Goal: Task Accomplishment & Management: Use online tool/utility

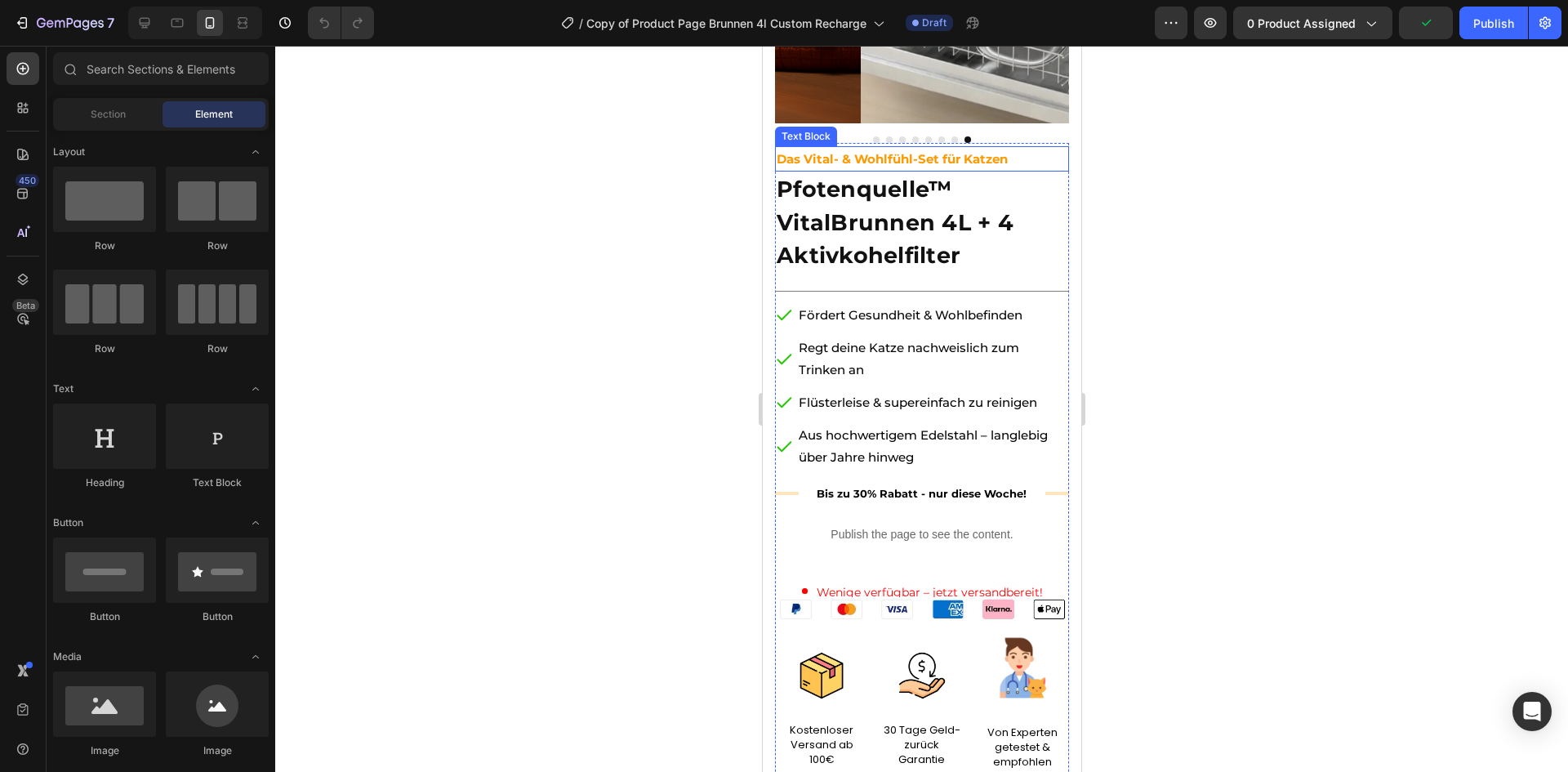
scroll to position [258, 0]
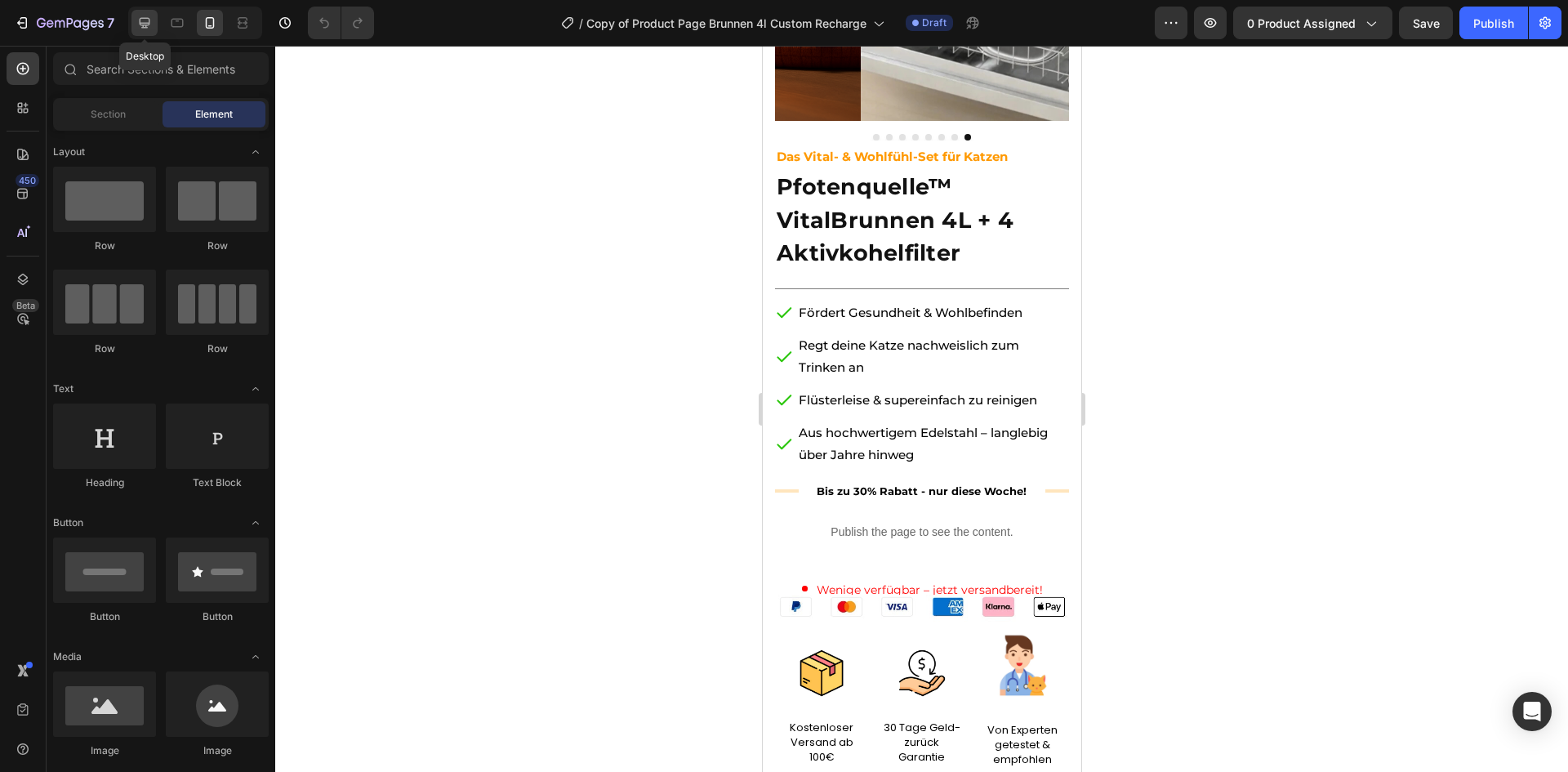
click at [150, 24] on icon at bounding box center [144, 23] width 16 height 16
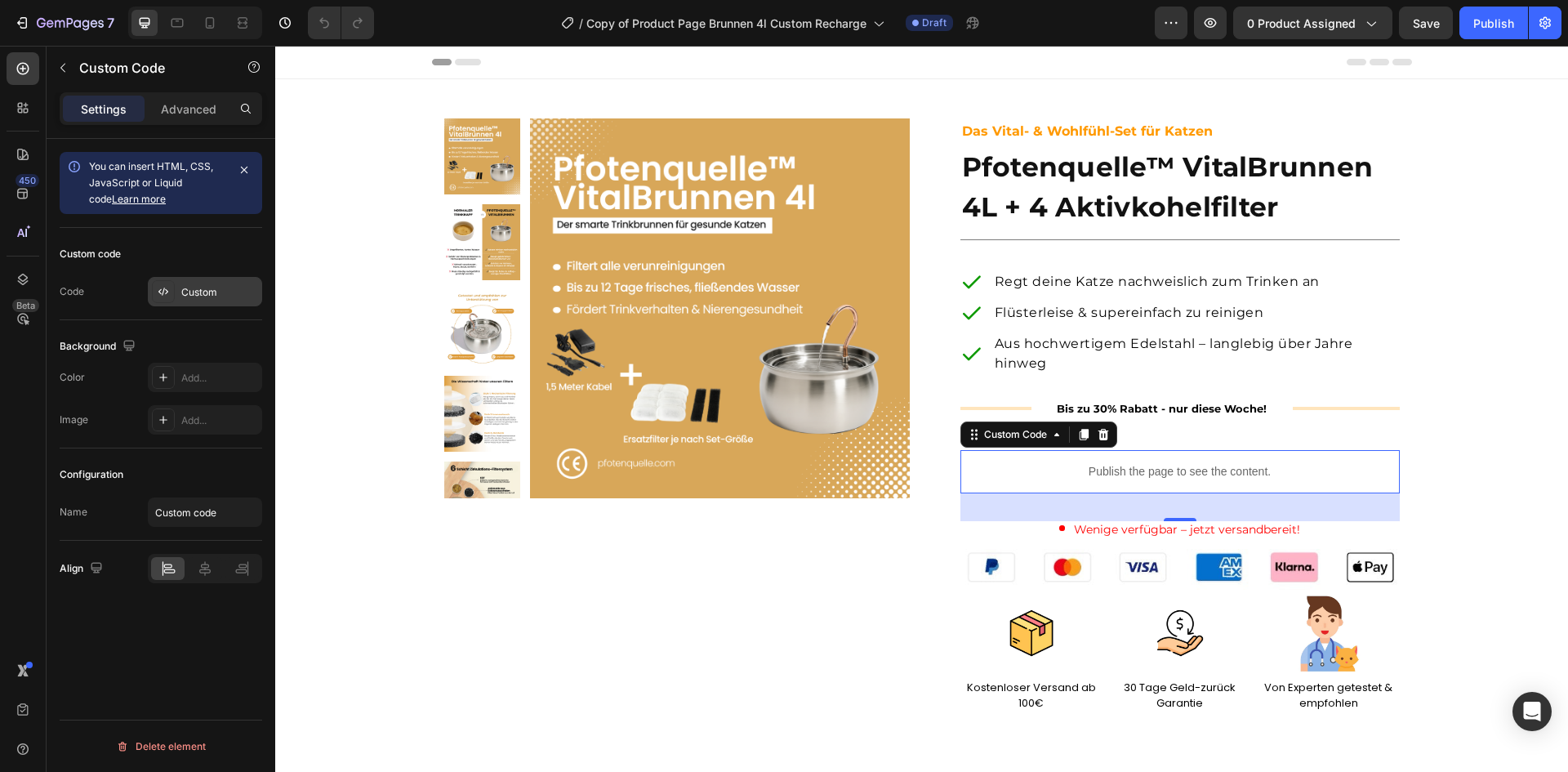
click at [208, 285] on div "Custom" at bounding box center [219, 292] width 77 height 15
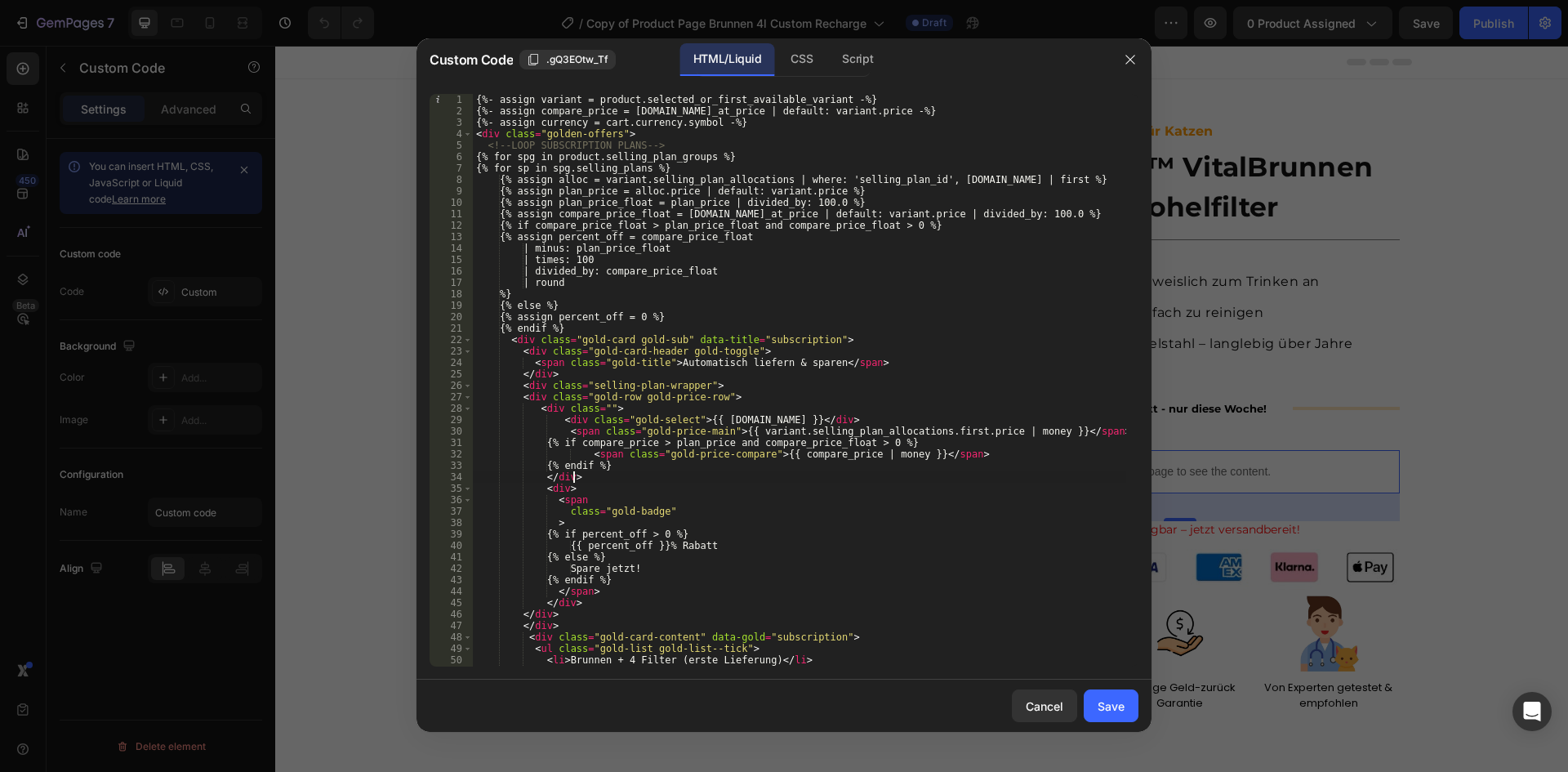
click at [626, 481] on div "{%- assign variant = product.selected_or_first_available_variant -%} {%- assign…" at bounding box center [799, 392] width 653 height 596
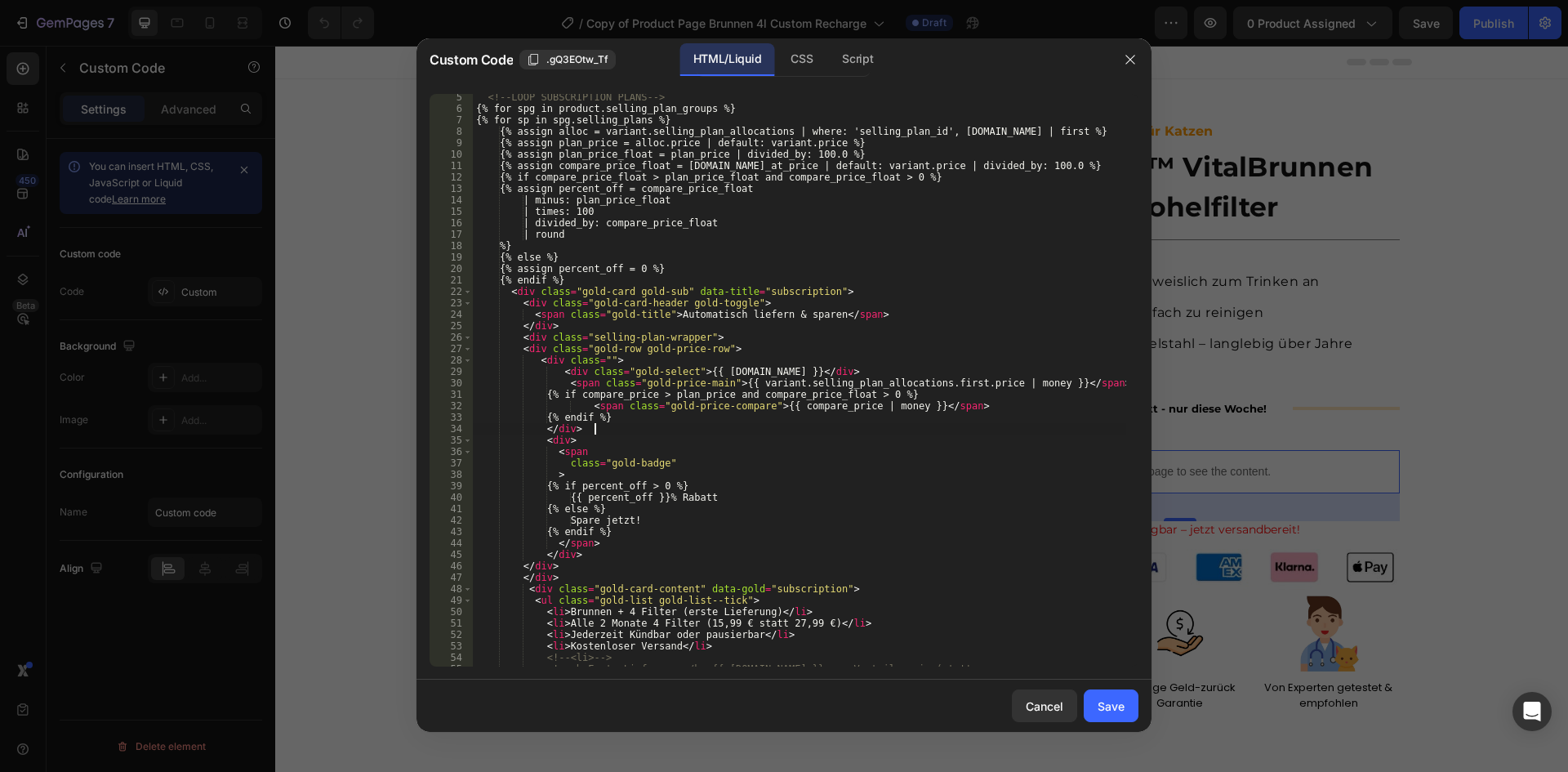
scroll to position [46, 0]
click at [939, 531] on div "<!-- LOOP SUBSCRIPTION PLANS --> {% for spg in product.selling_plan_groups %} {…" at bounding box center [799, 392] width 653 height 596
type textarea "{% endif %}"
click at [1201, 201] on div at bounding box center [784, 386] width 1568 height 772
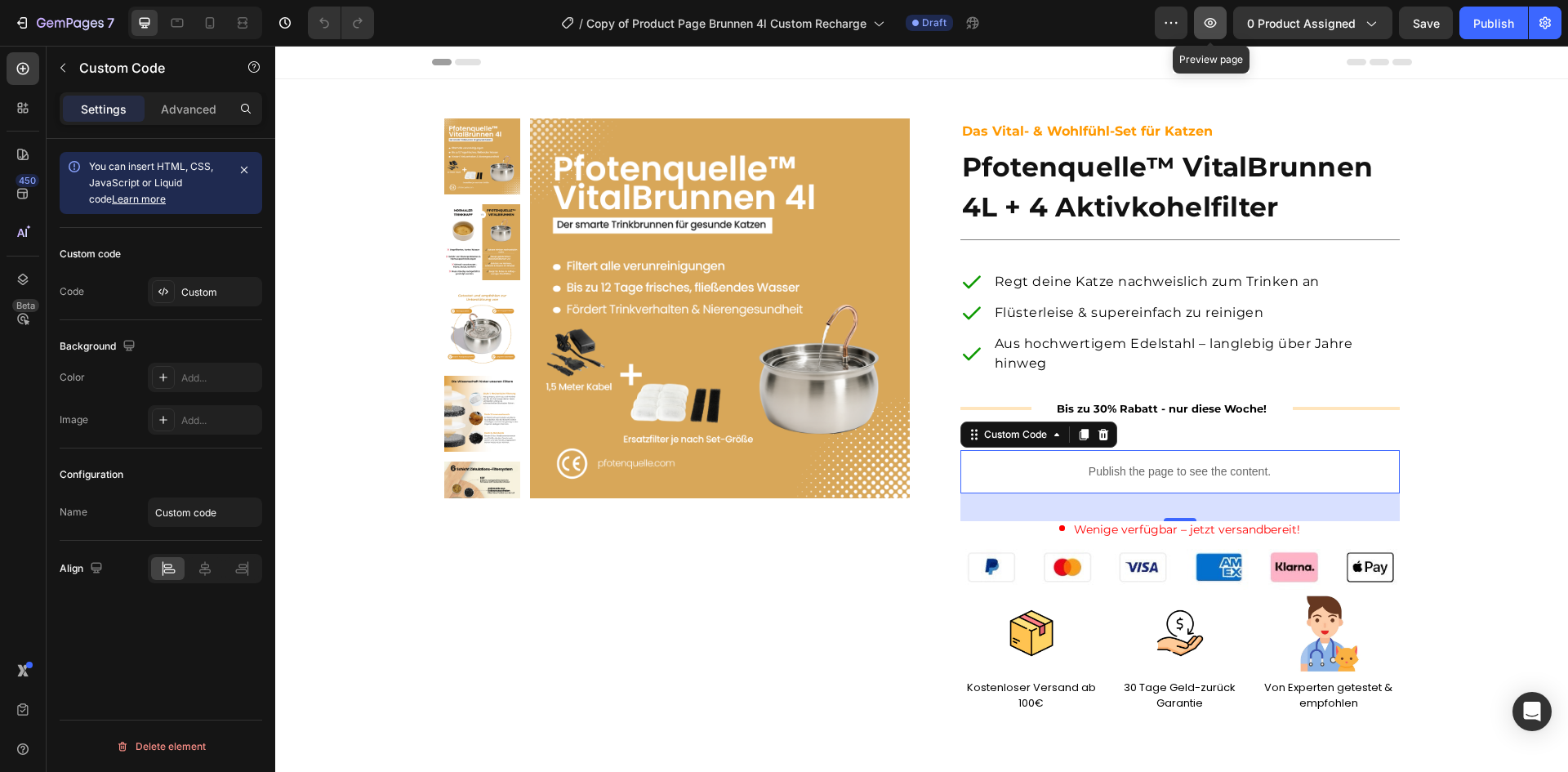
click at [1216, 12] on button "button" at bounding box center [1211, 23] width 33 height 33
click at [1103, 477] on p "Publish the page to see the content." at bounding box center [1180, 471] width 440 height 17
click at [188, 291] on div "Custom" at bounding box center [219, 292] width 77 height 15
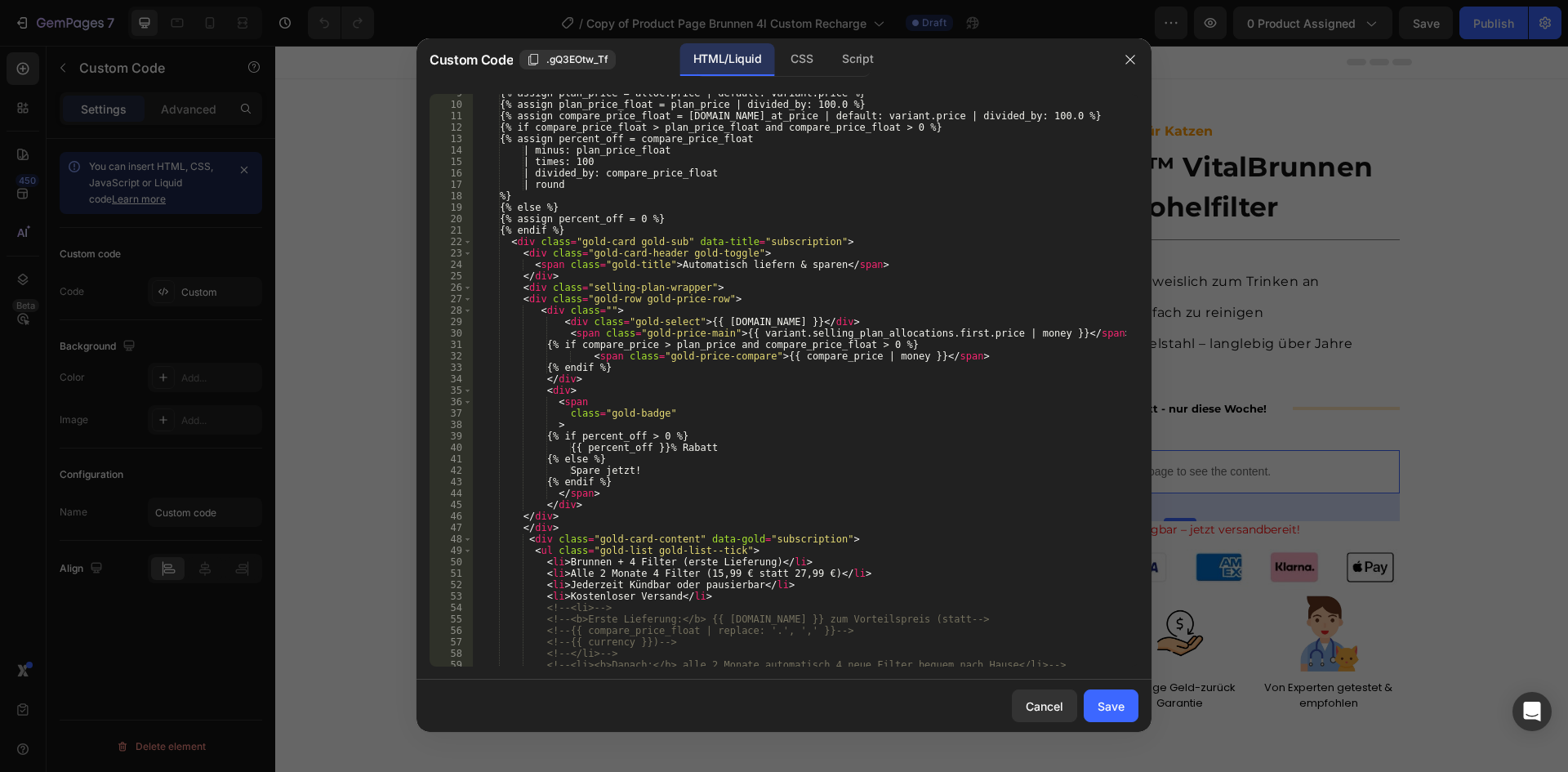
scroll to position [98, 0]
click at [535, 293] on div "{% assign plan_price = alloc.price | default: variant.price %} {% assign plan_p…" at bounding box center [799, 386] width 653 height 596
click at [466, 287] on span at bounding box center [468, 287] width 9 height 12
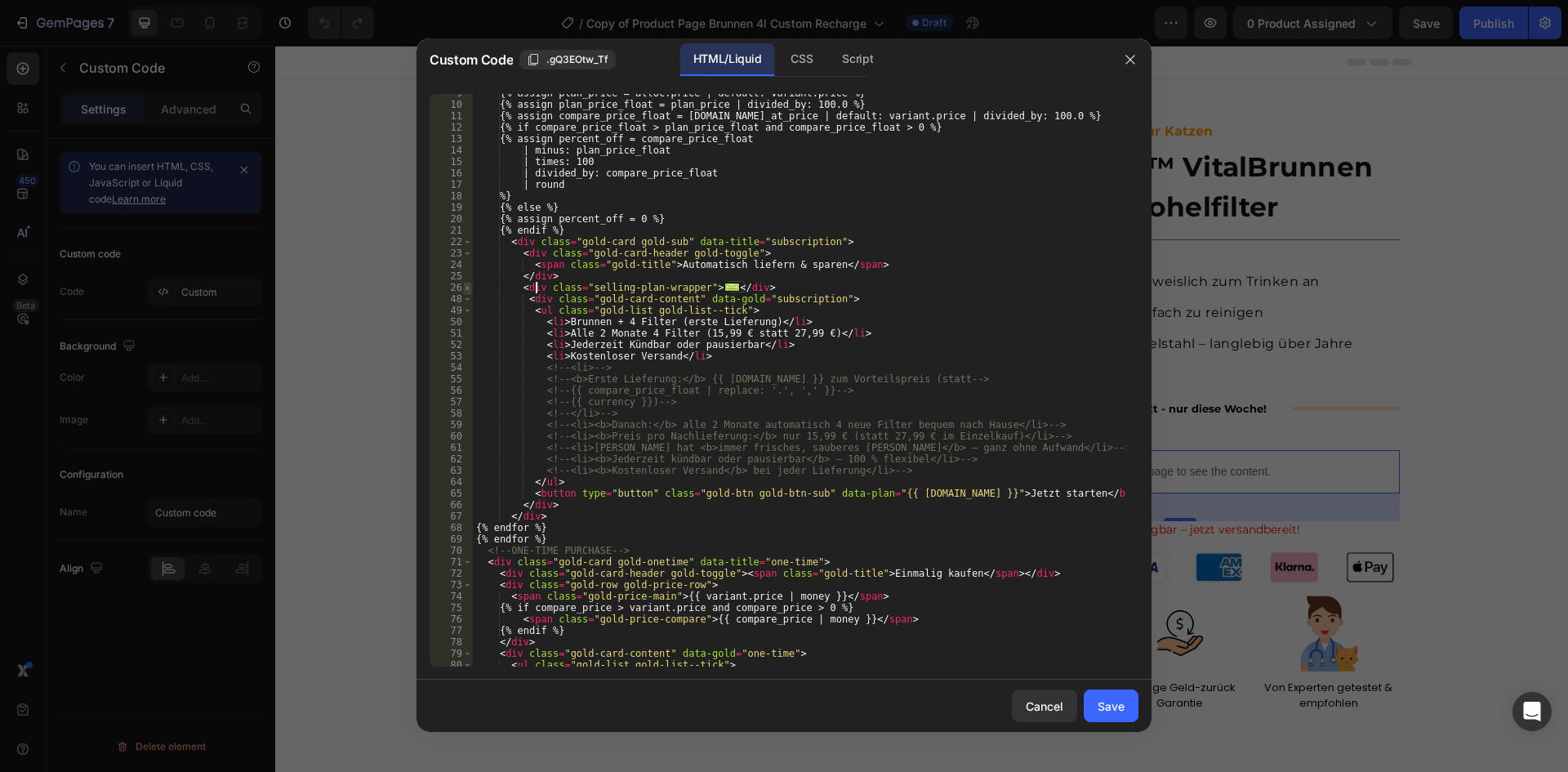
click at [466, 287] on span at bounding box center [468, 287] width 9 height 12
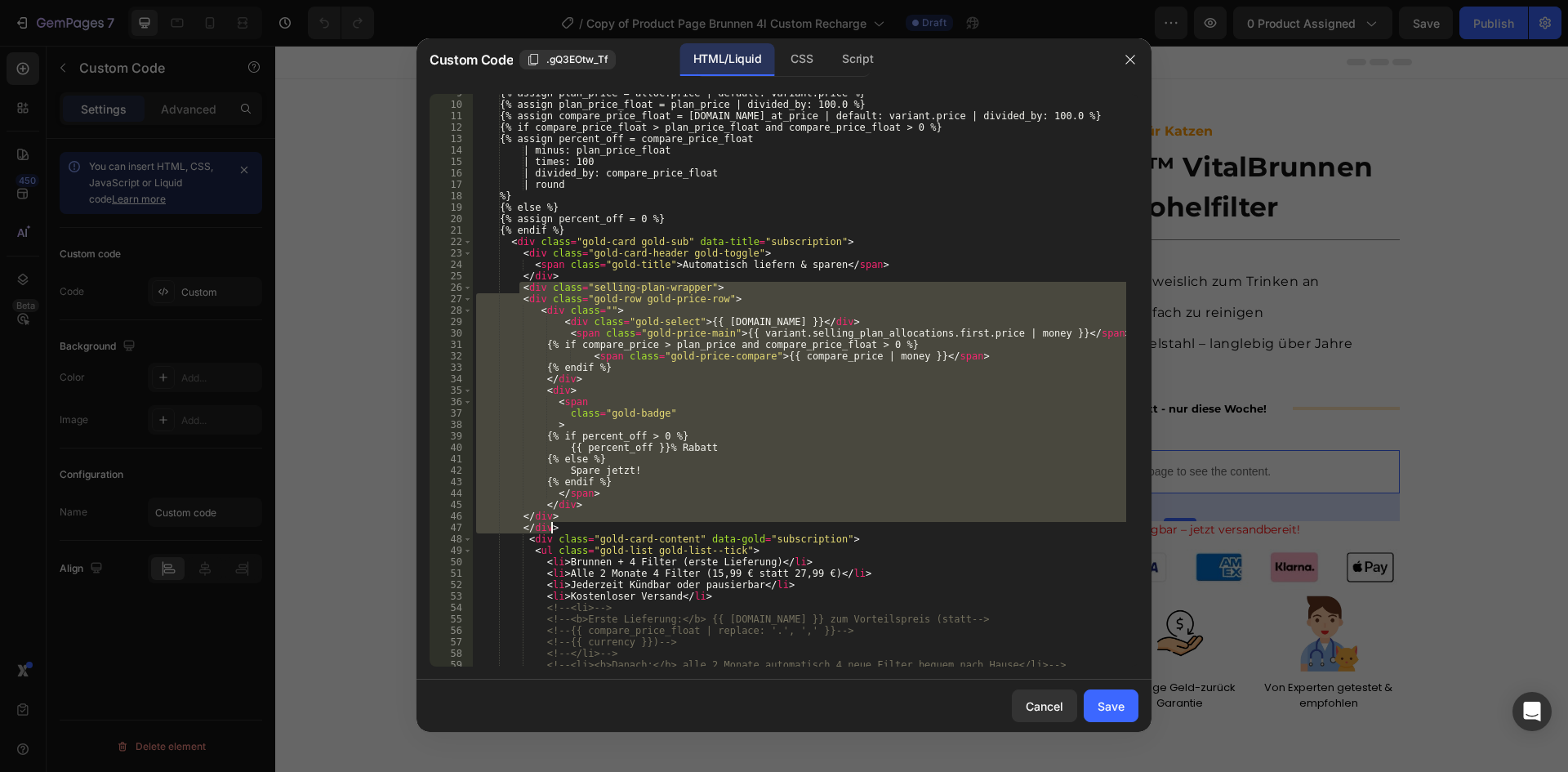
drag, startPoint x: 517, startPoint y: 289, endPoint x: 582, endPoint y: 526, distance: 245.8
click at [582, 526] on div "{% assign plan_price = alloc.price | default: variant.price %} {% assign plan_p…" at bounding box center [799, 386] width 653 height 596
type textarea "</div>"
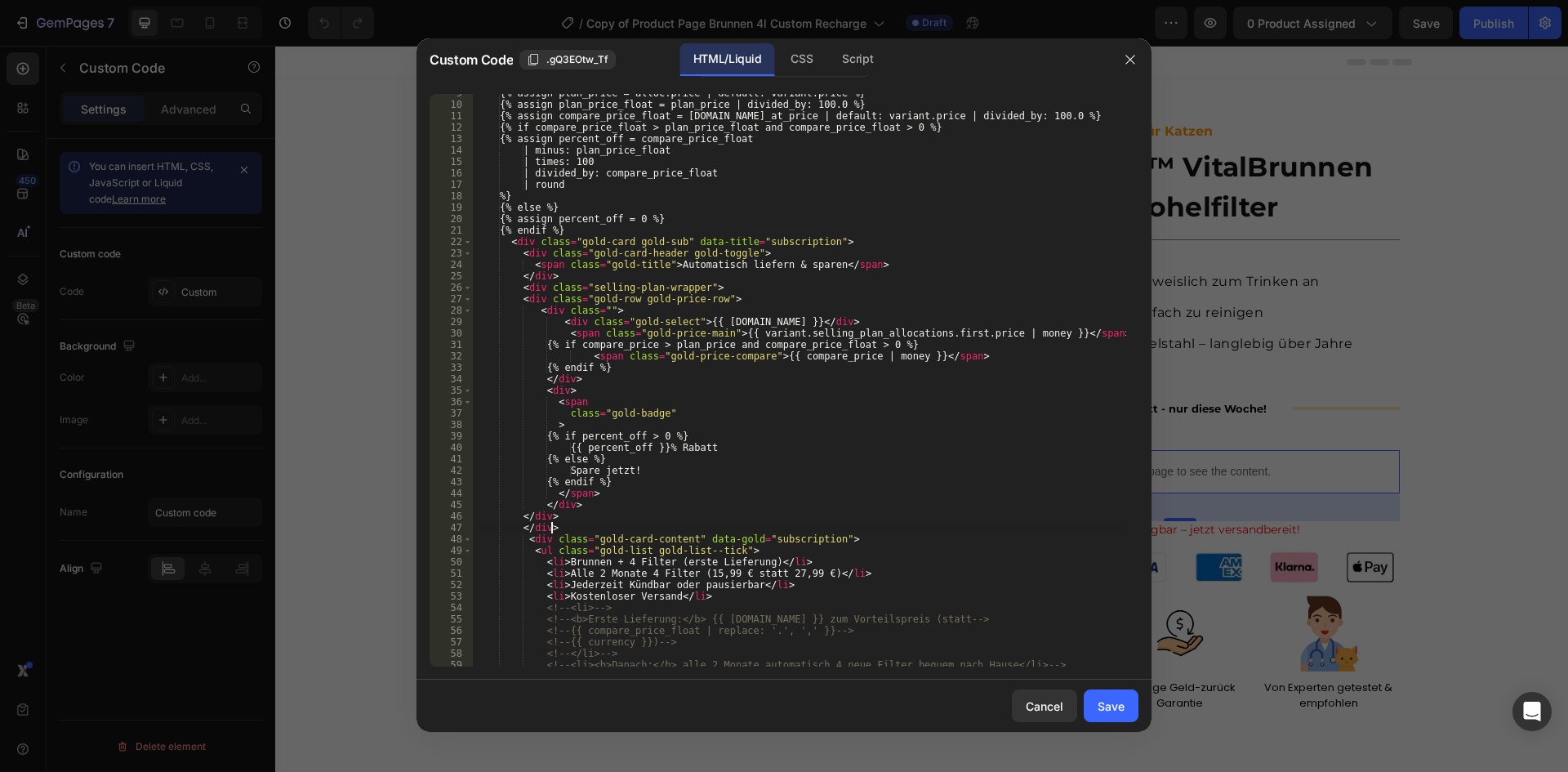
scroll to position [0, 3]
paste textarea "</div>"
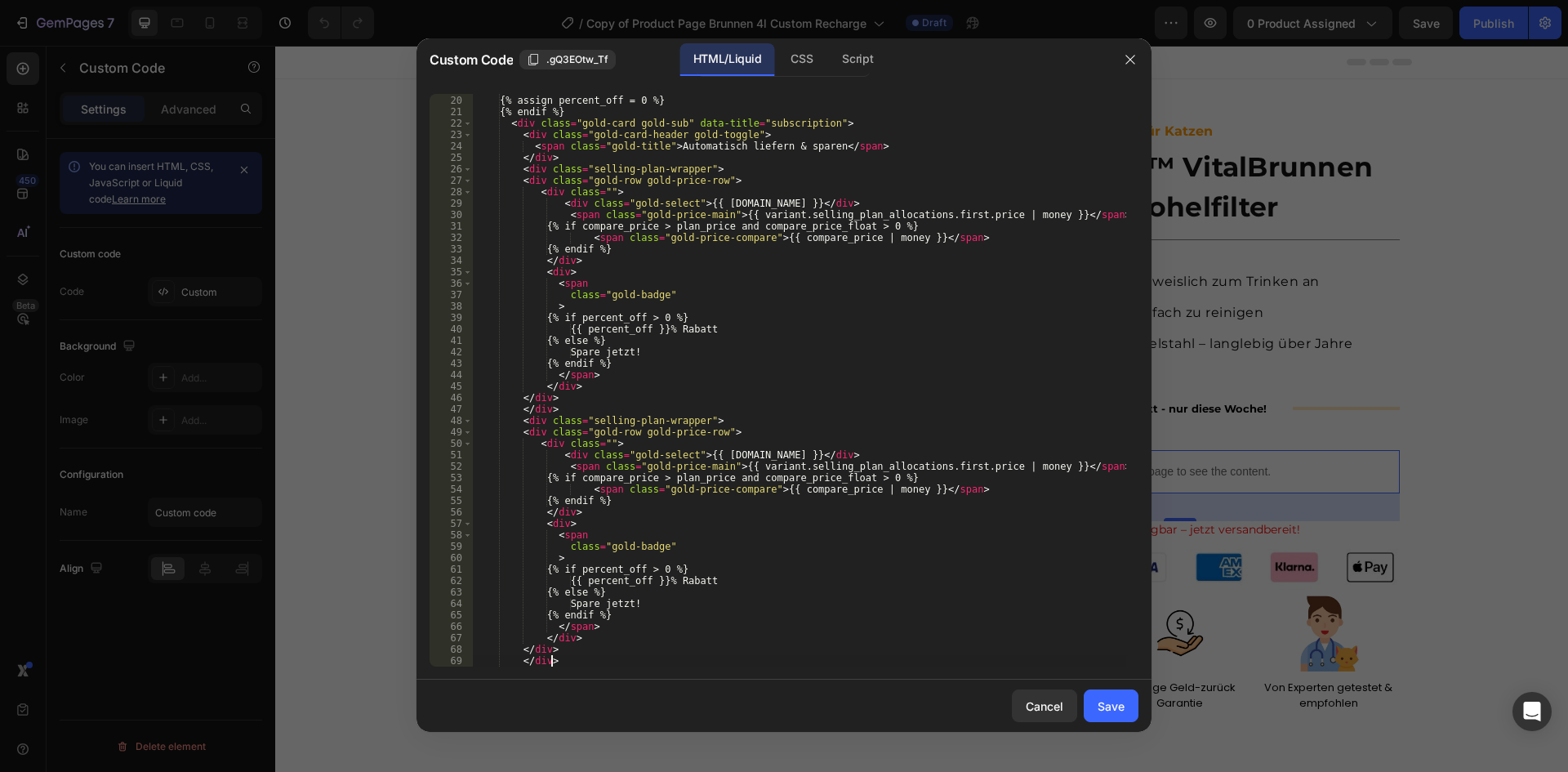
scroll to position [217, 0]
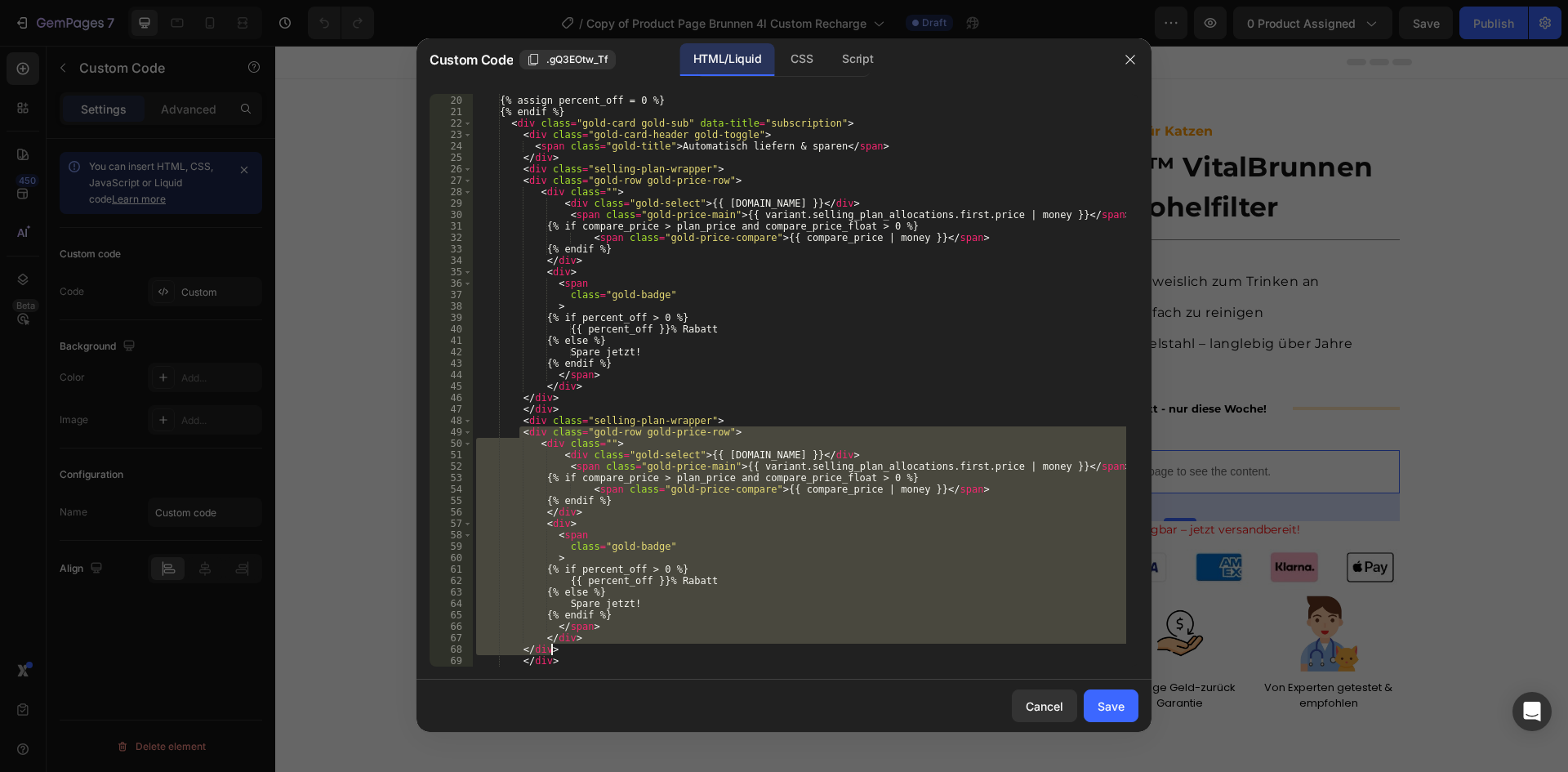
drag, startPoint x: 518, startPoint y: 434, endPoint x: 570, endPoint y: 650, distance: 222.2
click at [570, 650] on div "{% else %} {% assign percent_off = 0 %} {% endif %} < div class = "gold-card go…" at bounding box center [799, 381] width 653 height 596
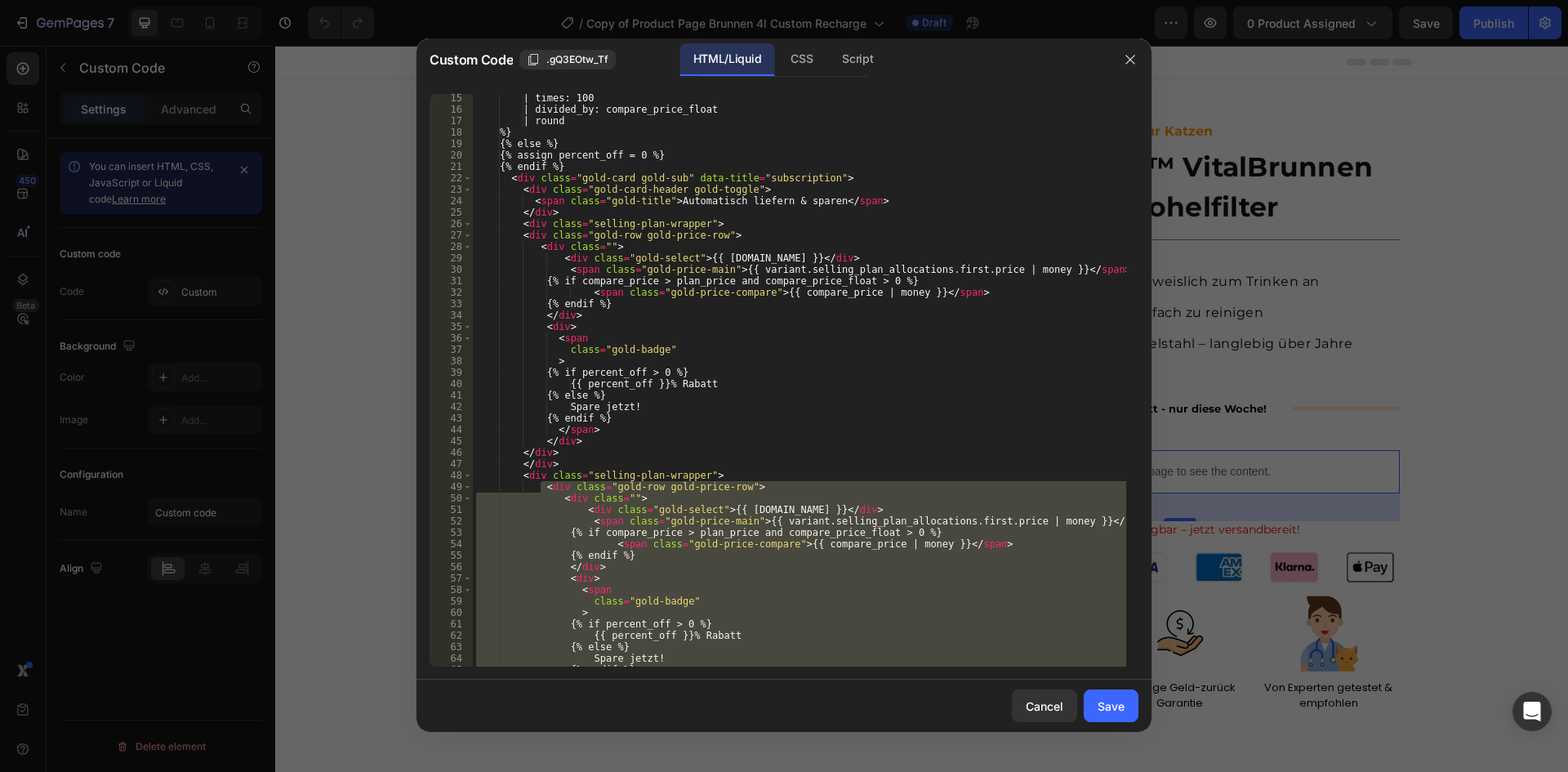
scroll to position [161, 0]
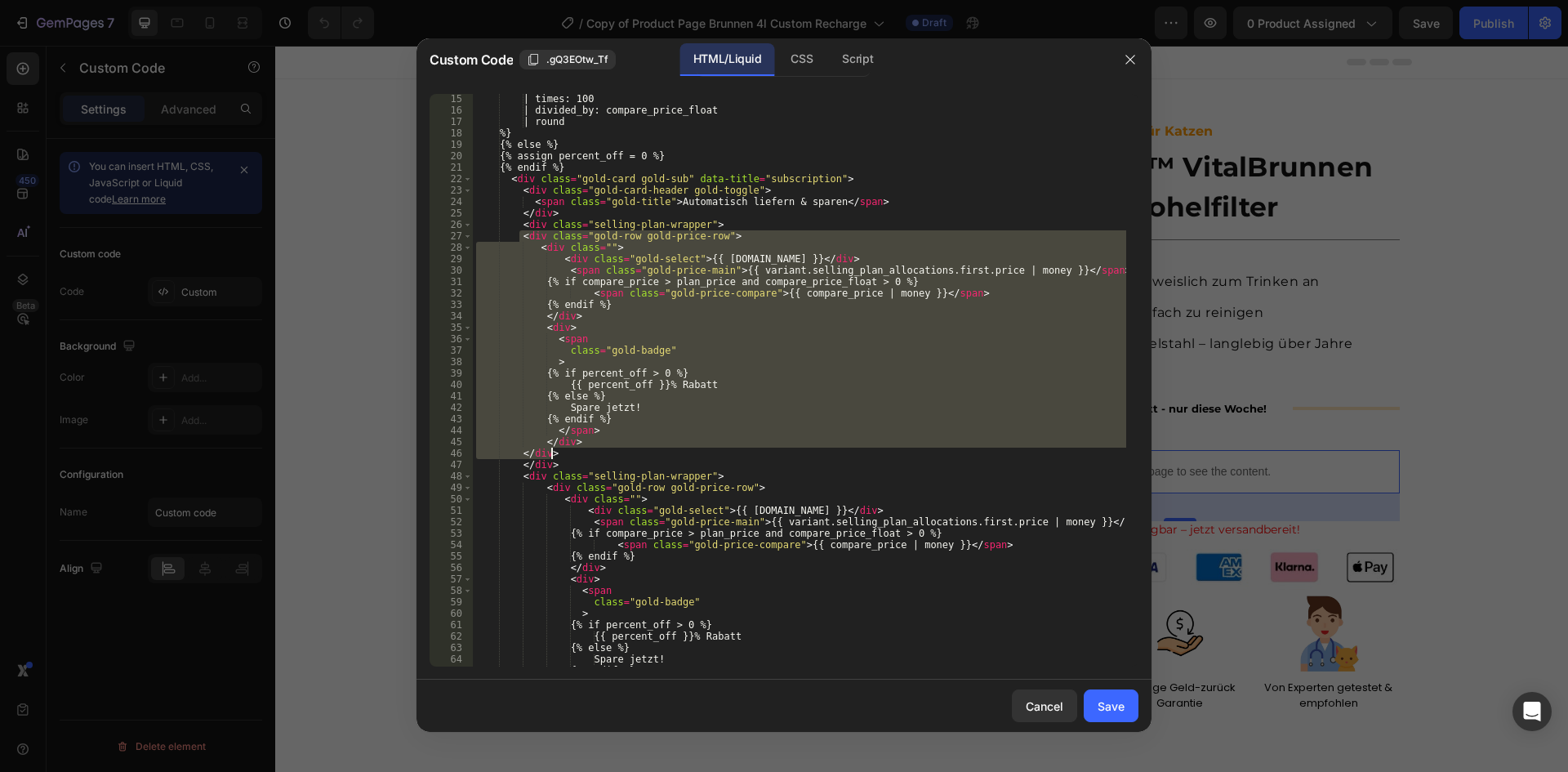
drag, startPoint x: 517, startPoint y: 235, endPoint x: 581, endPoint y: 455, distance: 229.1
click at [581, 455] on div "| times: 100 | divided_by: compare_price_float | round %} {% else %} {% assign …" at bounding box center [799, 391] width 653 height 596
click at [790, 271] on div "| times: 100 | divided_by: compare_price_float | round %} {% else %} {% assign …" at bounding box center [799, 380] width 653 height 573
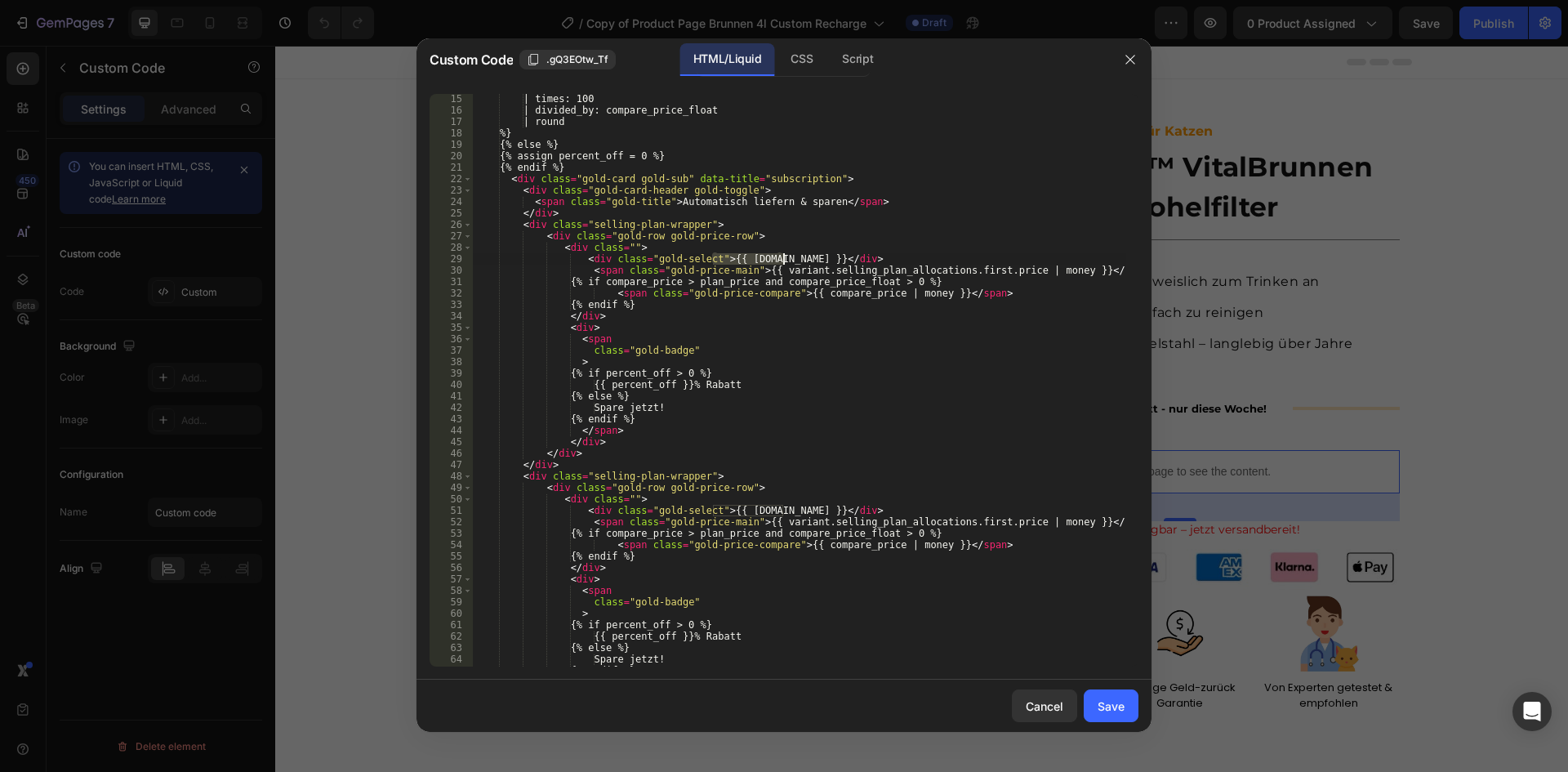
drag, startPoint x: 714, startPoint y: 258, endPoint x: 780, endPoint y: 260, distance: 66.0
click at [780, 260] on div "| times: 100 | divided_by: compare_price_float | round %} {% else %} {% assign …" at bounding box center [799, 391] width 653 height 596
paste textarea "Eine Katze"
drag, startPoint x: 782, startPoint y: 512, endPoint x: 715, endPoint y: 511, distance: 67.0
click at [715, 511] on div "| times: 100 | divided_by: compare_price_float | round %} {% else %} {% assign …" at bounding box center [799, 391] width 653 height 596
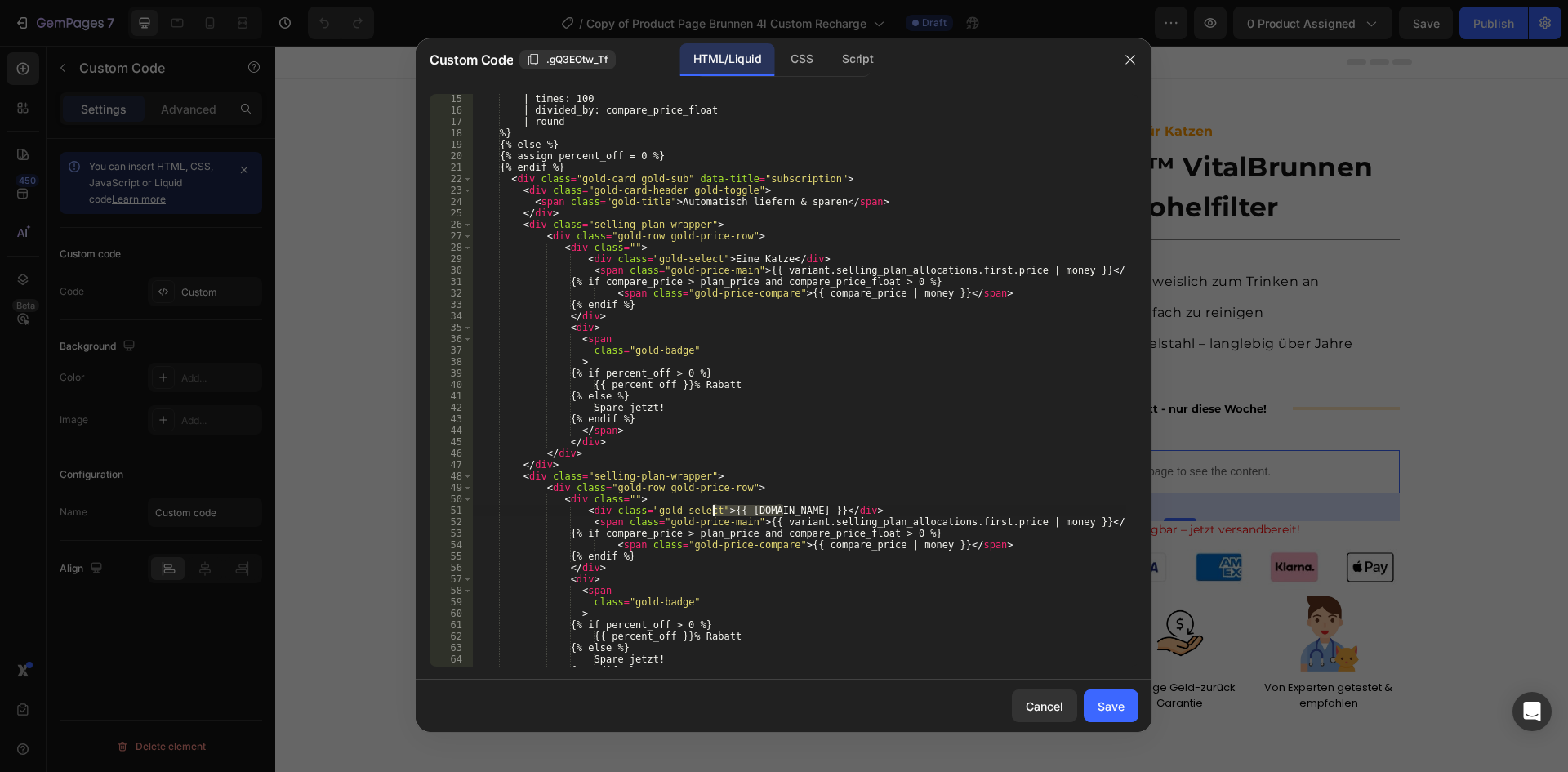
paste textarea "Zwei Kat"
click at [998, 525] on div "| times: 100 | divided_by: compare_price_float | round %} {% else %} {% assign …" at bounding box center [799, 391] width 653 height 596
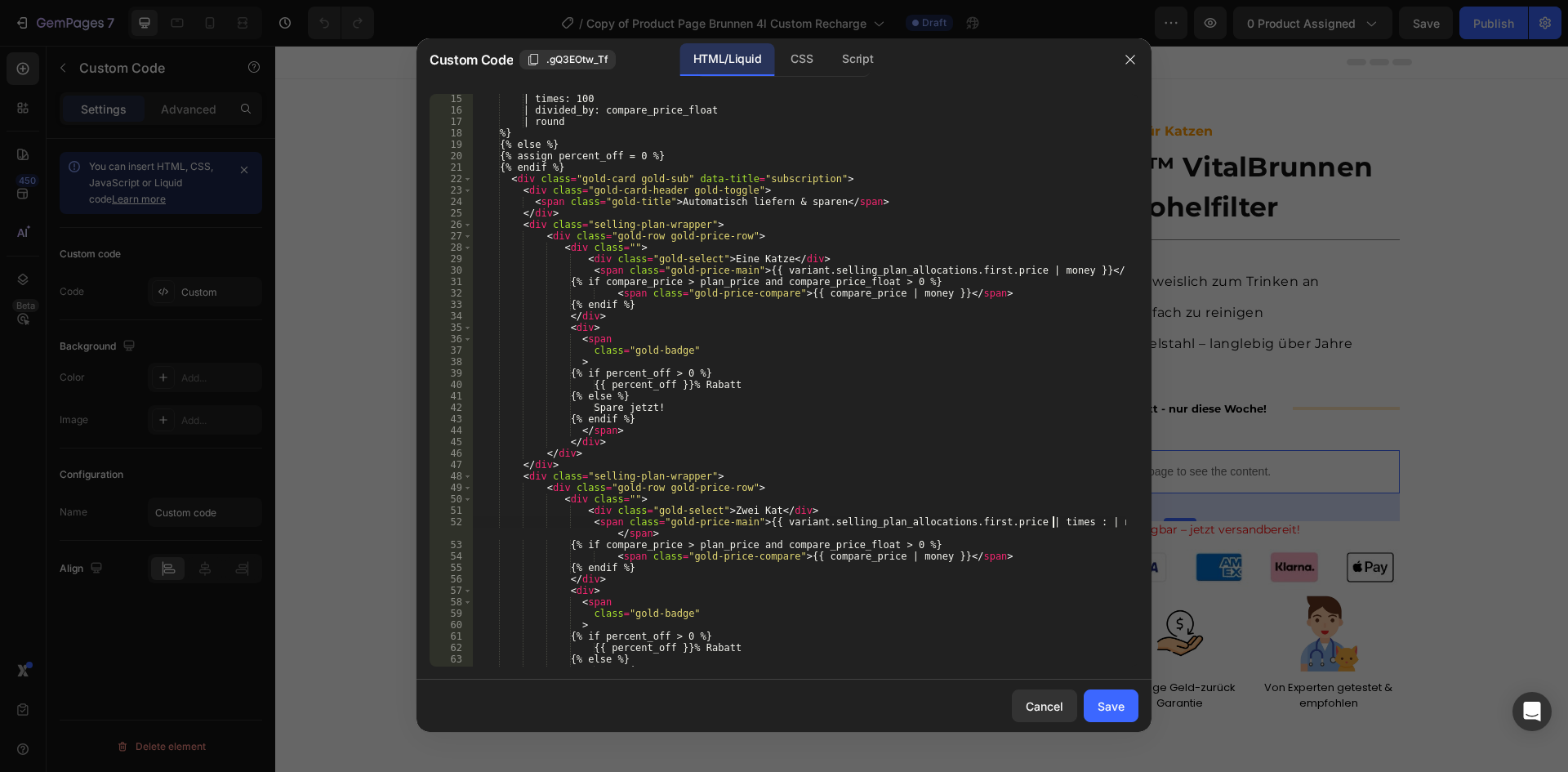
scroll to position [0, 48]
click at [873, 556] on div "| times: 100 | divided_by: compare_price_float | round %} {% else %} {% assign …" at bounding box center [799, 391] width 653 height 596
paste textarea "times : 2|"
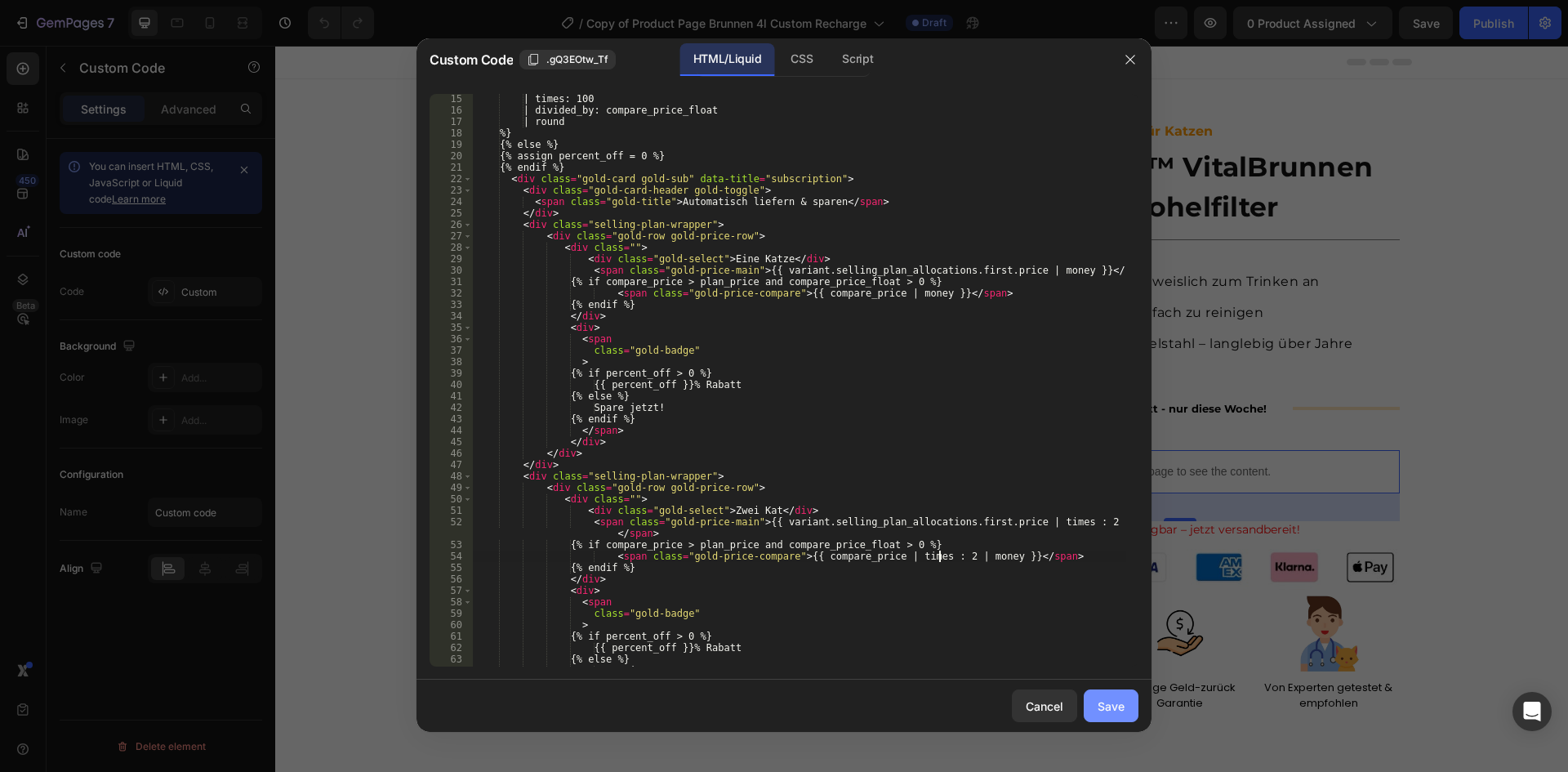
type textarea "<span class="gold-price-compare">{{ compare_price | times : 2 | money }} </span>"
click at [1108, 708] on div "Save" at bounding box center [1110, 705] width 26 height 17
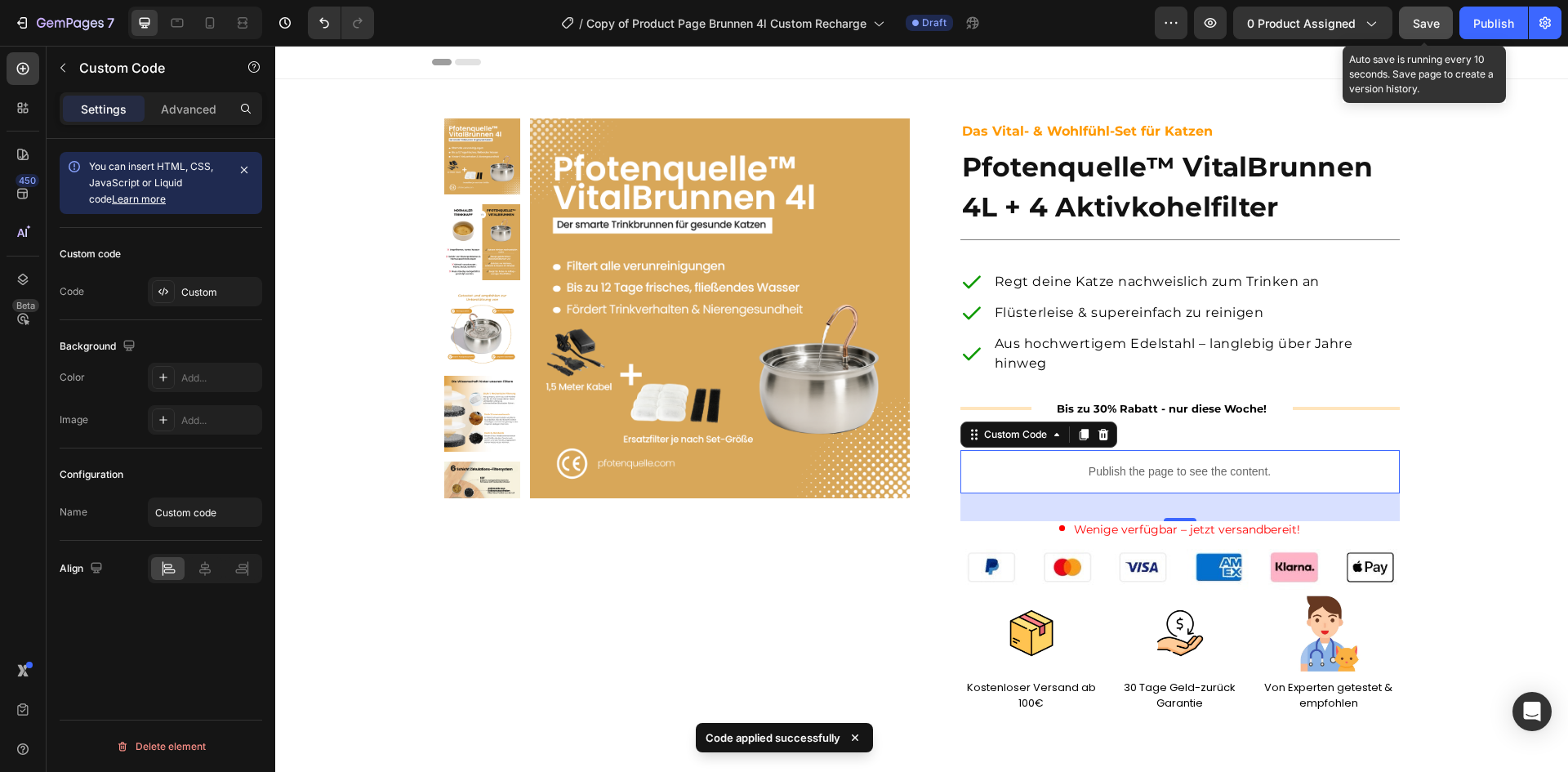
click at [1438, 16] on span "Save" at bounding box center [1425, 23] width 26 height 14
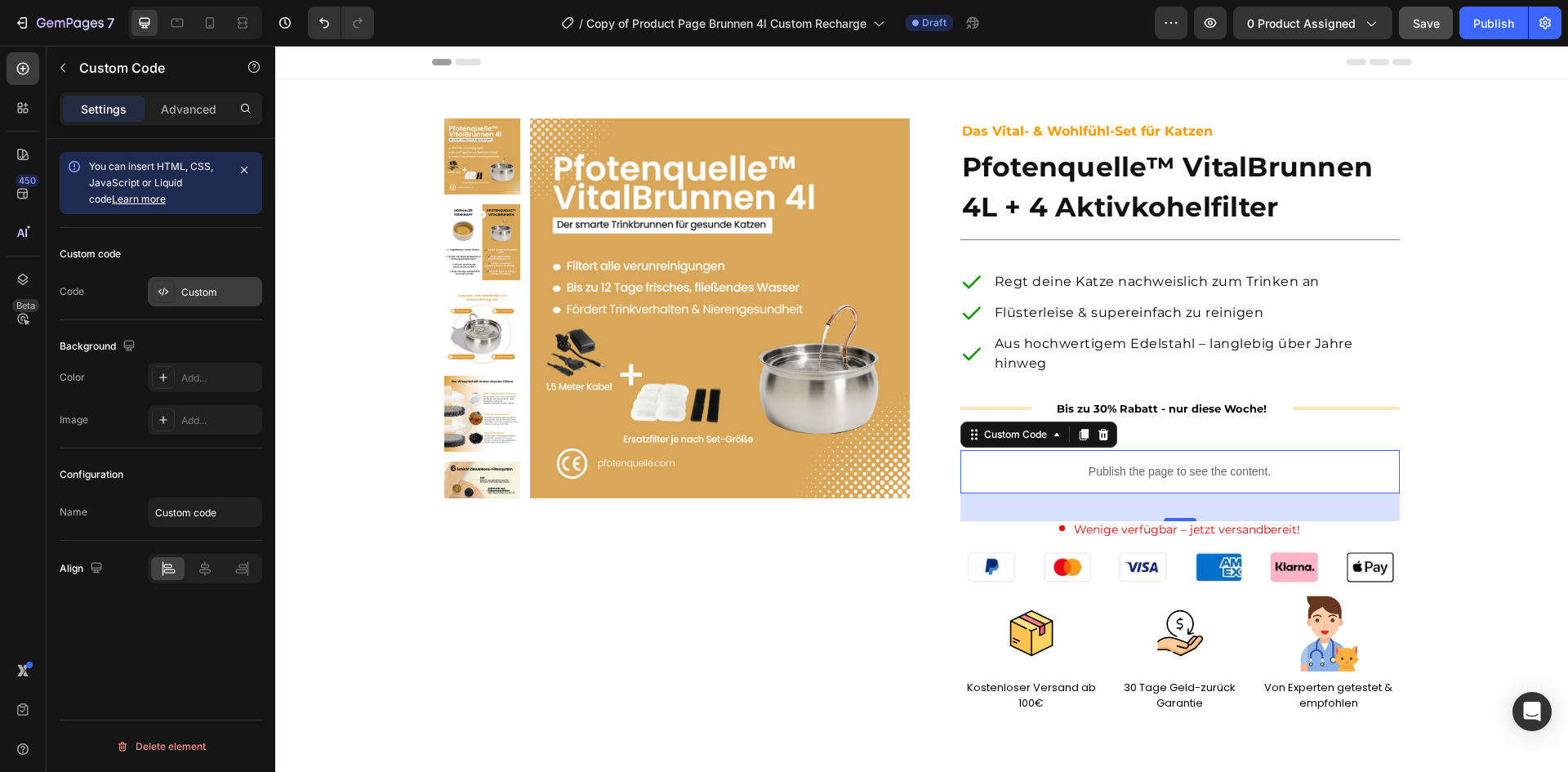
click at [180, 285] on div "Custom" at bounding box center [205, 291] width 114 height 29
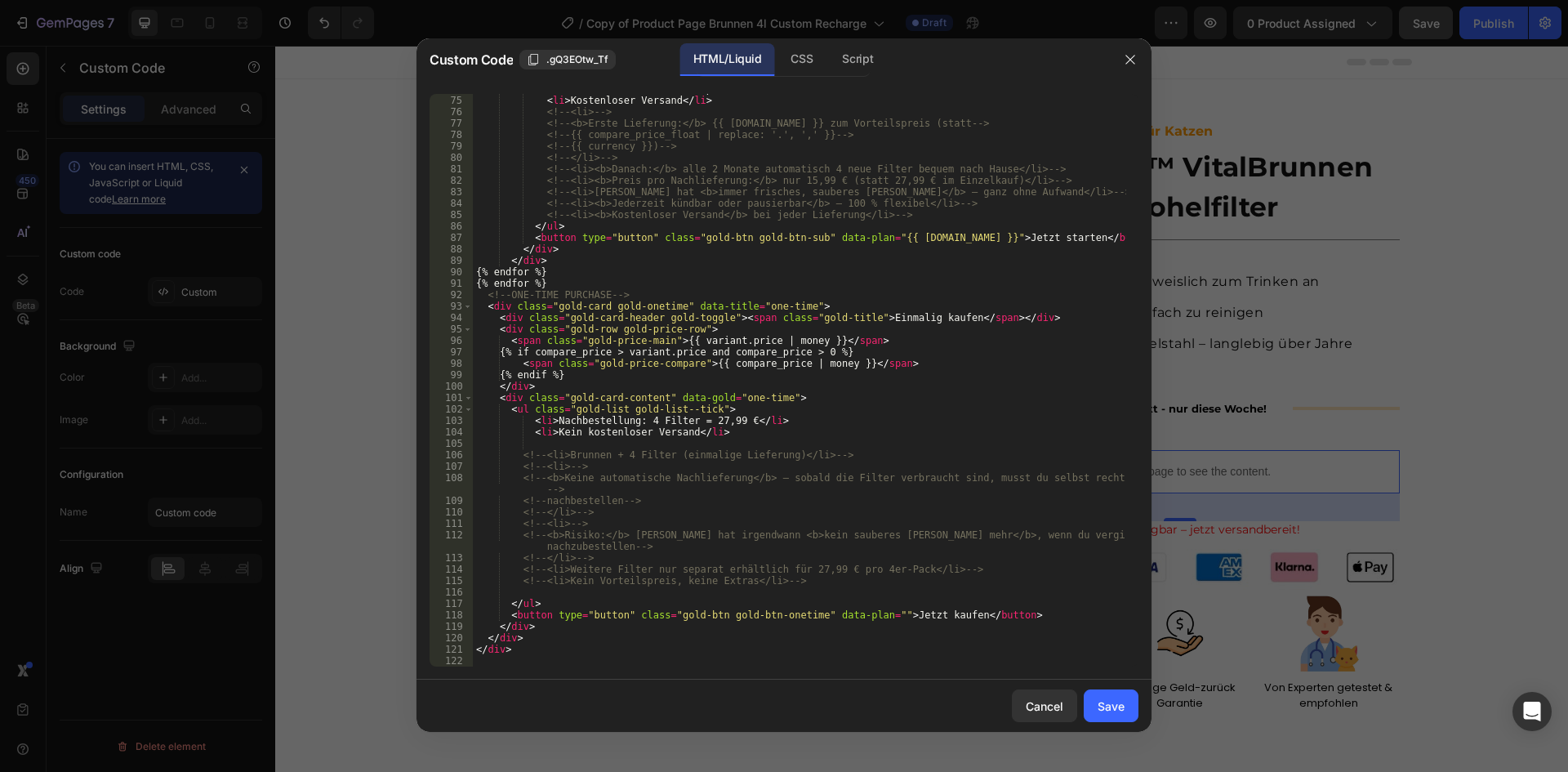
scroll to position [857, 0]
click at [829, 68] on div "CSS" at bounding box center [857, 59] width 58 height 33
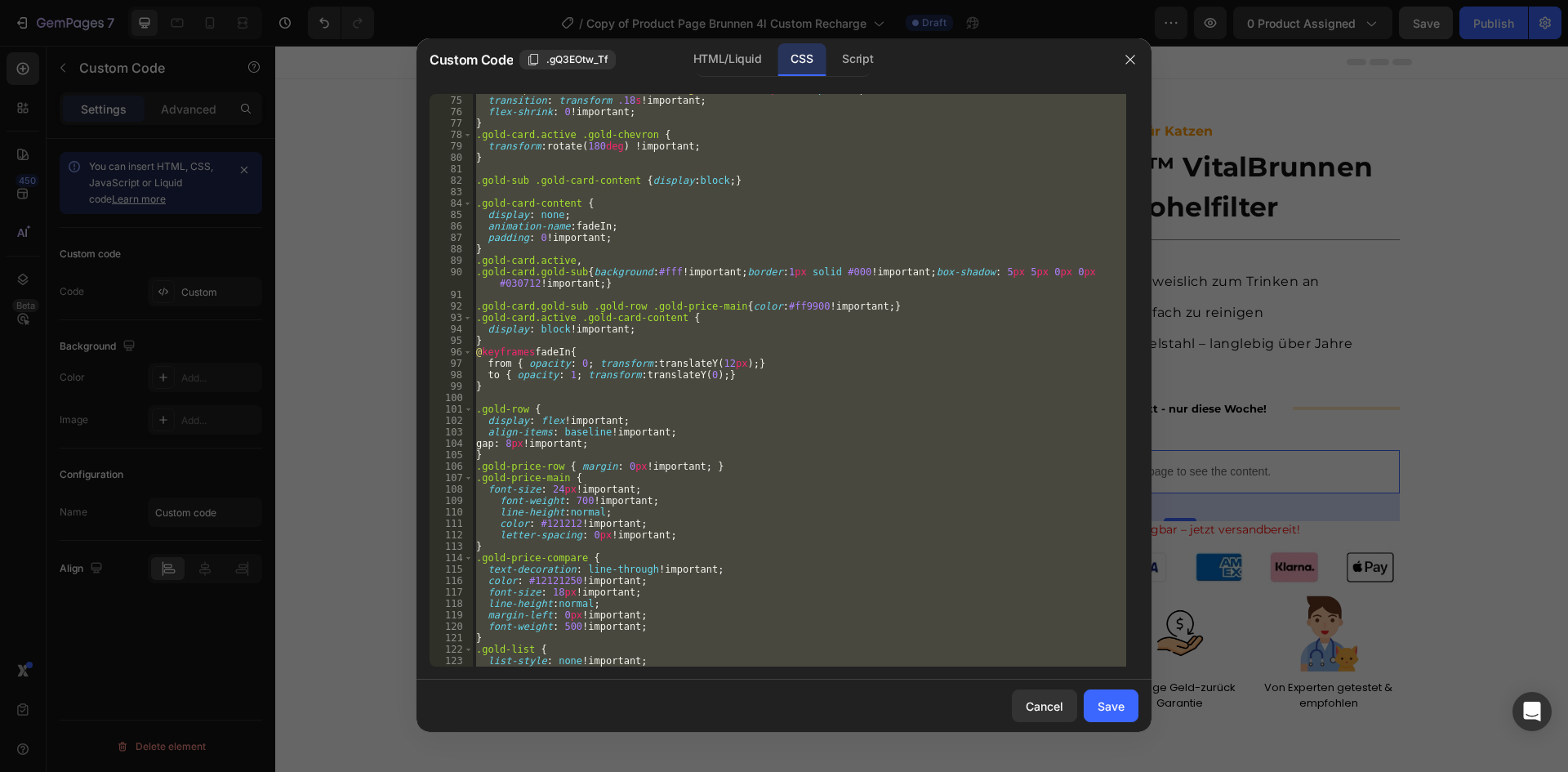
type textarea ".golden-offers .gold-card:only-child .gold-chevron { display: none !important; }"
click at [642, 394] on div "background : url( 'data:image/svg+xml;utf8,<svg fill="none" stroke="%23b3975a" …" at bounding box center [799, 380] width 653 height 573
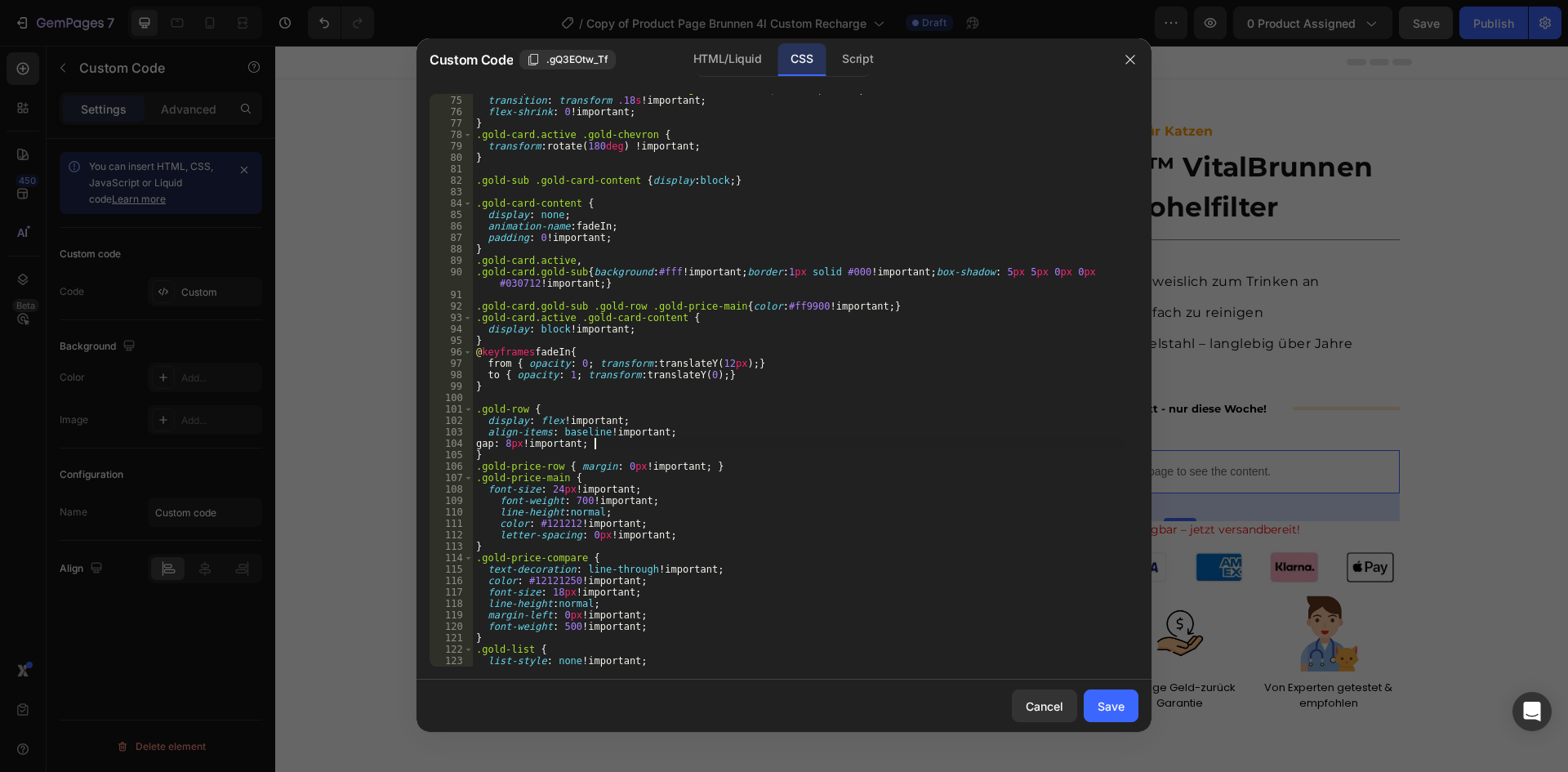
click at [619, 441] on div "background : url( 'data:image/svg+xml;utf8,<svg fill="none" stroke="%23b3975a" …" at bounding box center [799, 375] width 653 height 607
type textarea "gap: 8px !important;"
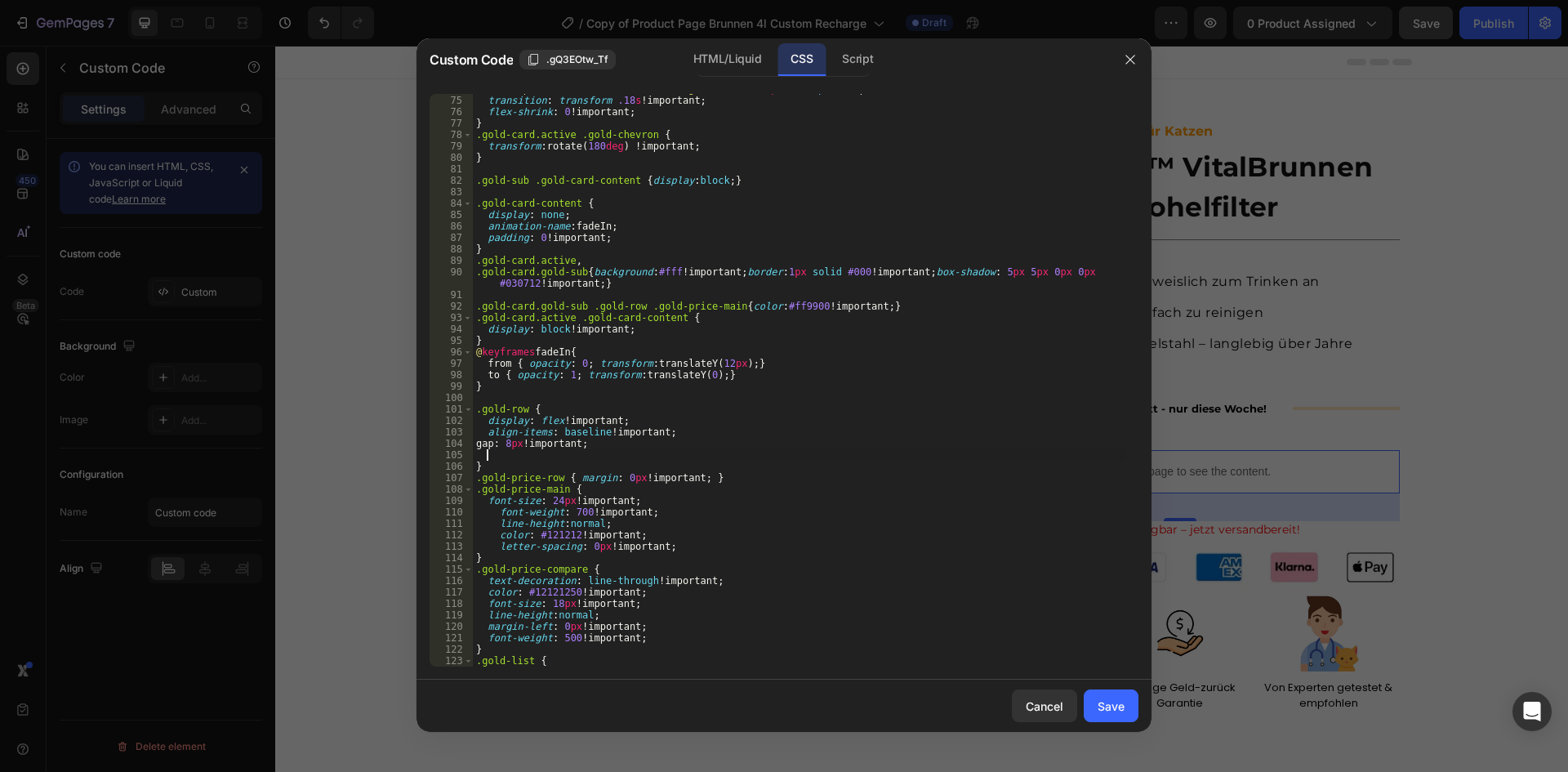
paste textarea "justify-content: space-between;"
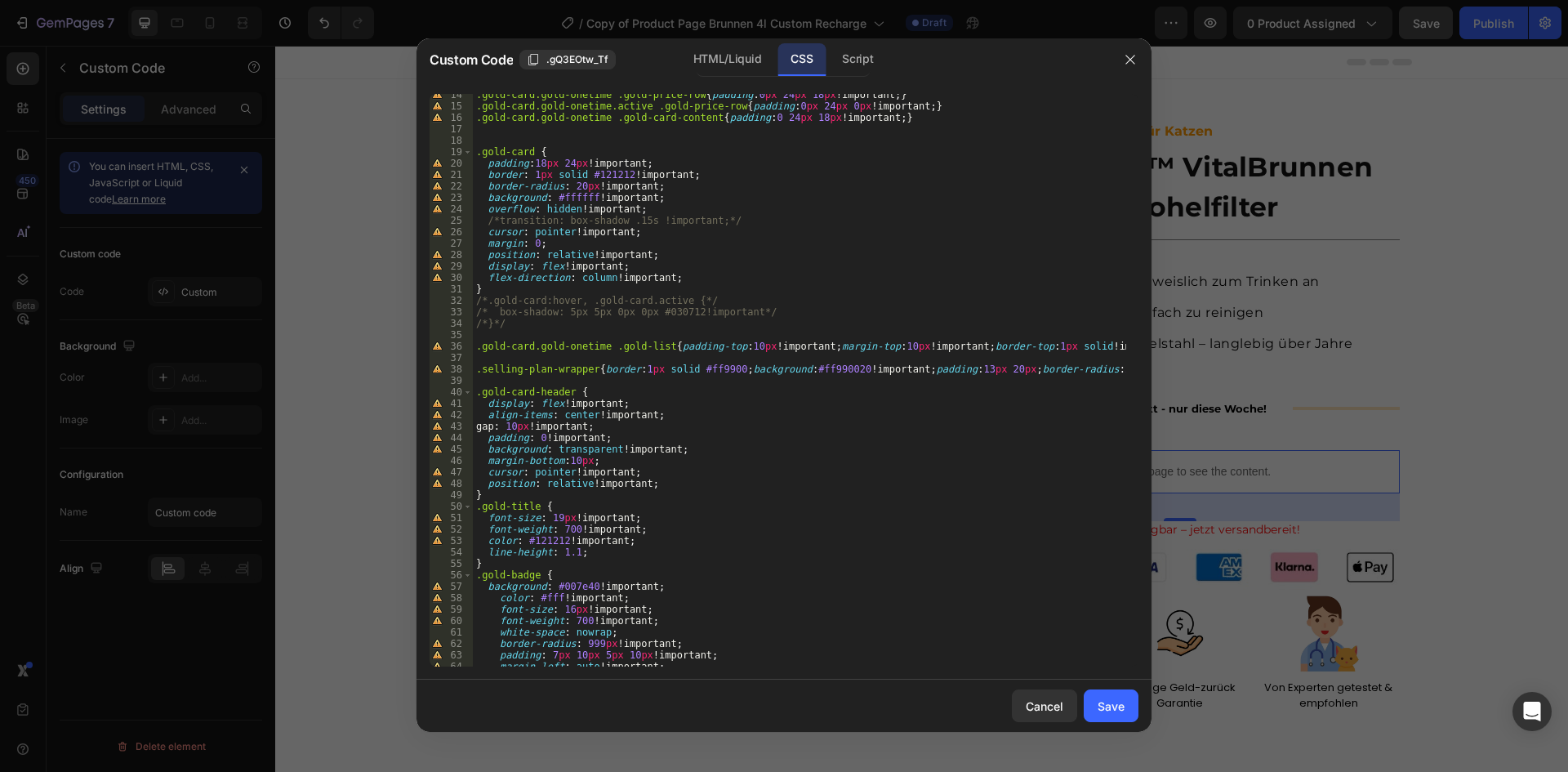
scroll to position [153, 0]
click at [594, 372] on div ".gold-card.gold-onetime .gold-price-row { padding : 0 px 24 px 18 px !important…" at bounding box center [799, 386] width 653 height 596
paste textarea "margin-bottom: 20px;"
type textarea ".selling-plan-wrapper{ margin-bottom: 20px;border:1px solid #ff9900;background:…"
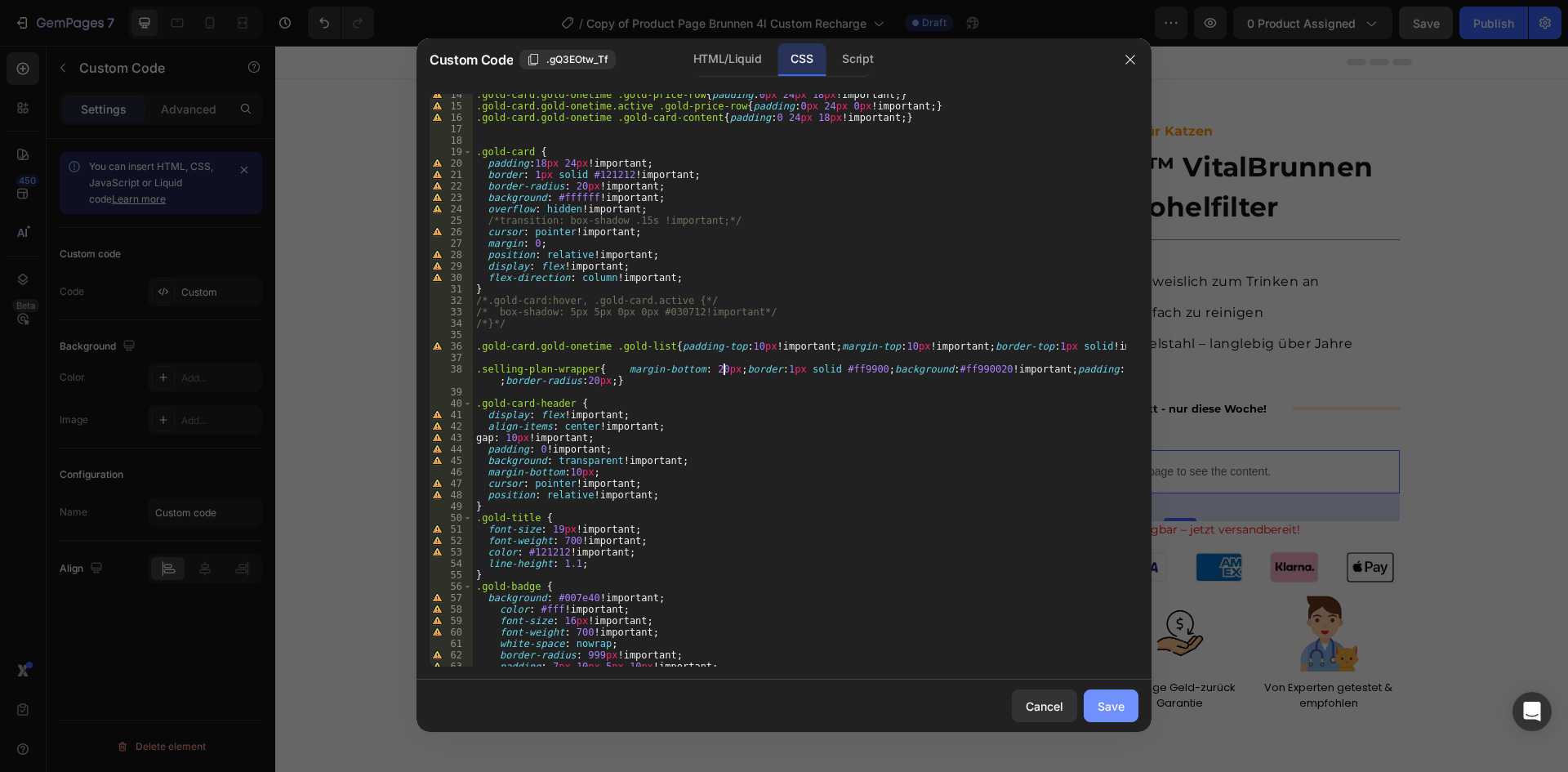
click at [1111, 710] on div "Save" at bounding box center [1110, 705] width 26 height 17
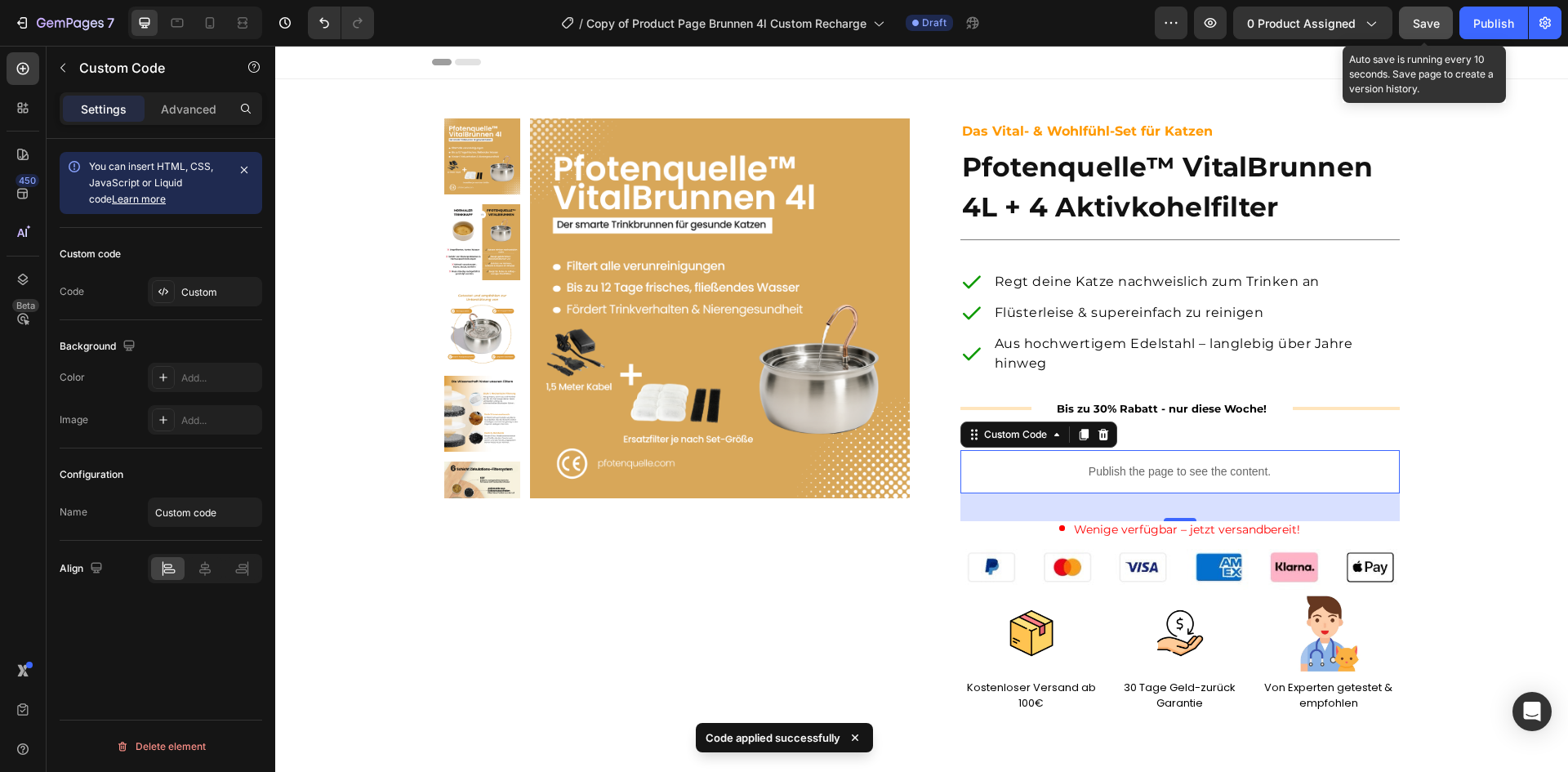
click at [1410, 38] on button "Save" at bounding box center [1425, 23] width 54 height 33
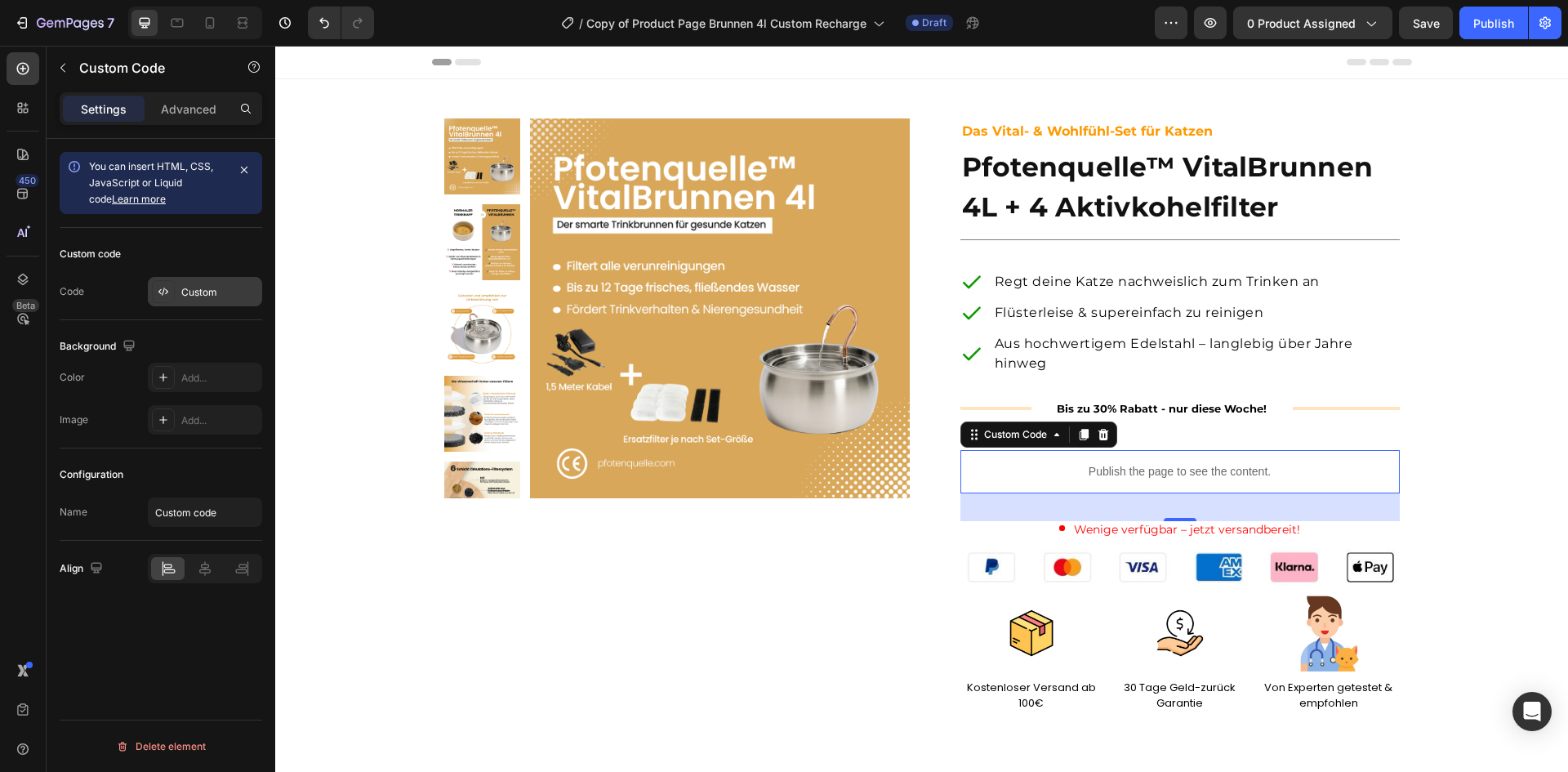
click at [198, 296] on div "Custom" at bounding box center [219, 292] width 77 height 15
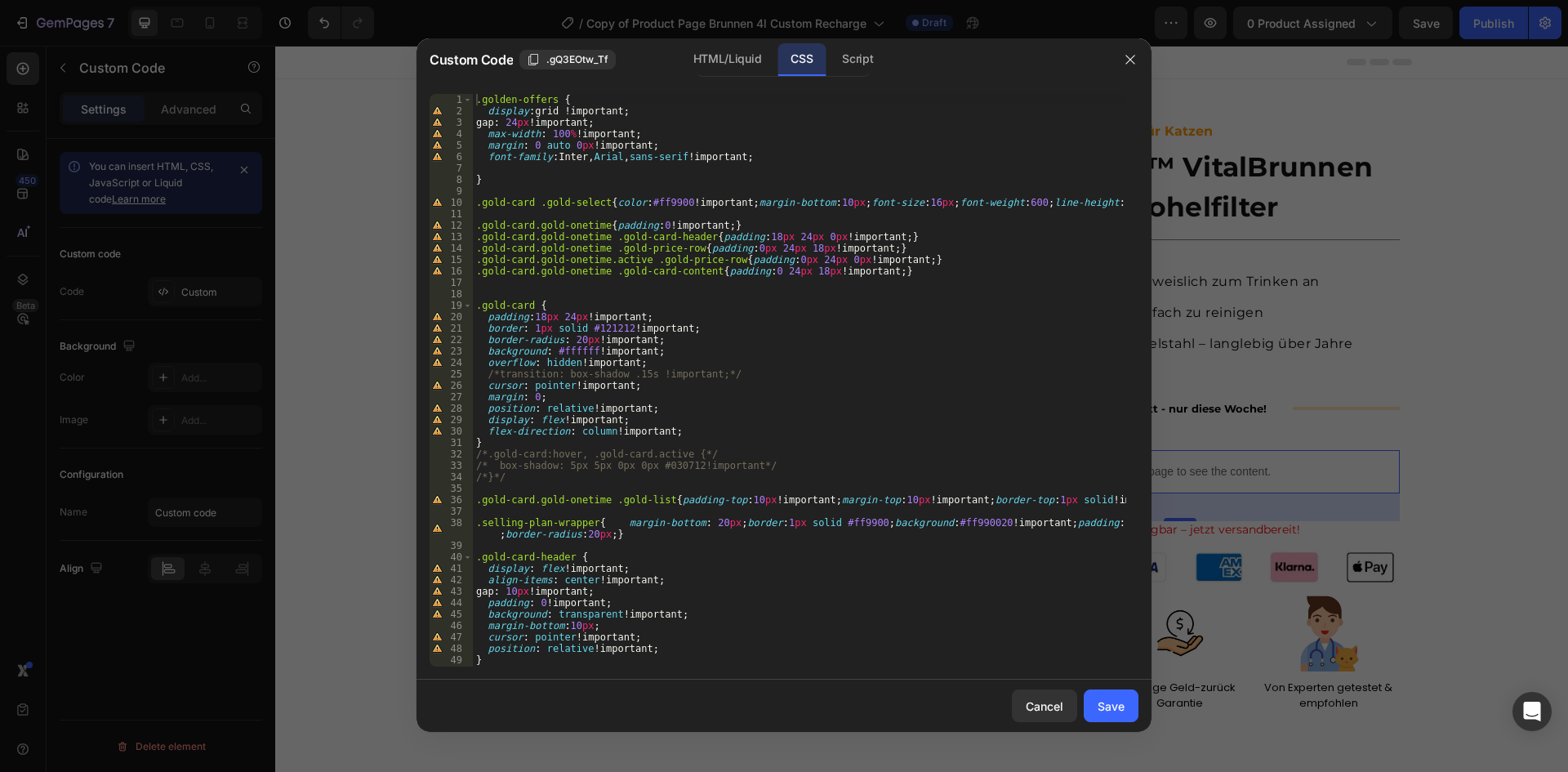
type textarea ".selling-plan-wrapper{ margin-bottom: 20px;border:1px solid #ff9900;background:…"
drag, startPoint x: 598, startPoint y: 519, endPoint x: 469, endPoint y: 522, distance: 129.0
click at [469, 522] on div ".selling-plan-wrapper{ margin-bottom: 20px;border:1px solid #ff9900;background:…" at bounding box center [784, 380] width 709 height 573
click at [630, 535] on div ".golden-offers { display : grid !important ; gap : 24 px !important ; max-width…" at bounding box center [799, 392] width 653 height 596
paste textarea ".selling-plan-wrapper{"
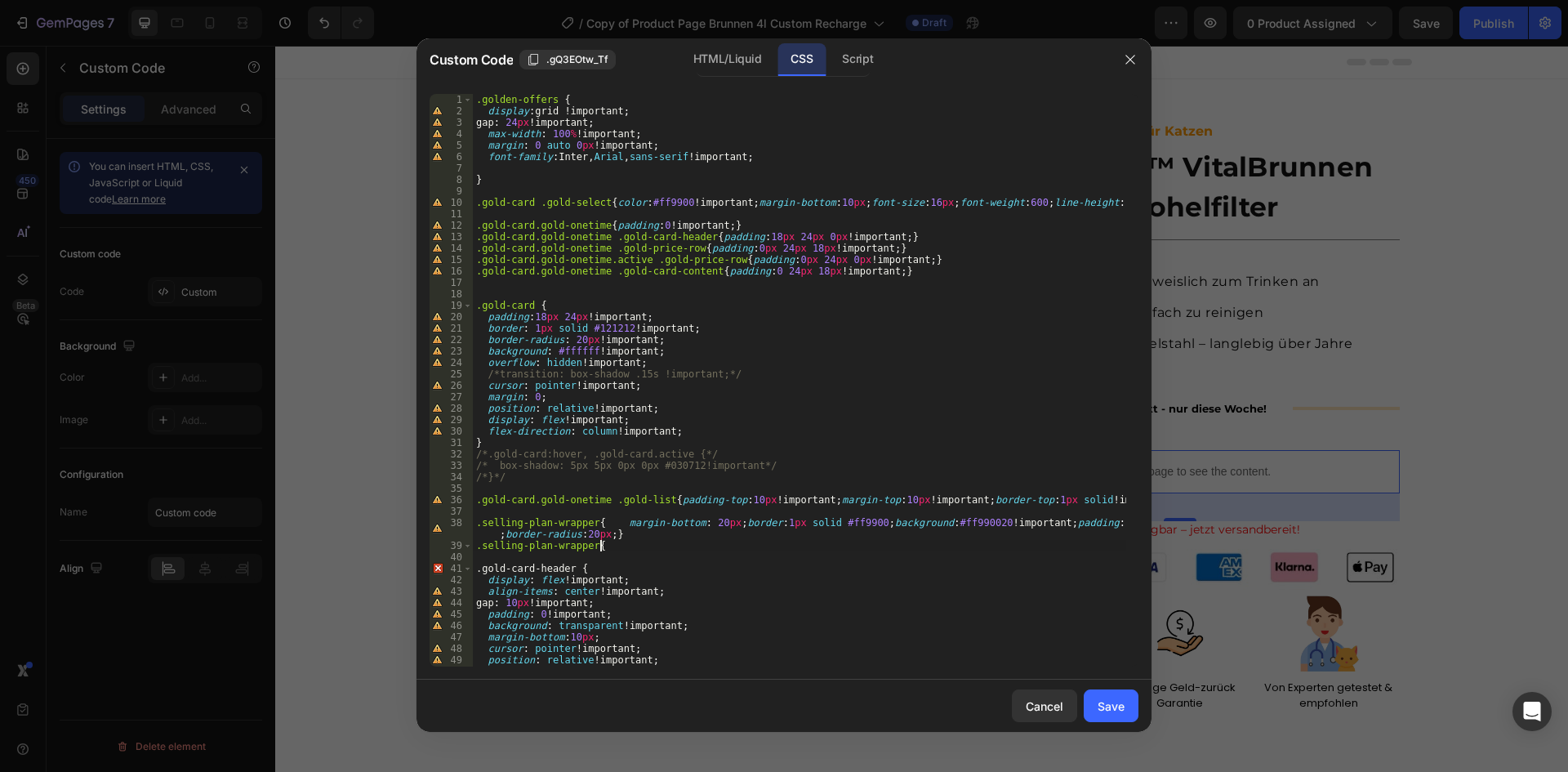
scroll to position [0, 10]
drag, startPoint x: 861, startPoint y: 523, endPoint x: 1024, endPoint y: 524, distance: 163.0
click at [1024, 524] on div ".golden-offers { display : grid !important ; gap : 24 px !important ; max-width…" at bounding box center [799, 392] width 653 height 596
click at [597, 534] on div ".golden-offers { display : grid !important ; gap : 24 px !important ; max-width…" at bounding box center [799, 392] width 653 height 596
paste textarea "background:#ff990020!important;"
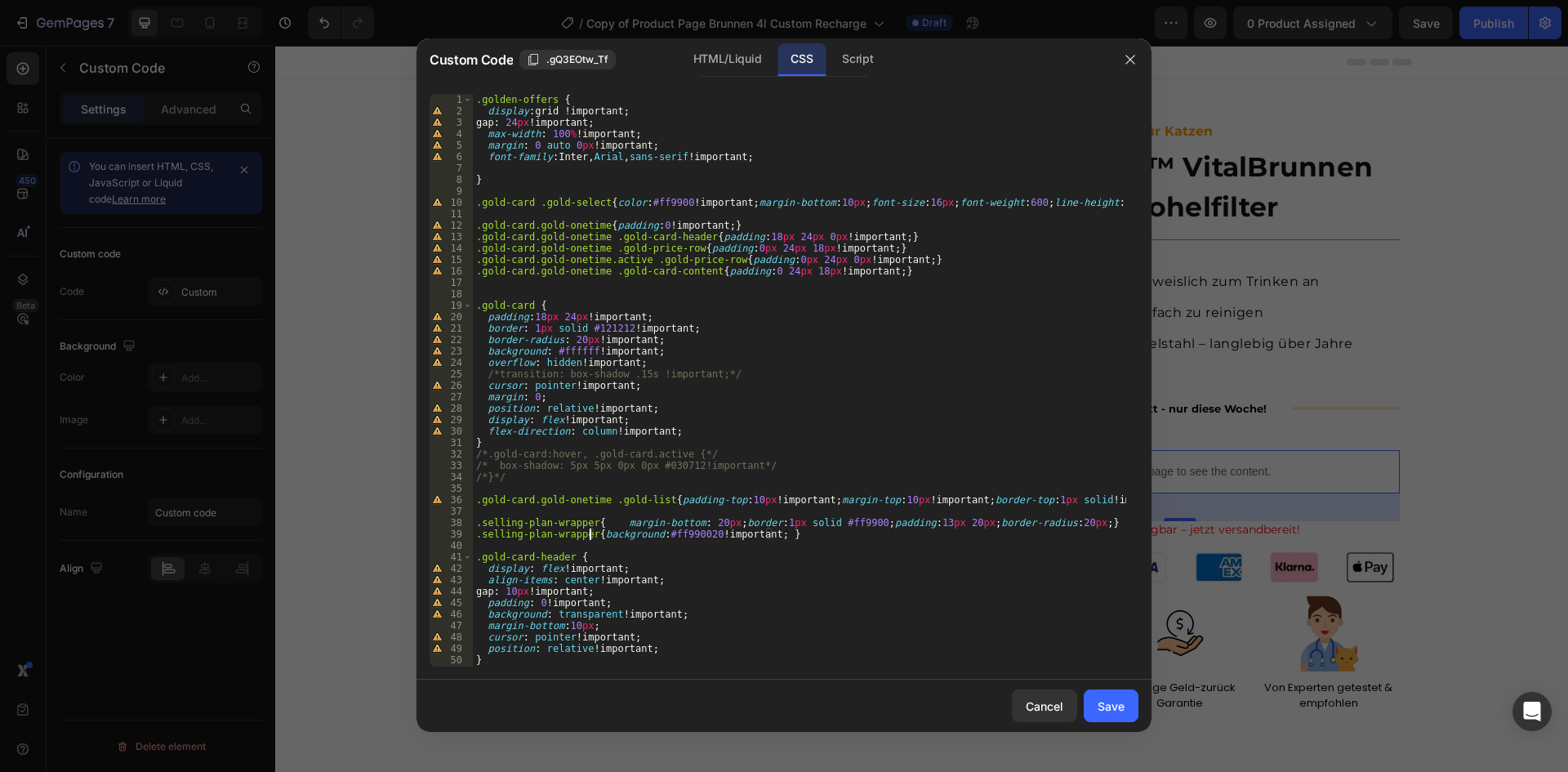
click at [588, 532] on div ".golden-offers { display : grid !important ; gap : 24 px !important ; max-width…" at bounding box center [799, 392] width 653 height 596
click at [719, 62] on div "HTML/Liquid" at bounding box center [727, 59] width 94 height 33
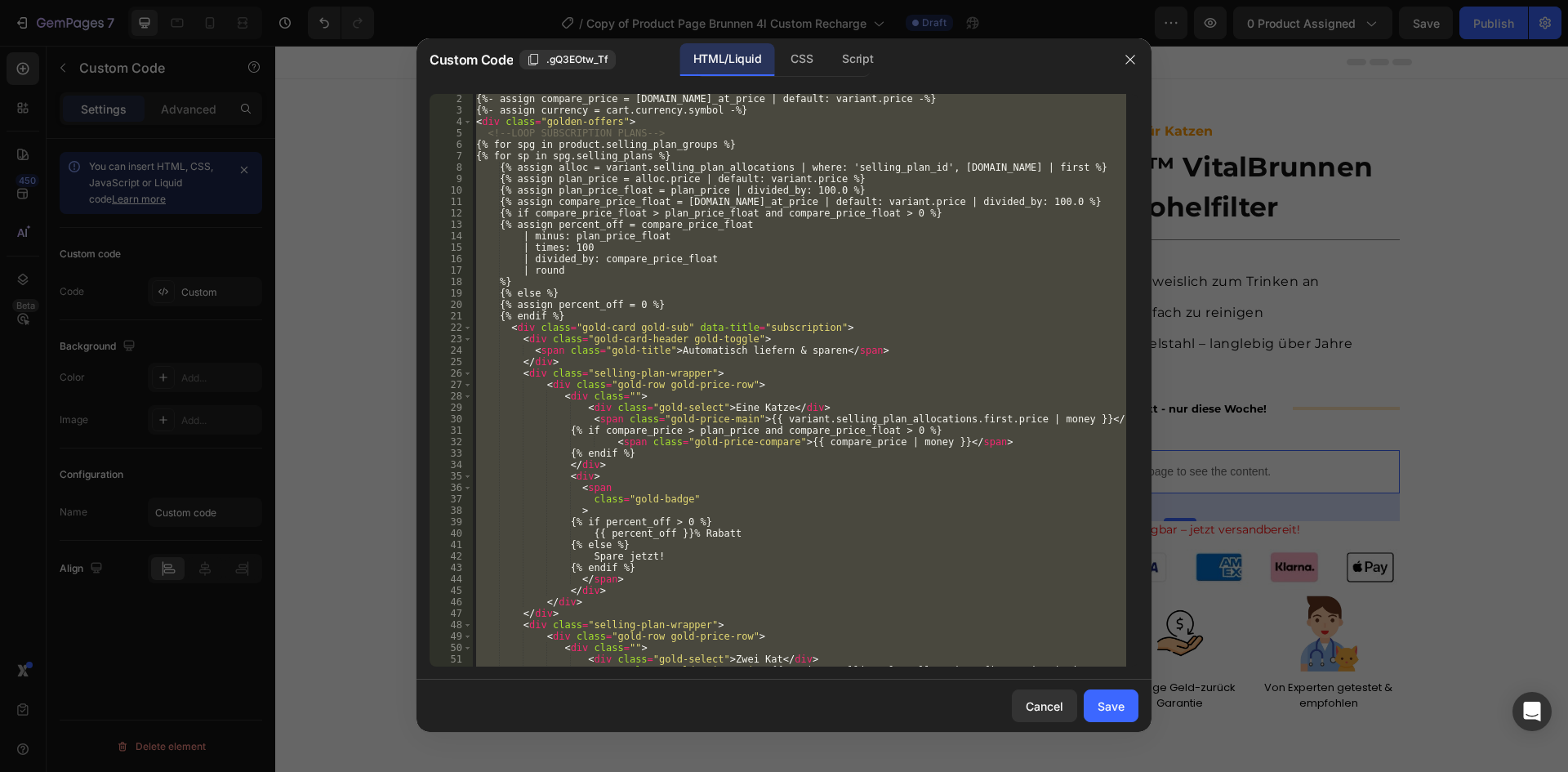
scroll to position [0, 2]
click at [692, 365] on div "{%- assign compare_price = [DOMAIN_NAME]_at_price | default: variant.price -%} …" at bounding box center [799, 380] width 653 height 573
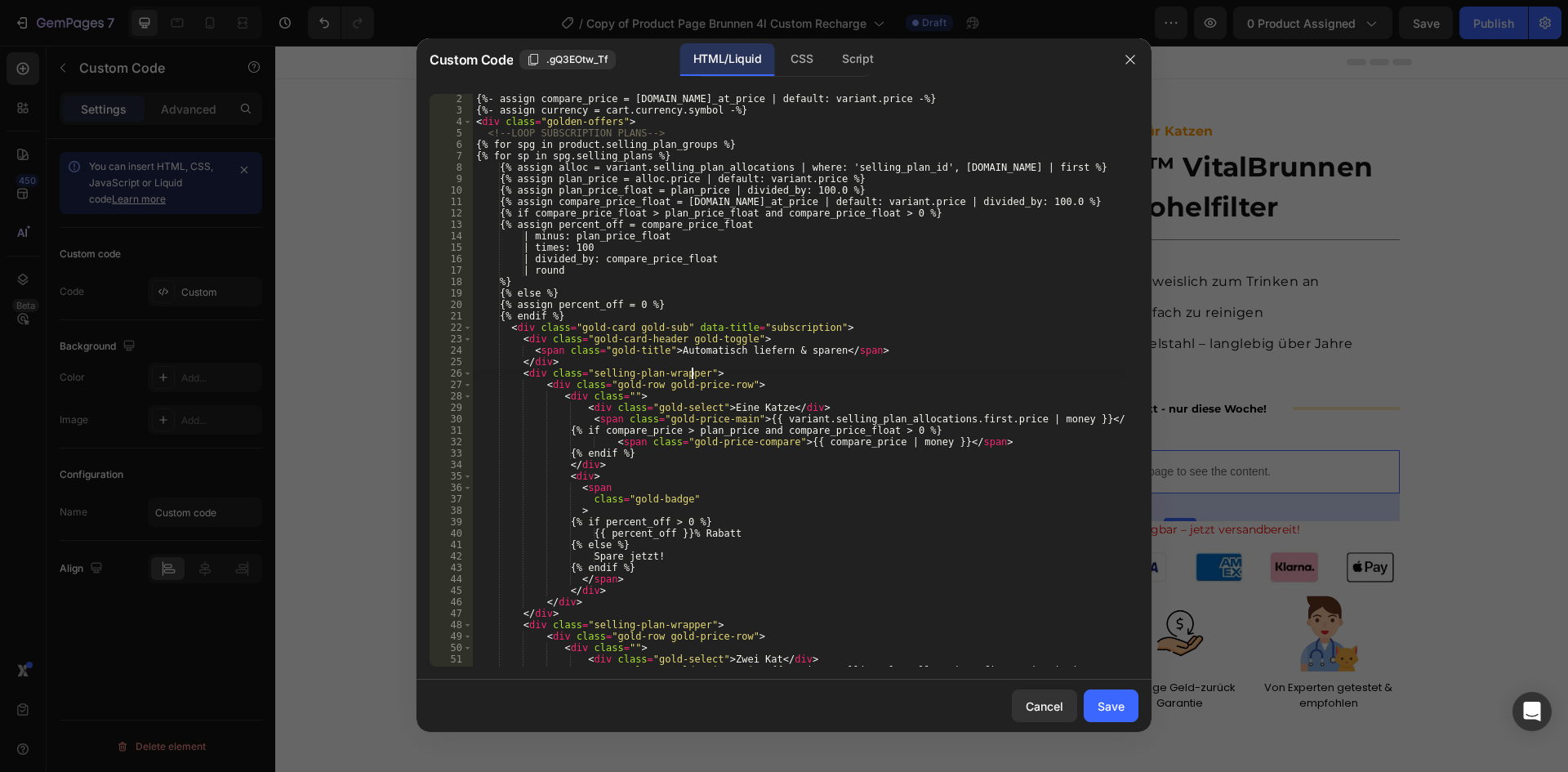
click at [691, 370] on div "{%- assign compare_price = [DOMAIN_NAME]_at_price | default: variant.price -%} …" at bounding box center [799, 397] width 653 height 607
click at [698, 371] on div "{%- assign compare_price = [DOMAIN_NAME]_at_price | default: variant.price -%} …" at bounding box center [799, 397] width 653 height 607
drag, startPoint x: 735, startPoint y: 370, endPoint x: 805, endPoint y: 373, distance: 70.1
click at [805, 373] on div "{%- assign compare_price = [DOMAIN_NAME]_at_price | default: variant.price -%} …" at bounding box center [799, 397] width 653 height 607
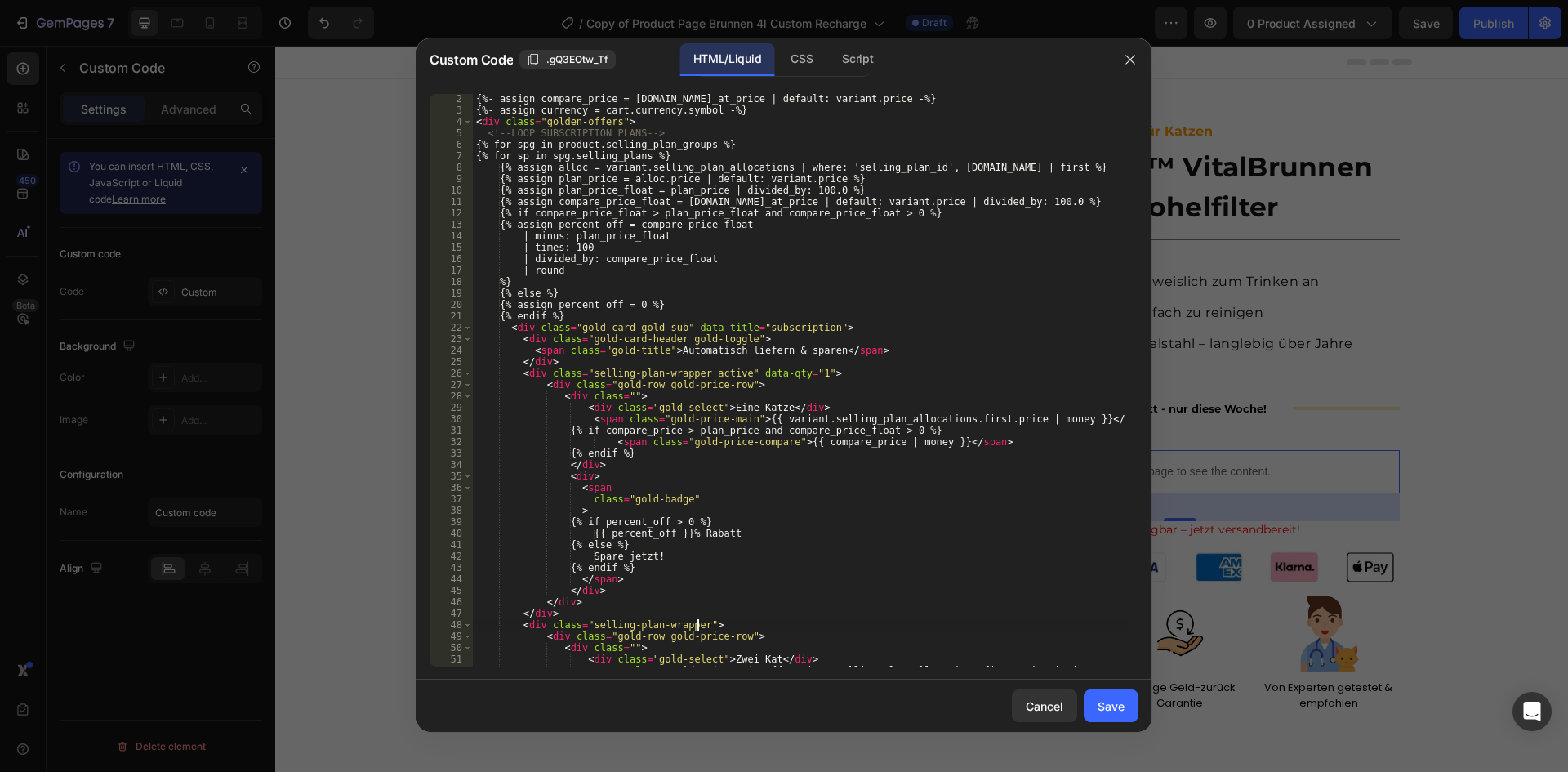
click at [699, 621] on div "{%- assign compare_price = [DOMAIN_NAME]_at_price | default: variant.price -%} …" at bounding box center [799, 397] width 653 height 607
paste textarea "data-qty="1""
click at [961, 608] on div "{%- assign compare_price = [DOMAIN_NAME]_at_price | default: variant.price -%} …" at bounding box center [799, 397] width 653 height 607
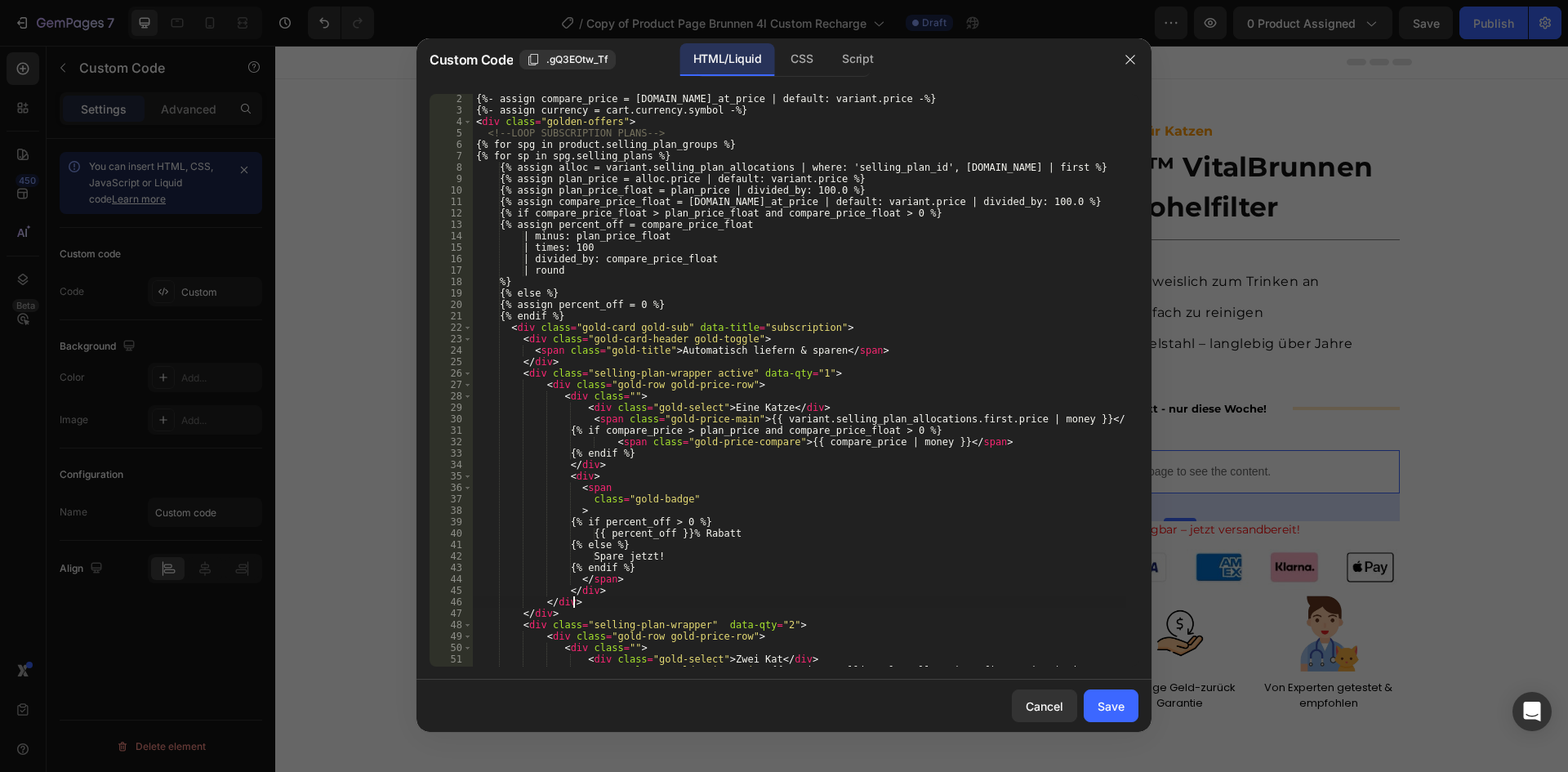
scroll to position [0, 7]
type textarea "</div>"
click at [1119, 721] on button "Save" at bounding box center [1111, 705] width 55 height 33
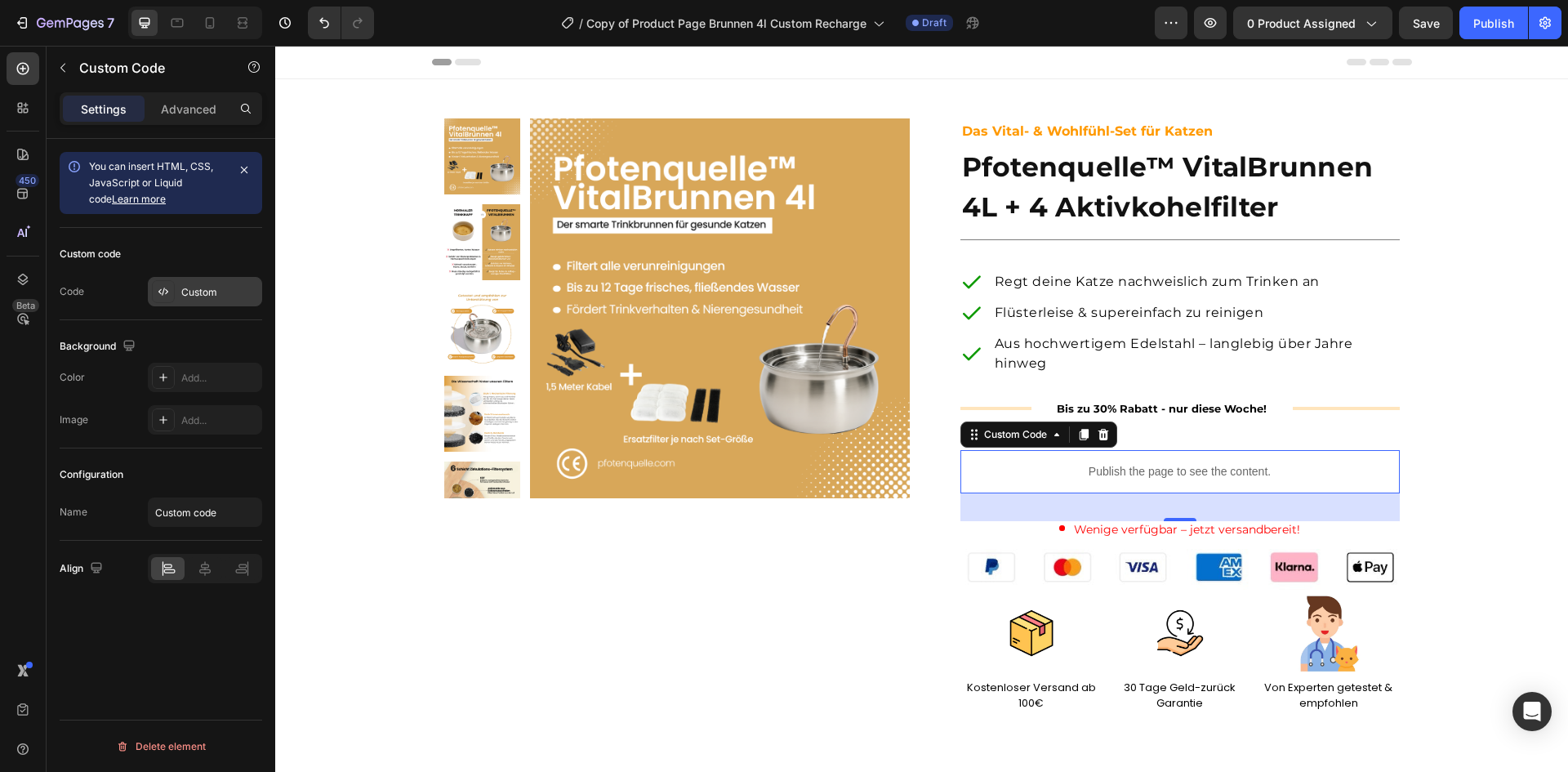
click at [207, 296] on div "Custom" at bounding box center [219, 292] width 77 height 15
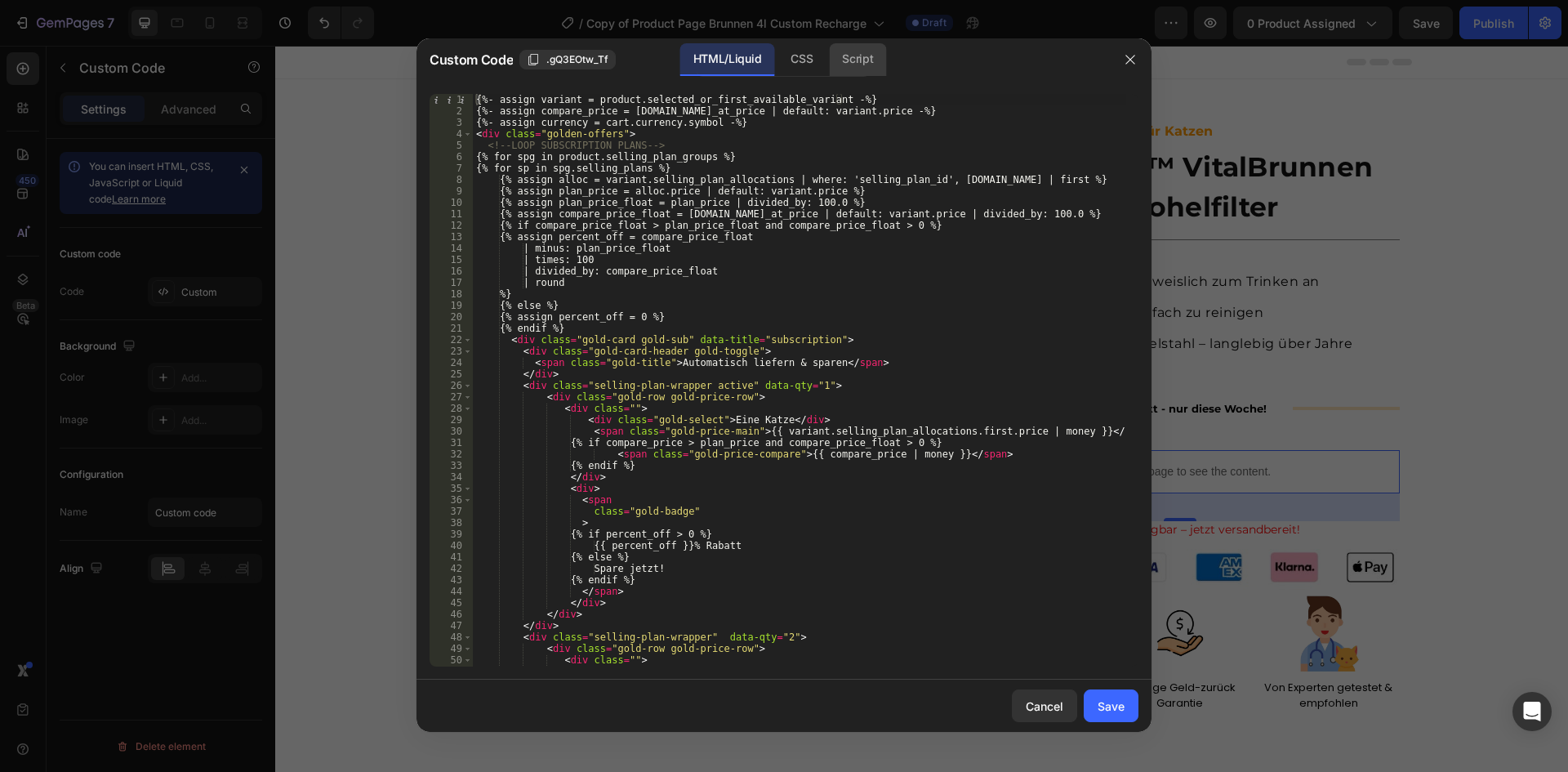
click at [858, 58] on div "Script" at bounding box center [857, 59] width 58 height 33
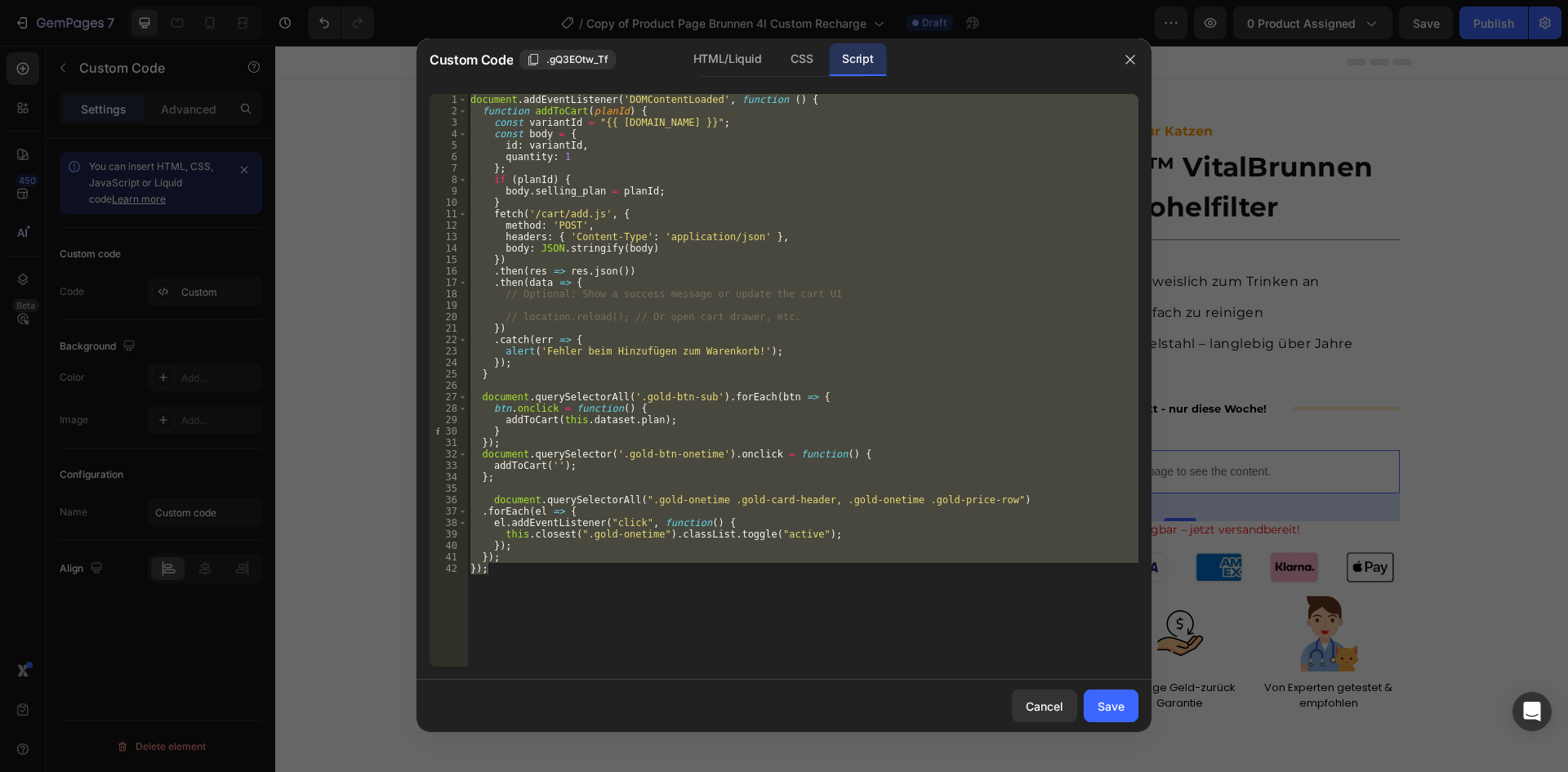
click at [481, 395] on div "document . addEventListener ( 'DOMContentLoaded' , function ( ) { function addT…" at bounding box center [802, 380] width 672 height 573
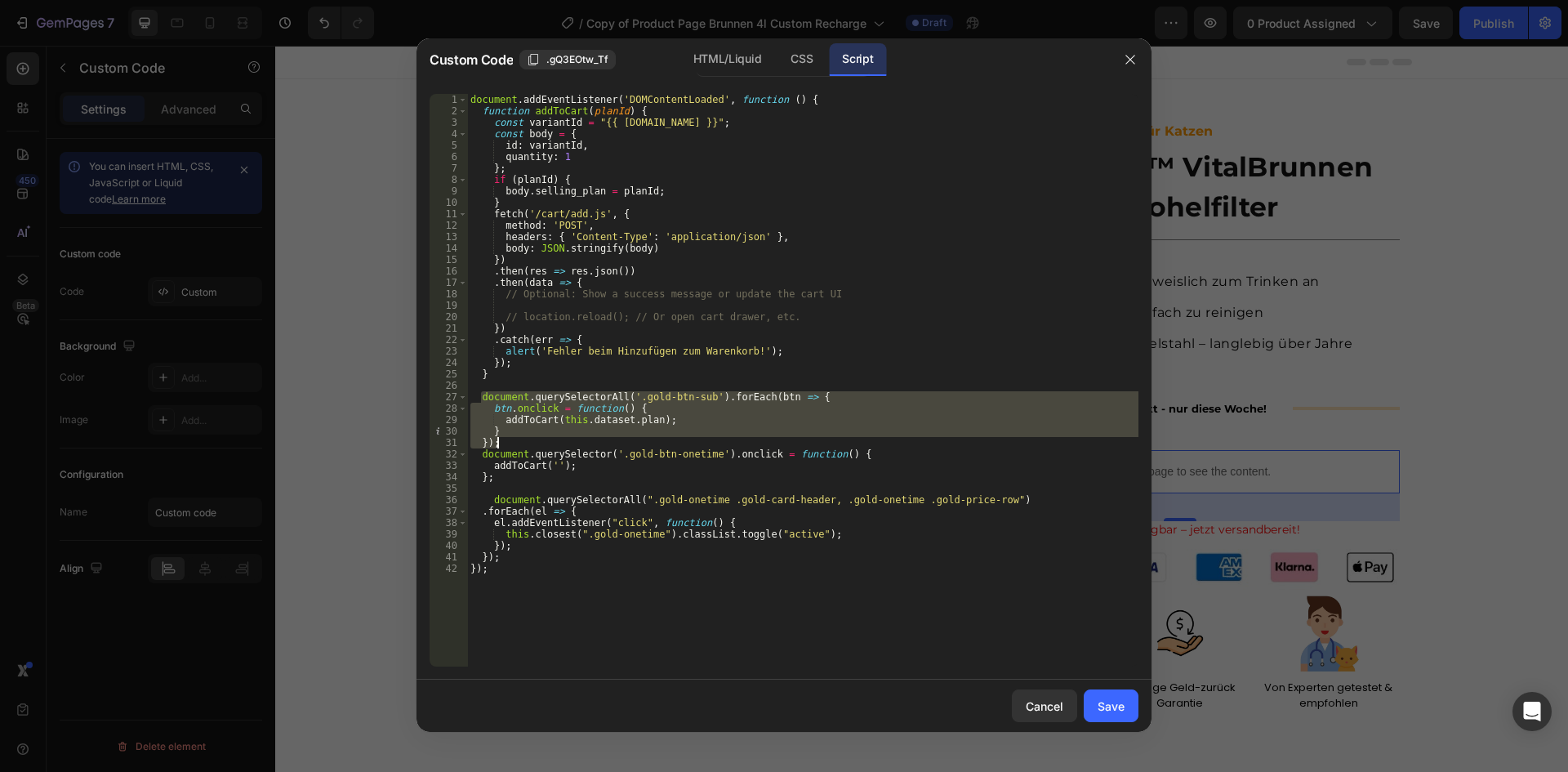
drag, startPoint x: 481, startPoint y: 395, endPoint x: 519, endPoint y: 443, distance: 61.2
click at [519, 443] on div "document . addEventListener ( 'DOMContentLoaded' , function ( ) { function addT…" at bounding box center [802, 392] width 672 height 596
type textarea "});"
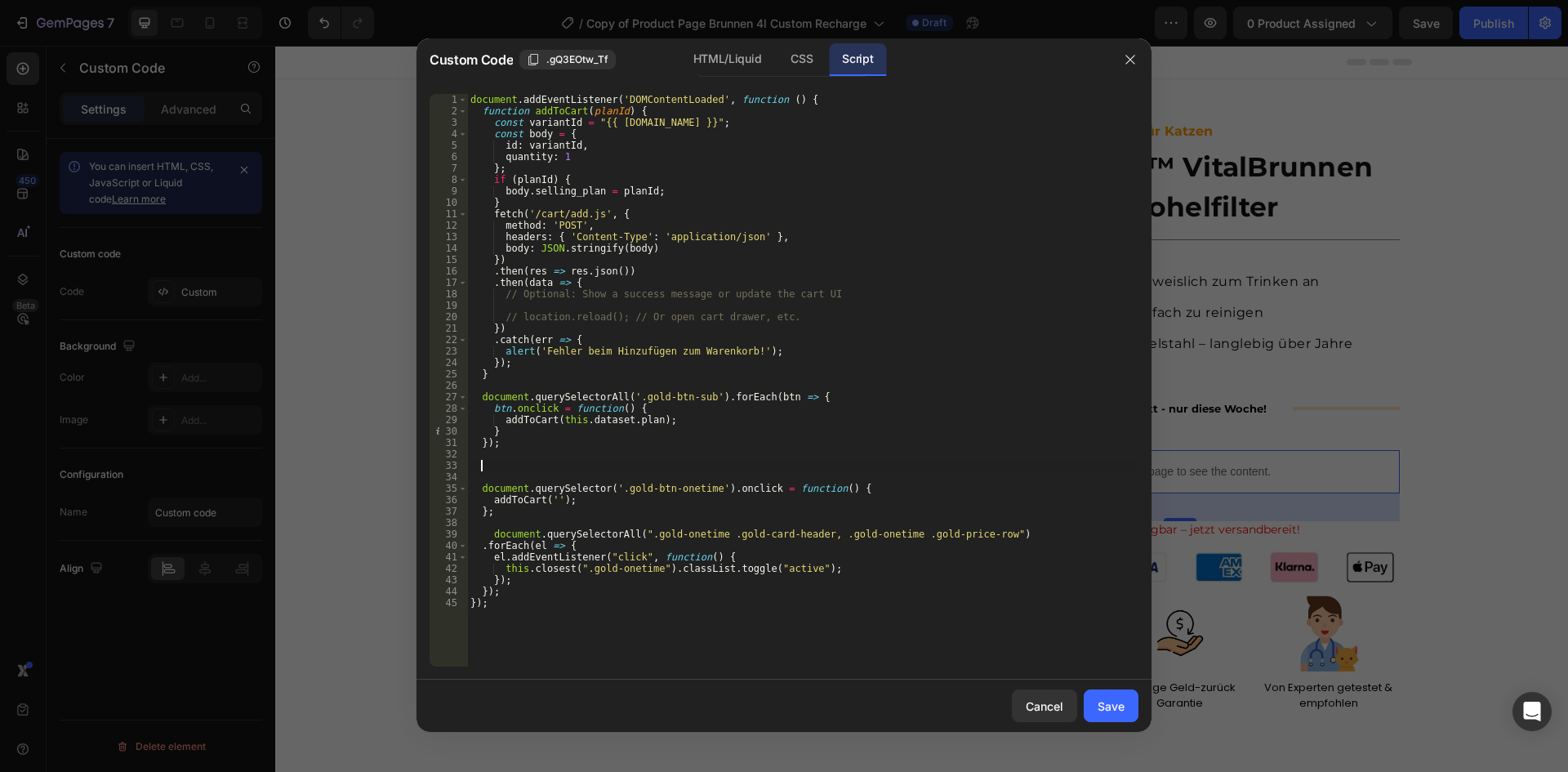
paste textarea "});"
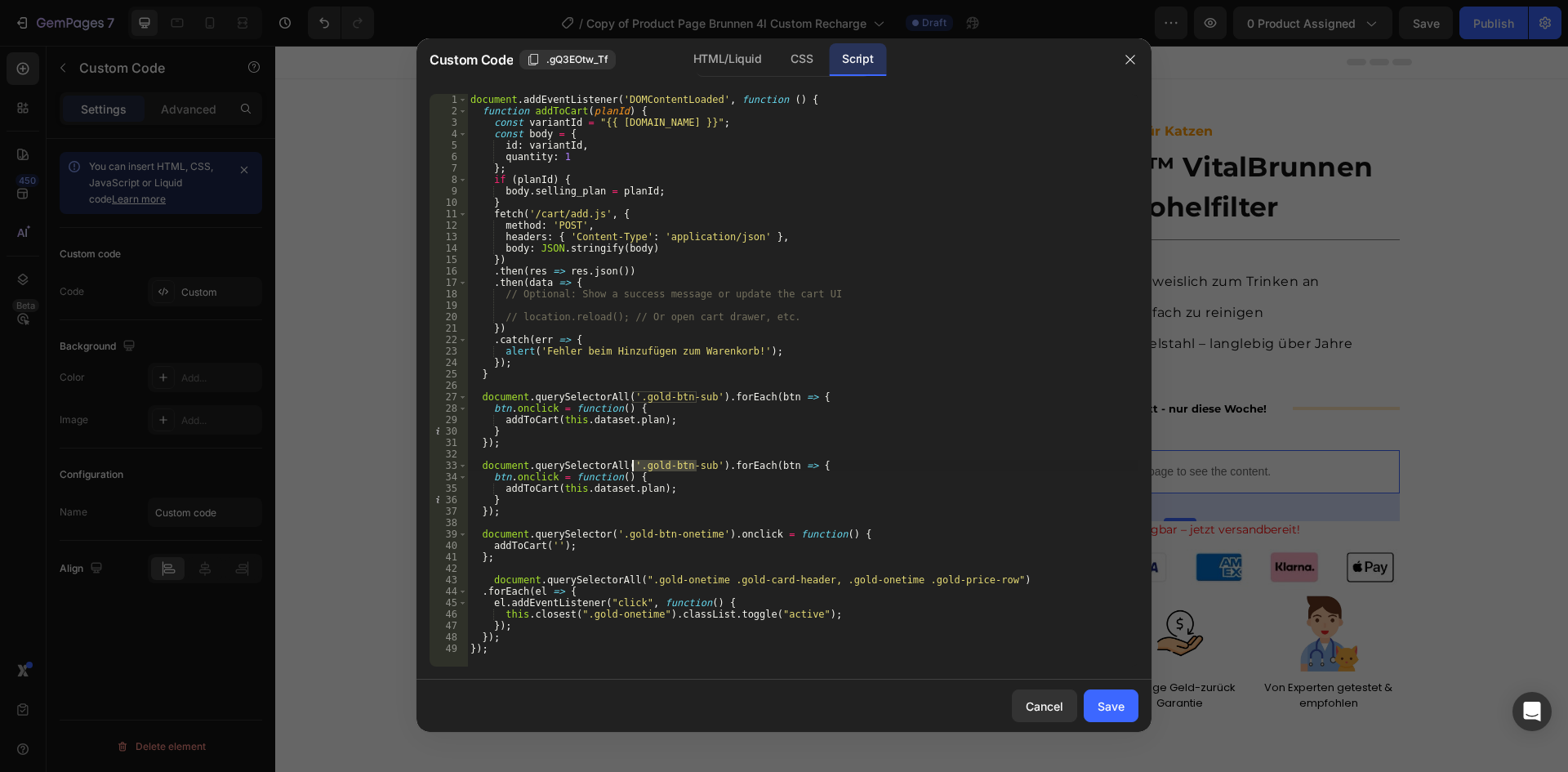
drag, startPoint x: 694, startPoint y: 467, endPoint x: 633, endPoint y: 467, distance: 61.0
click at [633, 467] on div "document . addEventListener ( 'DOMContentLoaded' , function ( ) { function addT…" at bounding box center [802, 392] width 672 height 596
paste textarea "selling-plan-wrapper"
click at [636, 479] on div "document . addEventListener ( 'DOMContentLoaded' , function ( ) { function addT…" at bounding box center [802, 392] width 672 height 596
type textarea "btn.onclick = function() {"
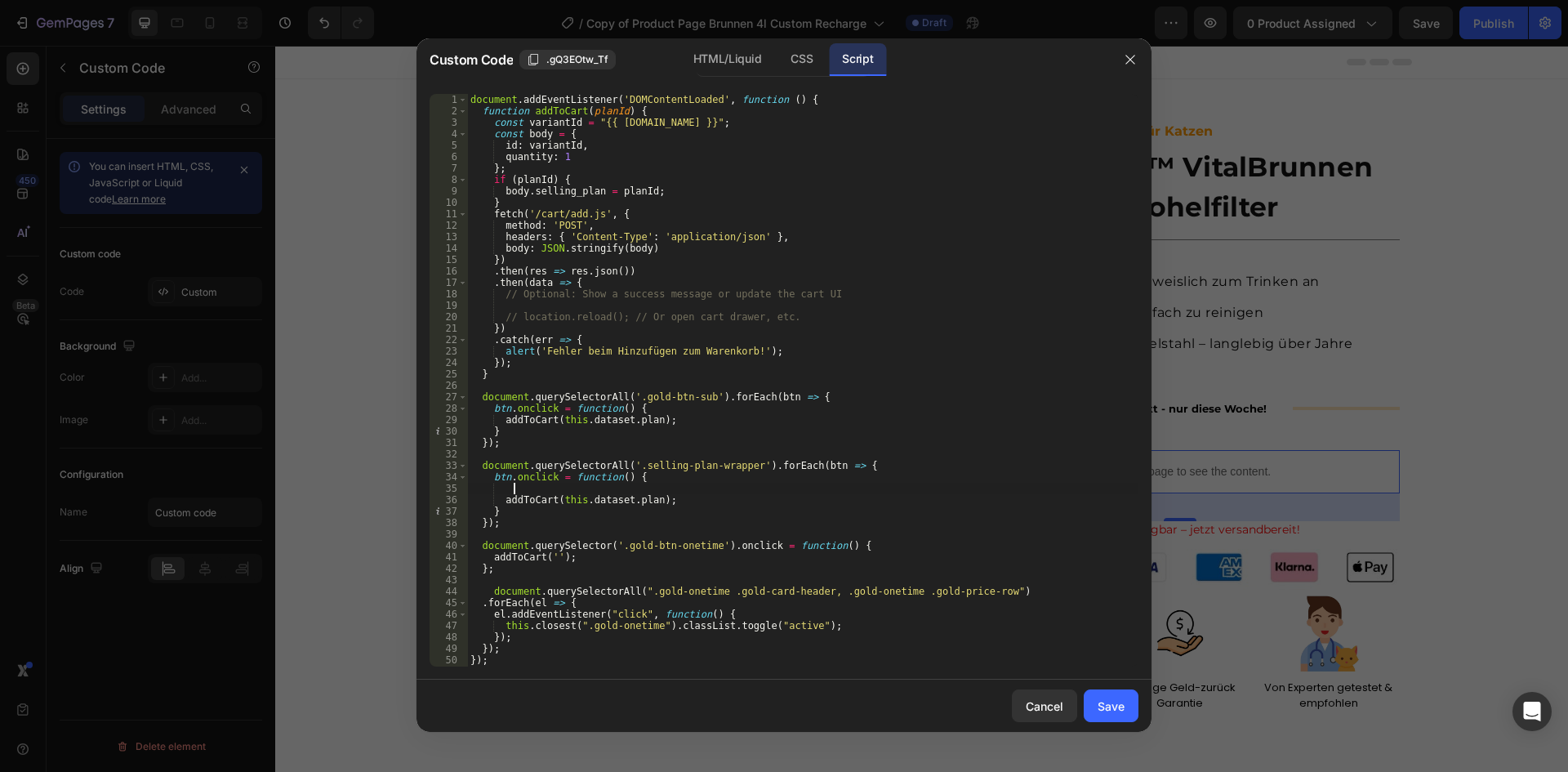
scroll to position [0, 3]
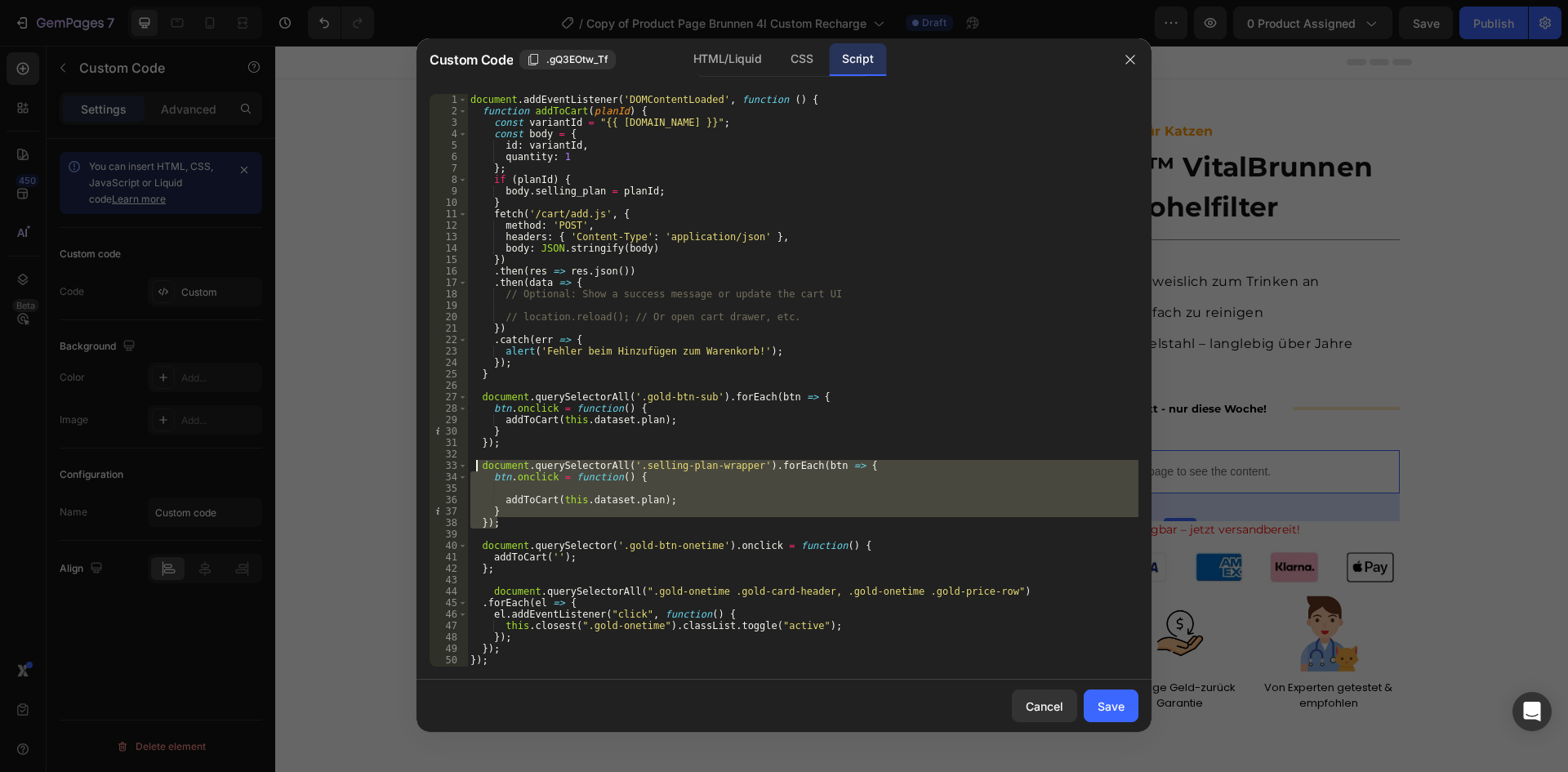
drag, startPoint x: 508, startPoint y: 526, endPoint x: 479, endPoint y: 467, distance: 65.7
click at [479, 467] on div "document . addEventListener ( 'DOMContentLoaded' , function ( ) { function addT…" at bounding box center [802, 392] width 672 height 596
click at [573, 506] on div "document . addEventListener ( 'DOMContentLoaded' , function ( ) { function addT…" at bounding box center [802, 380] width 672 height 573
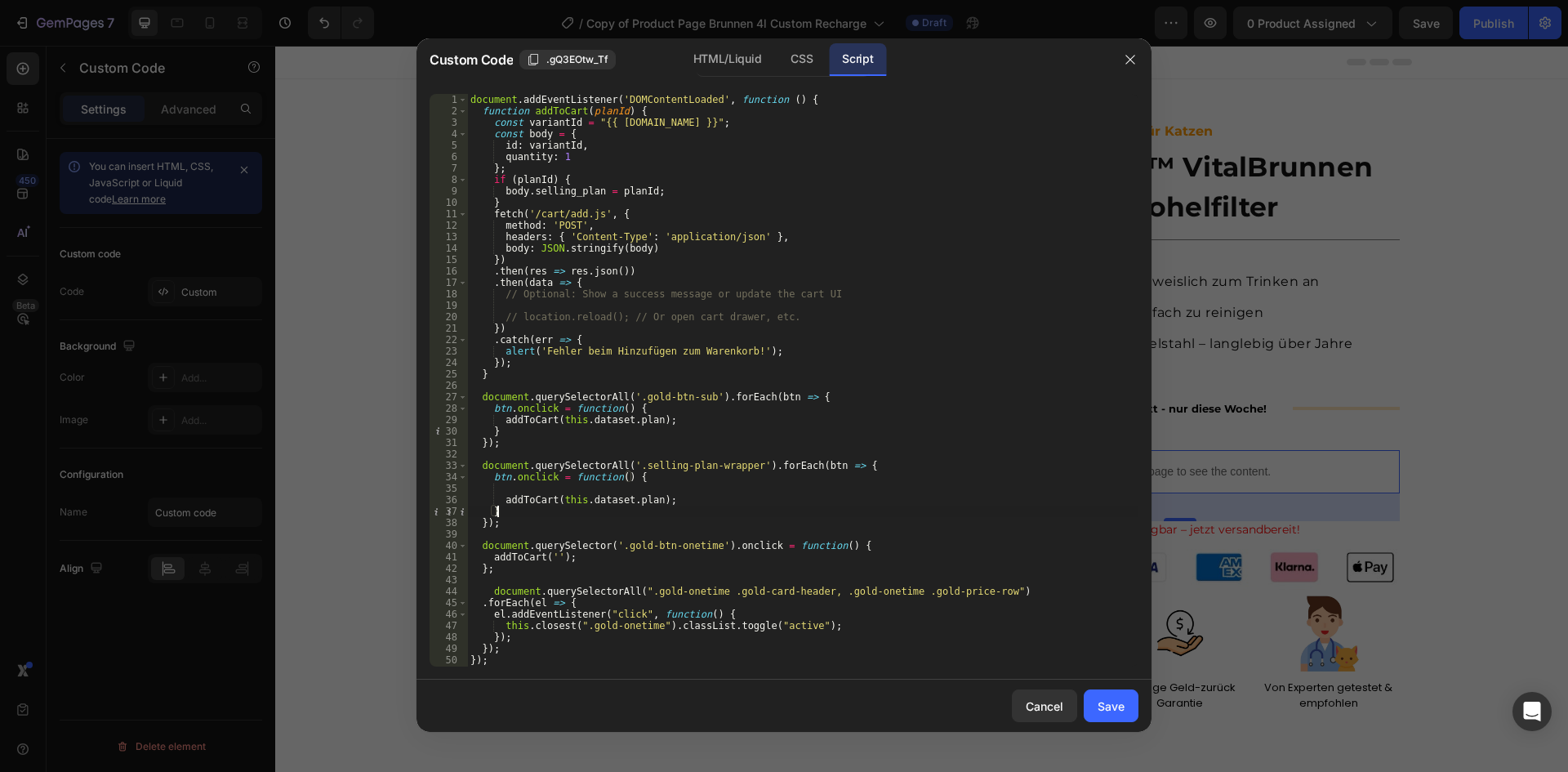
scroll to position [0, 2]
drag, startPoint x: 503, startPoint y: 502, endPoint x: 668, endPoint y: 496, distance: 165.1
click at [668, 496] on div "document . addEventListener ( 'DOMContentLoaded' , function ( ) { function addT…" at bounding box center [802, 392] width 672 height 596
type textarea "addToCart(this.dataset.plan);"
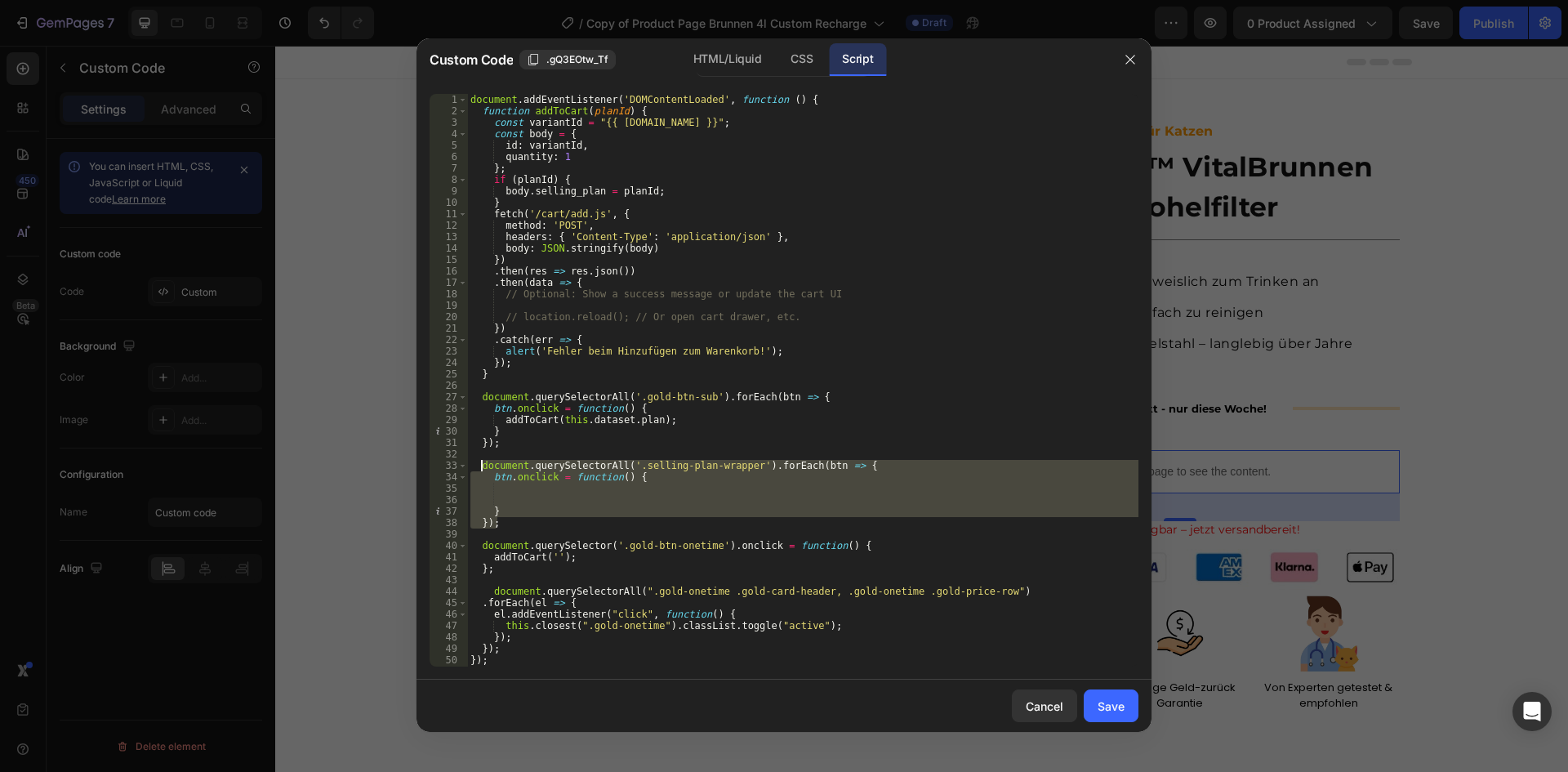
drag, startPoint x: 503, startPoint y: 521, endPoint x: 482, endPoint y: 468, distance: 57.0
click at [482, 468] on div "document . addEventListener ( 'DOMContentLoaded' , function ( ) { function addT…" at bounding box center [802, 392] width 672 height 596
type textarea "document.querySelectorAll('.selling-plan-wrapper').forEach(btn => { btn.onclick…"
click at [517, 492] on div "document . addEventListener ( 'DOMContentLoaded' , function ( ) { function addT…" at bounding box center [802, 380] width 672 height 573
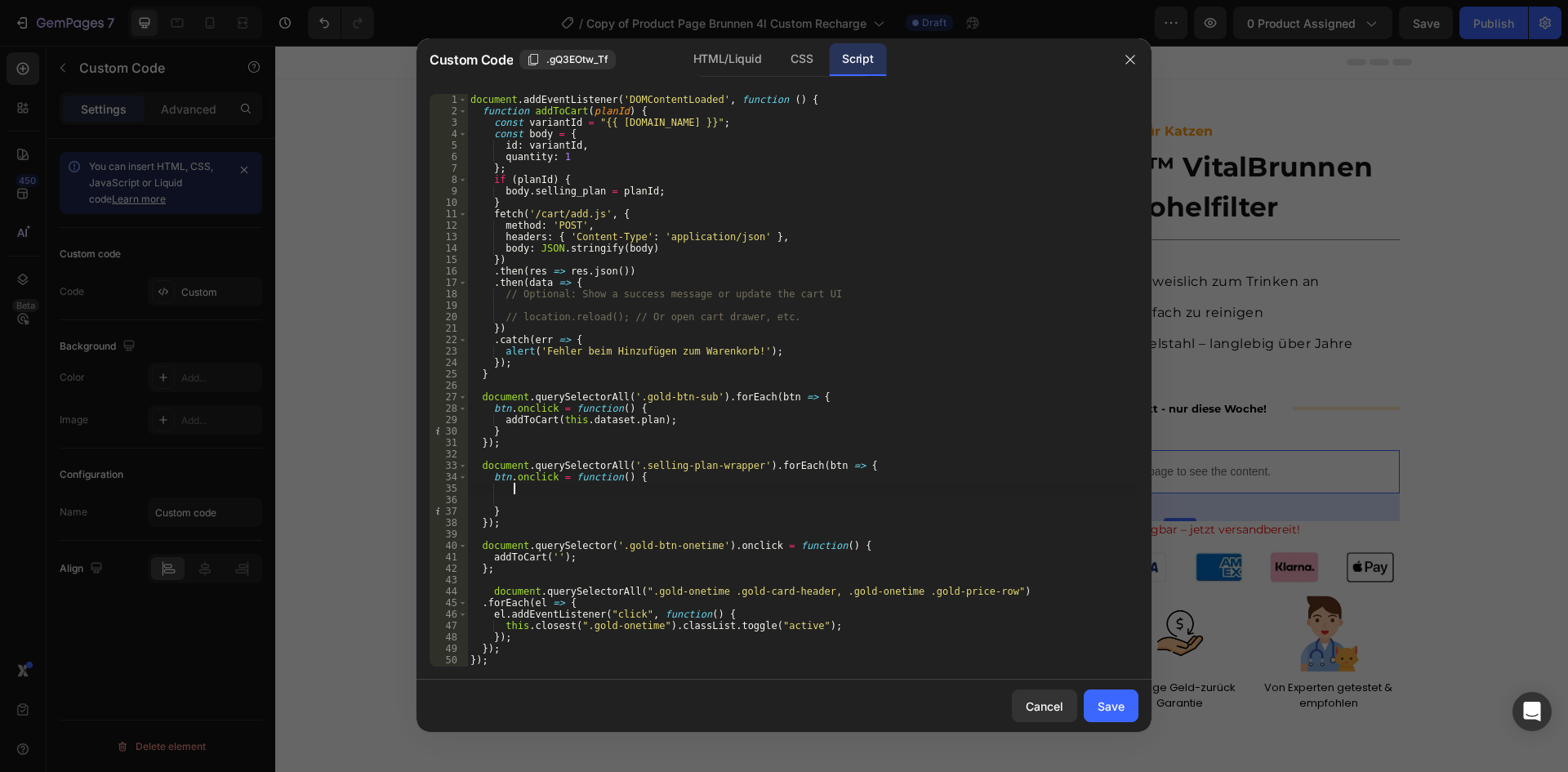
type textarea "addToCart(this.dataset.plan);"
click at [537, 487] on div "document . addEventListener ( 'DOMContentLoaded' , function ( ) { function addT…" at bounding box center [802, 392] width 672 height 596
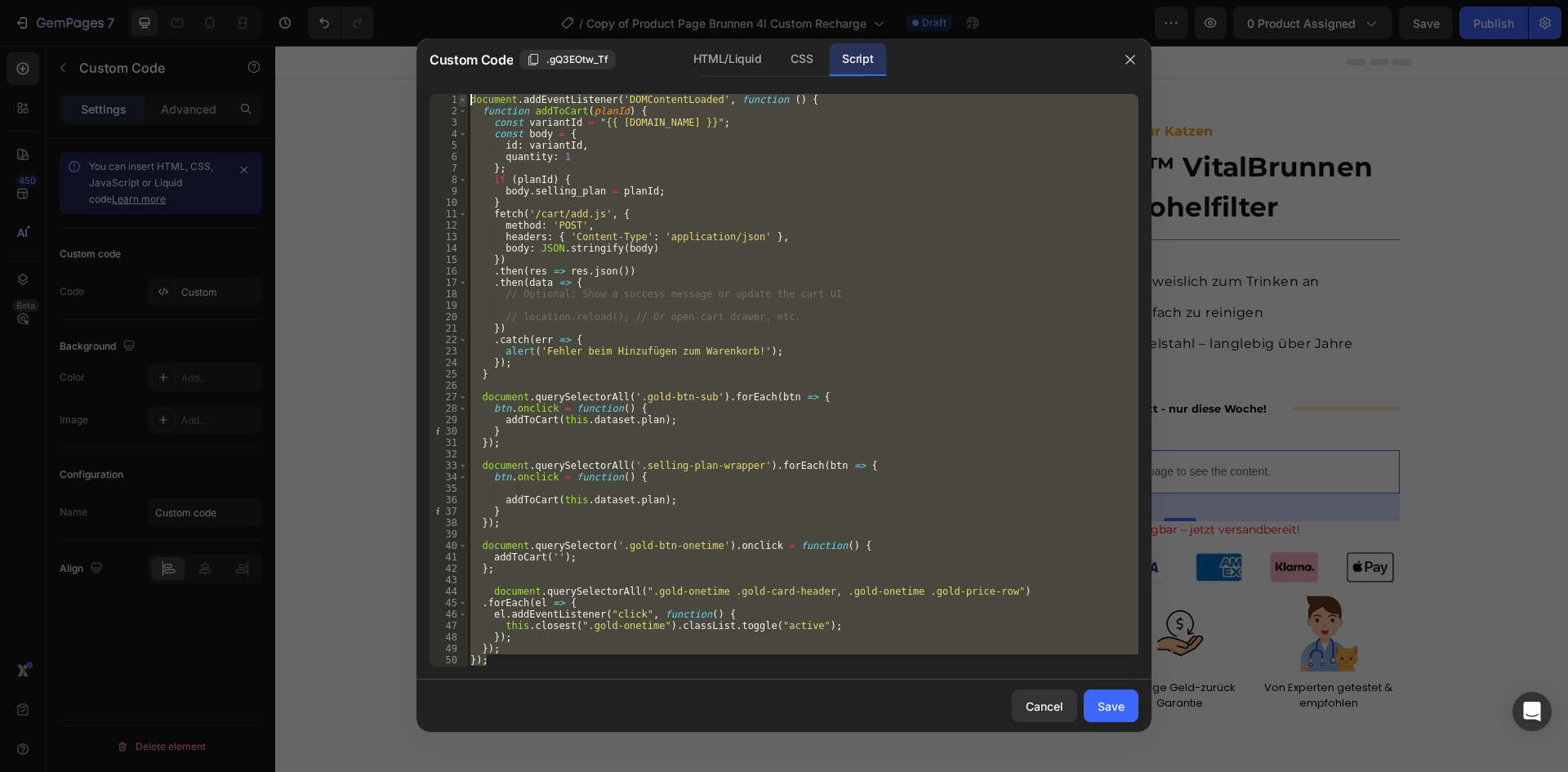
drag, startPoint x: 496, startPoint y: 658, endPoint x: 460, endPoint y: 98, distance: 561.2
click at [460, 98] on div "1 2 3 4 5 6 7 8 9 10 11 12 13 14 15 16 17 18 19 20 21 22 23 24 25 26 27 28 29 3…" at bounding box center [784, 380] width 709 height 573
click at [665, 503] on div "document . addEventListener ( 'DOMContentLoaded' , function ( ) { function addT…" at bounding box center [802, 380] width 672 height 573
type textarea "addToCart(this.dataset.plan);"
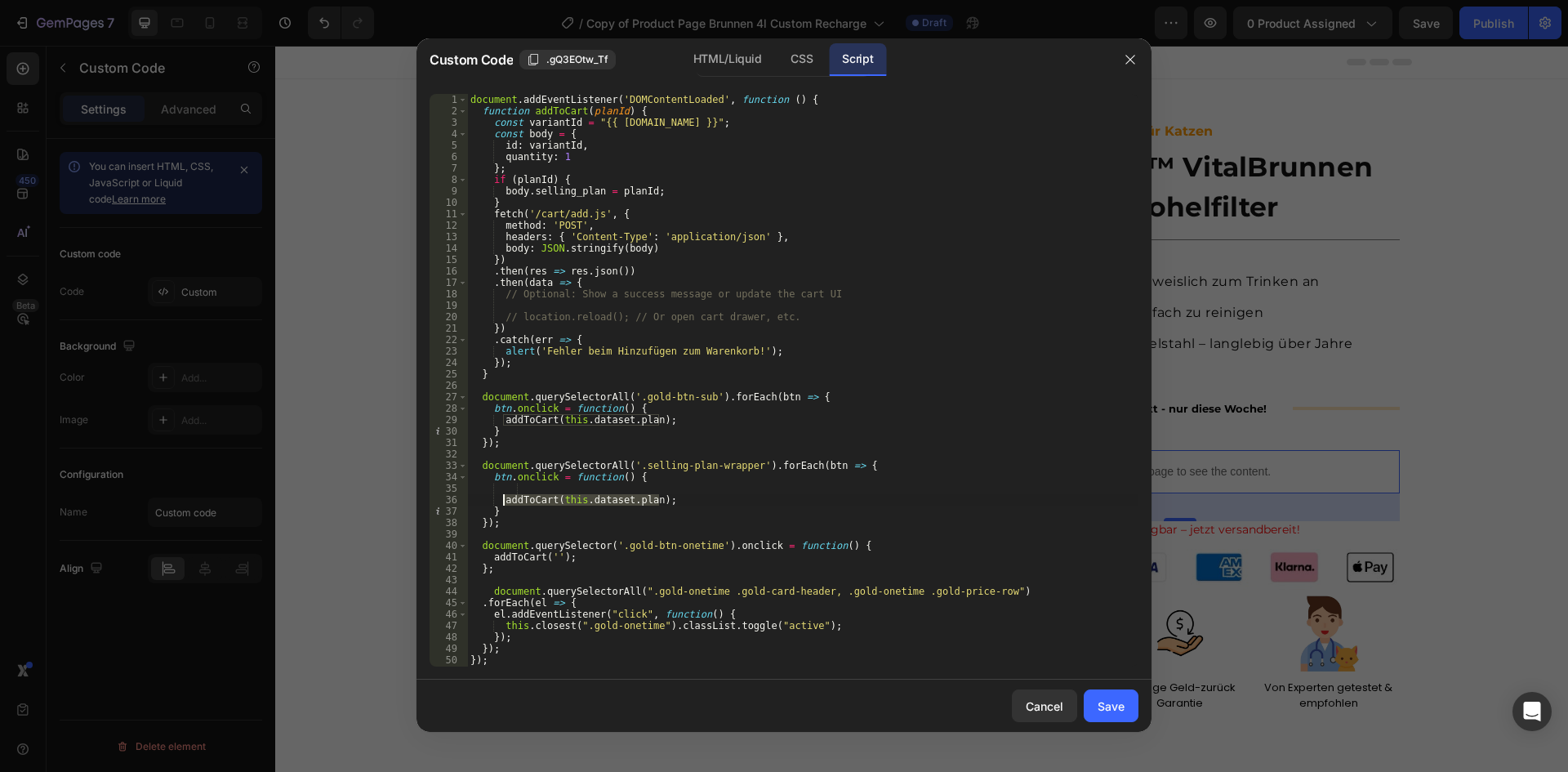
drag, startPoint x: 672, startPoint y: 499, endPoint x: 499, endPoint y: 500, distance: 173.0
click at [499, 500] on div "document . addEventListener ( 'DOMContentLoaded' , function ( ) { function addT…" at bounding box center [802, 392] width 672 height 596
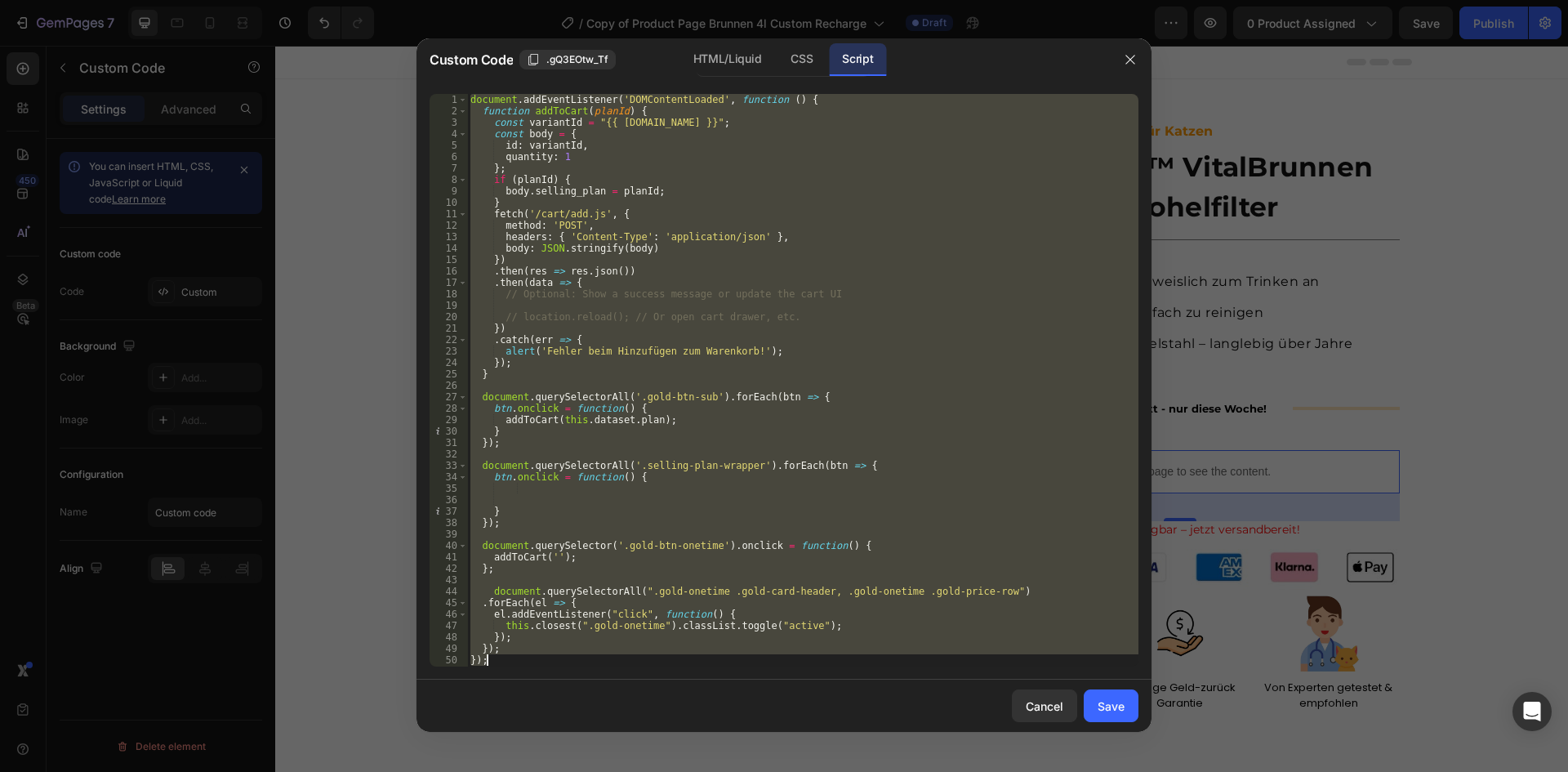
click at [616, 373] on div "document . addEventListener ( 'DOMContentLoaded' , function ( ) { function addT…" at bounding box center [802, 380] width 672 height 573
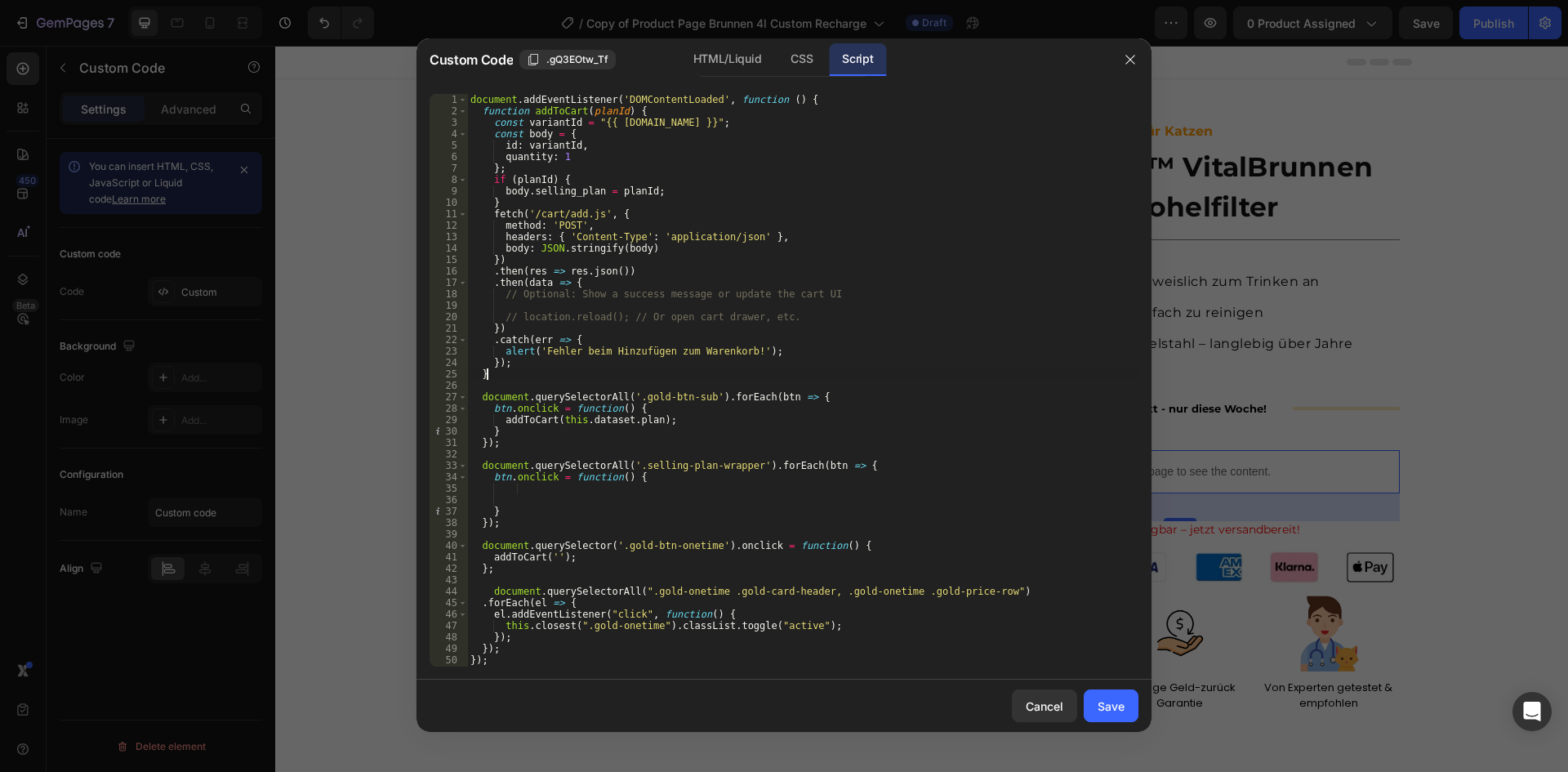
scroll to position [0, 1]
type textarea "}); });"
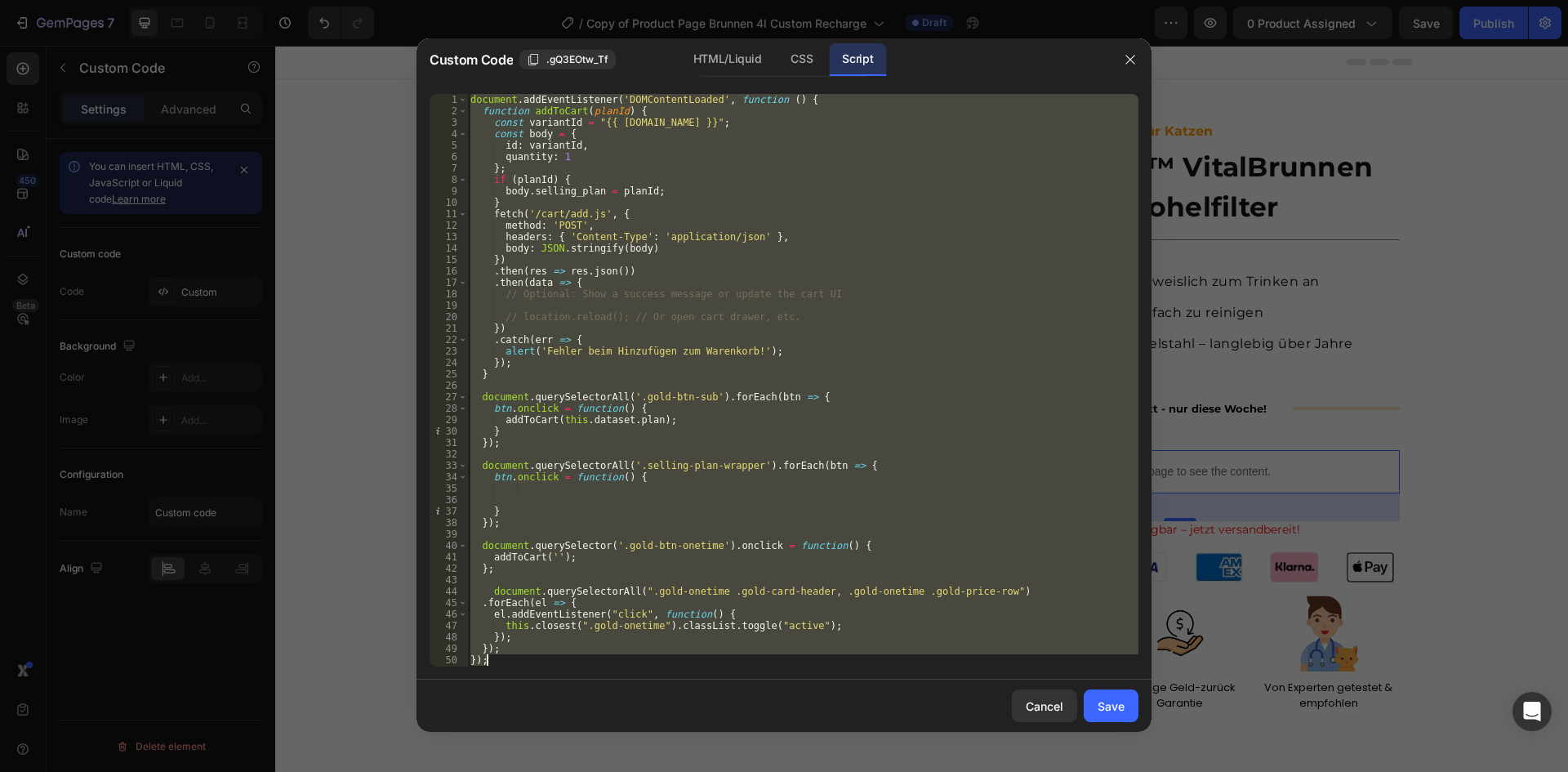
paste textarea
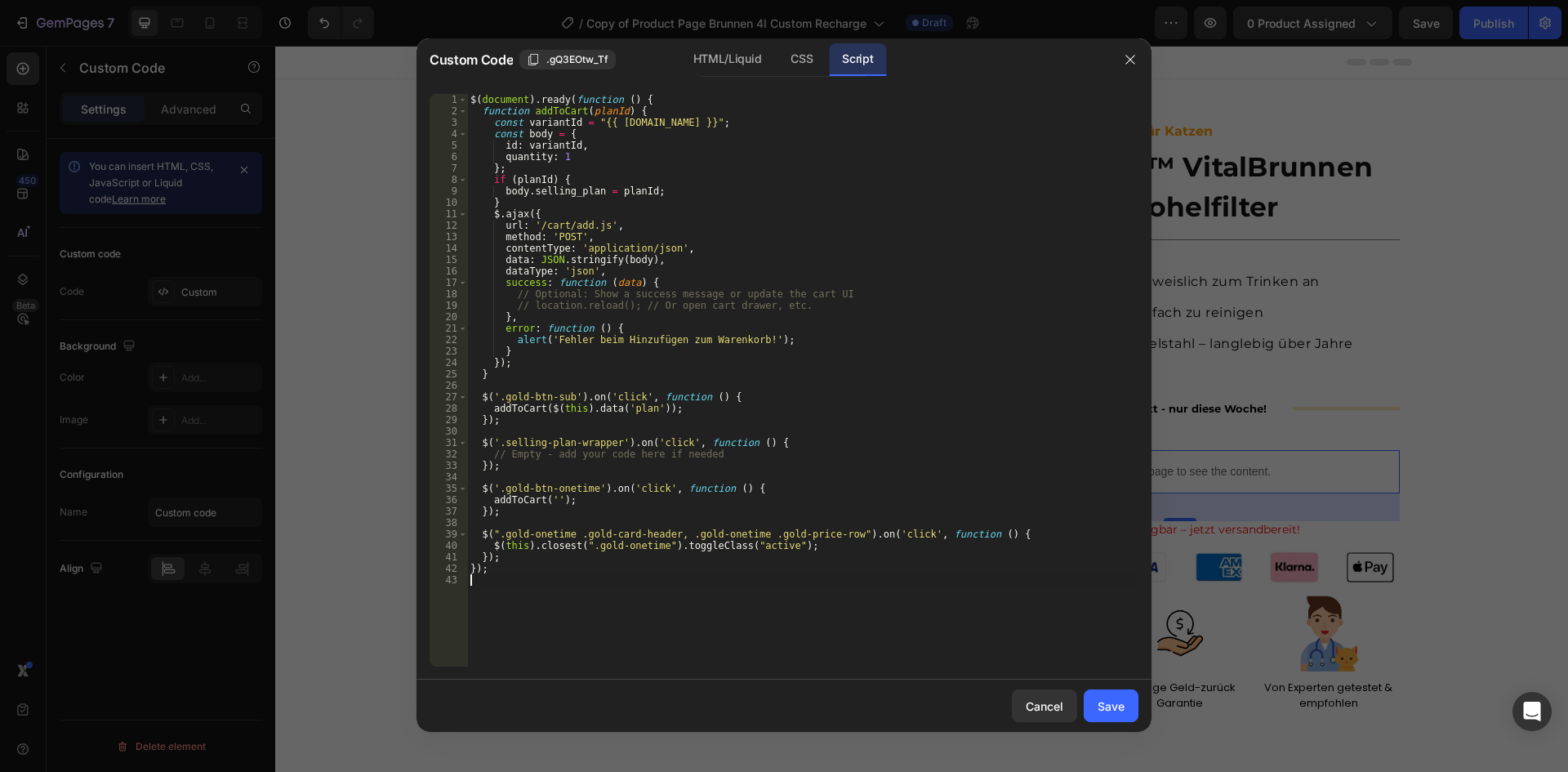
scroll to position [0, 0]
click at [778, 54] on div "HTML/Liquid" at bounding box center [801, 59] width 48 height 33
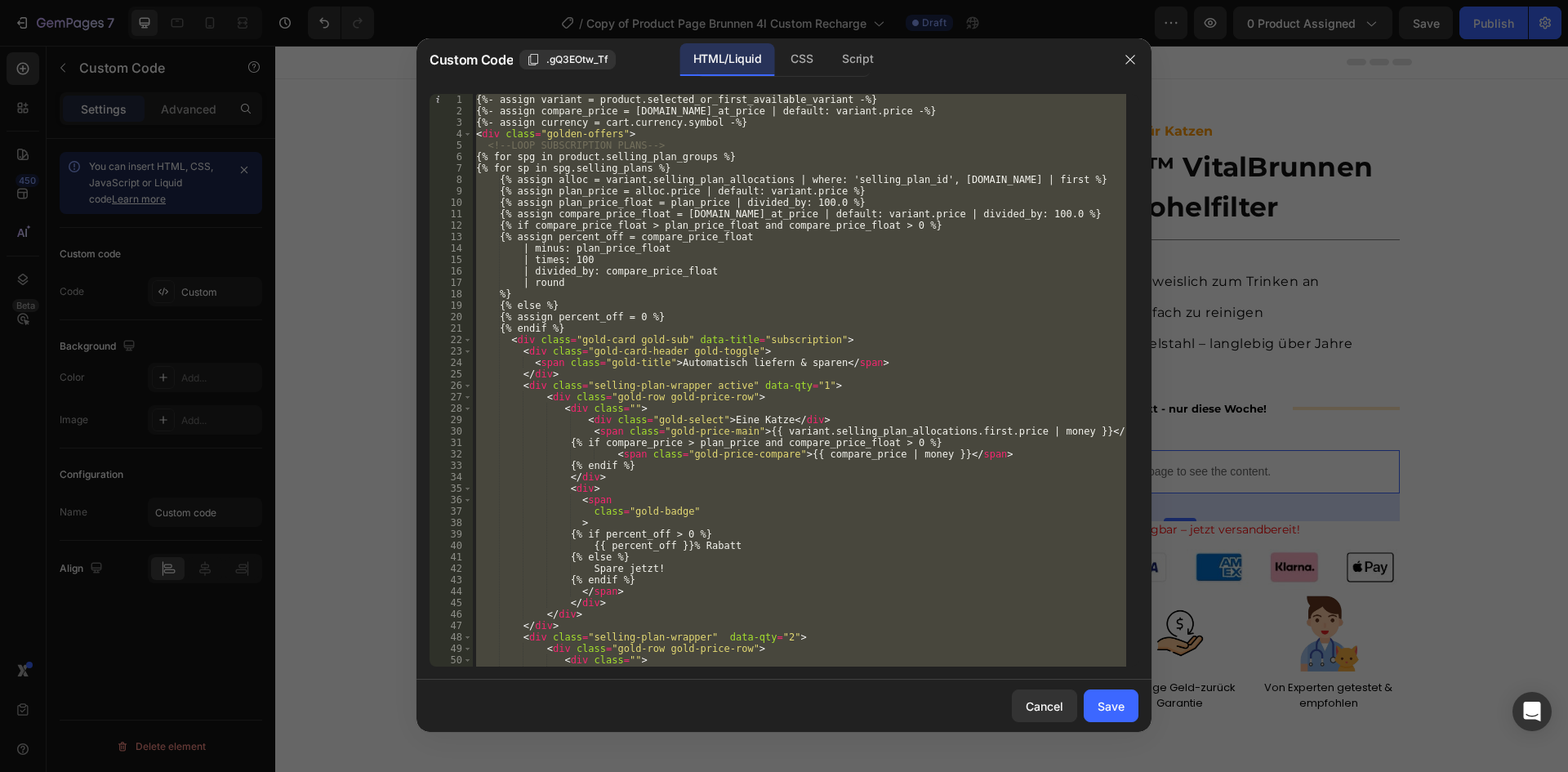
click at [477, 99] on div "{%- assign variant = product.selected_or_first_available_variant -%} {%- assign…" at bounding box center [799, 380] width 653 height 573
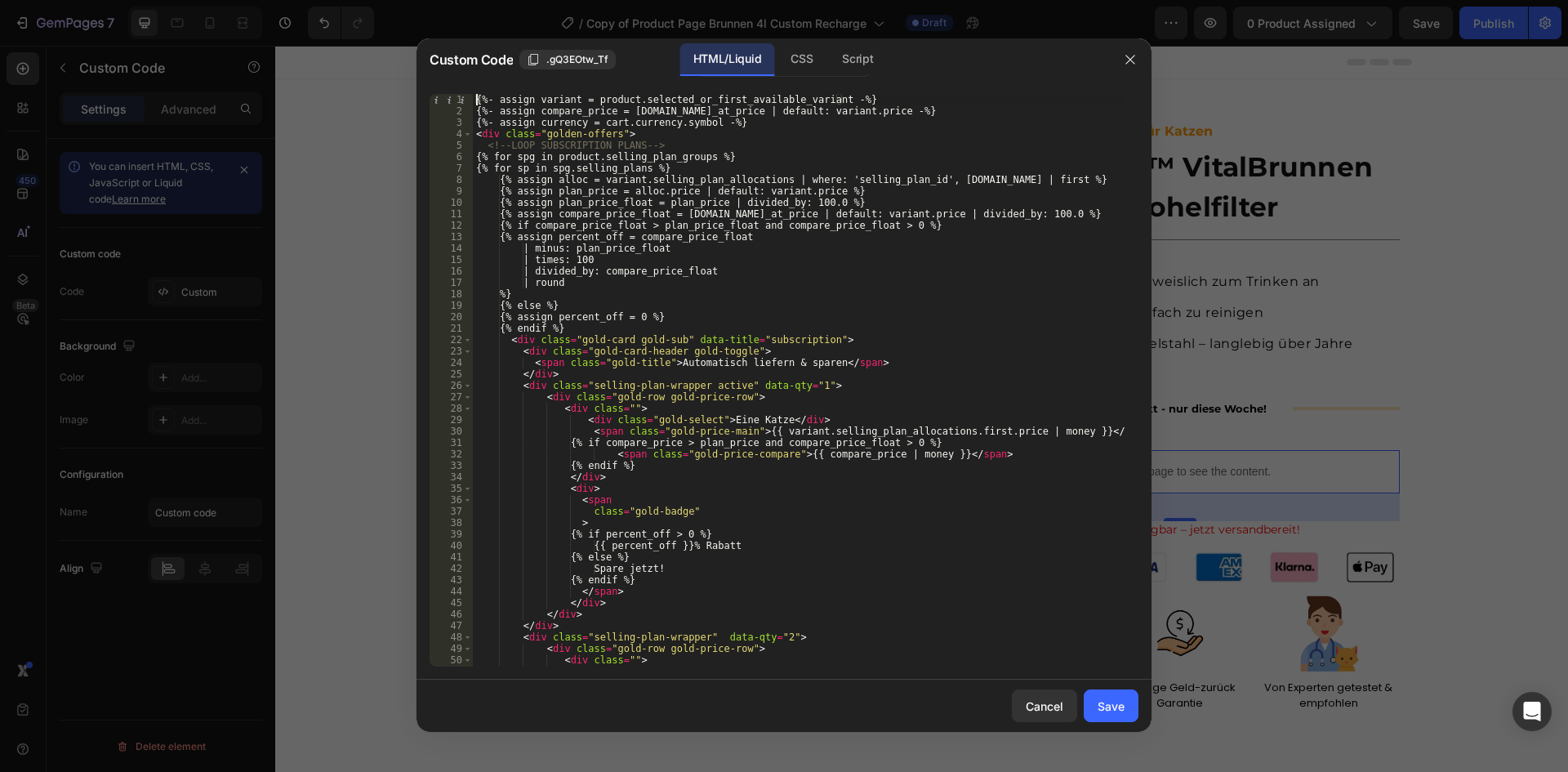
type textarea "{%- assign variant = product.selected_or_first_available_variant -%}"
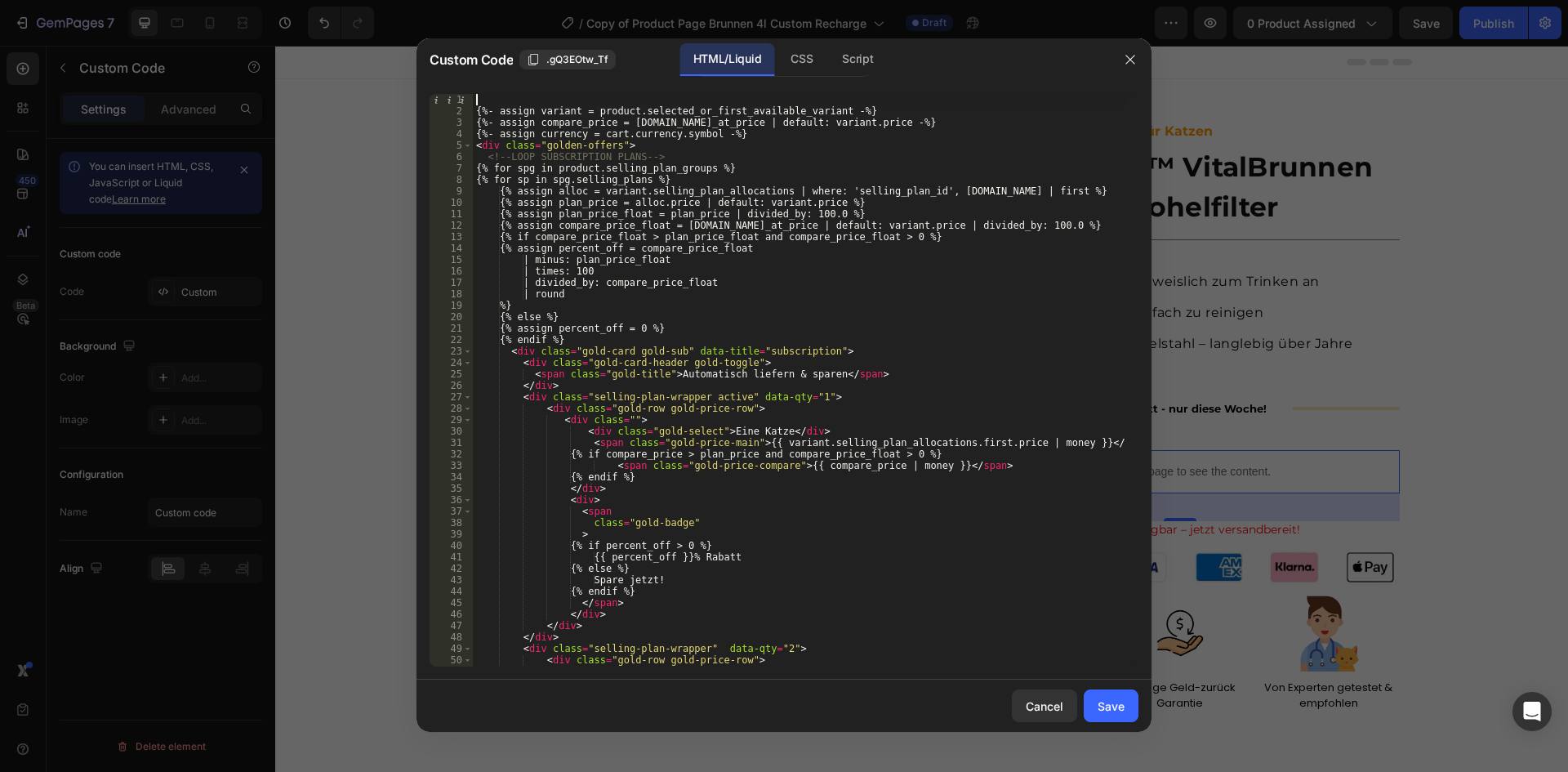
paste textarea "<script src="[URL][DOMAIN_NAME]" integrity="sha256-/JqT3SQfawRcv/BIHPThkBvs0OEv…"
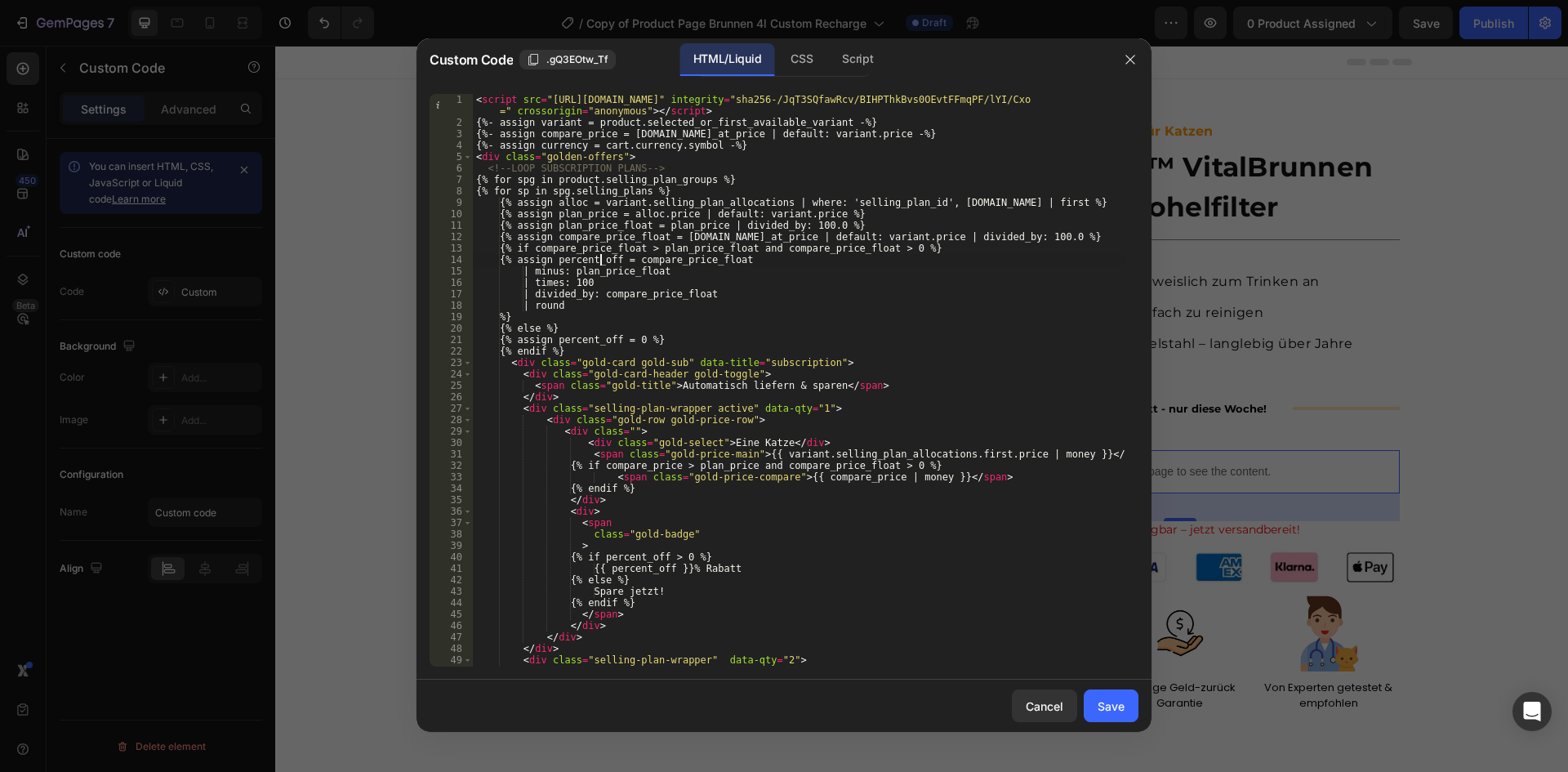
click at [602, 257] on div "< script src = "[URL][DOMAIN_NAME]" integrity = "sha256-/JqT3SQfawRcv/BIHPThkBv…" at bounding box center [799, 397] width 653 height 607
click at [856, 66] on div "Script" at bounding box center [857, 59] width 58 height 33
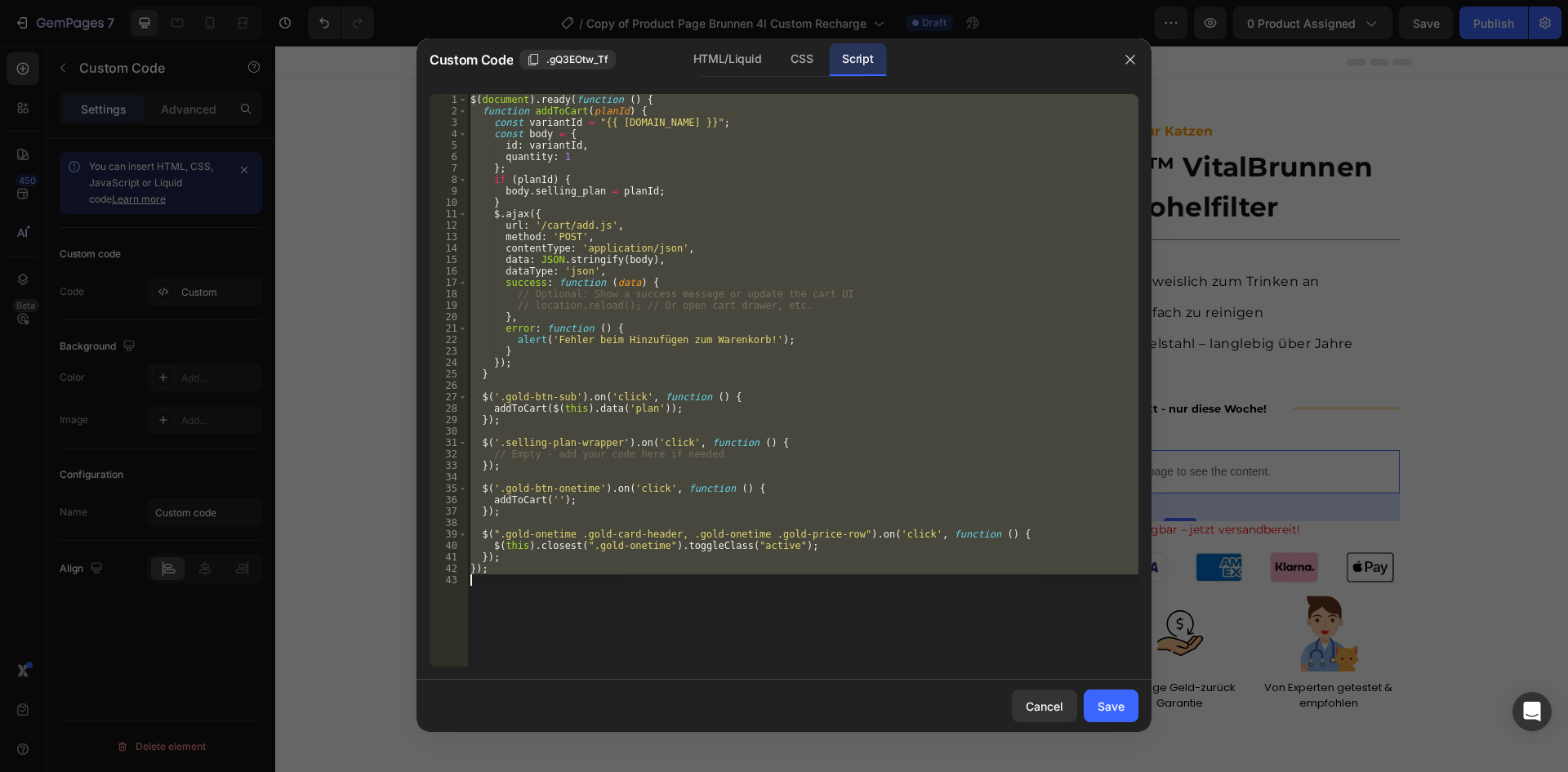
click at [747, 339] on div "$ ( document ) . ready ( function ( ) { function addToCart ( planId ) { const v…" at bounding box center [802, 380] width 672 height 573
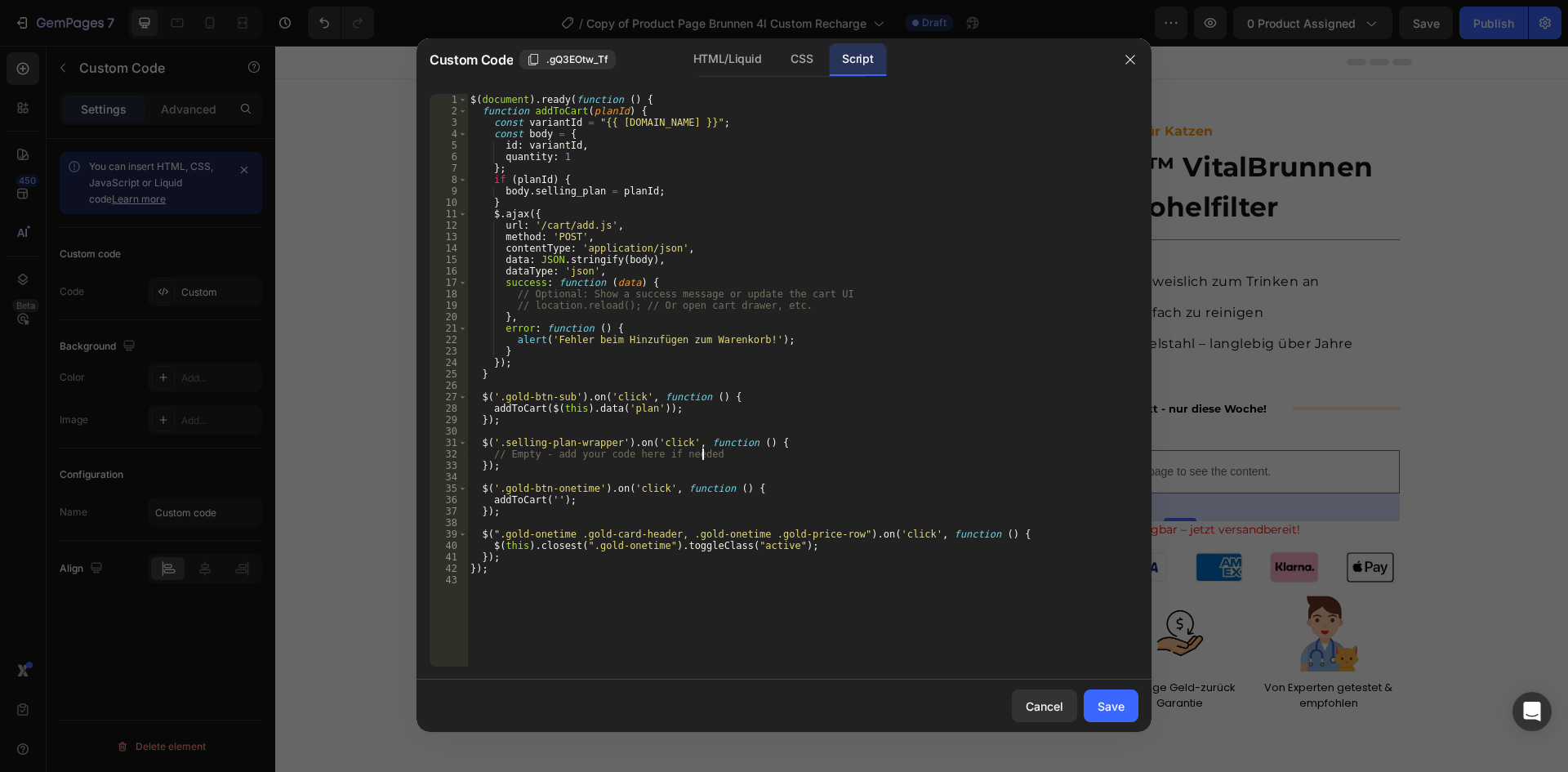
click at [729, 454] on div "$ ( document ) . ready ( function ( ) { function addToCart ( planId ) { const v…" at bounding box center [802, 392] width 672 height 596
drag, startPoint x: 480, startPoint y: 444, endPoint x: 626, endPoint y: 442, distance: 146.0
click at [626, 442] on div "$ ( document ) . ready ( function ( ) { function addToCart ( planId ) { const v…" at bounding box center [802, 392] width 672 height 596
drag, startPoint x: 493, startPoint y: 453, endPoint x: 727, endPoint y: 458, distance: 234.1
click at [727, 458] on div "$ ( document ) . ready ( function ( ) { function addToCart ( planId ) { const v…" at bounding box center [802, 392] width 672 height 596
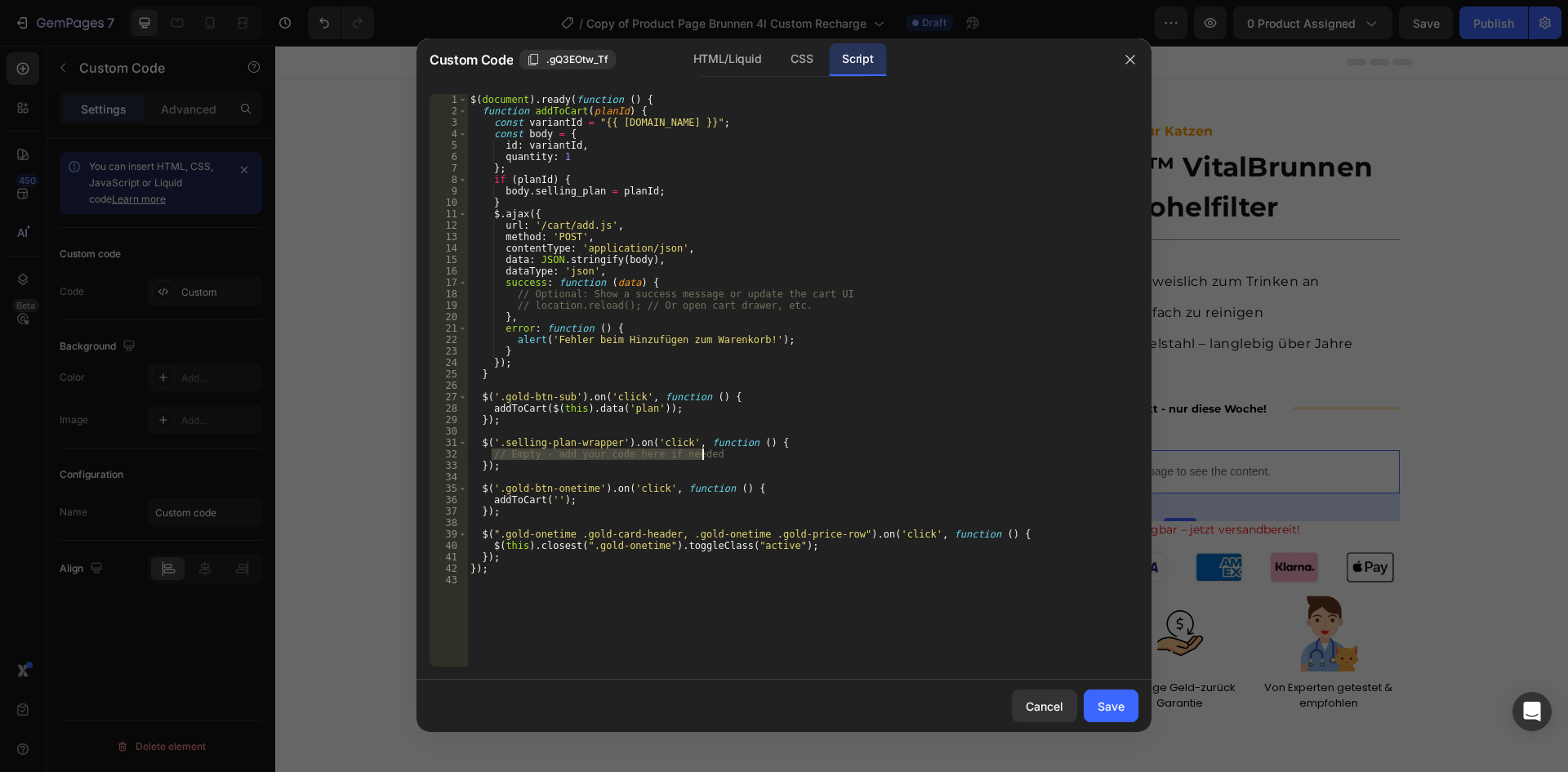
paste textarea "$('.selling-plan-wrapper')."
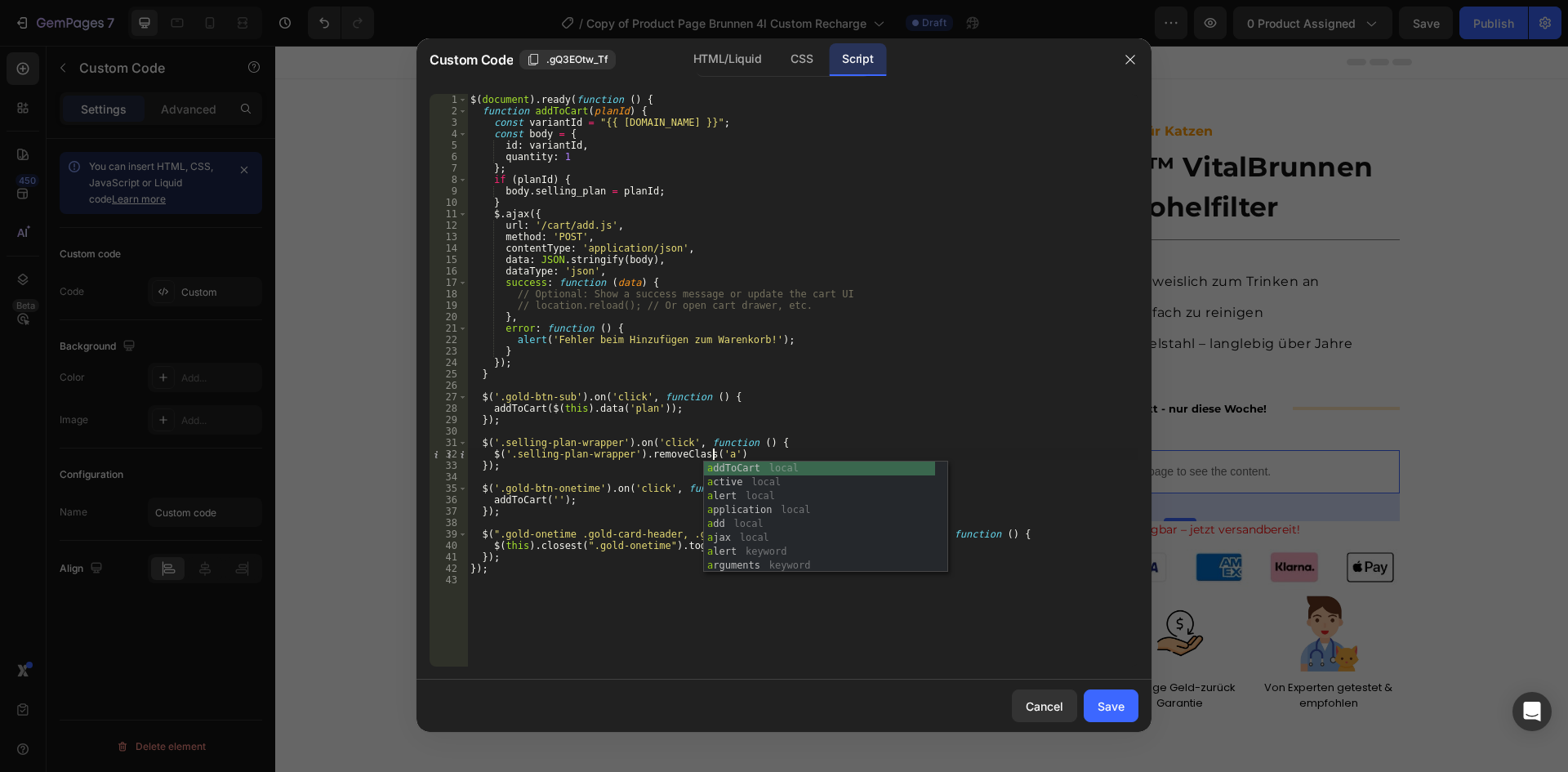
scroll to position [0, 19]
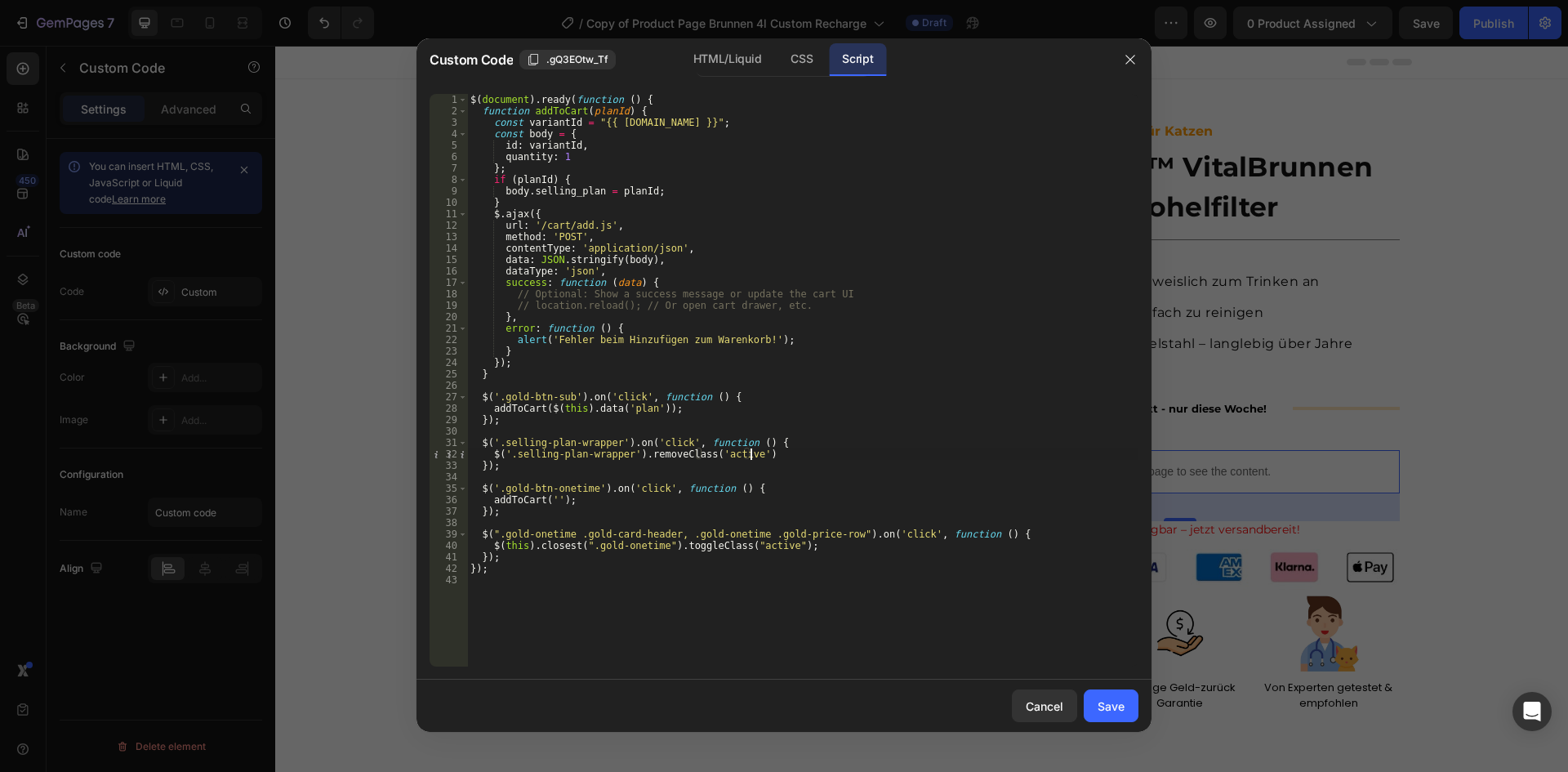
paste textarea "$('.selling-plan-wrapper')."
type textarea "$('.selling-plan-wrapper').removeClass('active');"
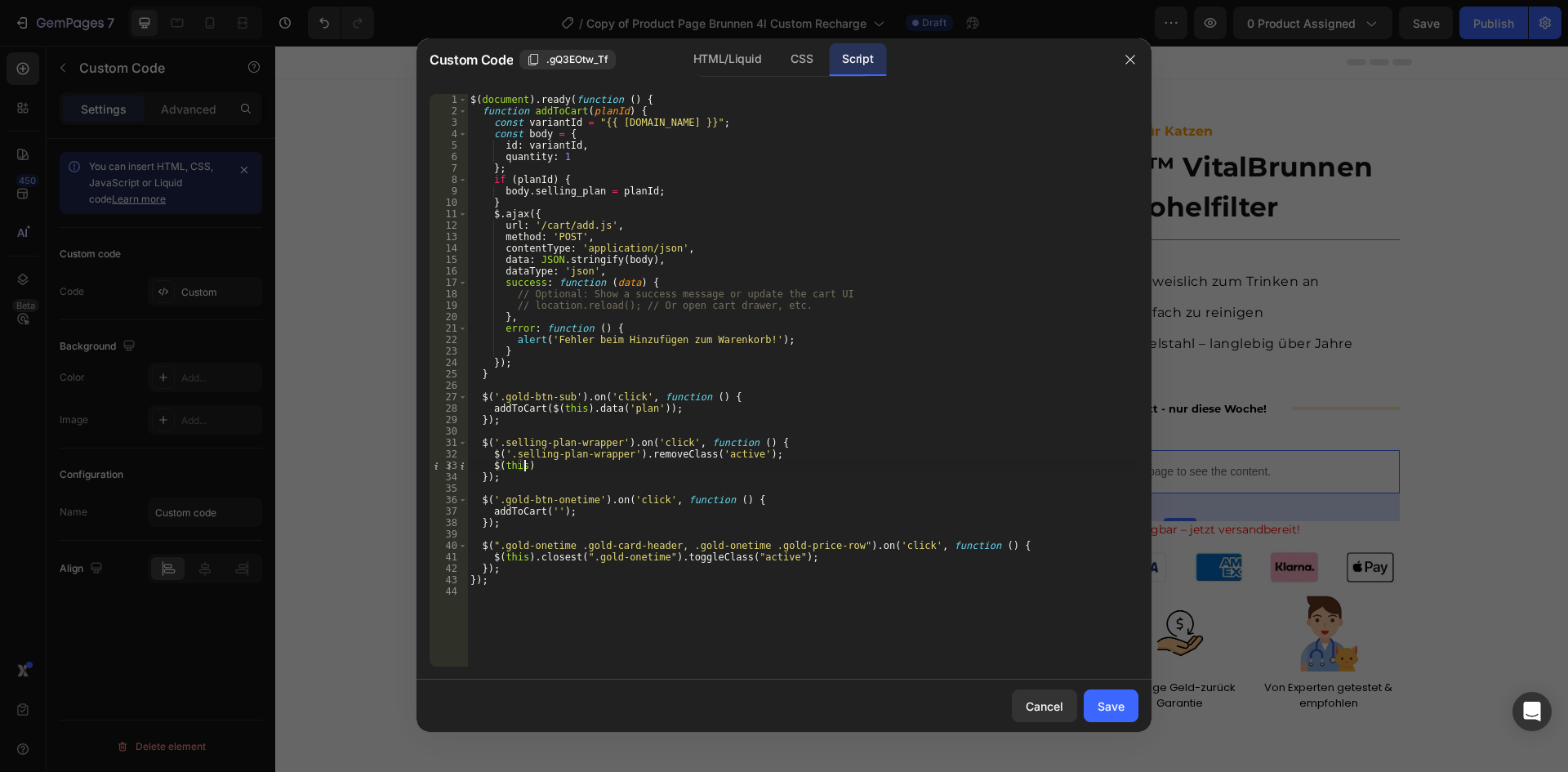
scroll to position [0, 4]
drag, startPoint x: 632, startPoint y: 456, endPoint x: 760, endPoint y: 458, distance: 128.0
click at [760, 458] on div "$ ( document ) . ready ( function ( ) { function addToCart ( planId ) { const v…" at bounding box center [802, 392] width 672 height 596
click at [565, 471] on div "$ ( document ) . ready ( function ( ) { function addToCart ( planId ) { const v…" at bounding box center [802, 392] width 672 height 596
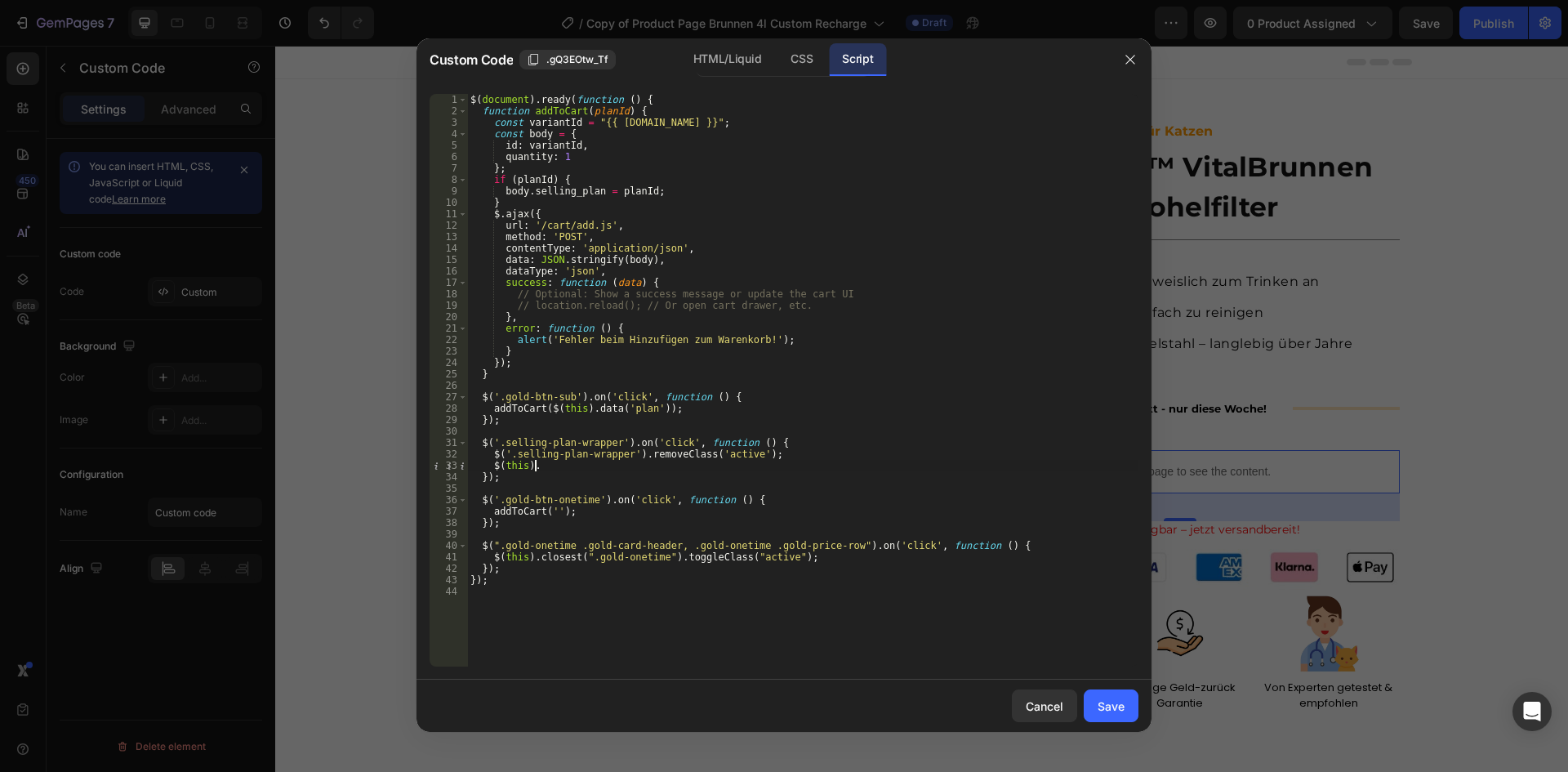
paste textarea ".removeClass('active');"
click at [659, 455] on div "$ ( document ) . ready ( function ( ) { function addToCart ( planId ) { const v…" at bounding box center [802, 392] width 672 height 596
type textarea "$('.selling-plan-wrapper').removeClass('active');"
click at [1107, 709] on div "Save" at bounding box center [1110, 705] width 26 height 17
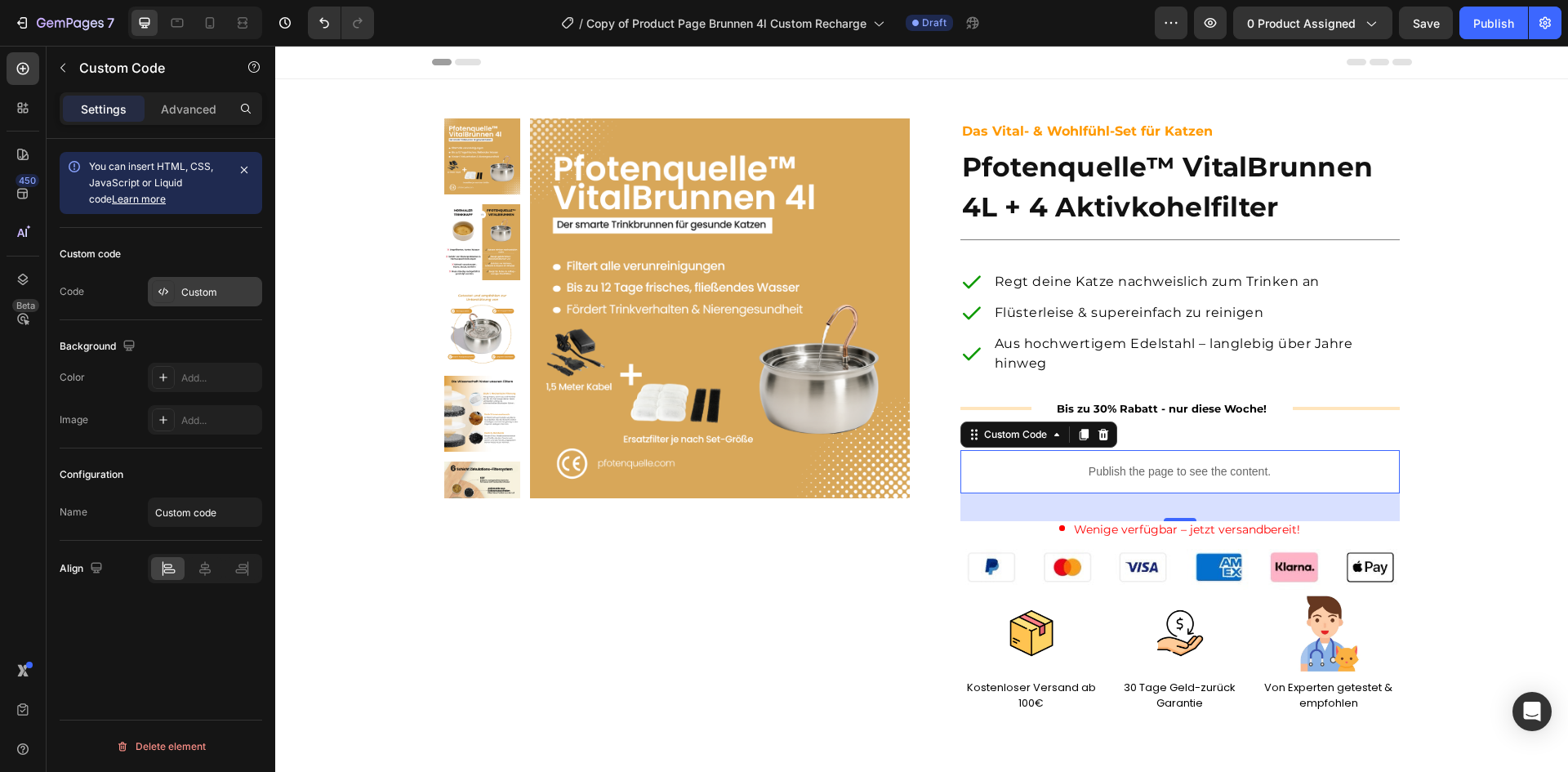
click at [225, 293] on div "Custom" at bounding box center [219, 292] width 77 height 15
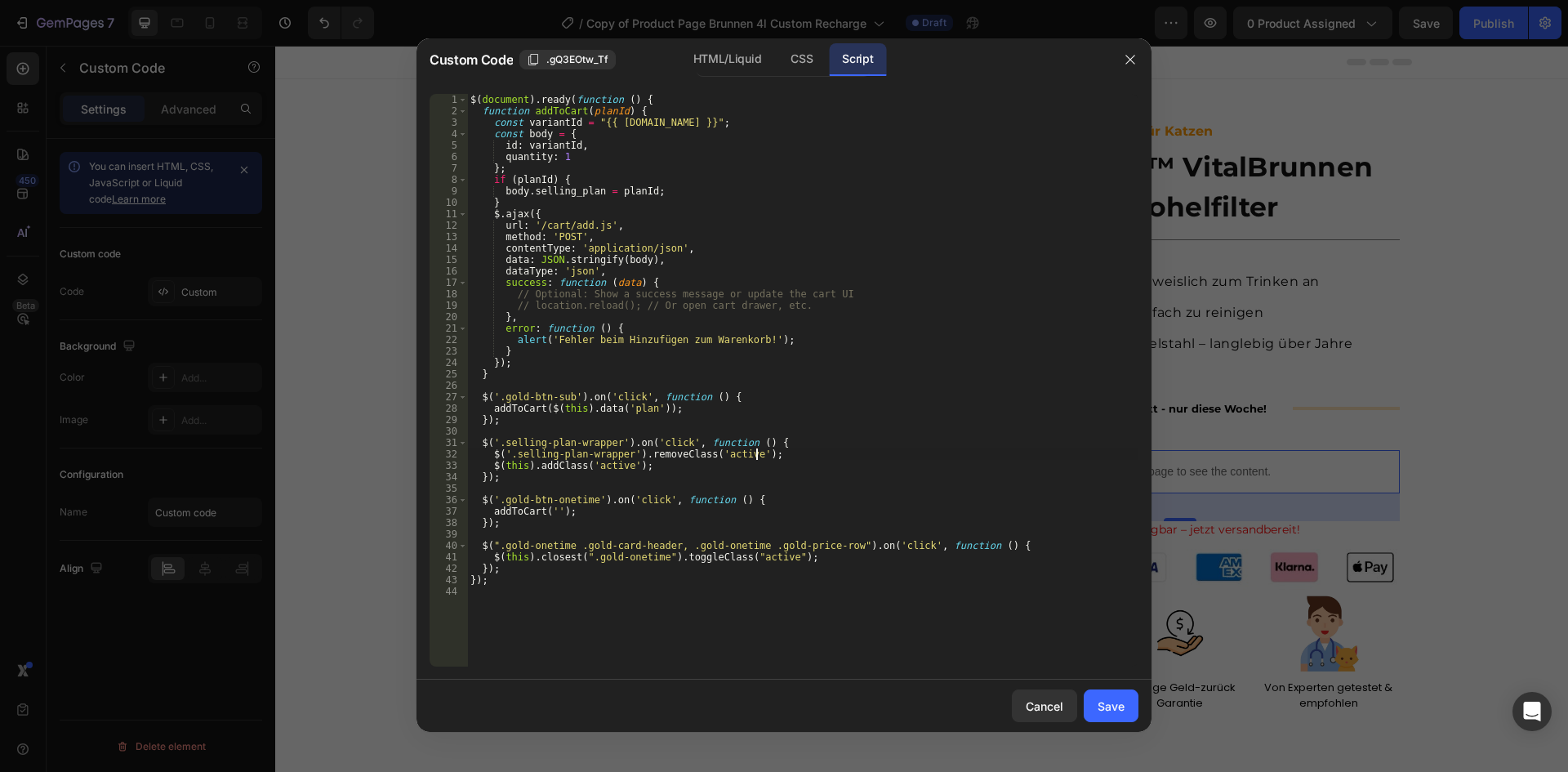
click at [773, 449] on div "$ ( document ) . ready ( function ( ) { function addToCart ( planId ) { const v…" at bounding box center [802, 392] width 672 height 596
click at [774, 439] on div "$ ( document ) . ready ( function ( ) { function addToCart ( planId ) { const v…" at bounding box center [802, 392] width 672 height 596
type textarea "$('.selling-plan-wrapper').on('click', function () {"
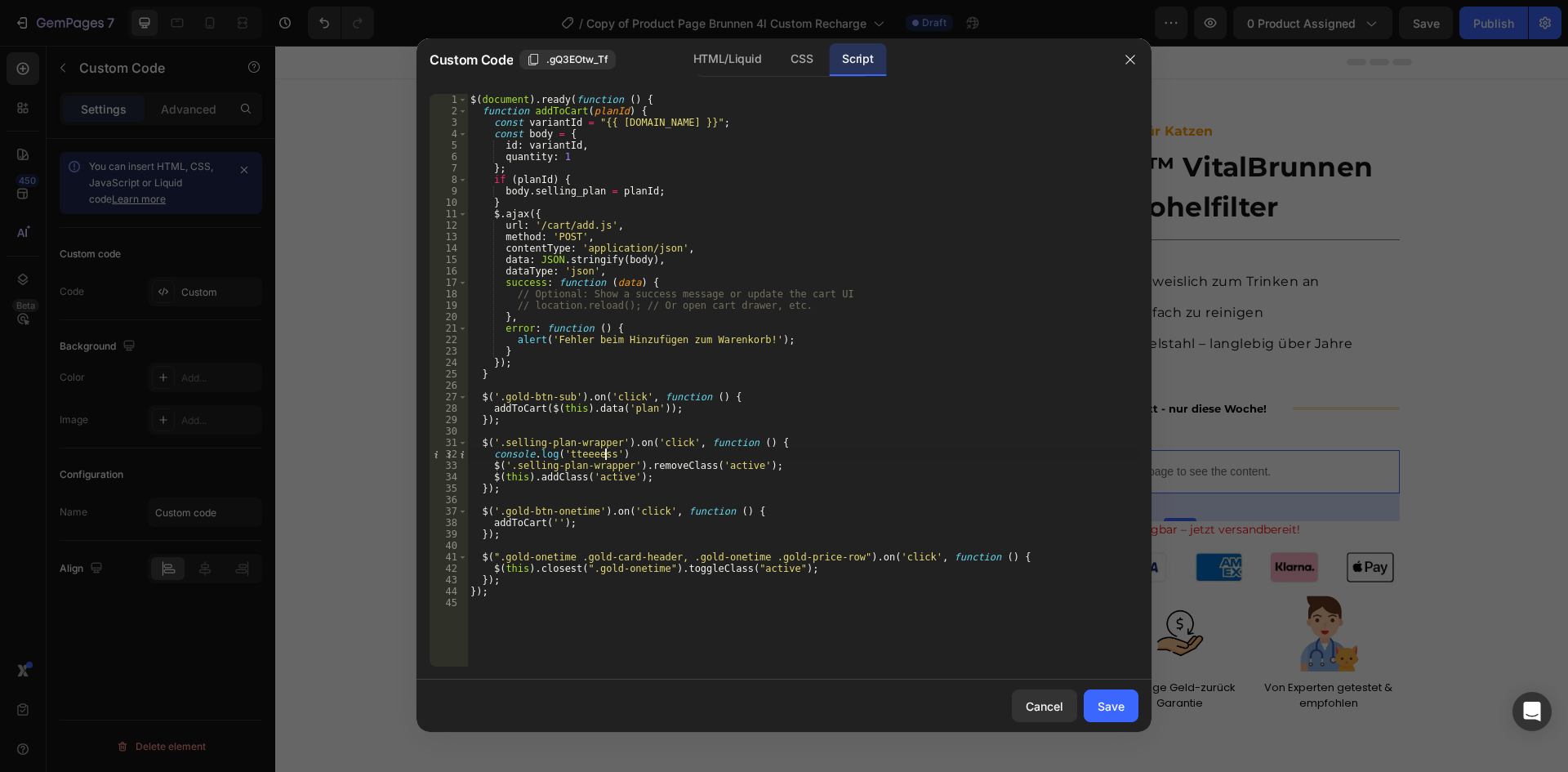
scroll to position [0, 12]
type textarea "console.log('tteeeesss"
click at [1122, 703] on div "Save" at bounding box center [1110, 705] width 26 height 17
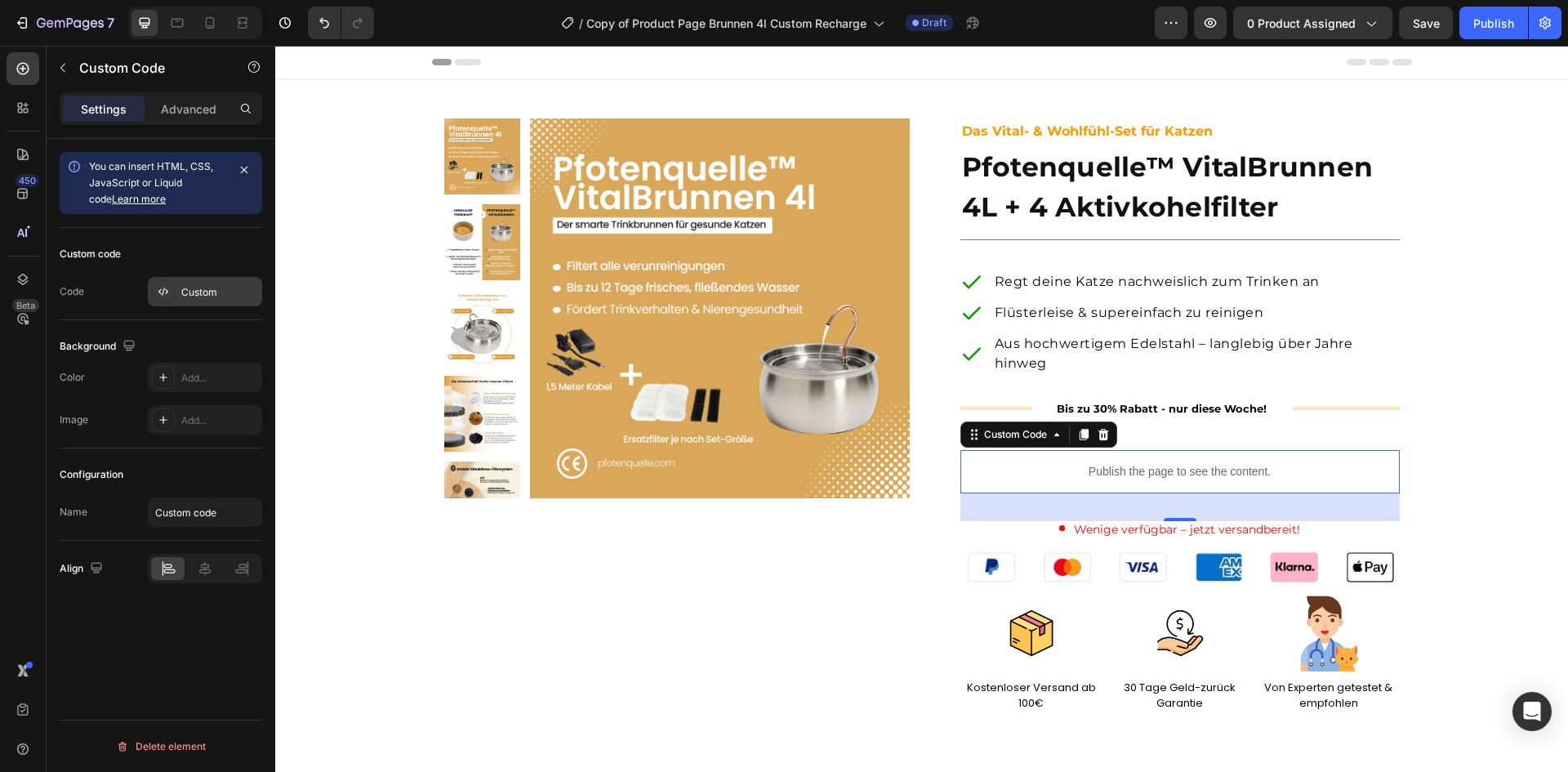
click at [206, 283] on div "Custom" at bounding box center [205, 291] width 114 height 29
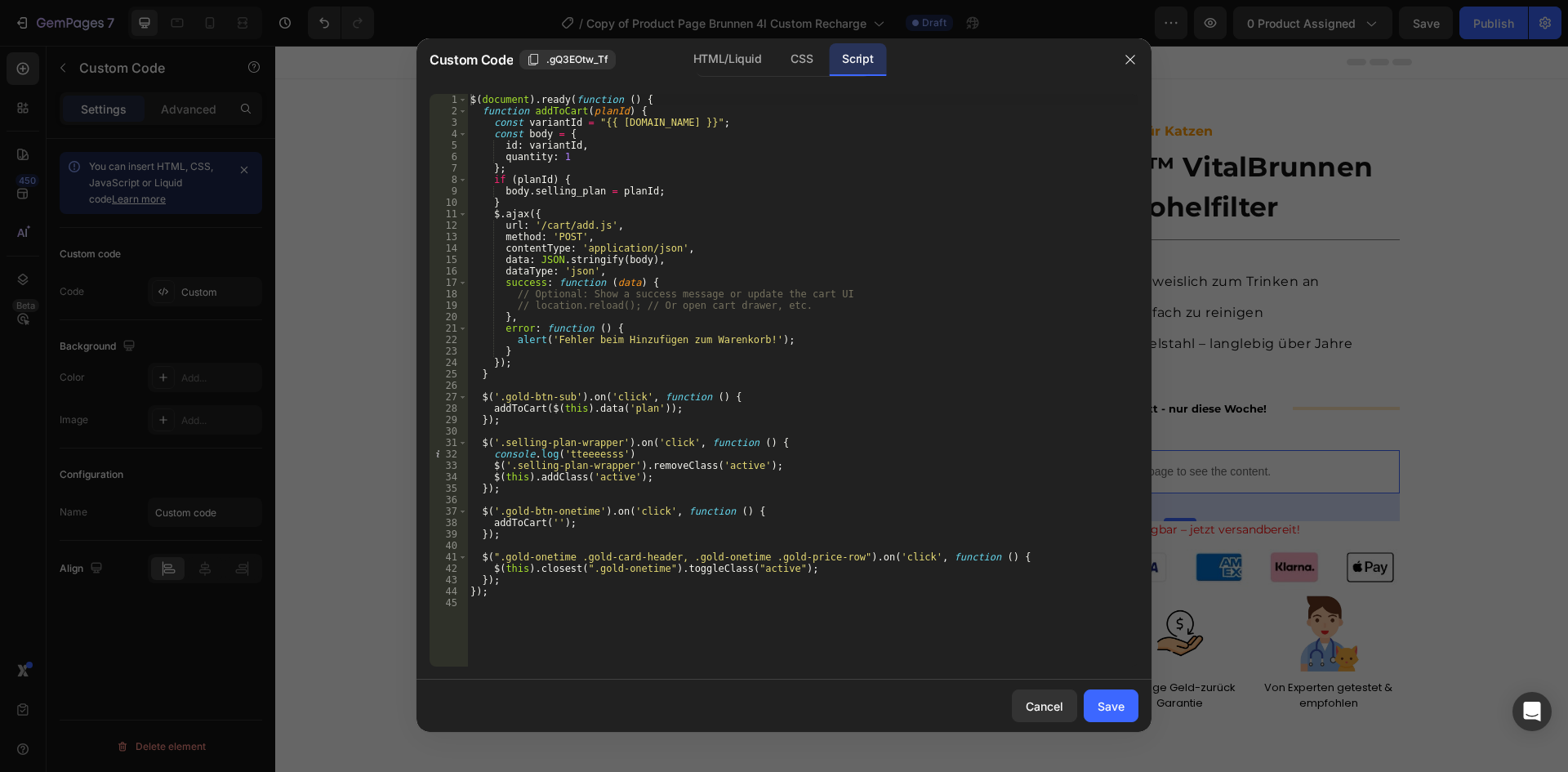
type textarea "const variantId = "{{ [DOMAIN_NAME] }}";"
click at [719, 127] on div "$ ( document ) . ready ( function ( ) { function addToCart ( planId ) { const v…" at bounding box center [802, 392] width 672 height 596
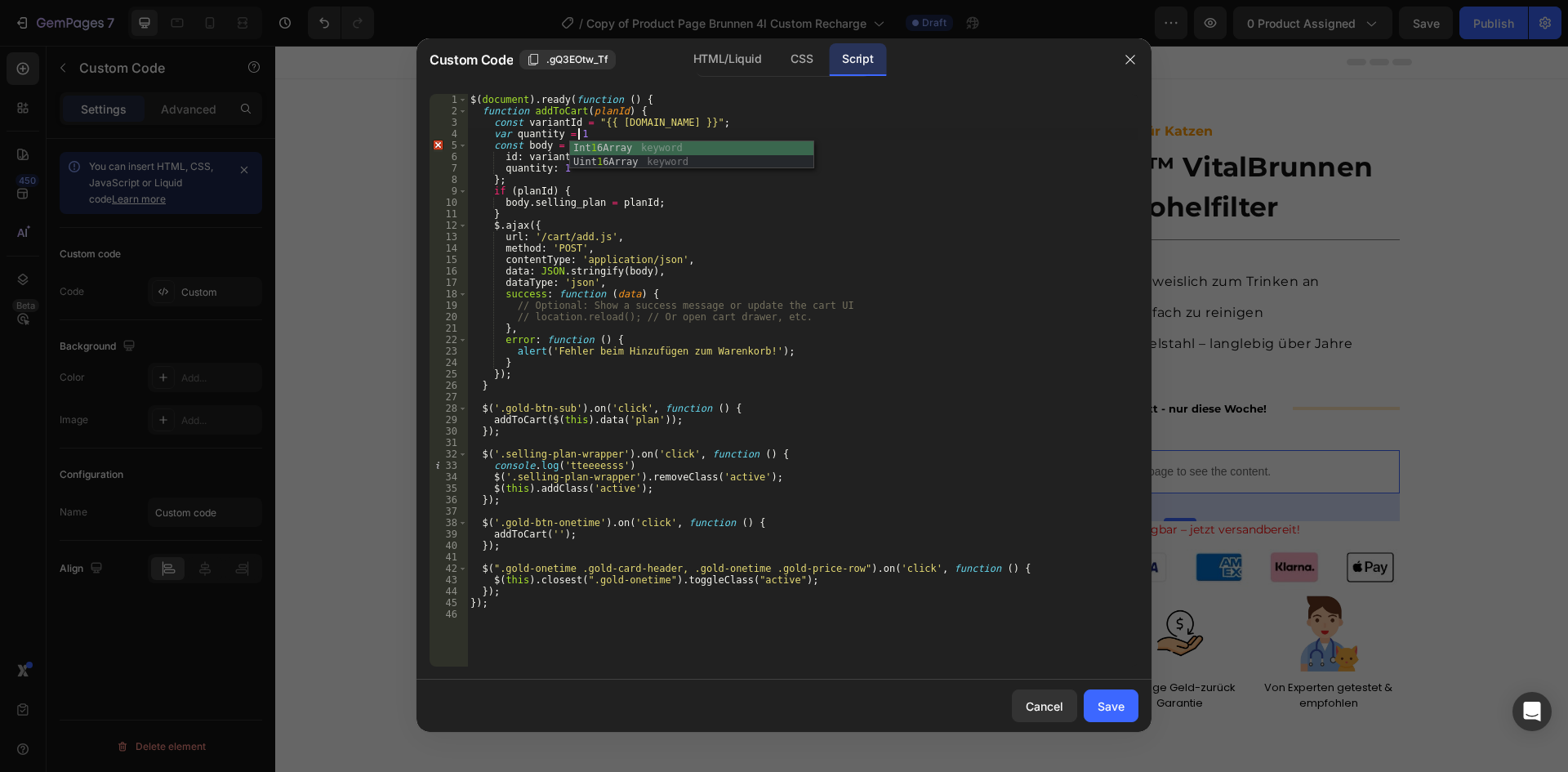
scroll to position [0, 8]
type textarea "var quantity = 1;"
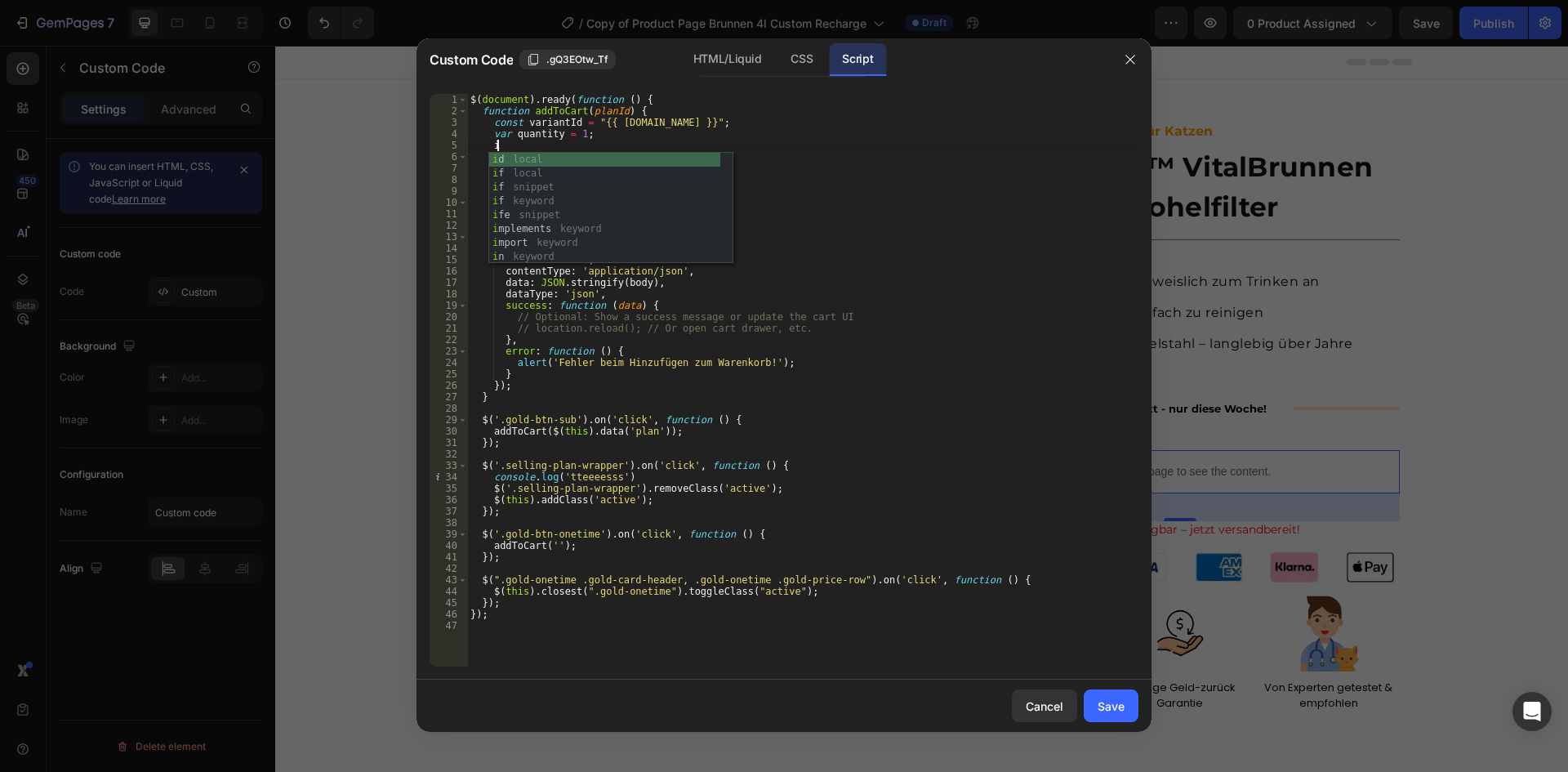
scroll to position [0, 2]
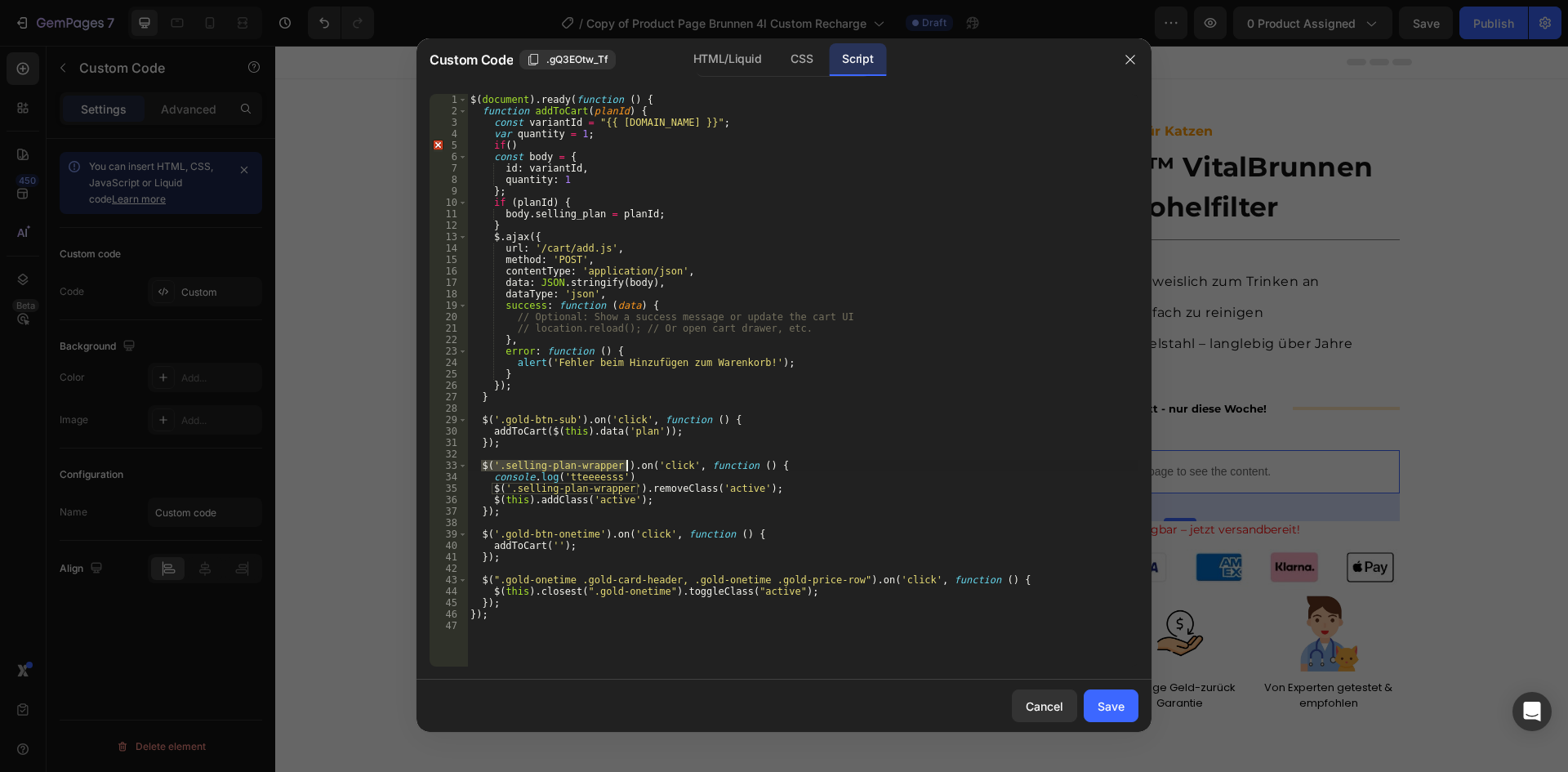
drag, startPoint x: 481, startPoint y: 465, endPoint x: 628, endPoint y: 466, distance: 147.0
click at [628, 466] on div "$ ( document ) . ready ( function ( ) { function addToCart ( planId ) { const v…" at bounding box center [802, 392] width 672 height 596
click at [507, 147] on div "$ ( document ) . ready ( function ( ) { function addToCart ( planId ) { const v…" at bounding box center [802, 392] width 672 height 596
paste textarea "$('.selling-plan-wrapper')."
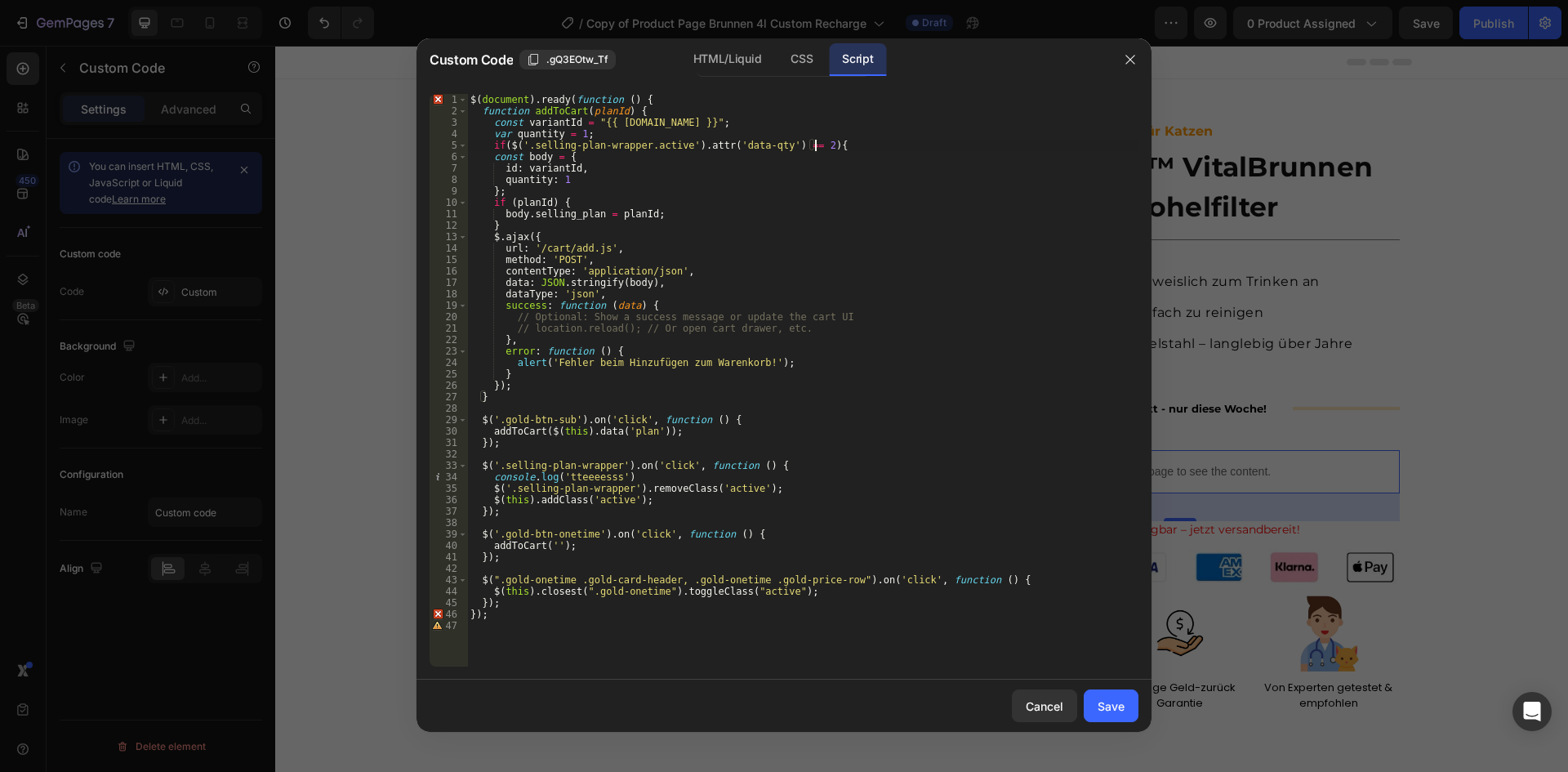
type textarea "if($('.selling-plan-wrapper.active').attr('data-qty') == 2){}"
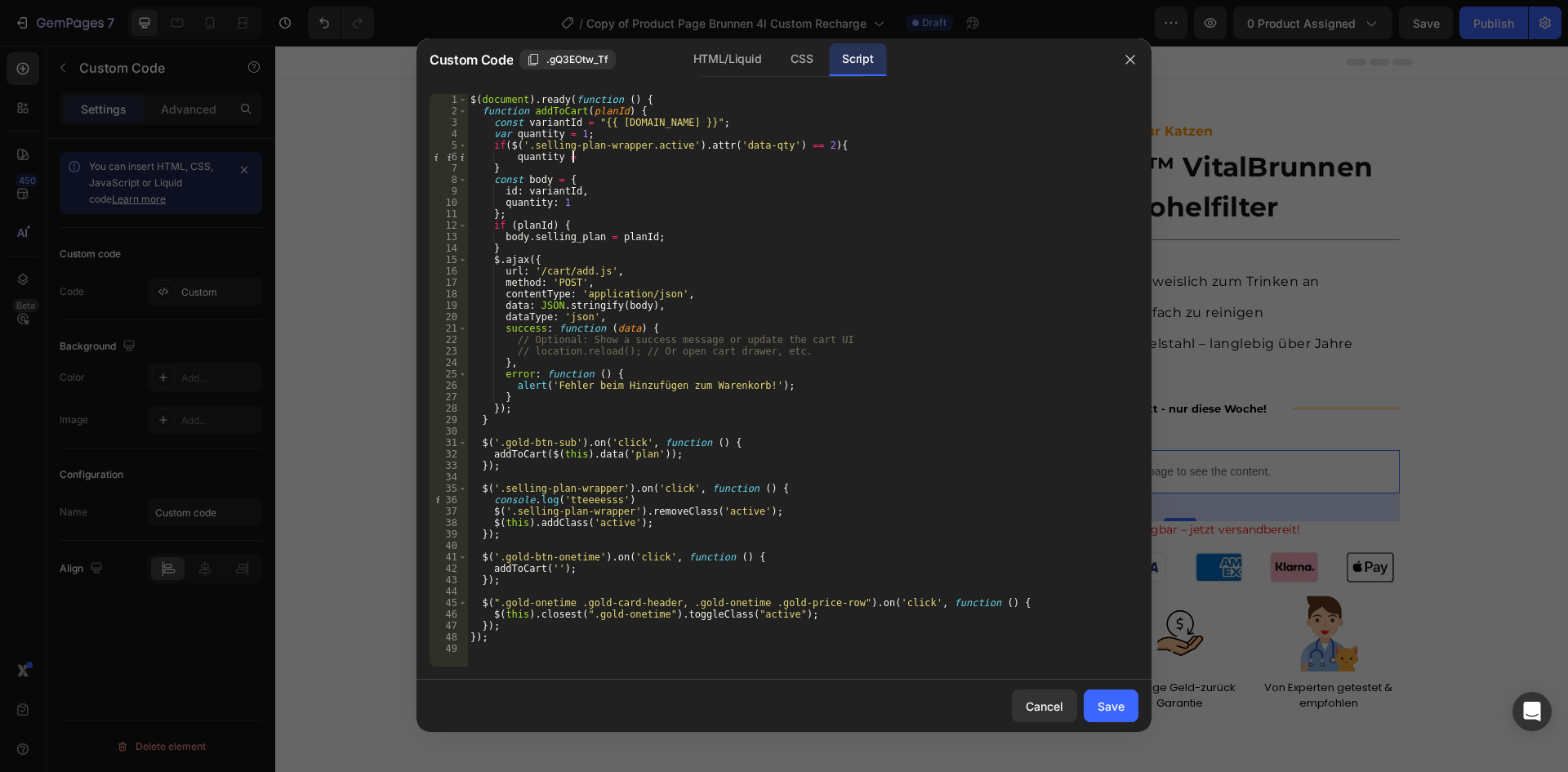
scroll to position [0, 8]
click at [536, 160] on div "$ ( document ) . ready ( function ( ) { function addToCart ( planId ) { const v…" at bounding box center [802, 392] width 672 height 596
click at [572, 202] on div "$ ( document ) . ready ( function ( ) { function addToCart ( planId ) { const v…" at bounding box center [802, 392] width 672 height 596
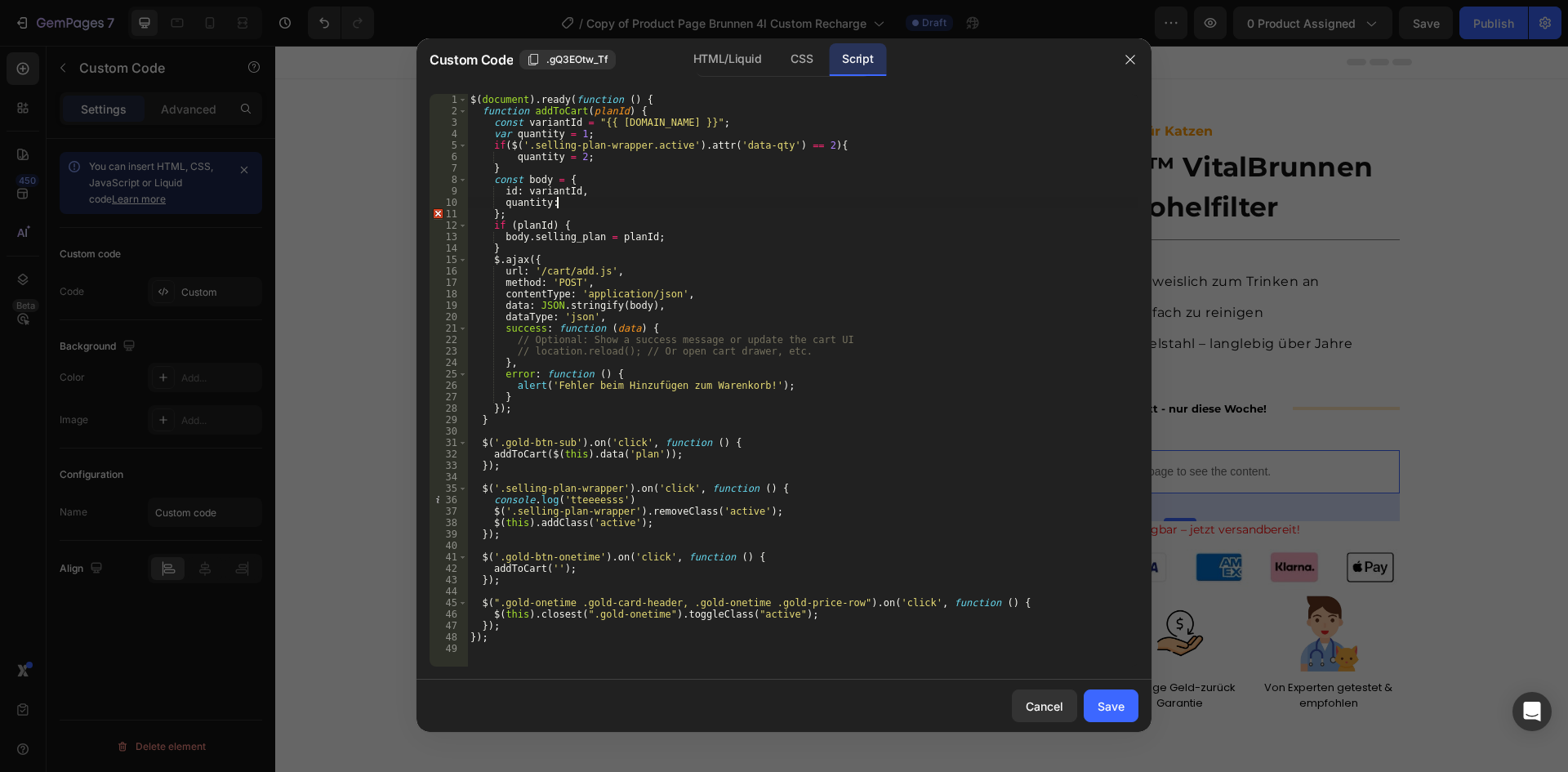
paste textarea "quantity"
type textarea "quantity: quantity"
click at [1111, 708] on div "Save" at bounding box center [1110, 705] width 26 height 17
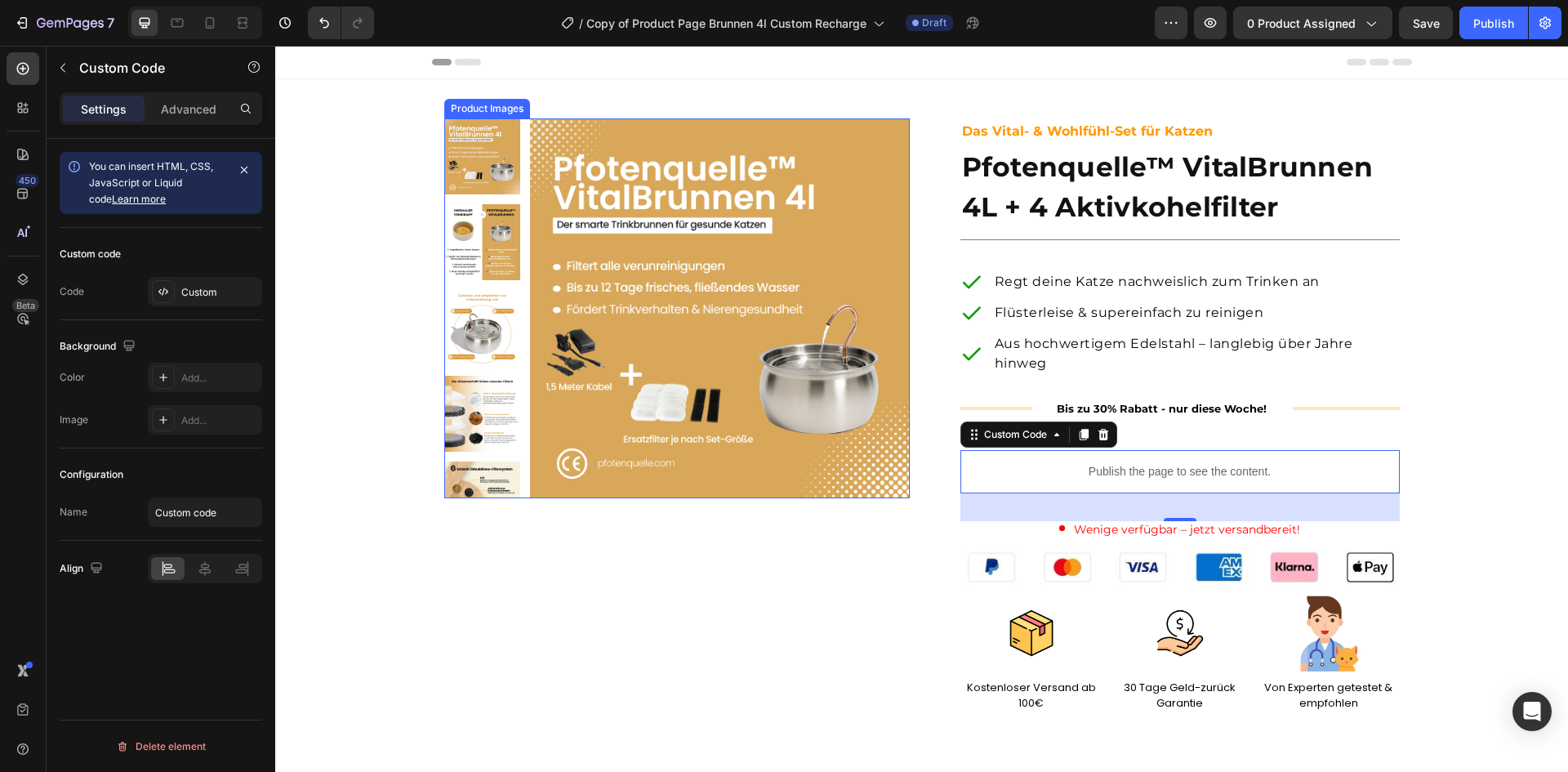
click at [736, 405] on img at bounding box center [720, 309] width 380 height 380
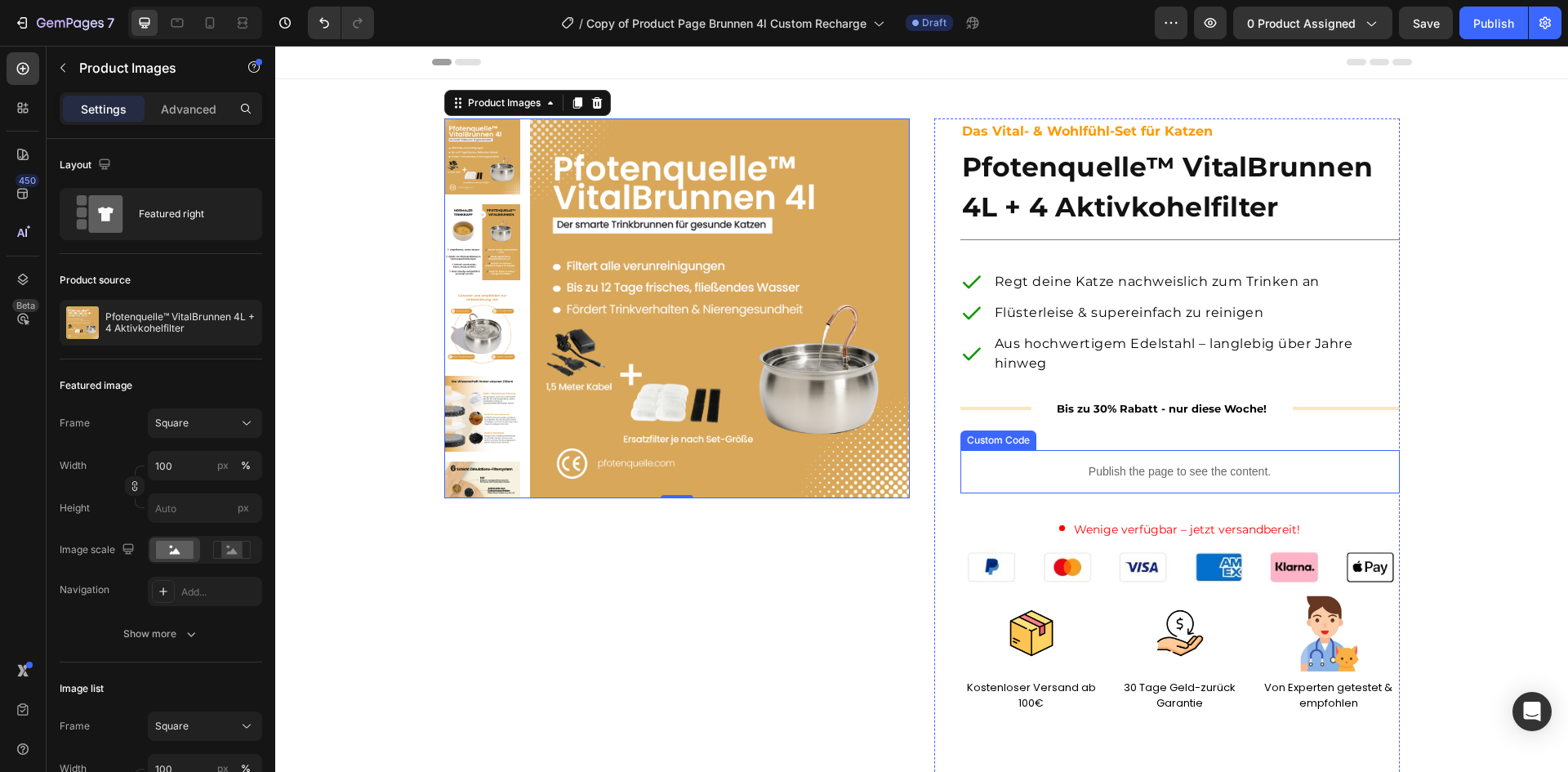
click at [1079, 473] on p "Publish the page to see the content." at bounding box center [1180, 471] width 440 height 17
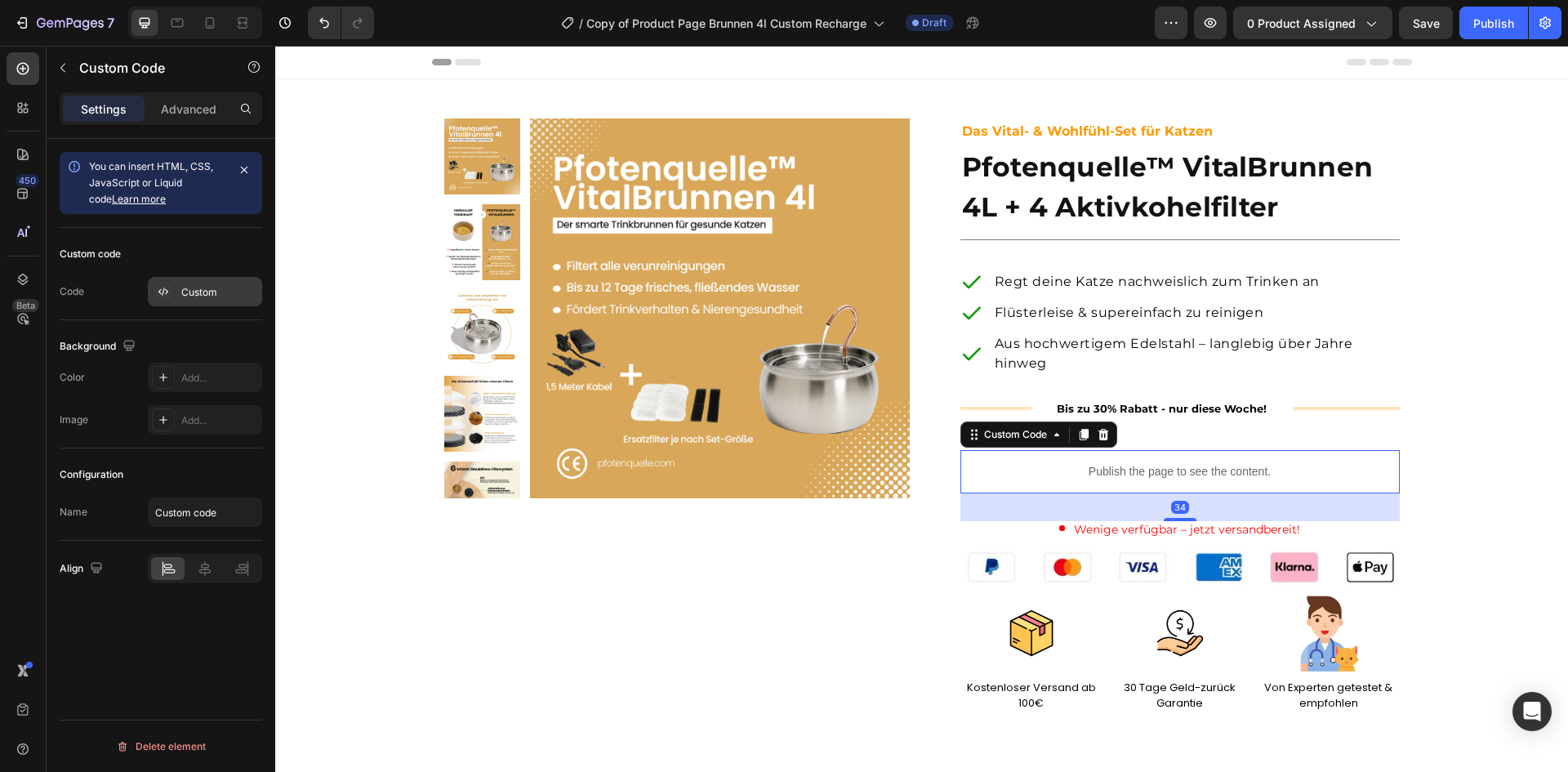
click at [206, 294] on div "Custom" at bounding box center [219, 292] width 77 height 15
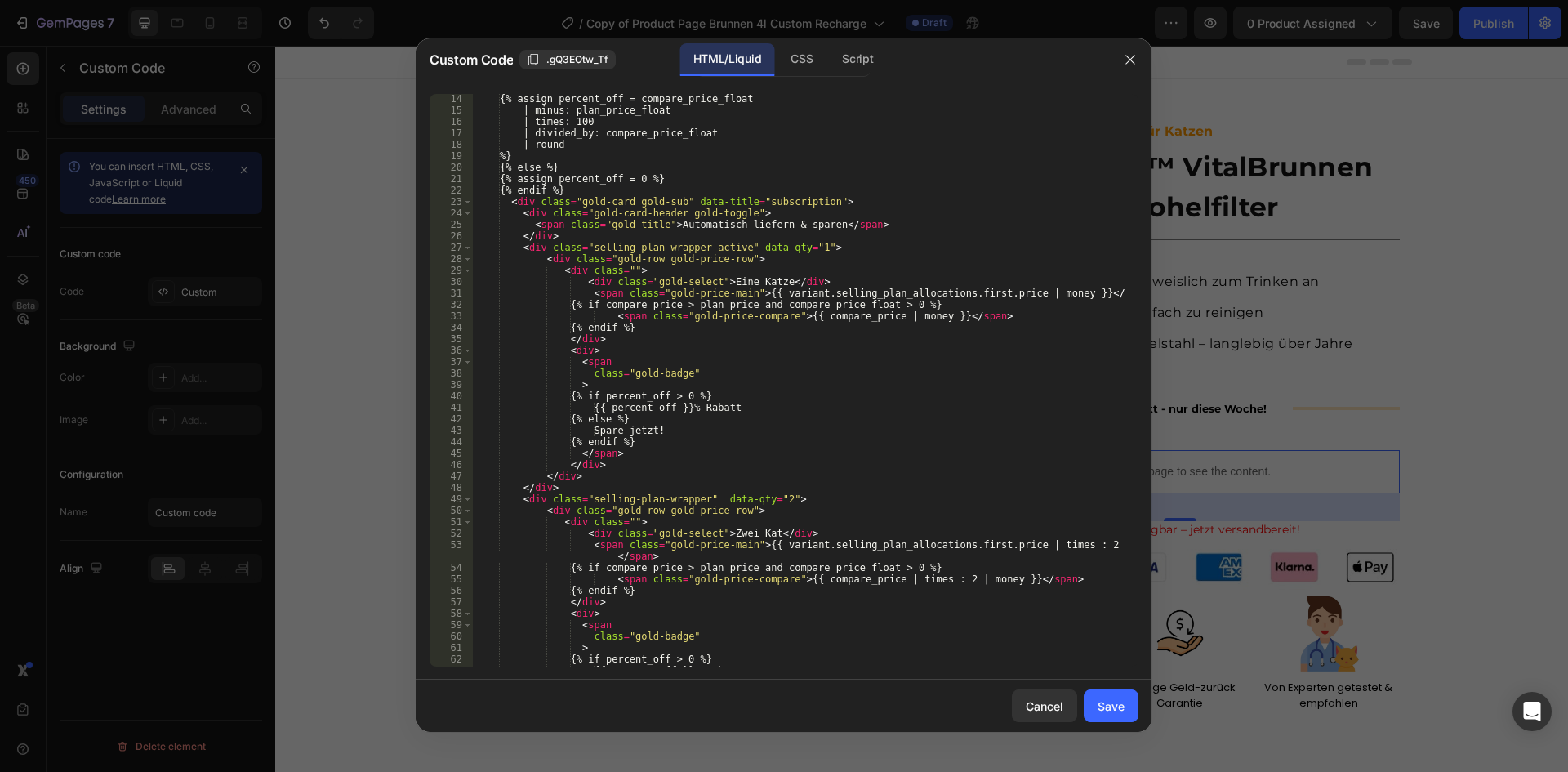
scroll to position [161, 0]
drag, startPoint x: 758, startPoint y: 534, endPoint x: 713, endPoint y: 534, distance: 45.0
click at [713, 534] on div "{% assign percent_off = compare_price_float | minus: plan_price_float | times: …" at bounding box center [799, 391] width 653 height 596
paste textarea "[DEMOGRAPHIC_DATA]"
type textarea "<div class="gold-select">Zwei [PERSON_NAME]</div>"
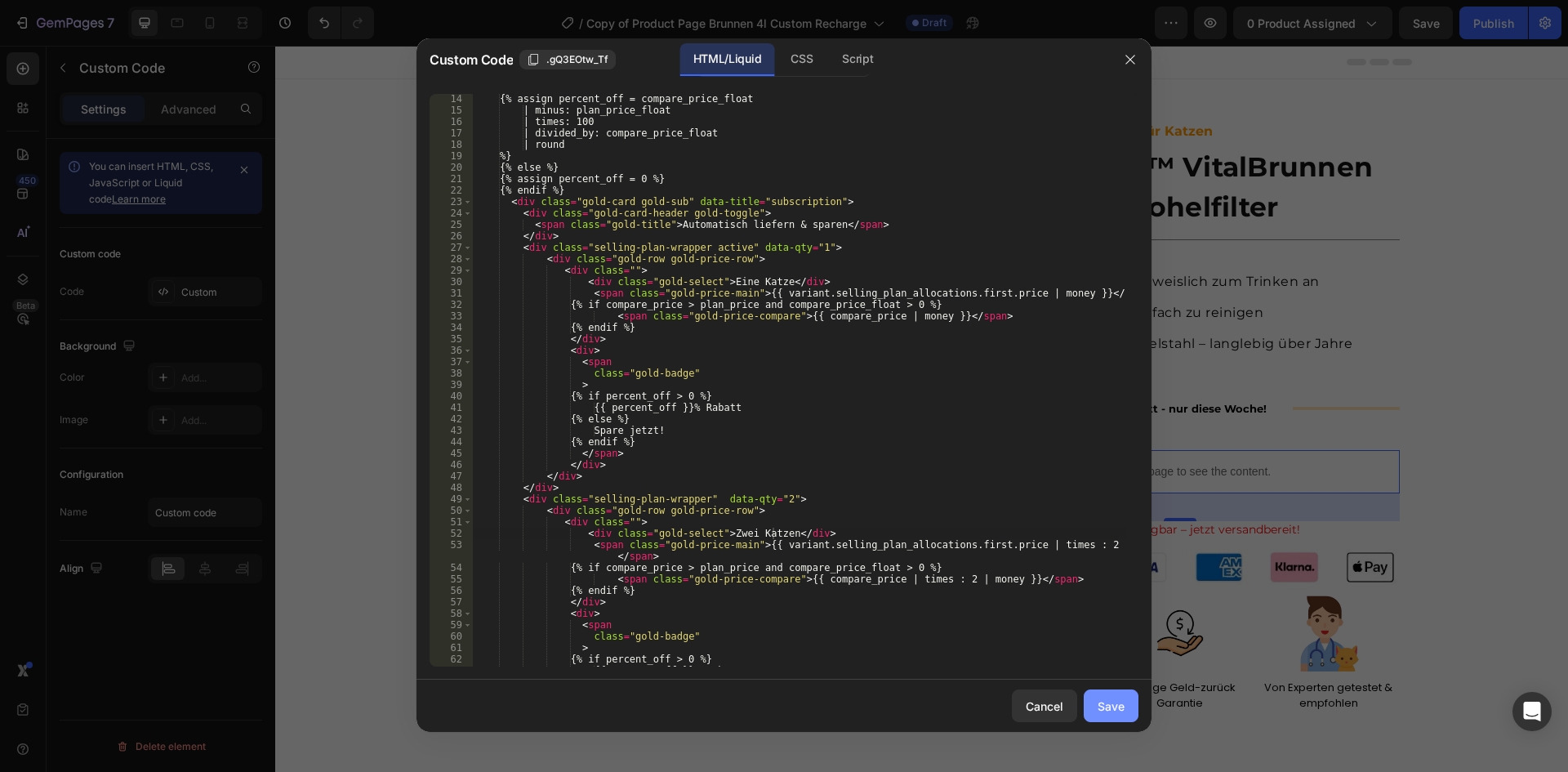
click at [1111, 703] on div "Save" at bounding box center [1110, 705] width 26 height 17
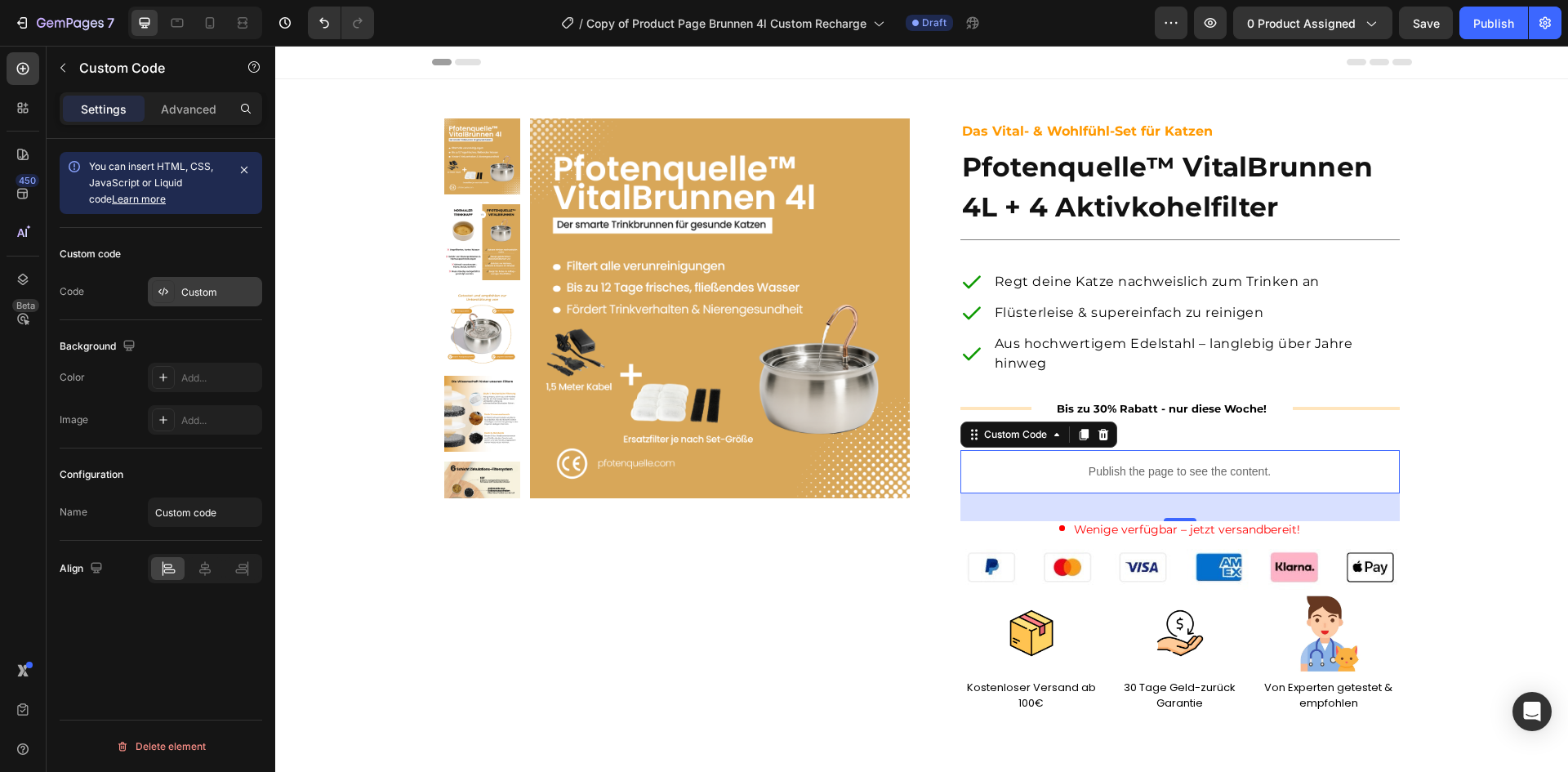
click at [188, 294] on div "Custom" at bounding box center [219, 292] width 77 height 15
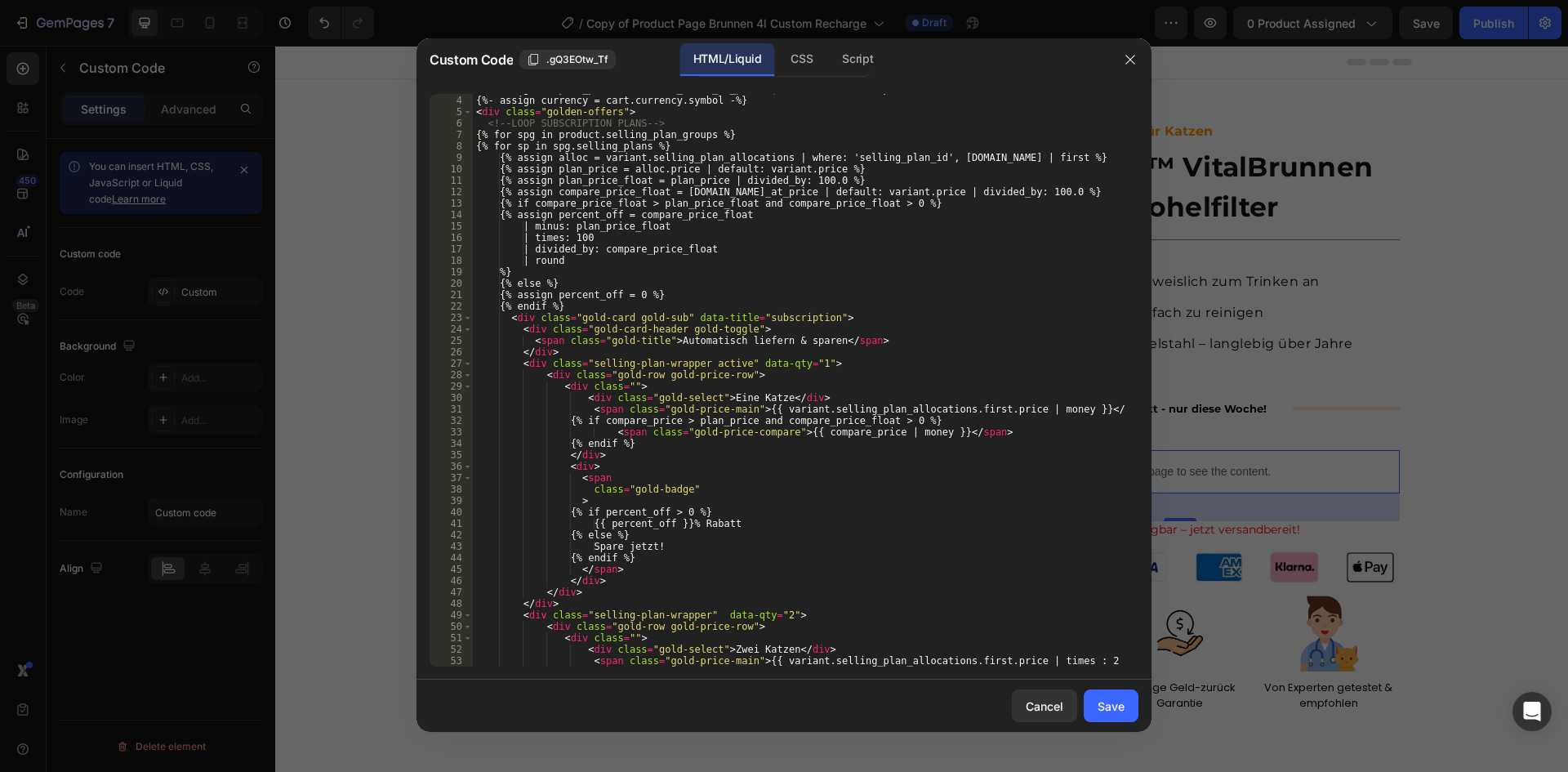
scroll to position [45, 0]
type textarea "{% endif %}"
click at [665, 440] on div "{%- assign compare_price = [DOMAIN_NAME]_at_price | default: variant.price -%} …" at bounding box center [799, 386] width 653 height 607
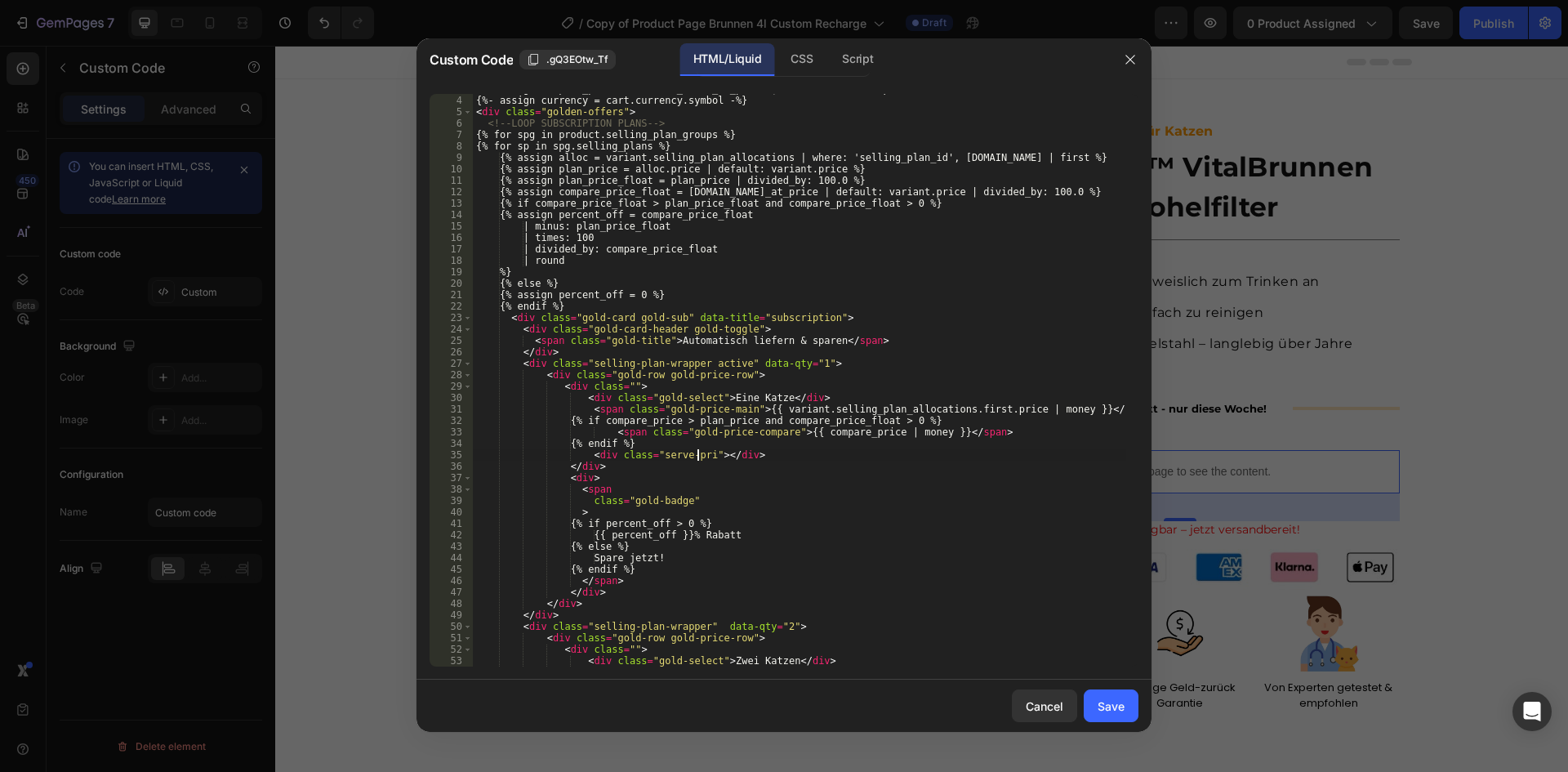
scroll to position [0, 19]
paste textarea "12 USD pro Tag"
drag, startPoint x: 745, startPoint y: 407, endPoint x: 1058, endPoint y: 411, distance: 313.0
click at [1058, 411] on div "{%- assign compare_price = [DOMAIN_NAME]_at_price | default: variant.price -%} …" at bounding box center [799, 386] width 653 height 607
drag, startPoint x: 752, startPoint y: 456, endPoint x: 720, endPoint y: 453, distance: 32.1
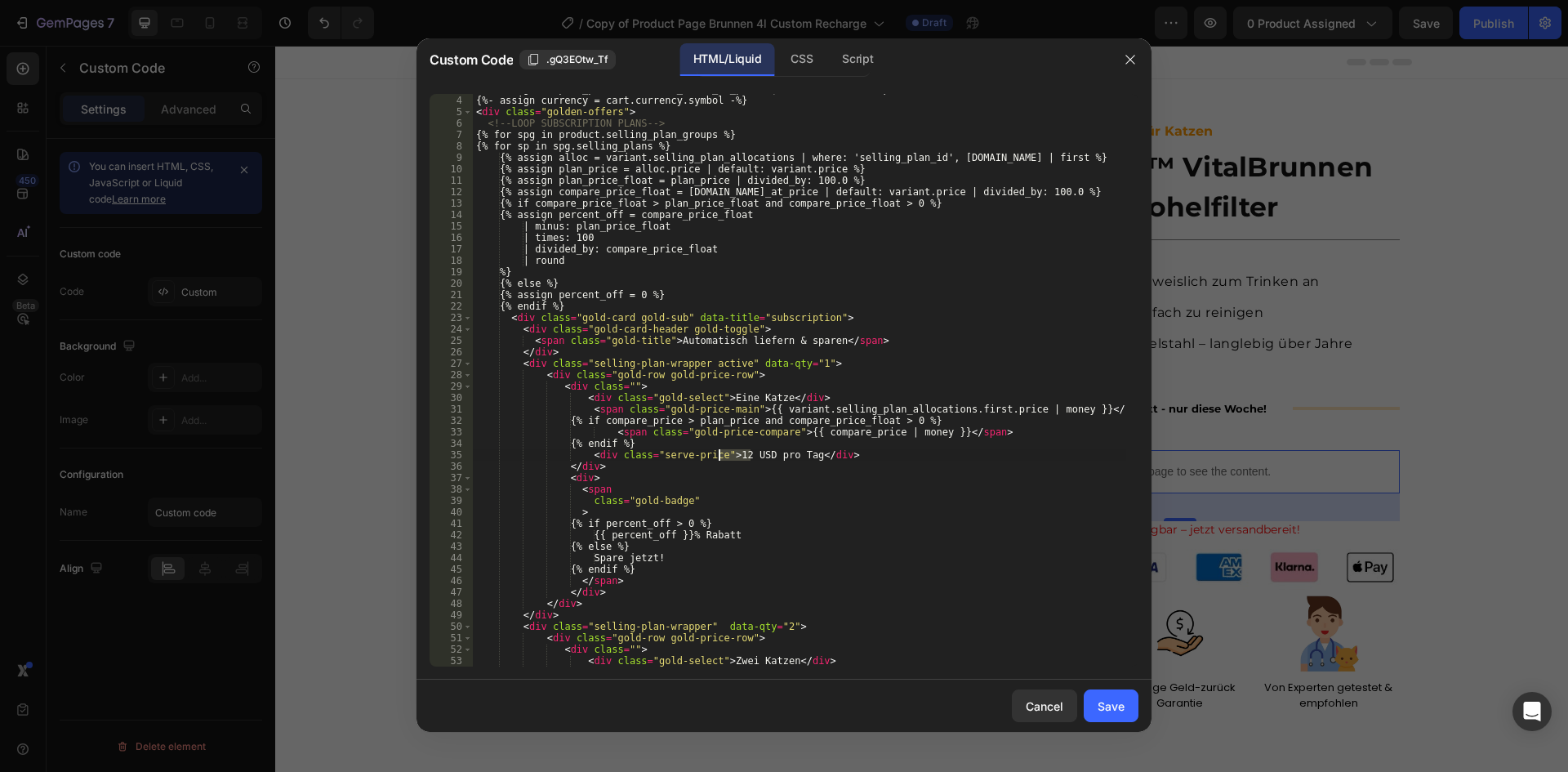
click at [720, 453] on div "{%- assign compare_price = [DOMAIN_NAME]_at_price | default: variant.price -%} …" at bounding box center [799, 386] width 653 height 607
paste textarea "{{ variant.selling_plan_allocations.first.price | money }}"
click at [969, 457] on div "{%- assign compare_price = [DOMAIN_NAME]_at_price | default: variant.price -%} …" at bounding box center [799, 386] width 653 height 607
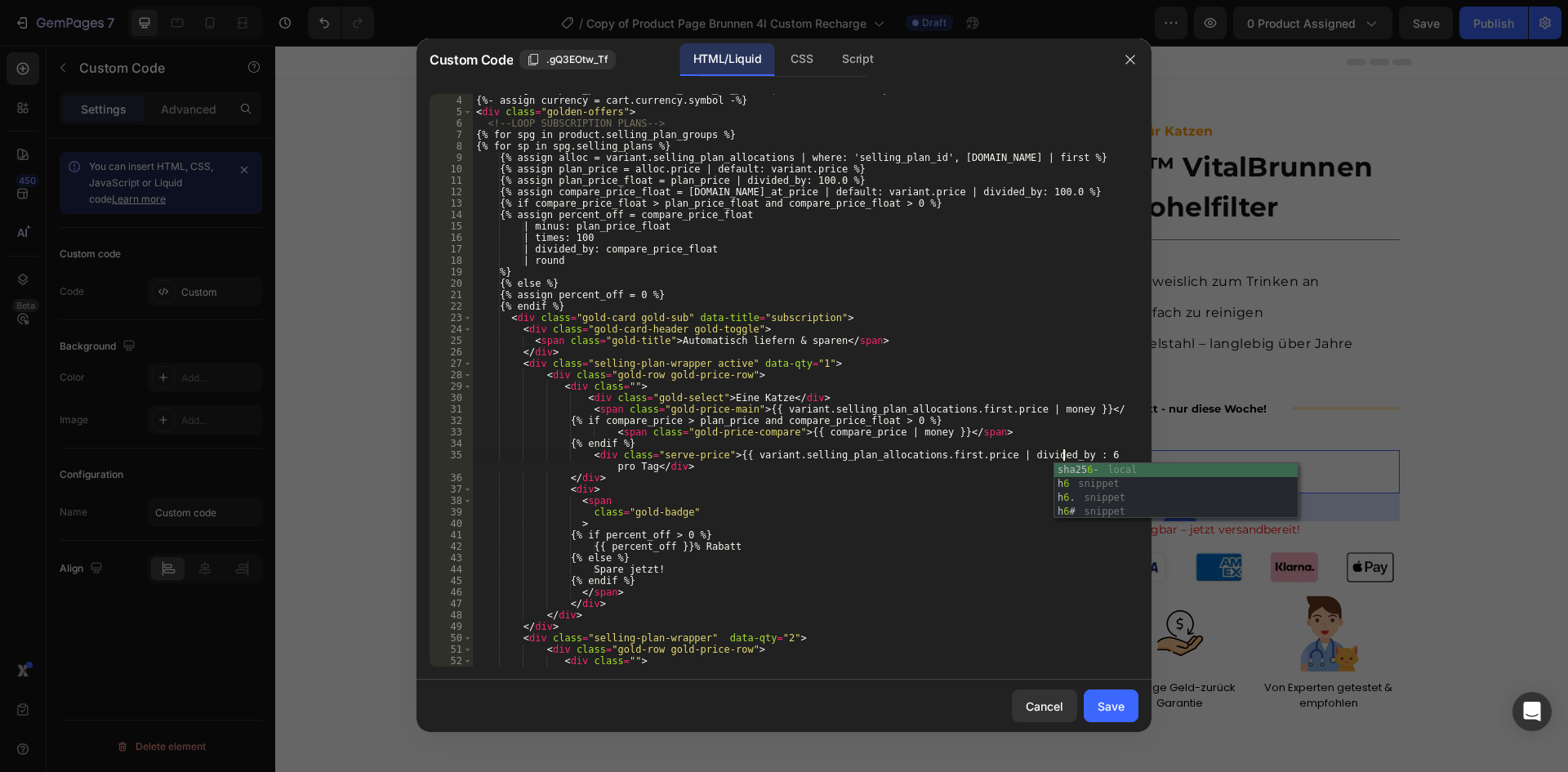
scroll to position [0, 49]
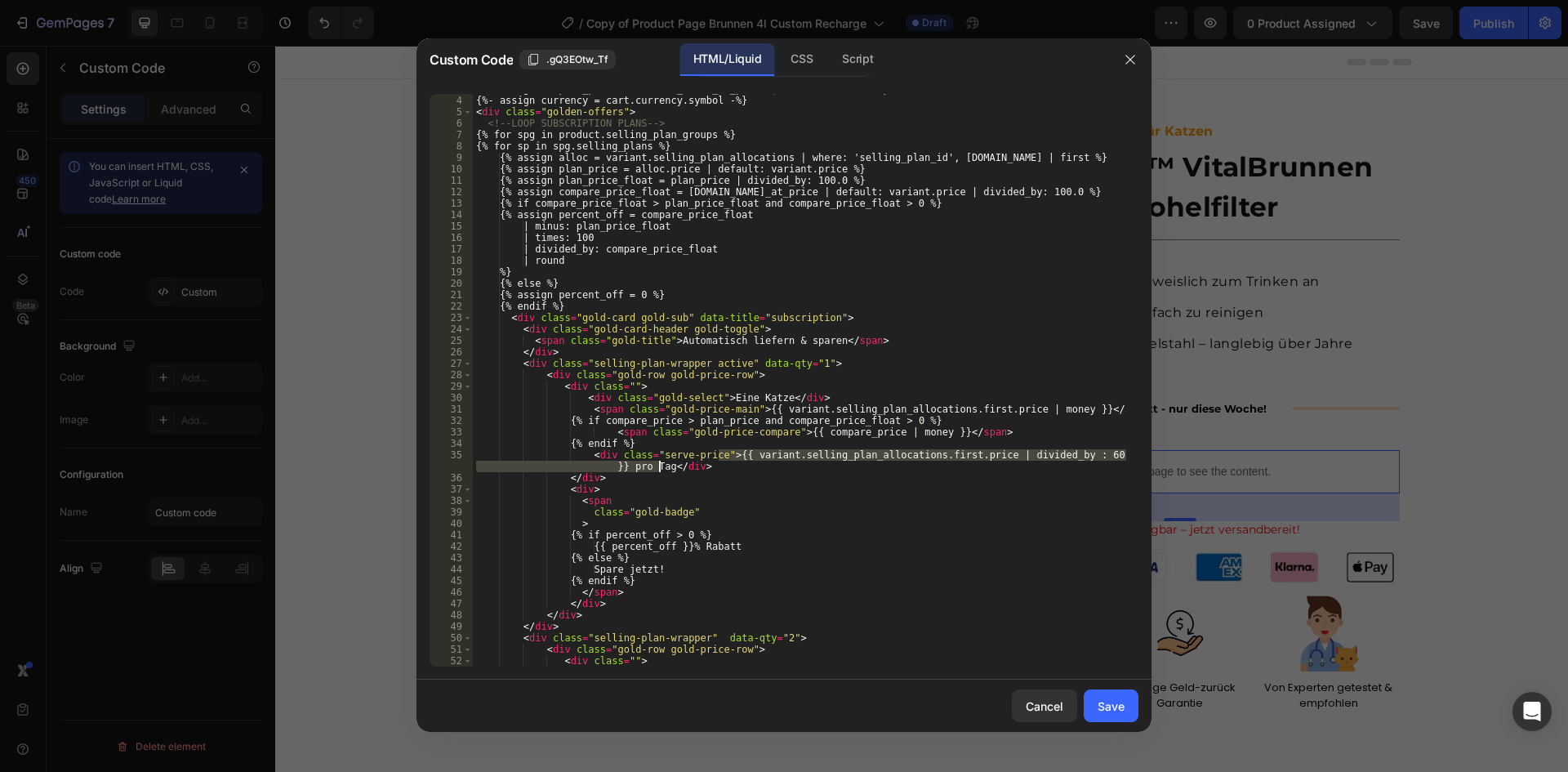
drag, startPoint x: 719, startPoint y: 455, endPoint x: 657, endPoint y: 465, distance: 62.8
click at [657, 465] on div "{%- assign compare_price = [DOMAIN_NAME]_at_price | default: variant.price -%} …" at bounding box center [799, 381] width 653 height 596
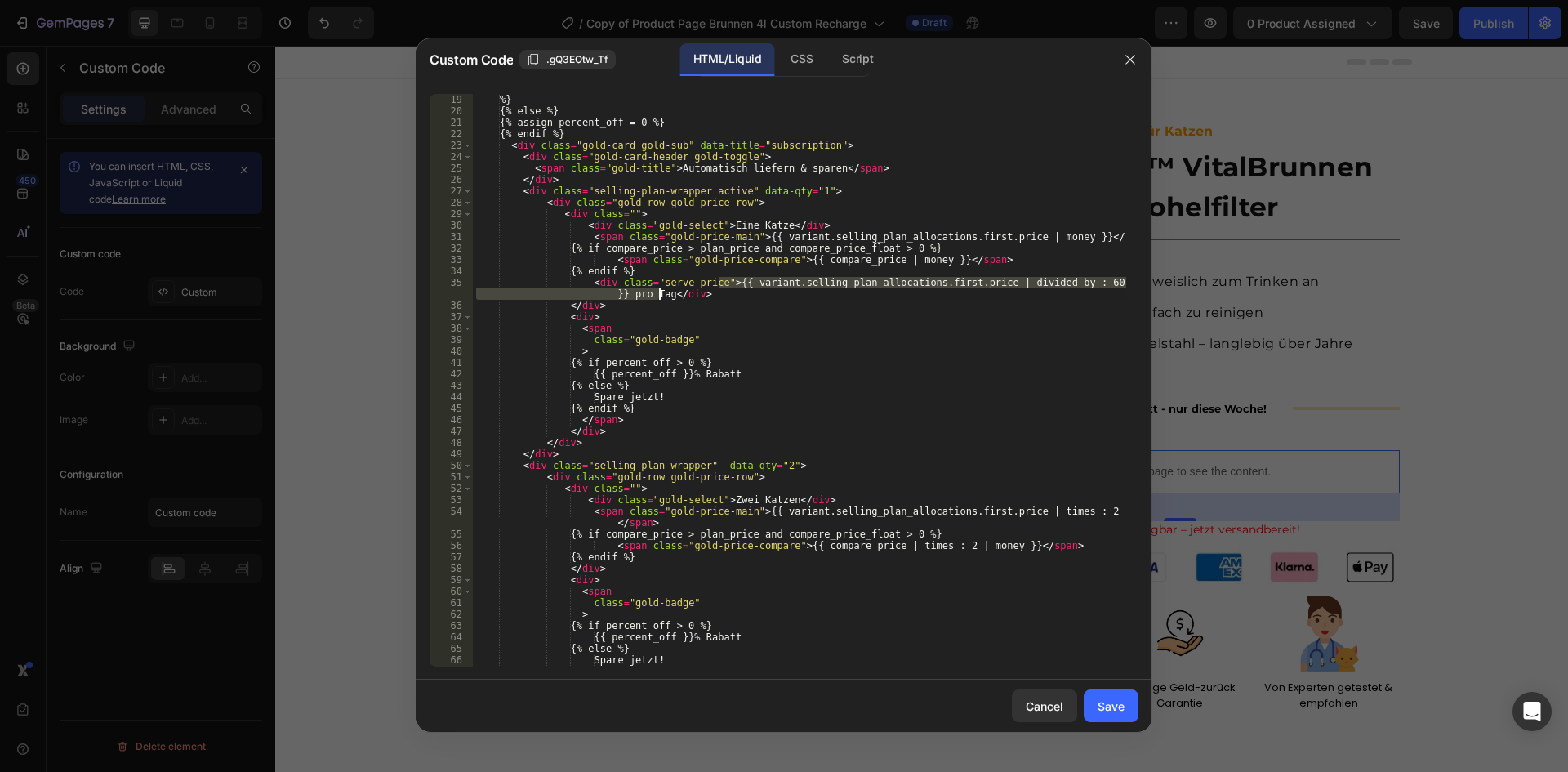
scroll to position [224, 0]
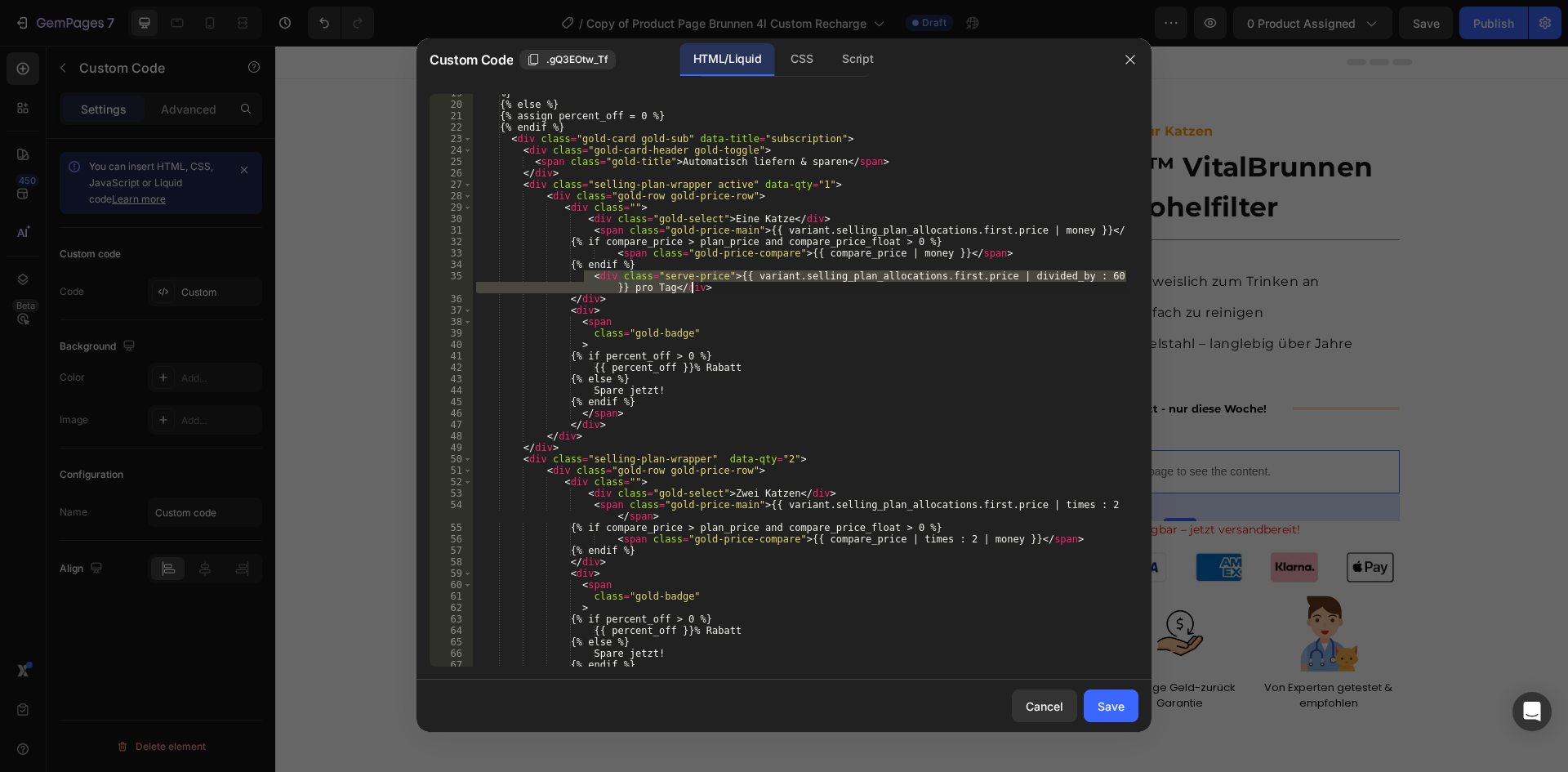
drag, startPoint x: 583, startPoint y: 275, endPoint x: 701, endPoint y: 285, distance: 118.4
click at [701, 285] on div "%} {% else %} {% assign percent_off = 0 %} {% endif %} < div class = "gold-card…" at bounding box center [799, 386] width 653 height 596
click at [656, 550] on div "%} {% else %} {% assign percent_off = 0 %} {% endif %} < div class = "gold-card…" at bounding box center [799, 386] width 653 height 596
type textarea "{% endif %}"
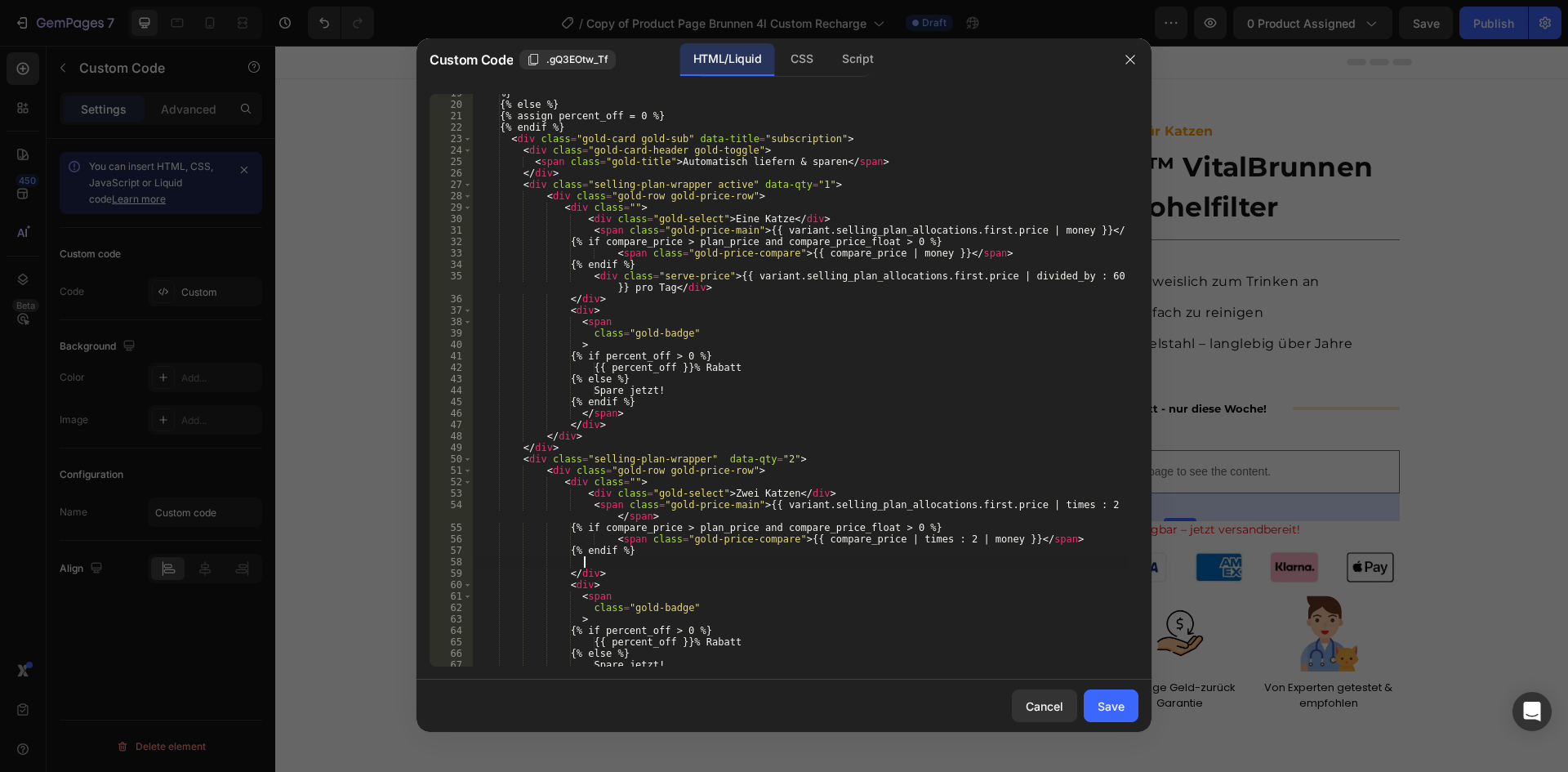
paste textarea "<div class="serve-price">{{ variant.selling_plan_allocations.first.price | divi…"
click at [1061, 564] on div "%} {% else %} {% assign percent_off = 0 %} {% endif %} < div class = "gold-card…" at bounding box center [799, 386] width 653 height 596
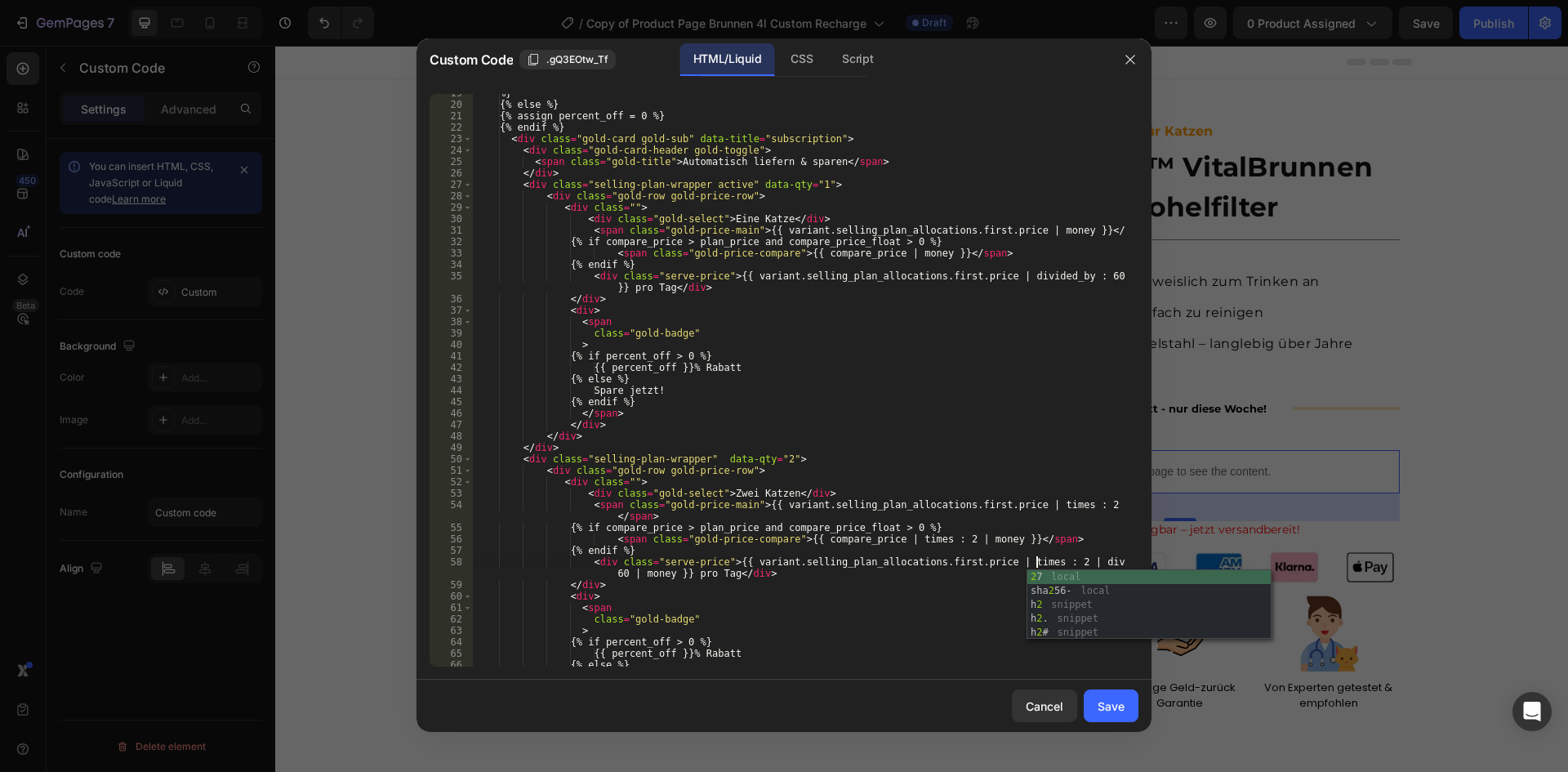
scroll to position [0, 47]
type textarea "<div class="serve-price">{{ variant.selling_plan_allocations.first.price | time…"
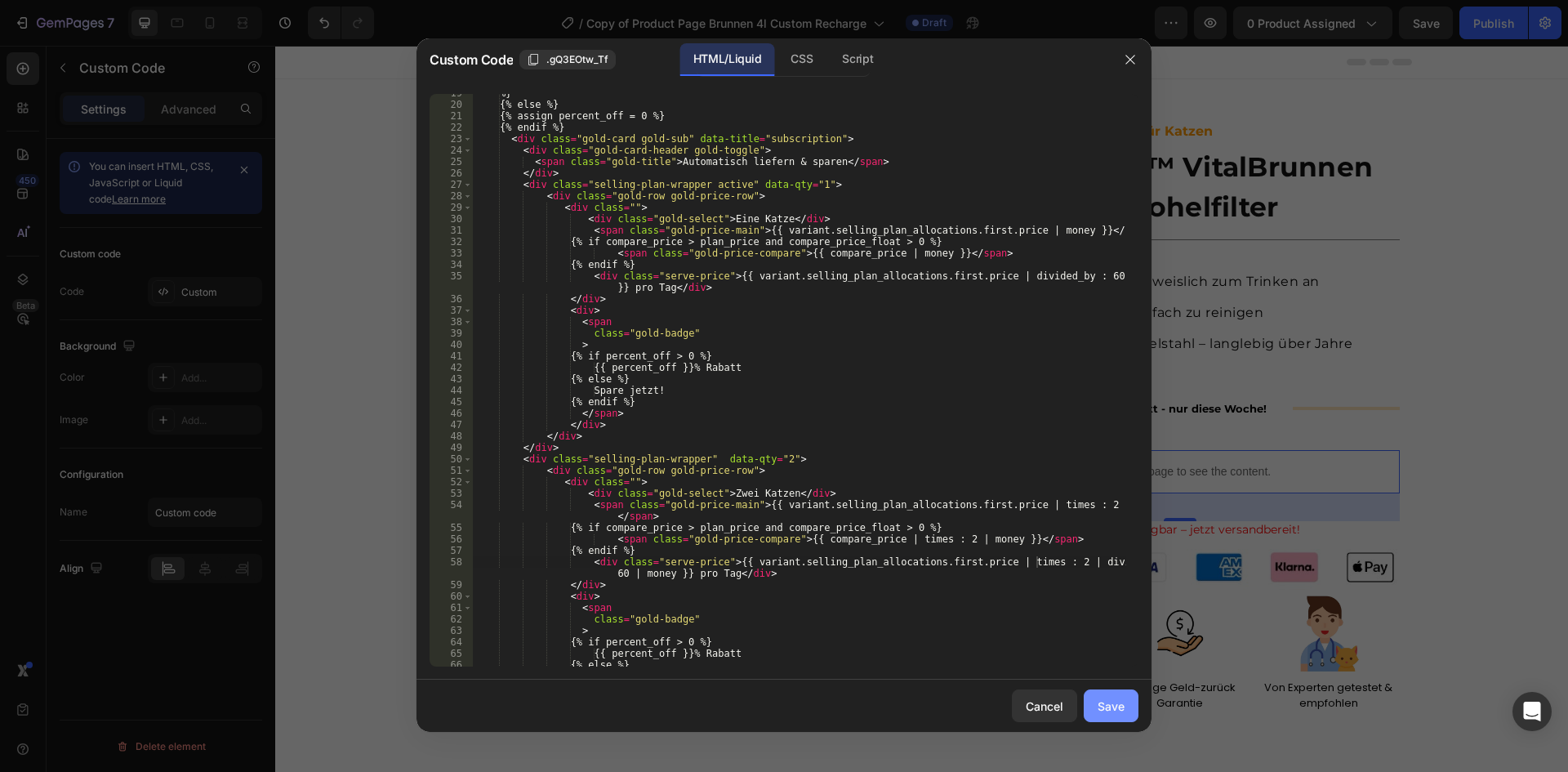
click at [1101, 704] on div "Save" at bounding box center [1110, 705] width 26 height 17
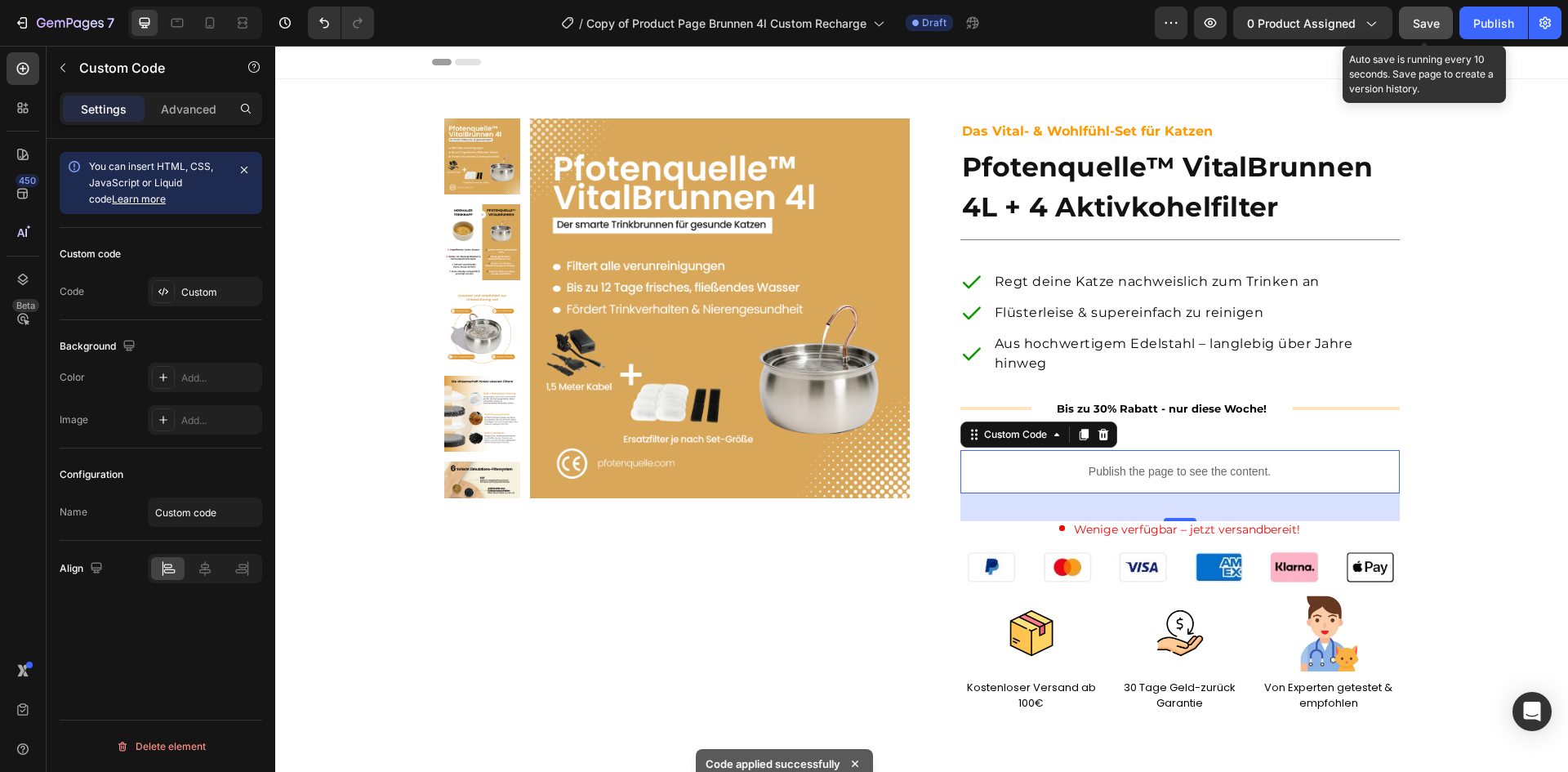
click at [1406, 21] on button "Save" at bounding box center [1425, 23] width 54 height 33
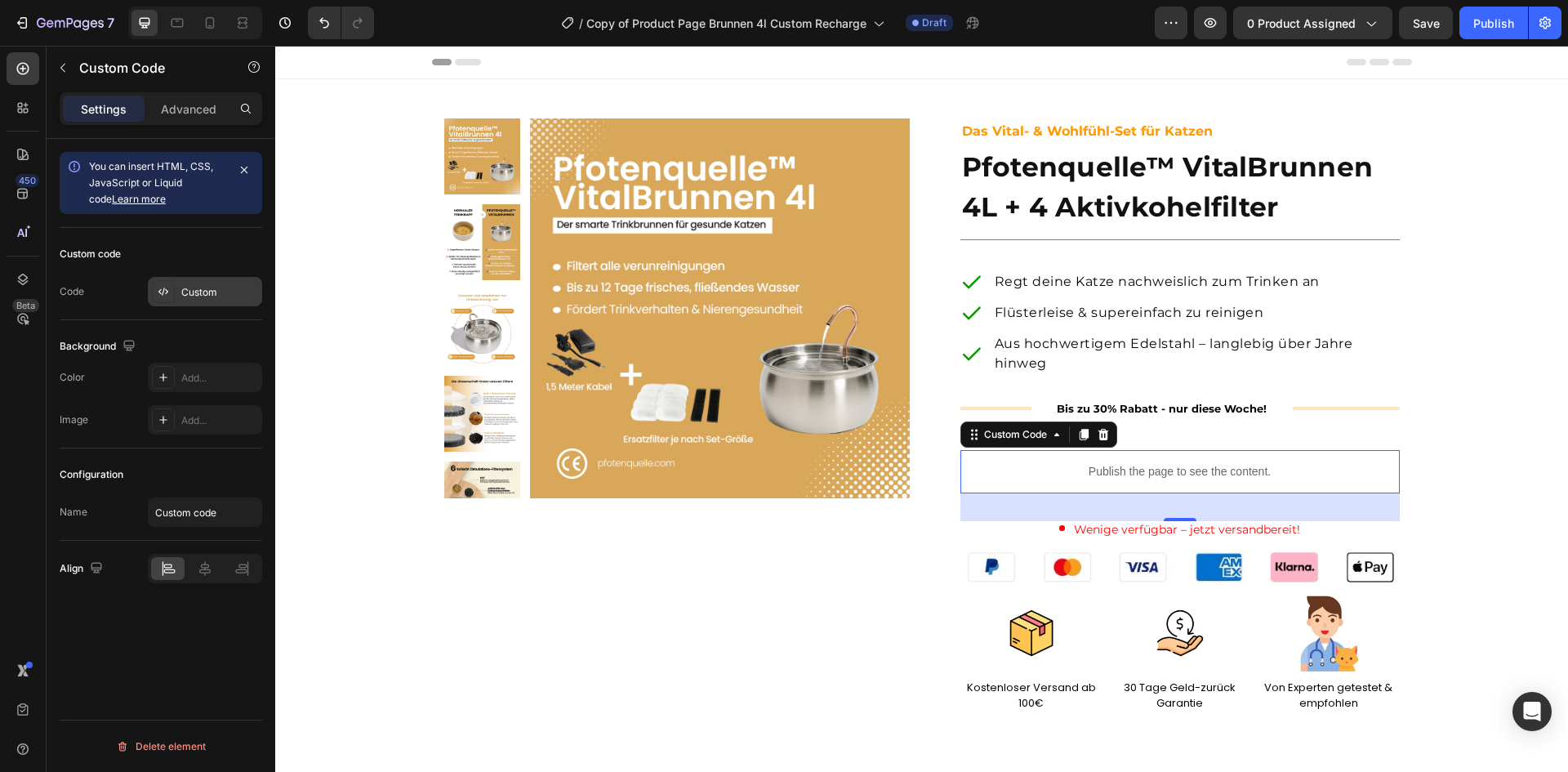
click at [202, 294] on div "Custom" at bounding box center [219, 292] width 77 height 15
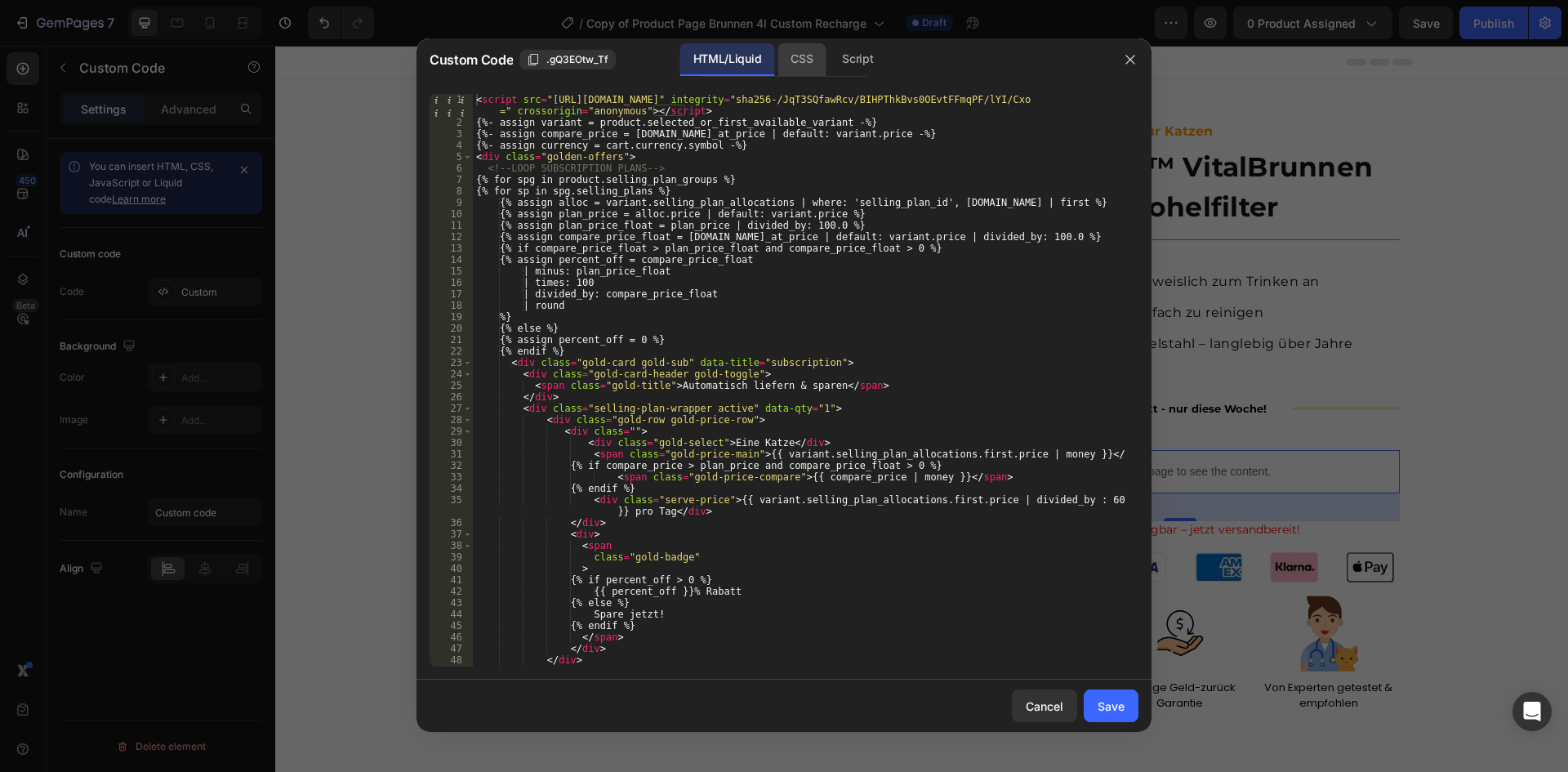
click at [829, 65] on div "CSS" at bounding box center [857, 59] width 58 height 33
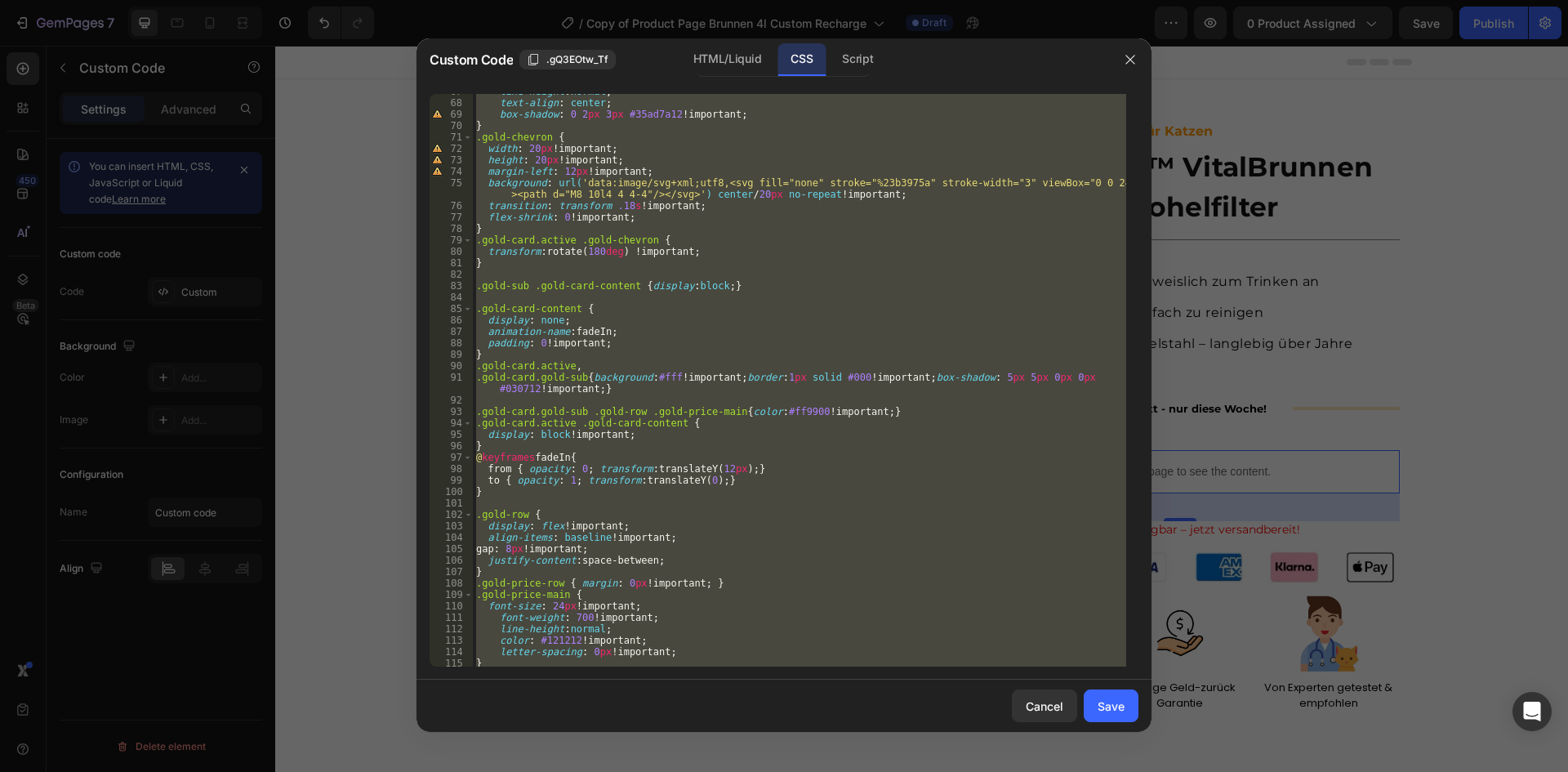
scroll to position [763, 0]
click at [725, 409] on div "line-height : normal ; text-align : center ; box-shadow : 0 2 px 3 px #35ad7a12…" at bounding box center [799, 380] width 653 height 573
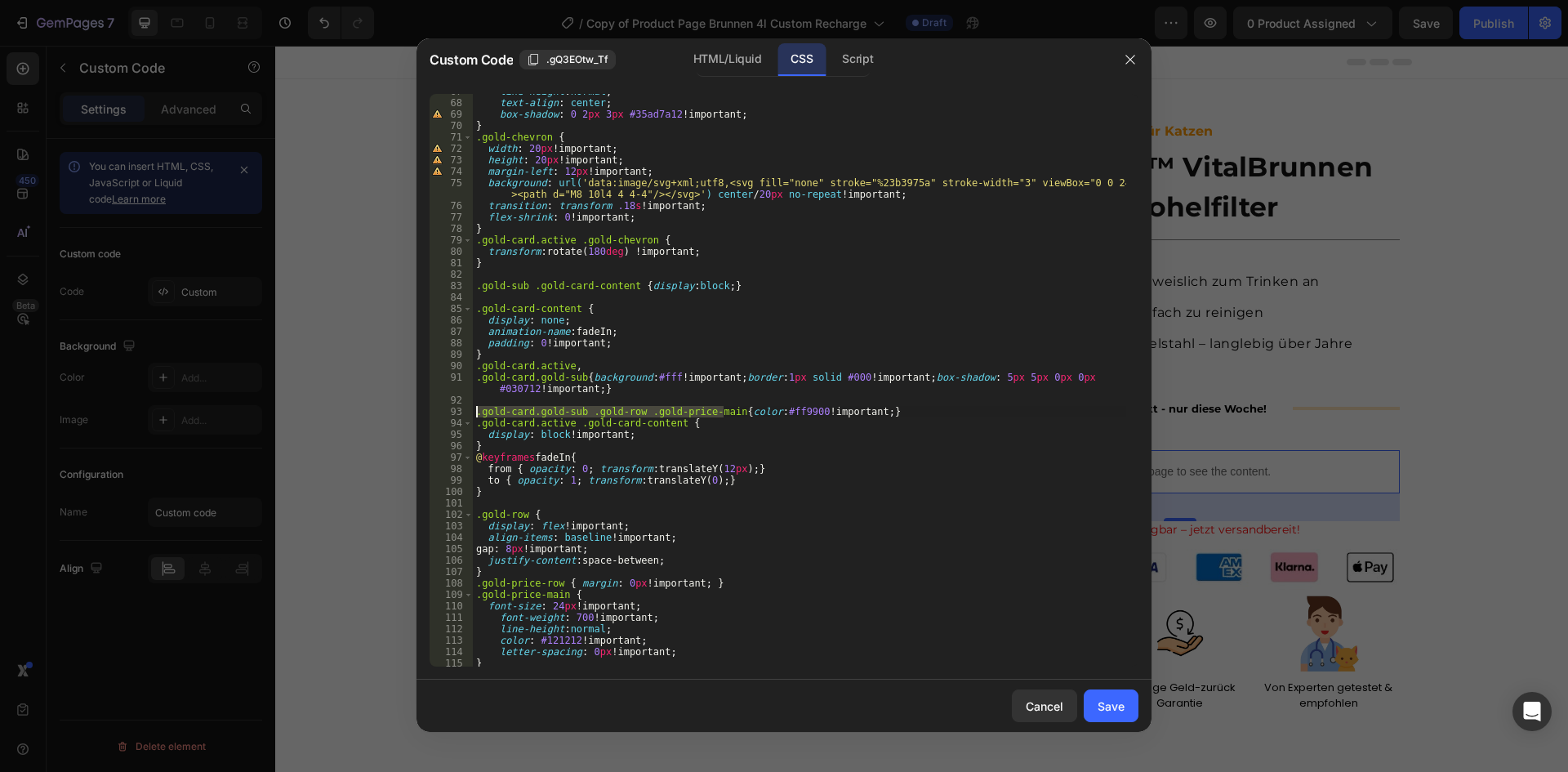
drag, startPoint x: 725, startPoint y: 409, endPoint x: 476, endPoint y: 413, distance: 249.0
click at [476, 413] on div "line-height : normal ; text-align : center ; box-shadow : 0 2 px 3 px #35ad7a12…" at bounding box center [799, 384] width 653 height 596
paste textarea "serve-price"
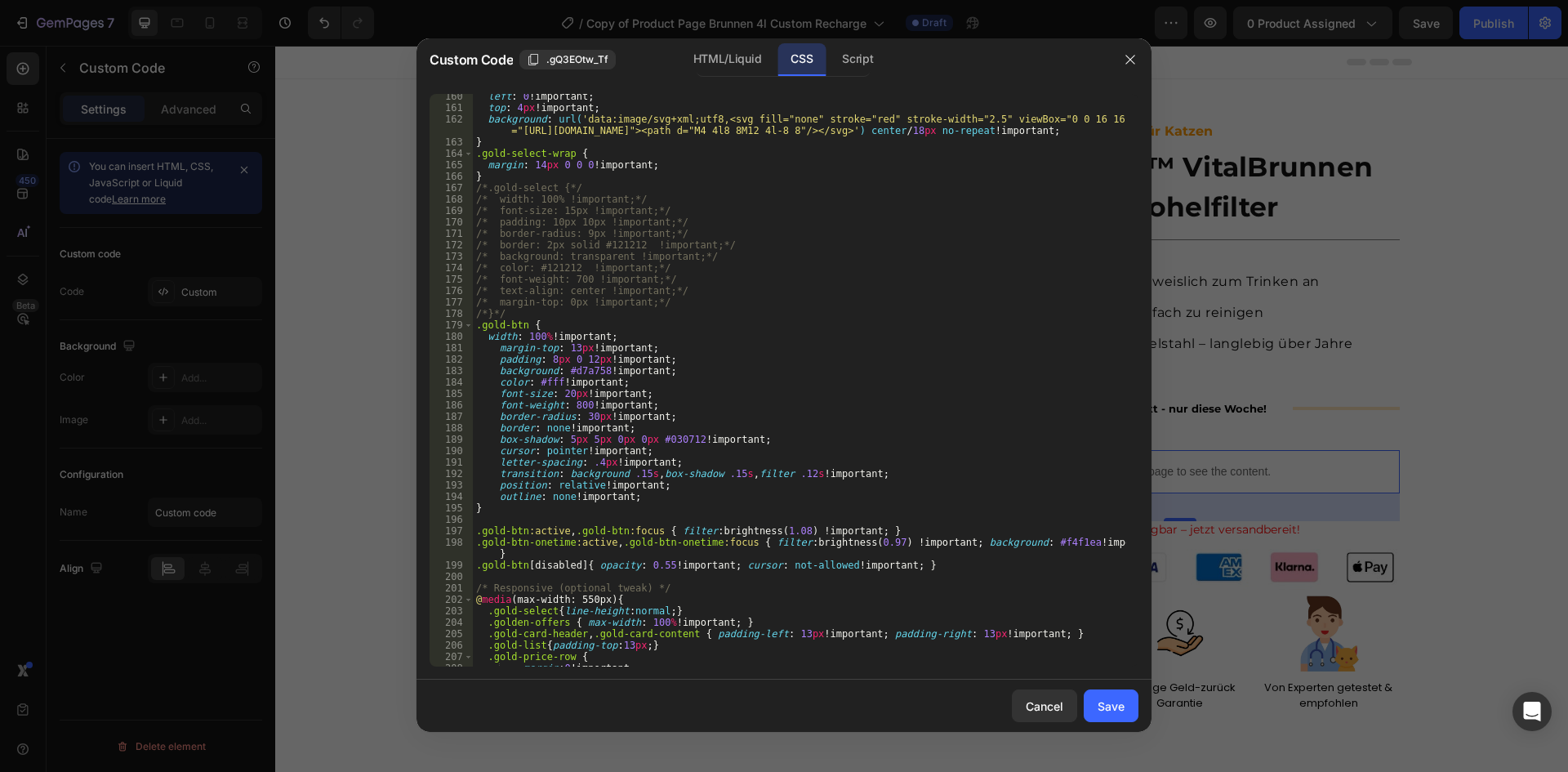
scroll to position [1849, 0]
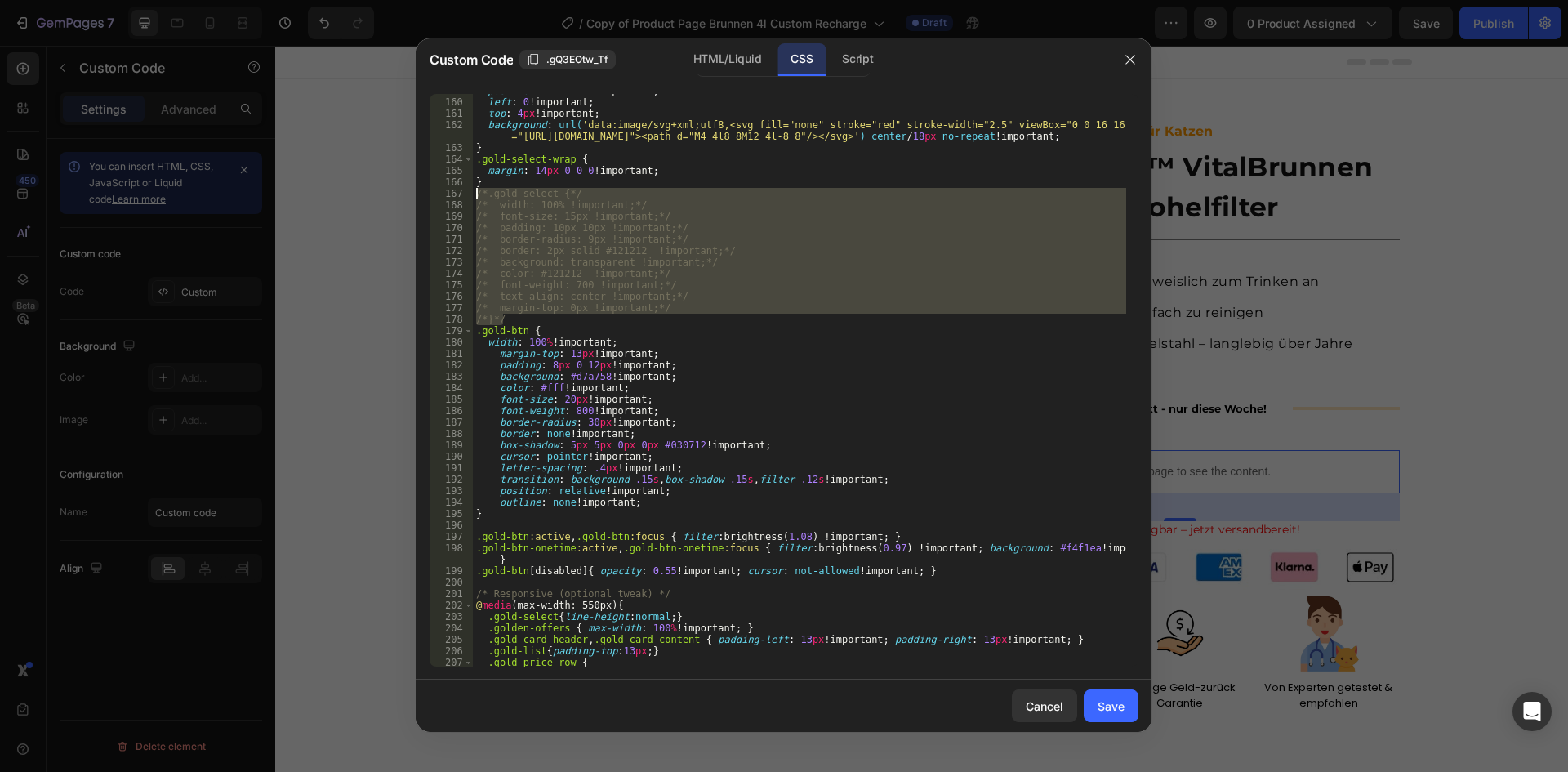
drag, startPoint x: 513, startPoint y: 317, endPoint x: 471, endPoint y: 197, distance: 127.1
click at [471, 197] on div ".gold-card.gold-sub .gold-row .serve-price{color:#ff9900!important;} 159 160 16…" at bounding box center [784, 380] width 709 height 573
type textarea "/*.gold-select {*/ /* width: 100% !important;*/"
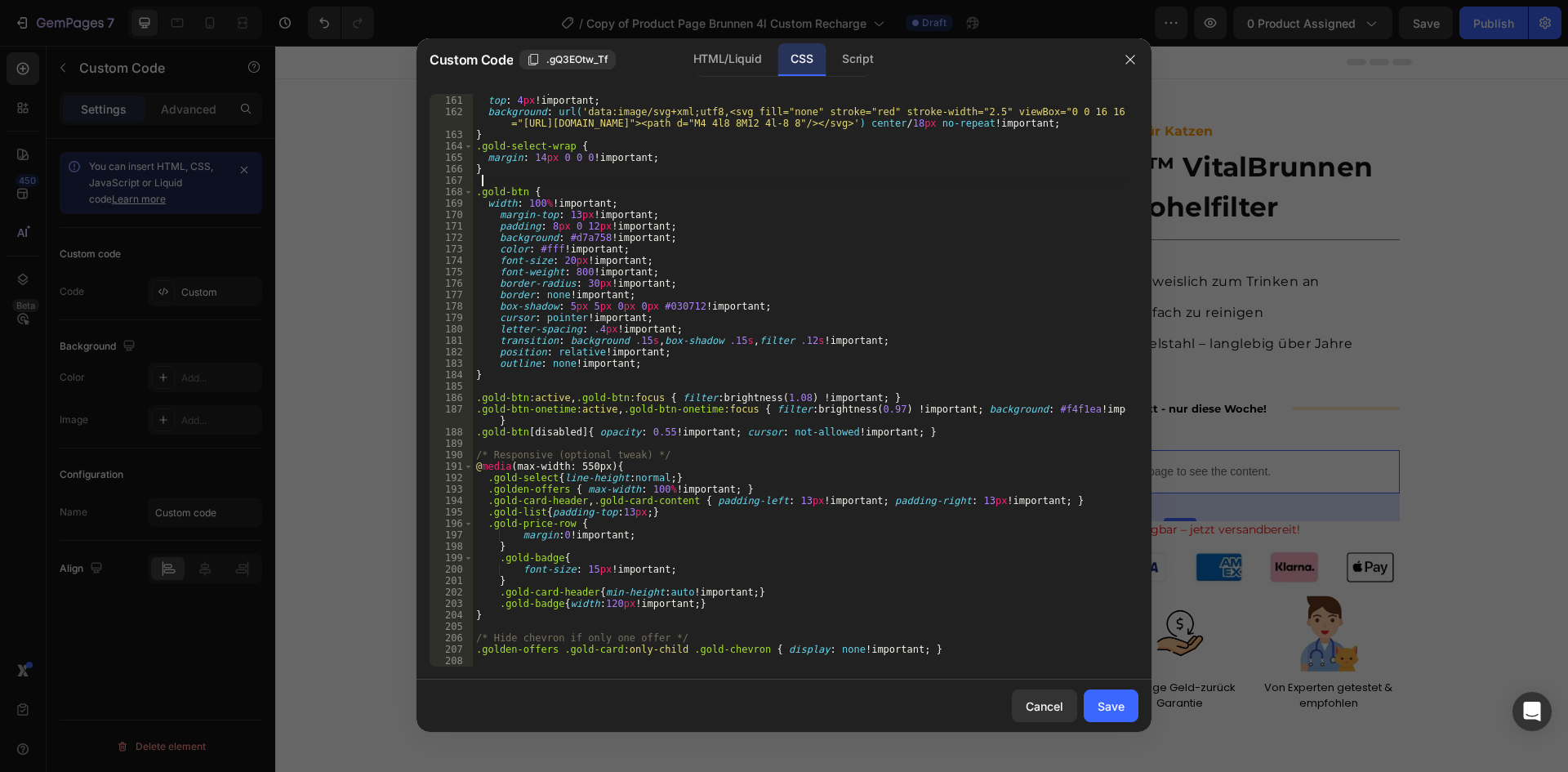
scroll to position [1863, 0]
click at [719, 433] on div "left : 0 !important ; top : 4 px !important ; background : url( 'data:image/svg…" at bounding box center [799, 381] width 653 height 596
type textarea ".gold-btn[disabled] { opacity: 0.55 !important; cursor: not-allowed !important;…"
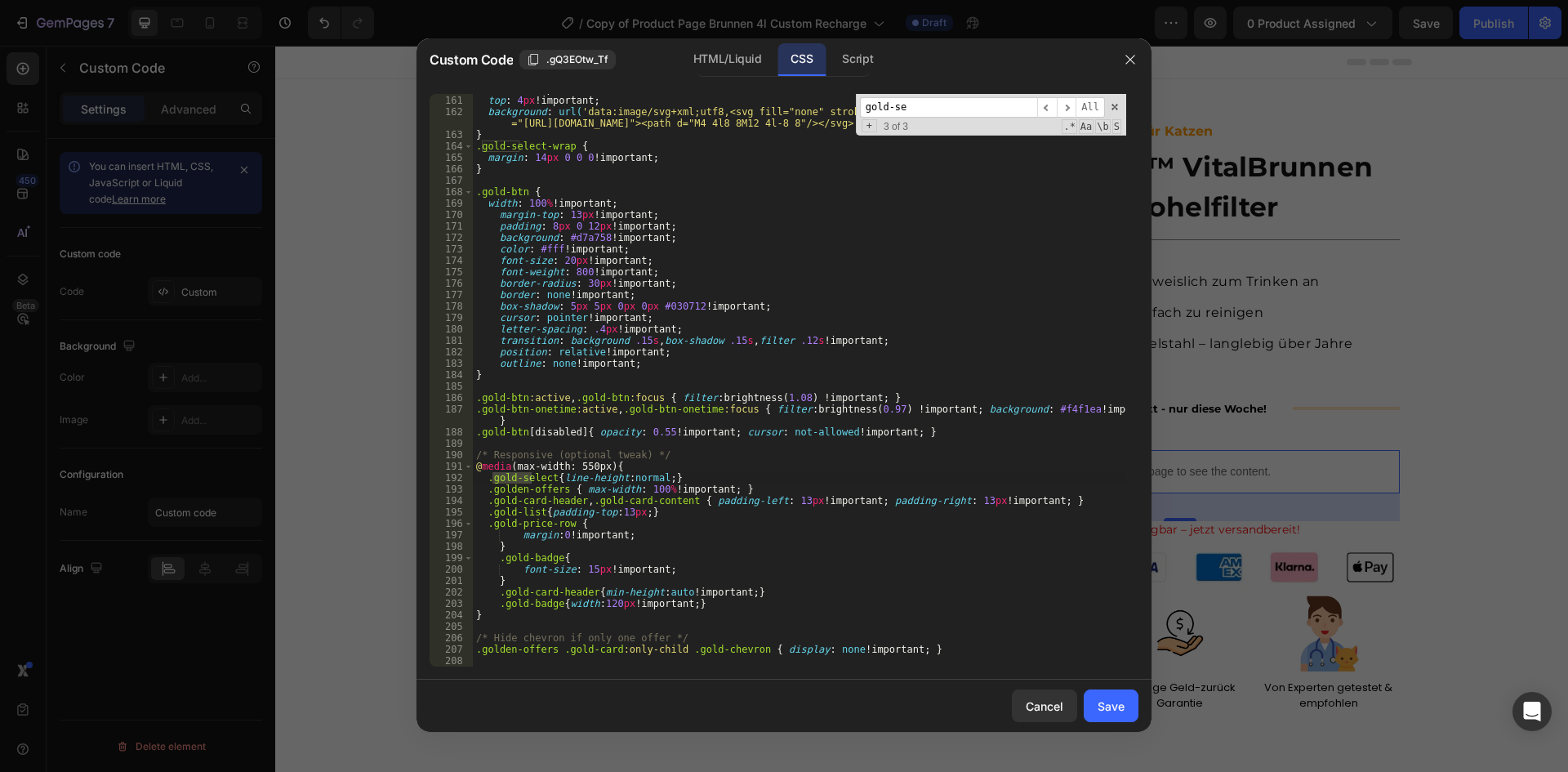
scroll to position [0, 0]
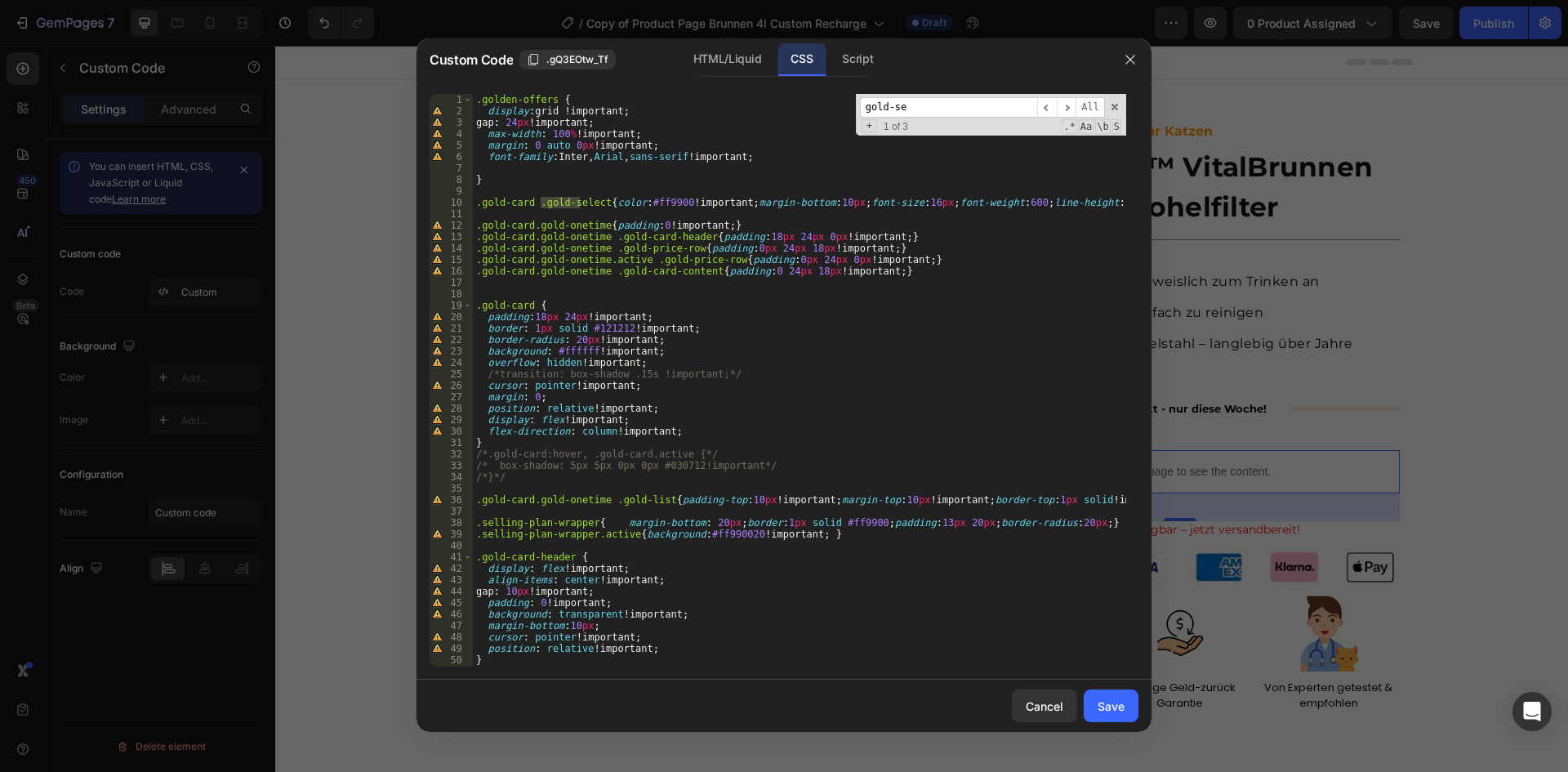
type input "gold-se"
click at [608, 203] on div ".golden-offers { display : grid !important ; gap : 24 px !important ; max-width…" at bounding box center [799, 392] width 653 height 596
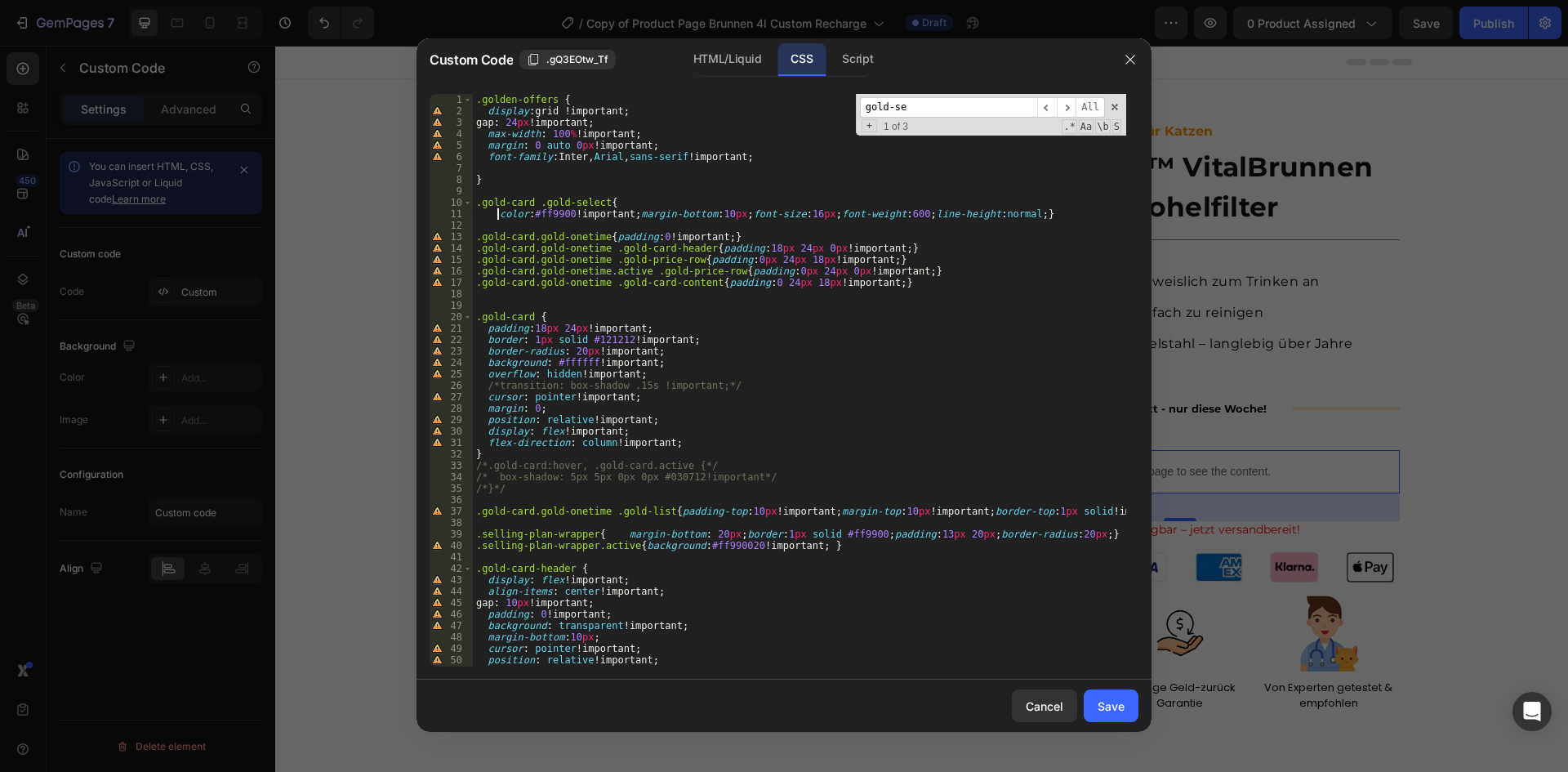
scroll to position [0, 2]
drag, startPoint x: 998, startPoint y: 216, endPoint x: 496, endPoint y: 213, distance: 502.0
click at [496, 213] on div ".golden-offers { display : grid !important ; gap : 24 px !important ; max-width…" at bounding box center [799, 392] width 653 height 596
paste textarea "#121212 !important"
type textarea "color: #121212 !important;}"
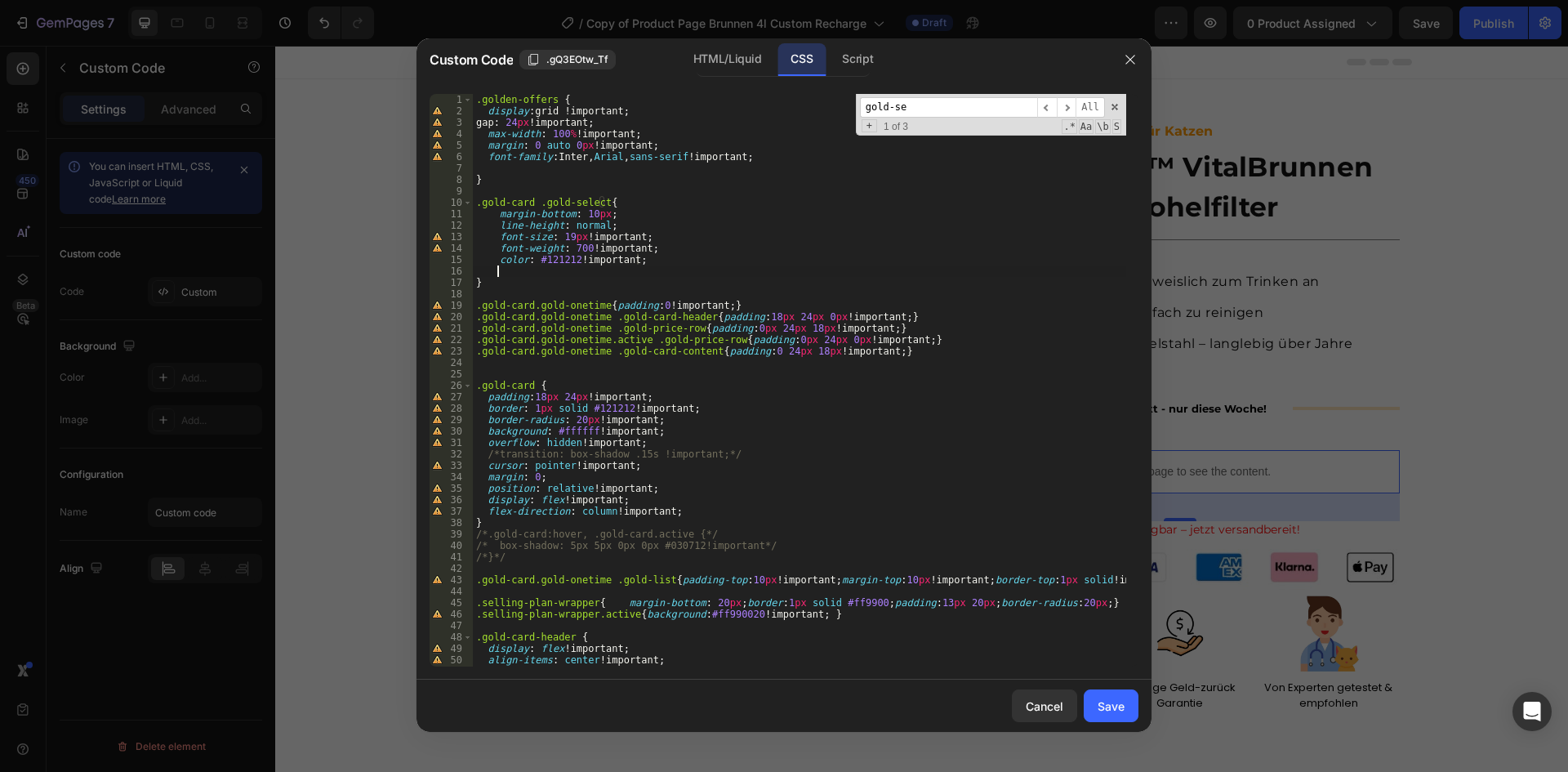
scroll to position [0, 1]
click at [1103, 703] on div "Save" at bounding box center [1110, 705] width 26 height 17
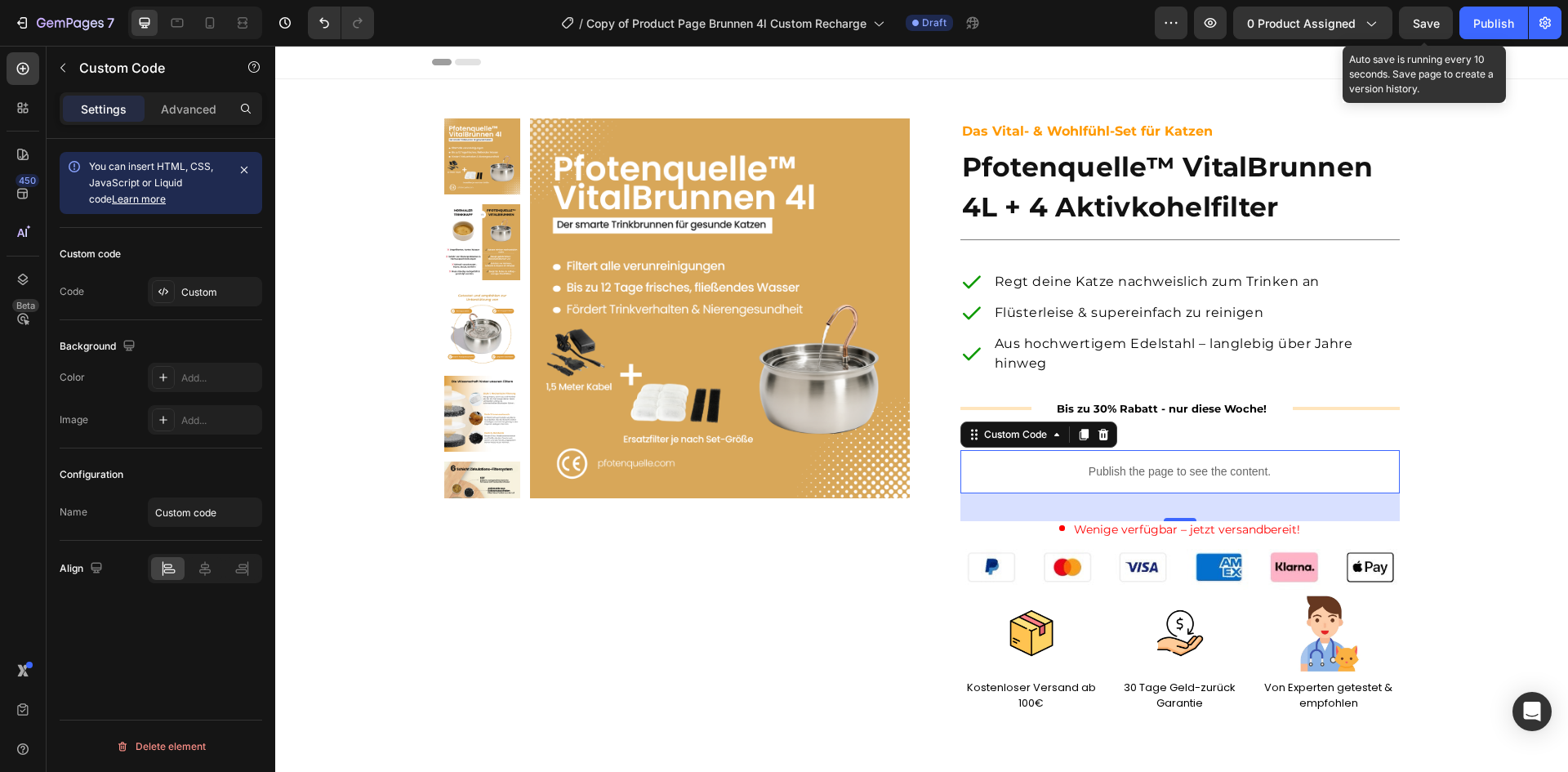
click at [1421, 22] on span "Save" at bounding box center [1425, 23] width 26 height 14
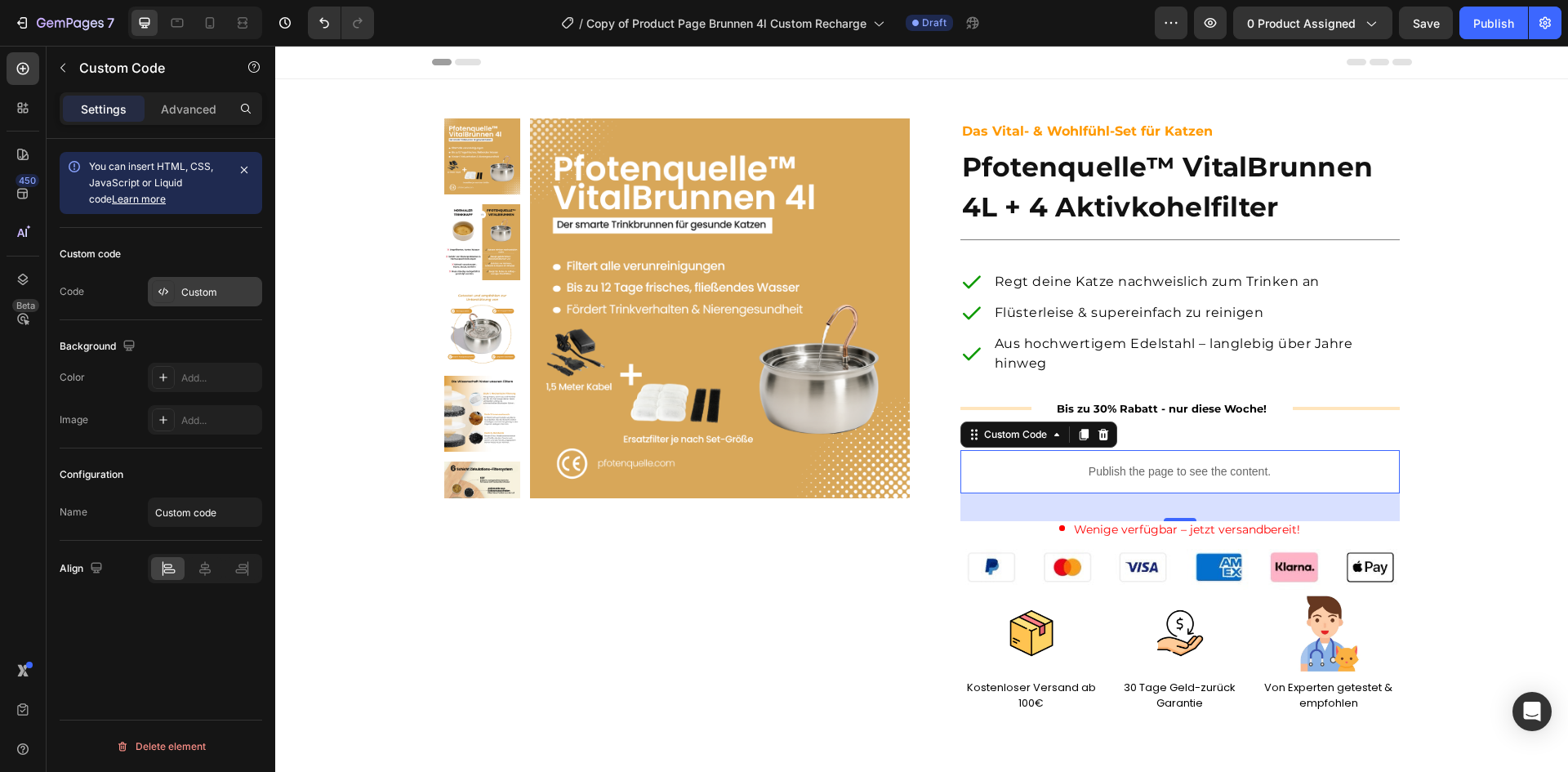
click at [196, 301] on div "Custom" at bounding box center [205, 291] width 114 height 29
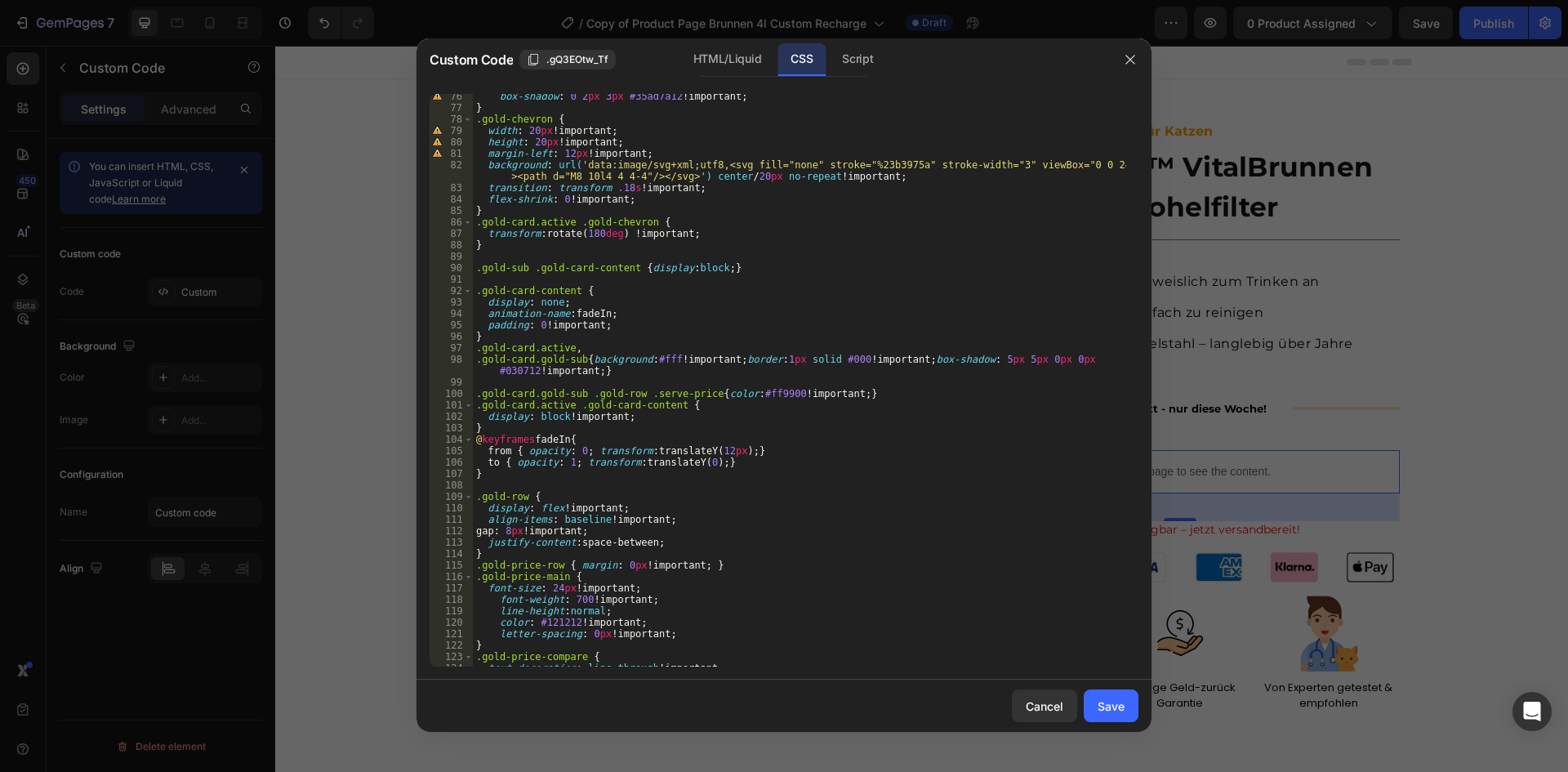
scroll to position [860, 0]
type textarea ".gold-card.gold-sub .gold-row .serve-price{color:#ff9900!important;}"
drag, startPoint x: 709, startPoint y: 398, endPoint x: 836, endPoint y: 396, distance: 127.0
click at [836, 396] on div "box-shadow : 0 2 px 3 px #35ad7a12 !important ; } .gold-chevron { width : 20 px…" at bounding box center [799, 389] width 653 height 596
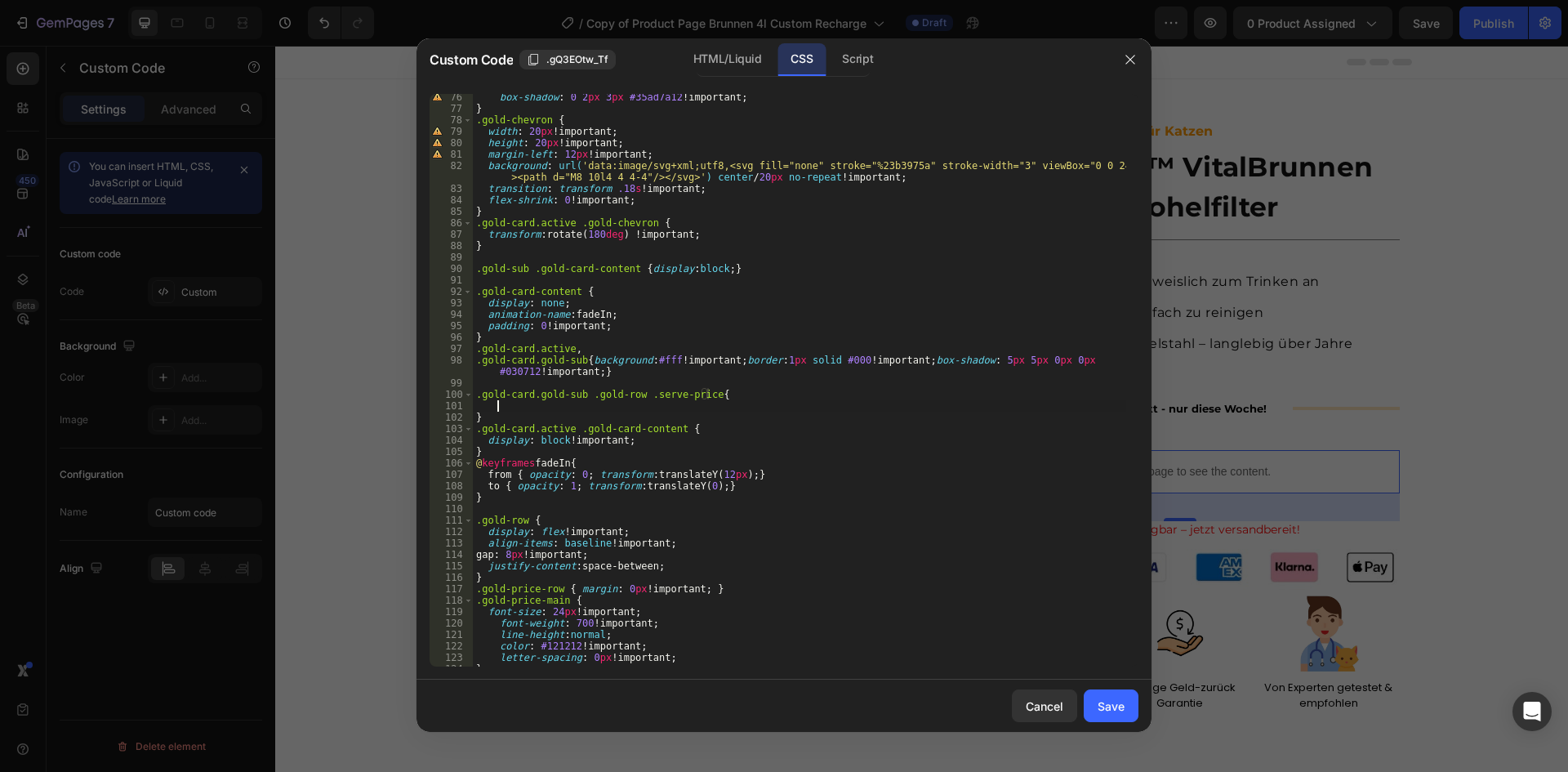
scroll to position [0, 1]
paste textarea "letter-spacing: normal;"
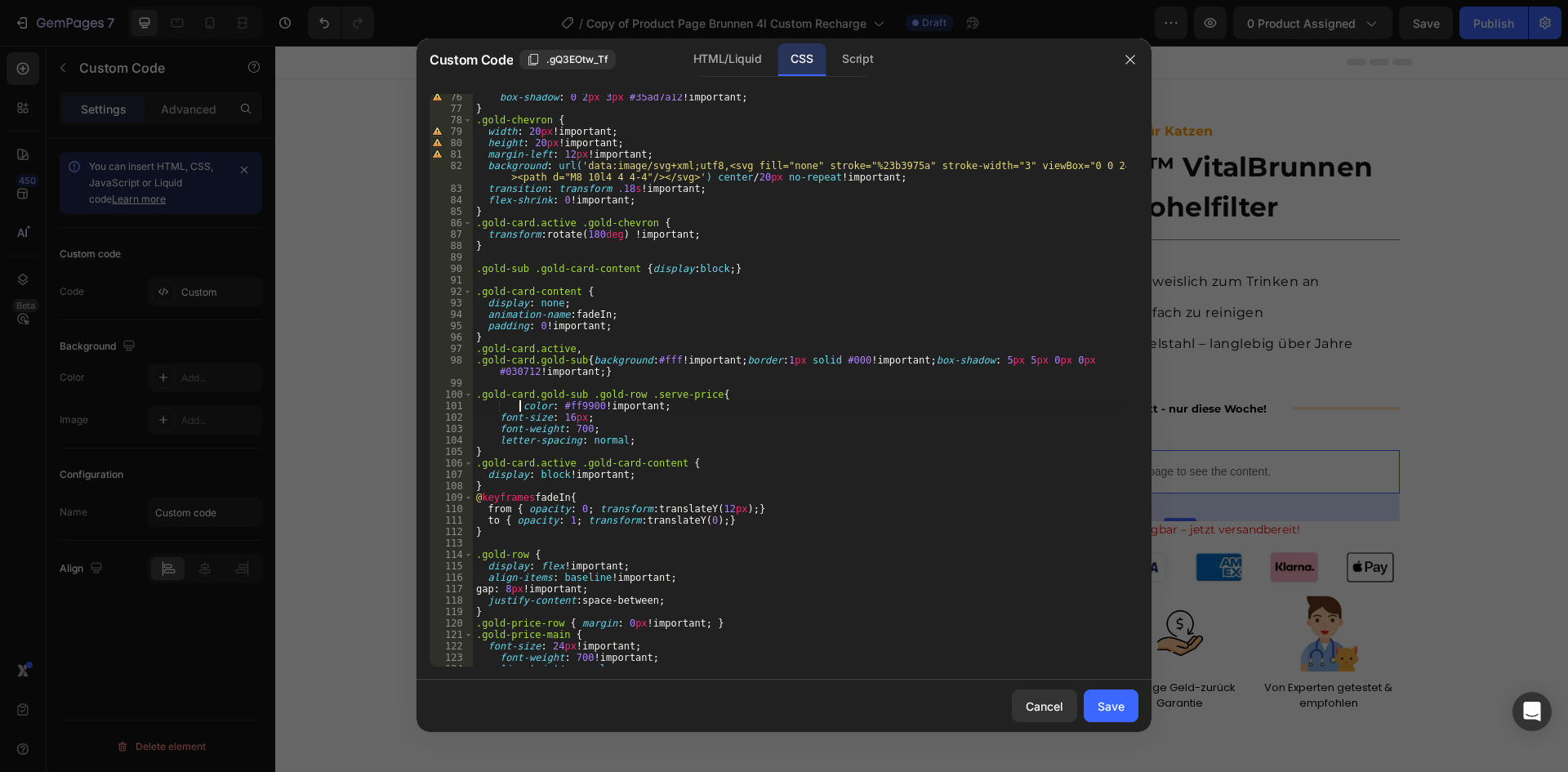
click at [519, 406] on div "box-shadow : 0 2 px 3 px #35ad7a12 !important ; } .gold-chevron { width : 20 px…" at bounding box center [799, 389] width 653 height 596
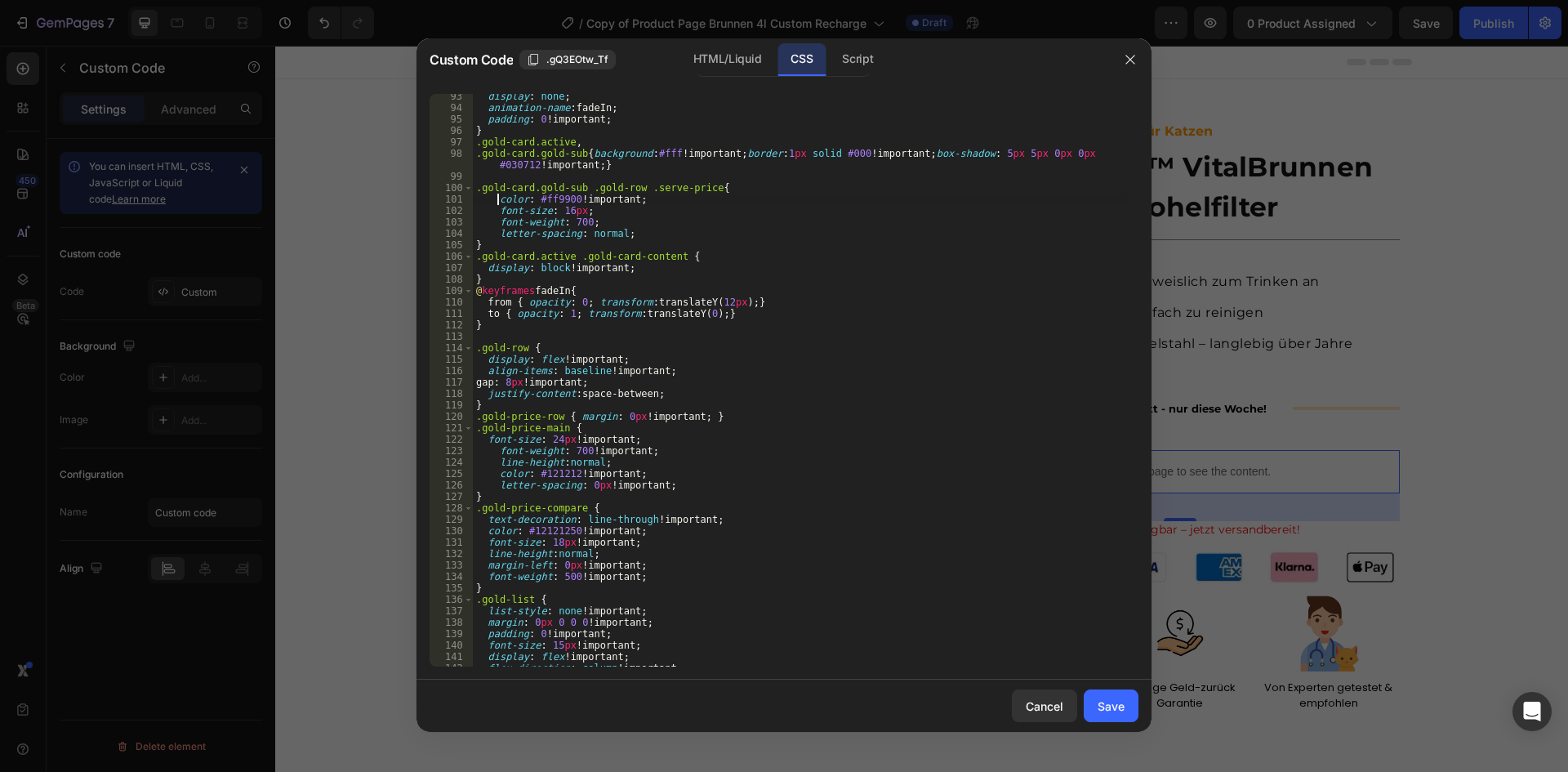
scroll to position [1066, 0]
click at [556, 441] on div "display : none ; animation-name : fadeIn ; padding : 0 !important ; } .gold-car…" at bounding box center [799, 388] width 653 height 596
click at [583, 544] on div "display : none ; animation-name : fadeIn ; padding : 0 !important ; } .gold-car…" at bounding box center [799, 388] width 653 height 596
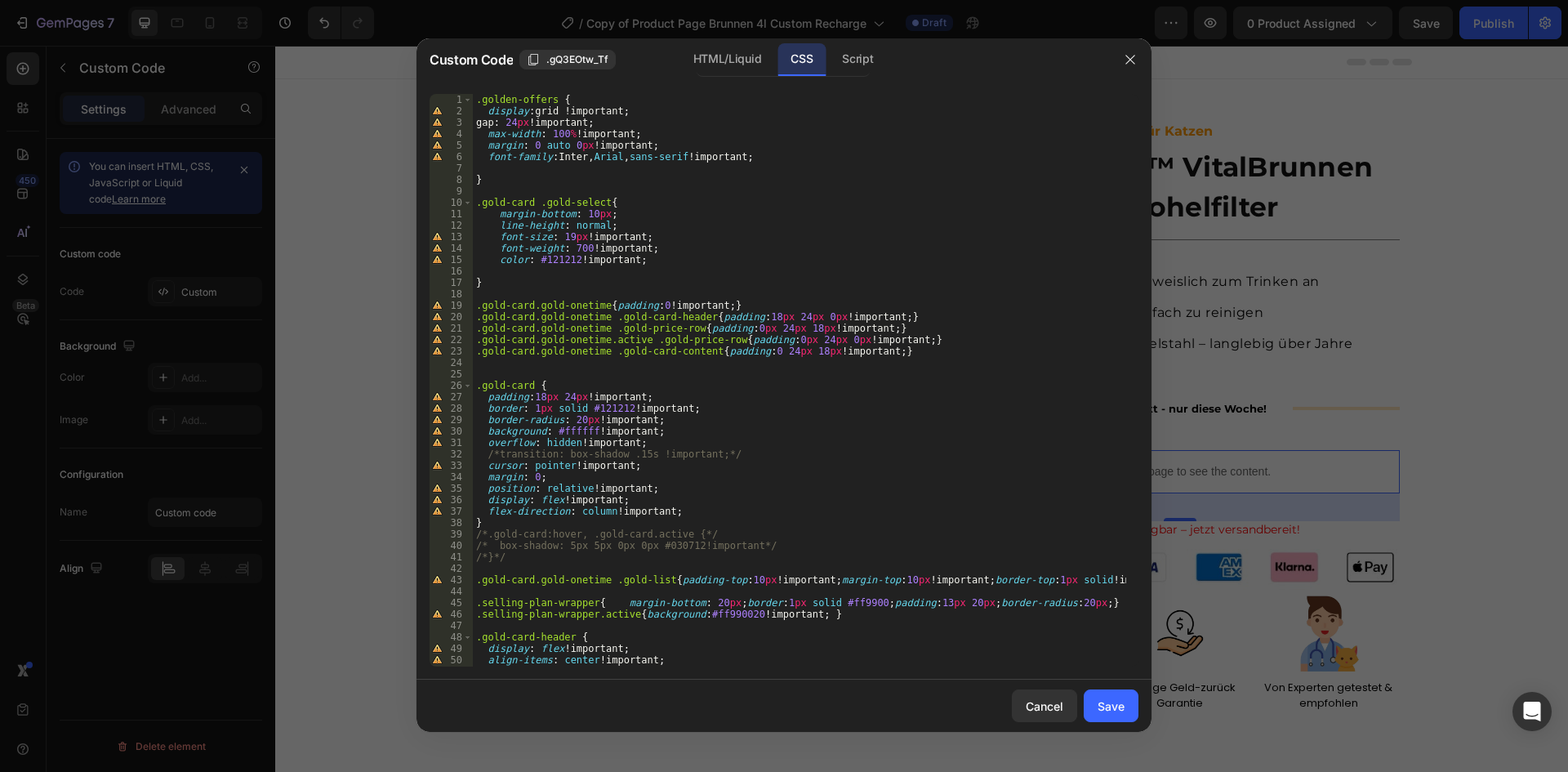
scroll to position [0, 0]
click at [567, 239] on div ".golden-offers { display : grid !important ; gap : 24 px !important ; max-width…" at bounding box center [799, 392] width 653 height 596
type textarea "font-size: 16px !important;"
click at [1107, 702] on div "Save" at bounding box center [1110, 705] width 26 height 17
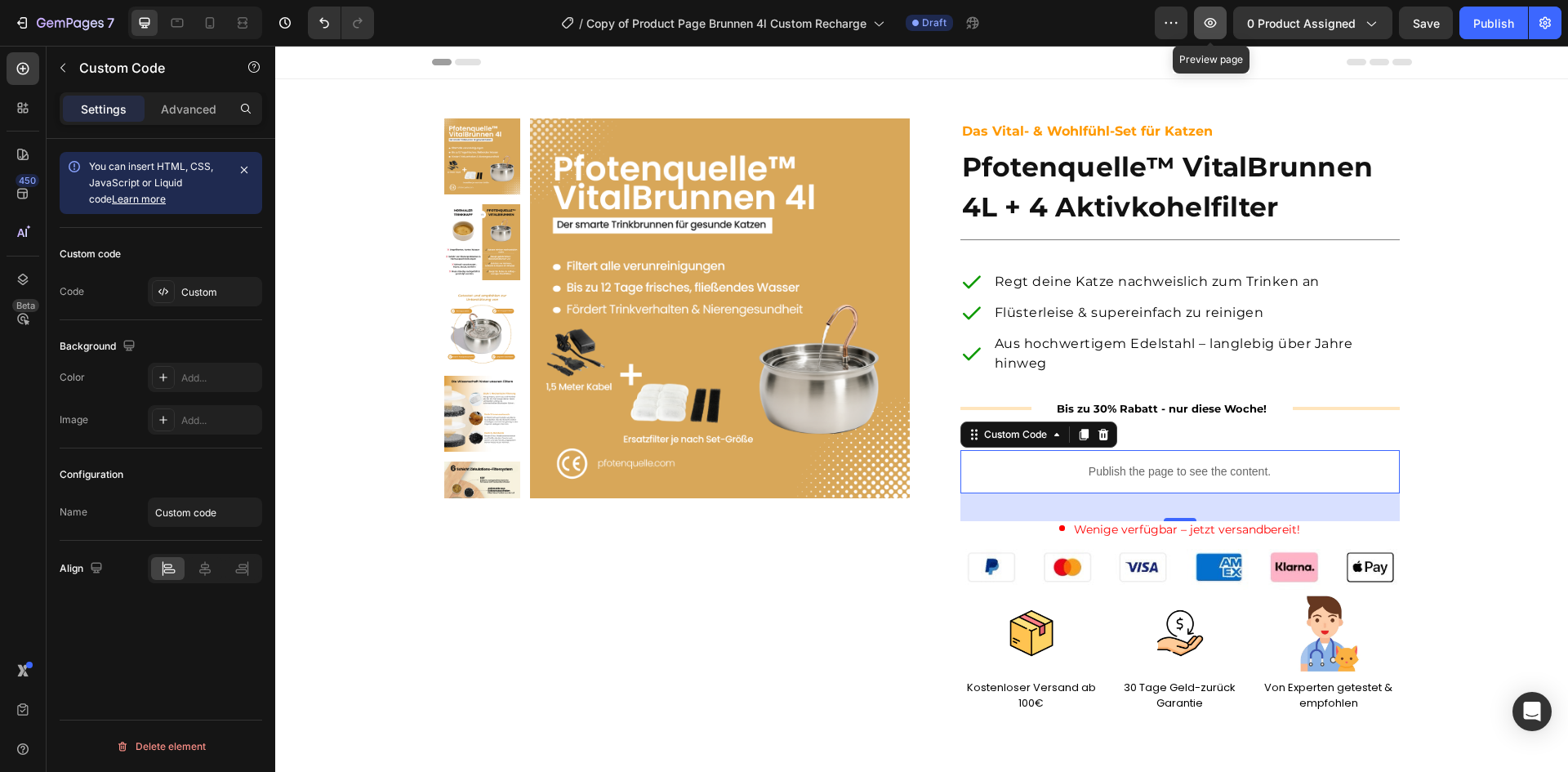
click at [1215, 24] on icon "button" at bounding box center [1211, 23] width 16 height 16
click at [207, 294] on div "Custom" at bounding box center [219, 292] width 77 height 15
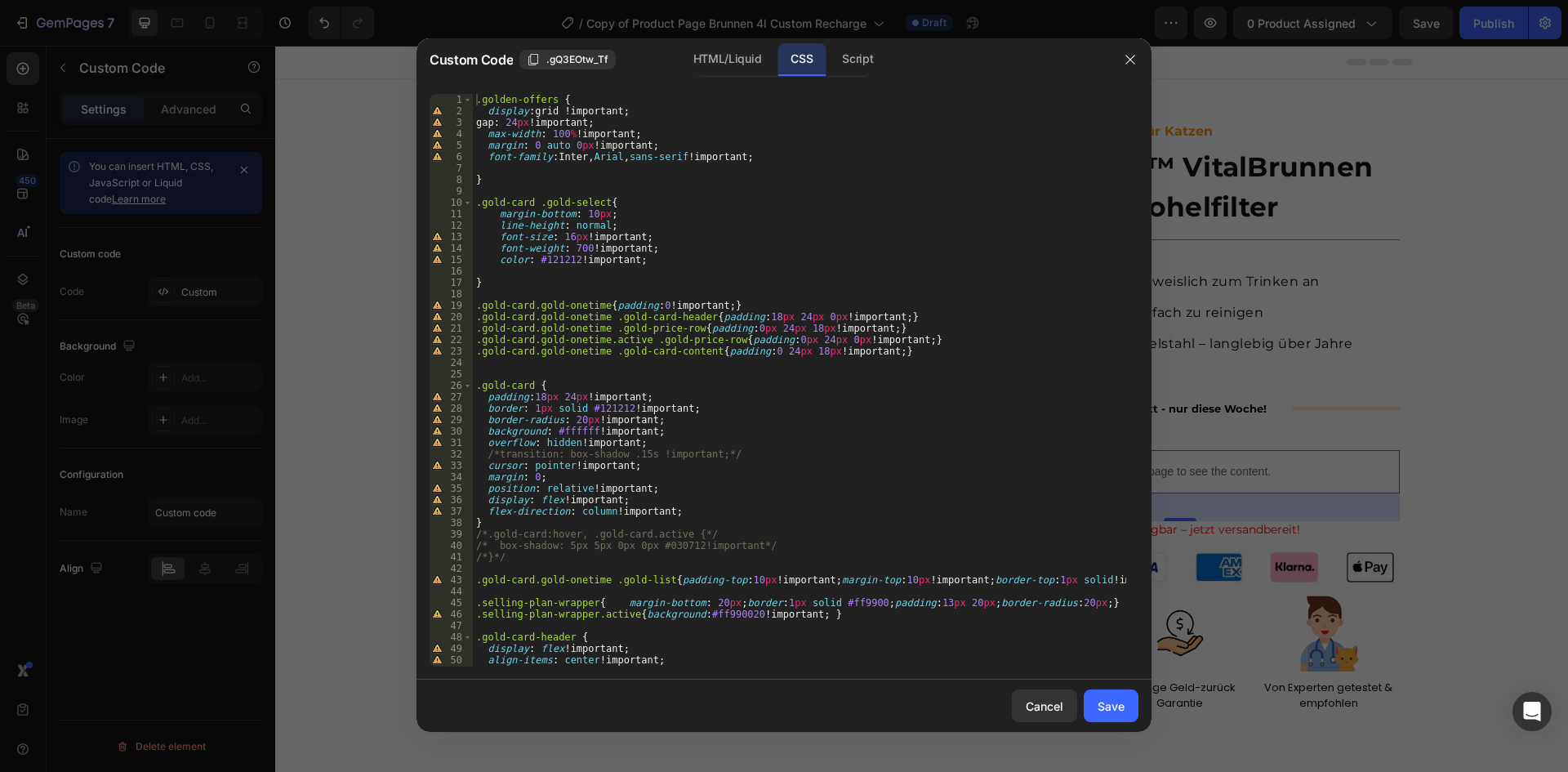
type textarea "font-family: Inter, Arial, sans-serif !important;"
drag, startPoint x: 481, startPoint y: 158, endPoint x: 760, endPoint y: 155, distance: 279.0
click at [760, 155] on div ".golden-offers { display : grid !important ; gap : 24 px !important ; max-width…" at bounding box center [799, 392] width 653 height 596
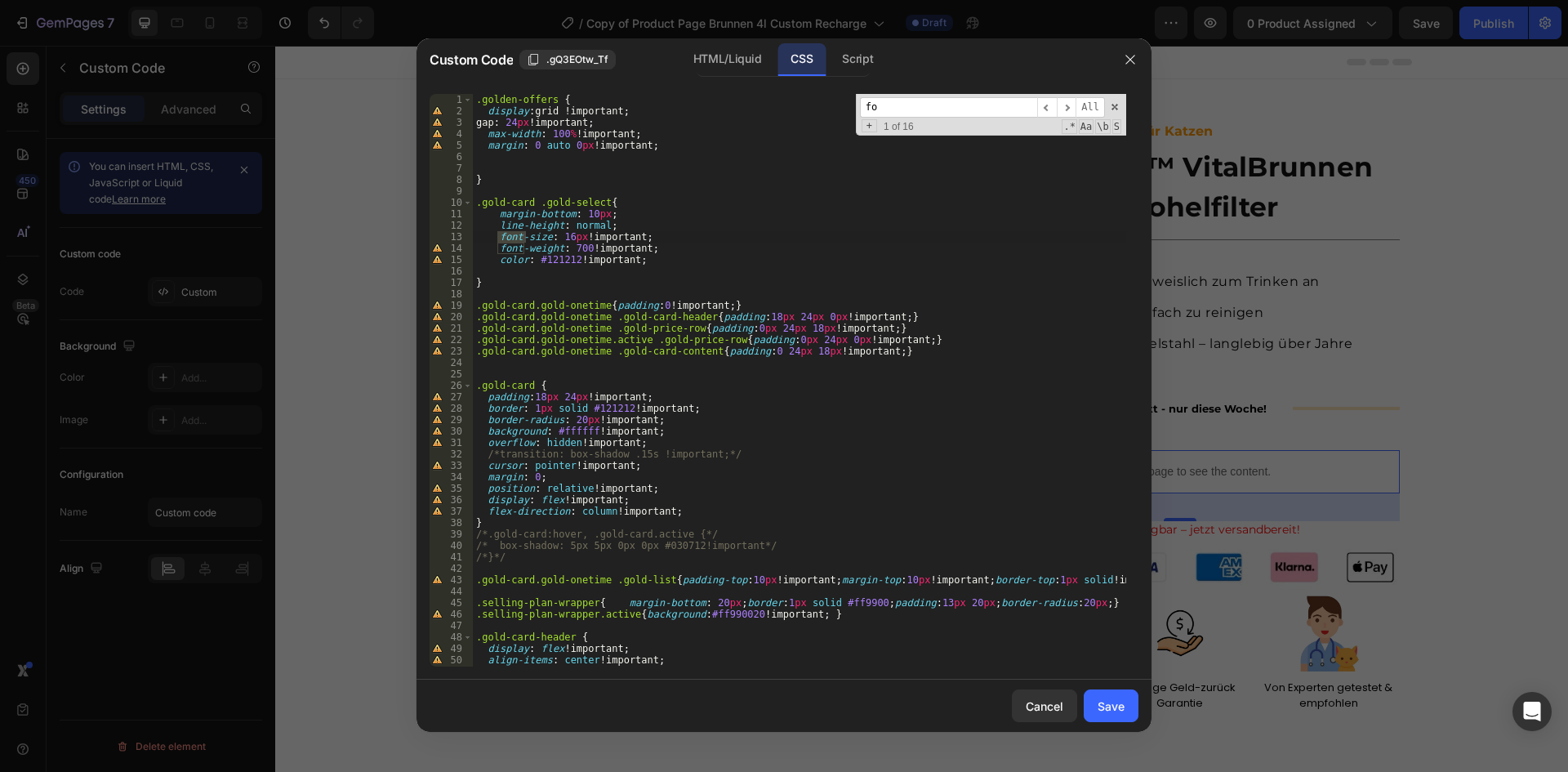
type input "f"
click at [1123, 706] on div "Save" at bounding box center [1110, 705] width 26 height 17
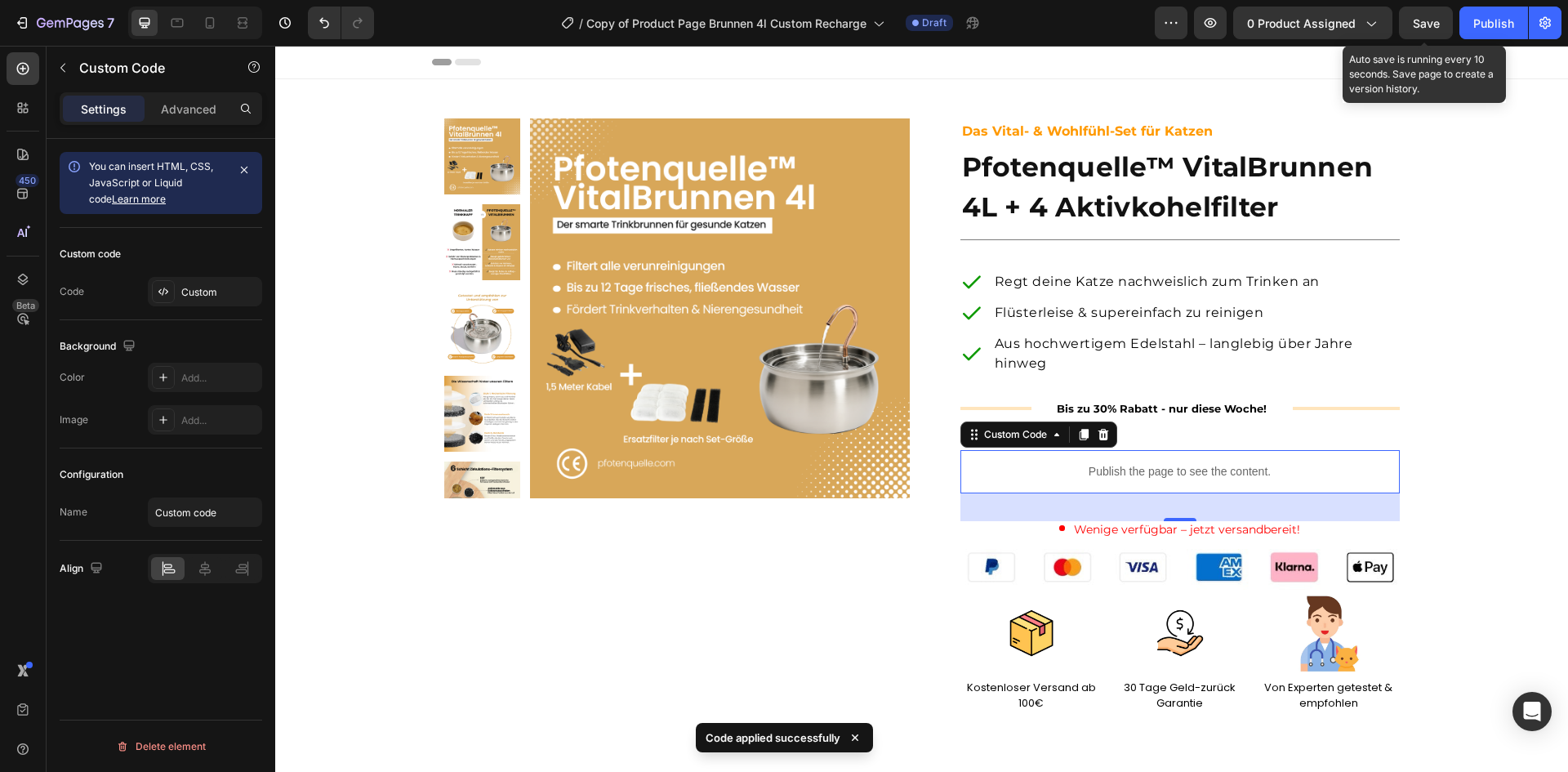
click at [1424, 19] on span "Save" at bounding box center [1425, 23] width 26 height 14
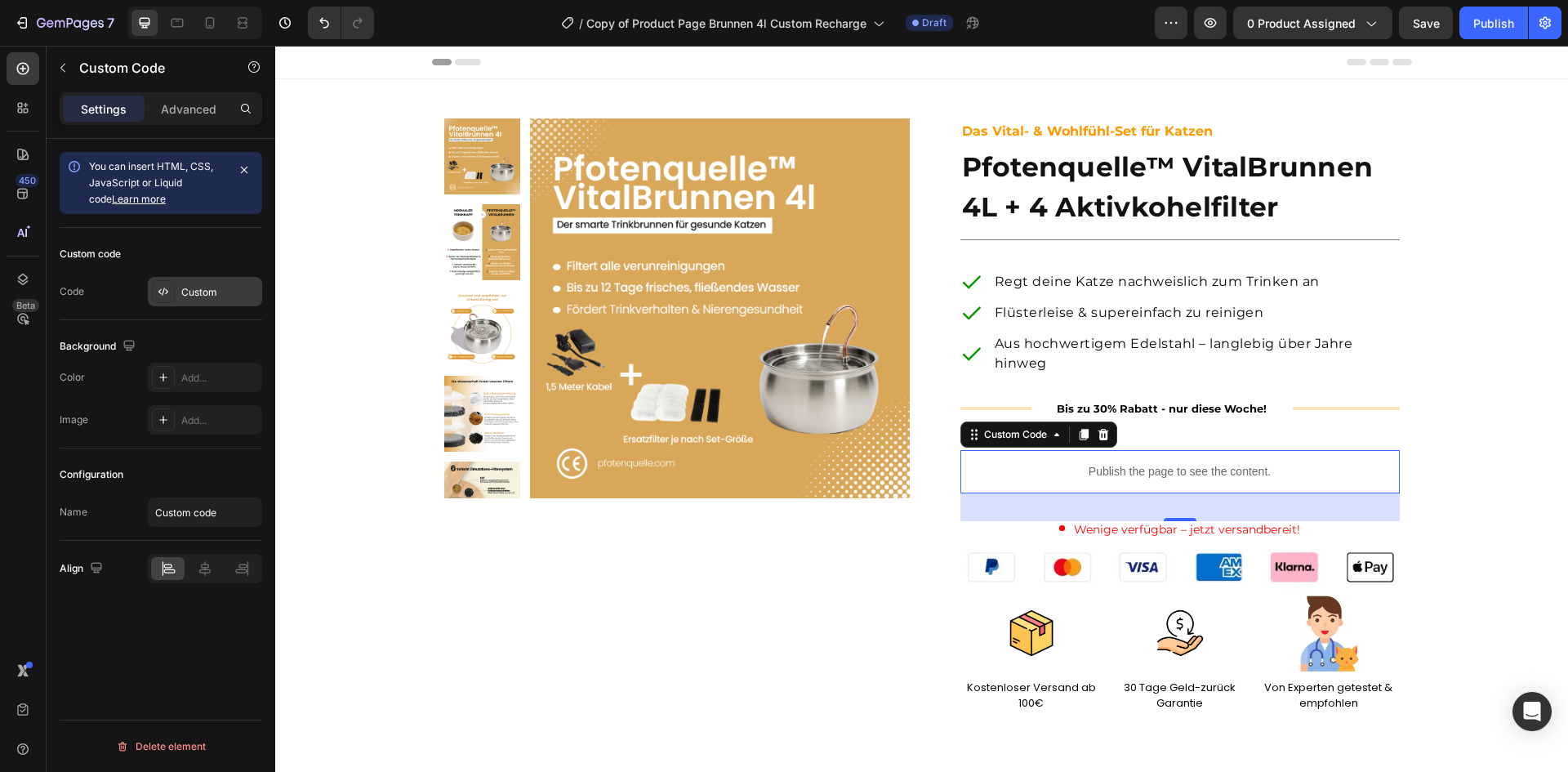
click at [209, 291] on div "Custom" at bounding box center [219, 292] width 77 height 15
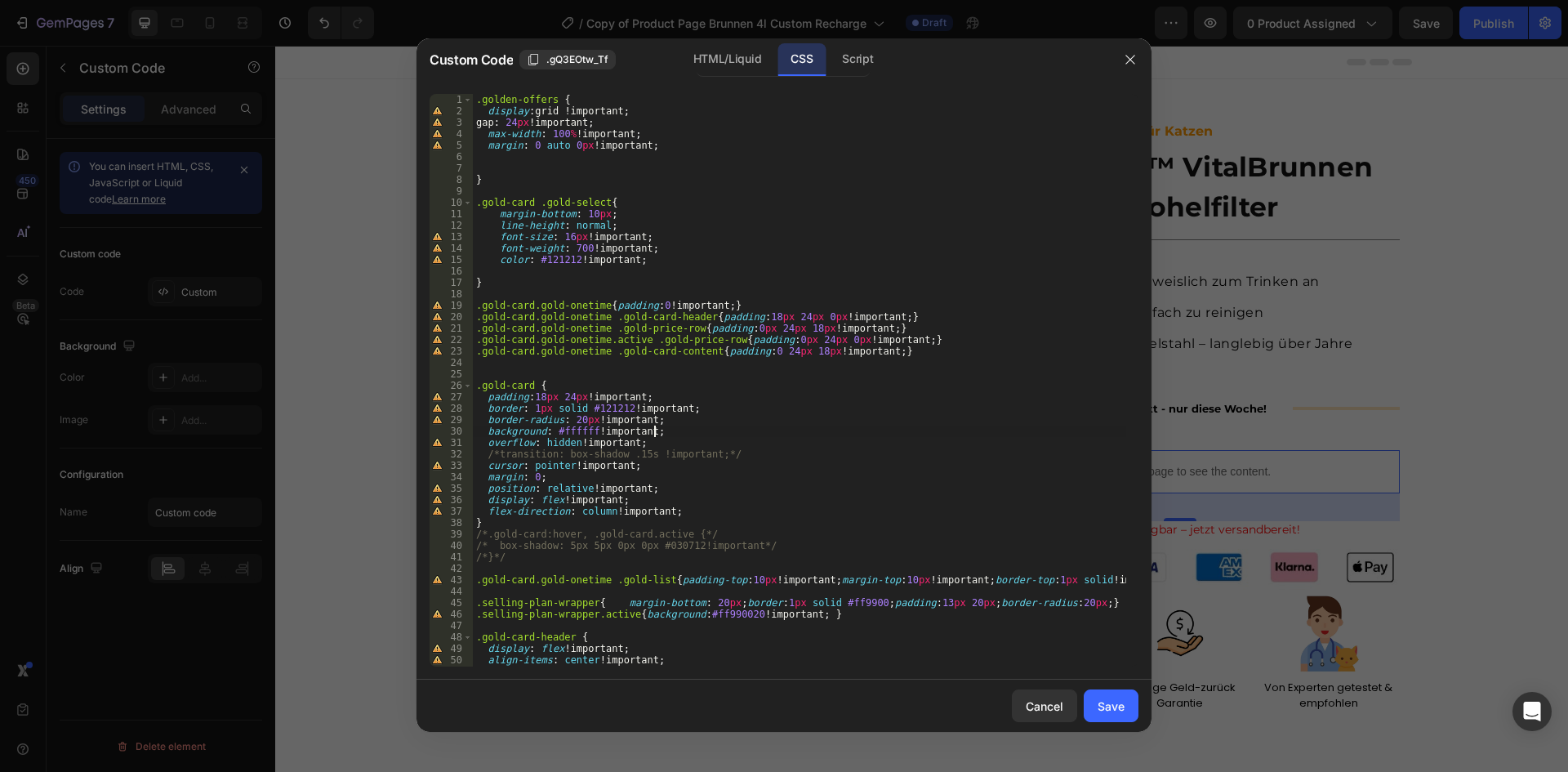
click at [672, 434] on div ".golden-offers { display : grid !important ; gap : 24 px !important ; max-width…" at bounding box center [799, 392] width 653 height 596
click at [740, 60] on div "HTML/Liquid" at bounding box center [727, 59] width 94 height 33
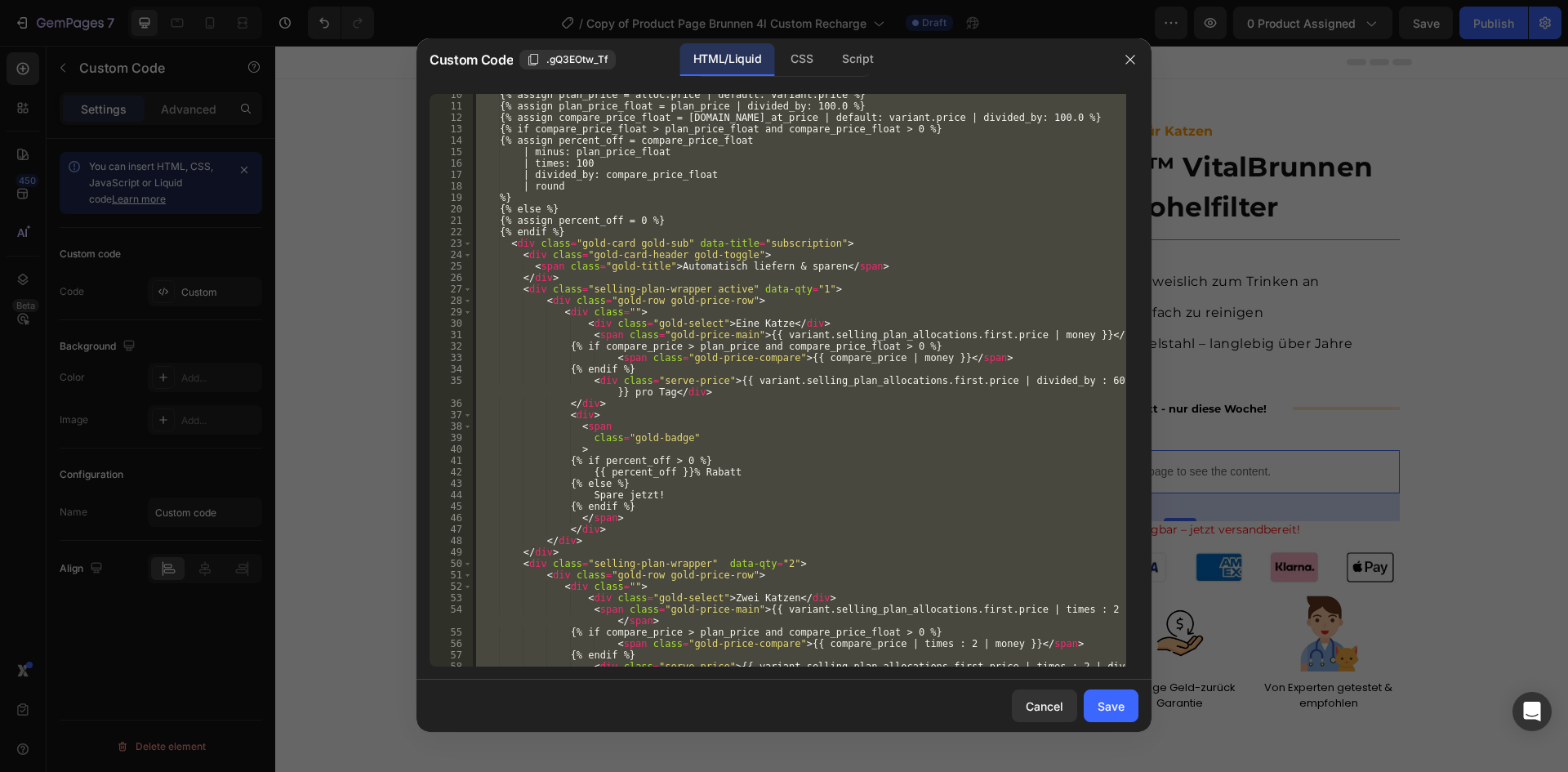
scroll to position [119, 0]
click at [763, 340] on div "{% assign plan_price = alloc.price | default: variant.price %} {% assign plan_p…" at bounding box center [799, 380] width 653 height 573
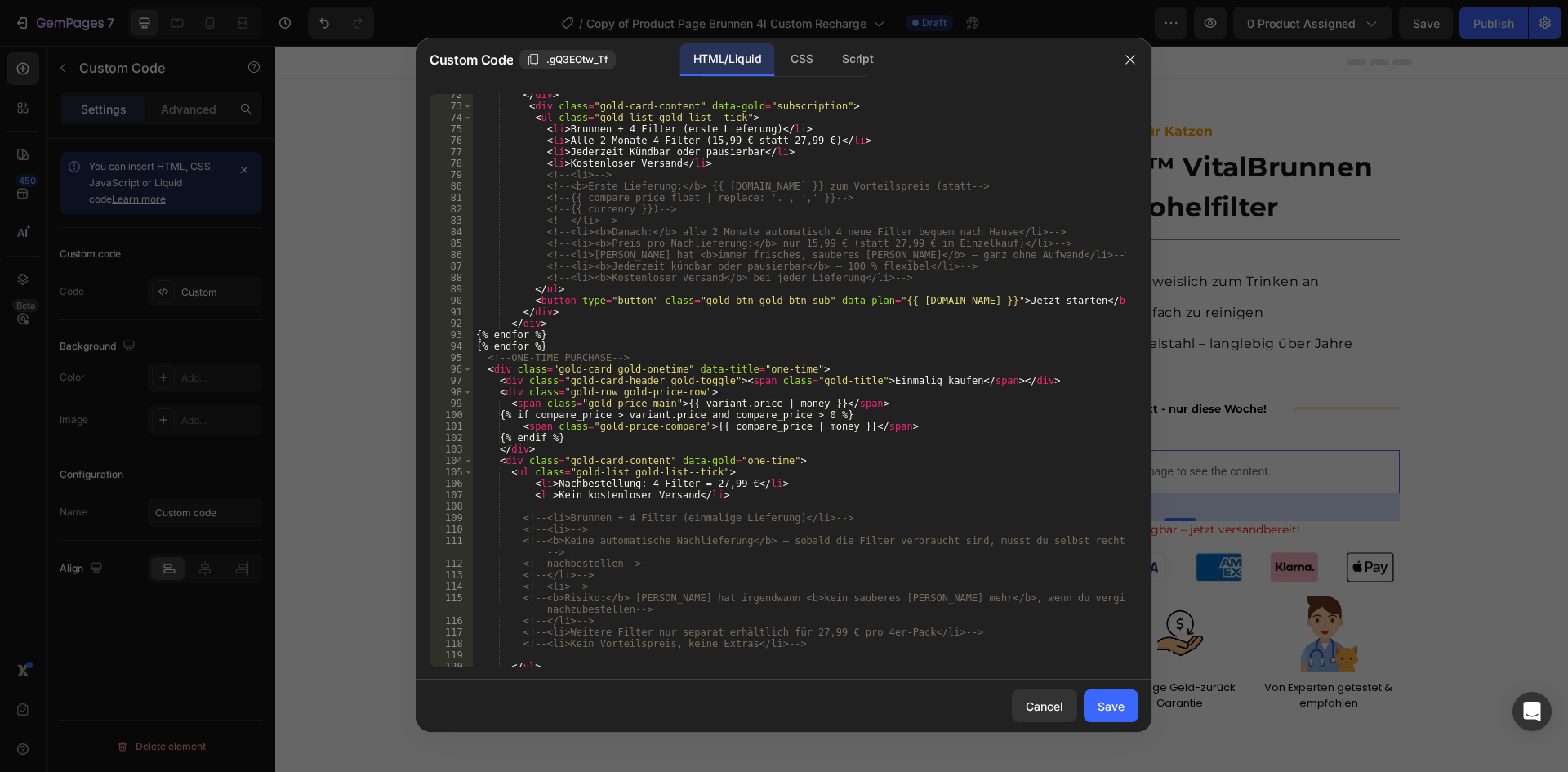
scroll to position [925, 0]
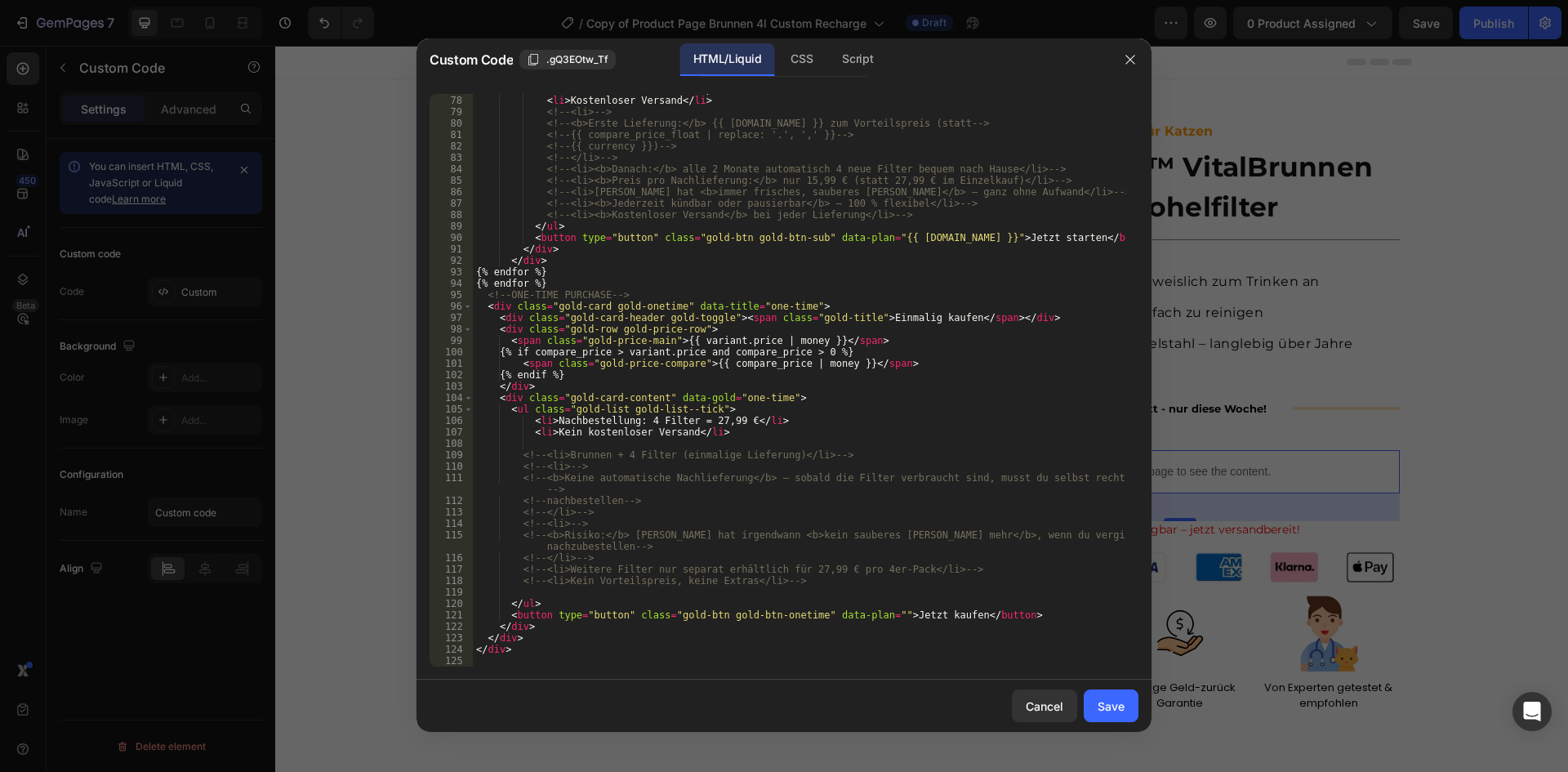
click at [508, 344] on div "< li > Jederzeit Kündbar oder pausierbar </ li > < li > Kostenloser Versand </ …" at bounding box center [799, 381] width 653 height 596
click at [579, 373] on div "< li > Jederzeit Kündbar oder pausierbar </ li > < li > Kostenloser Versand </ …" at bounding box center [799, 381] width 653 height 596
type textarea "{% endif %}"
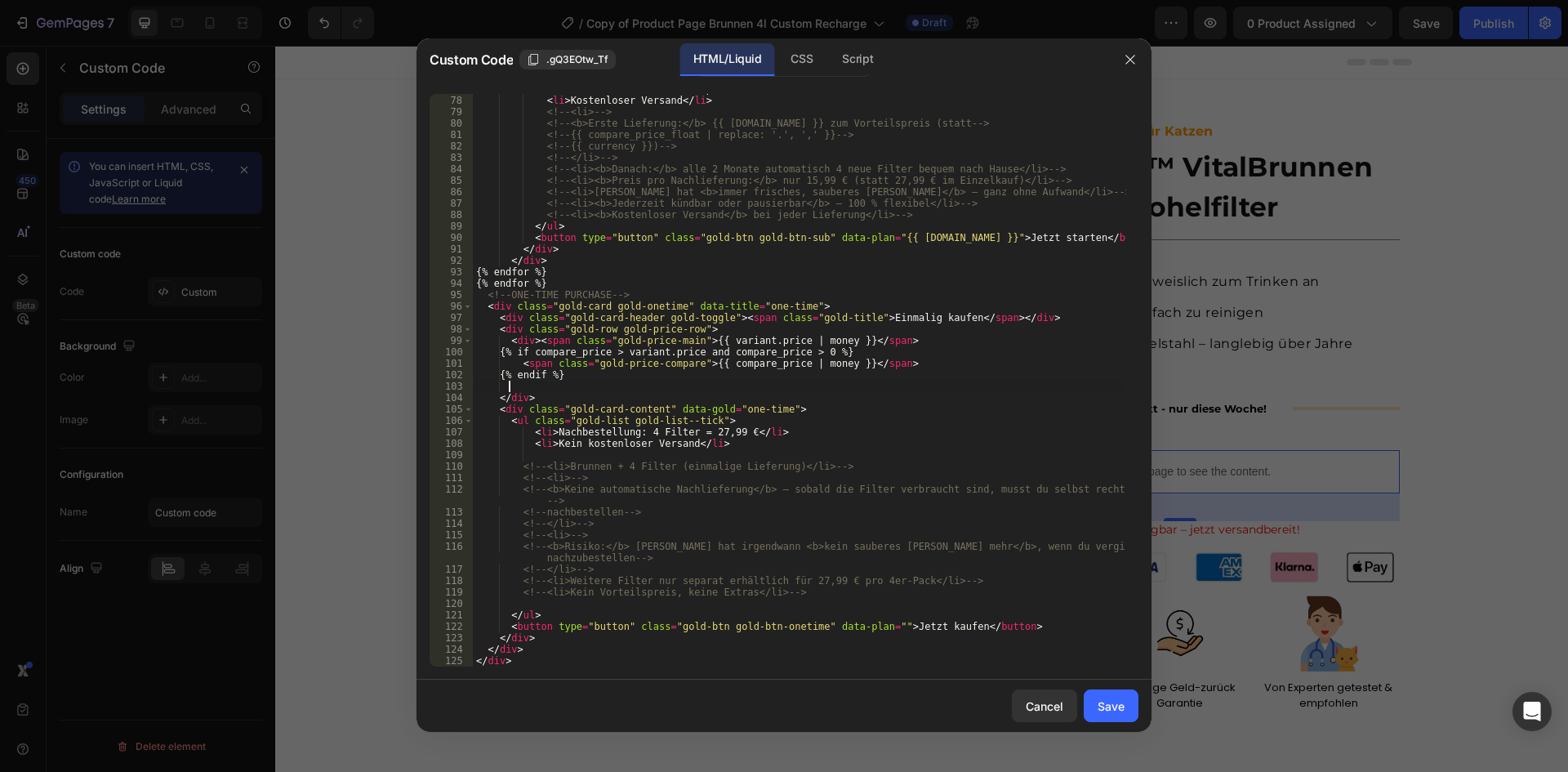
paste textarea "</div>"
click at [536, 336] on div "< li > Jederzeit Kündbar oder pausierbar </ li > < li > Kostenloser Versand </ …" at bounding box center [799, 381] width 653 height 596
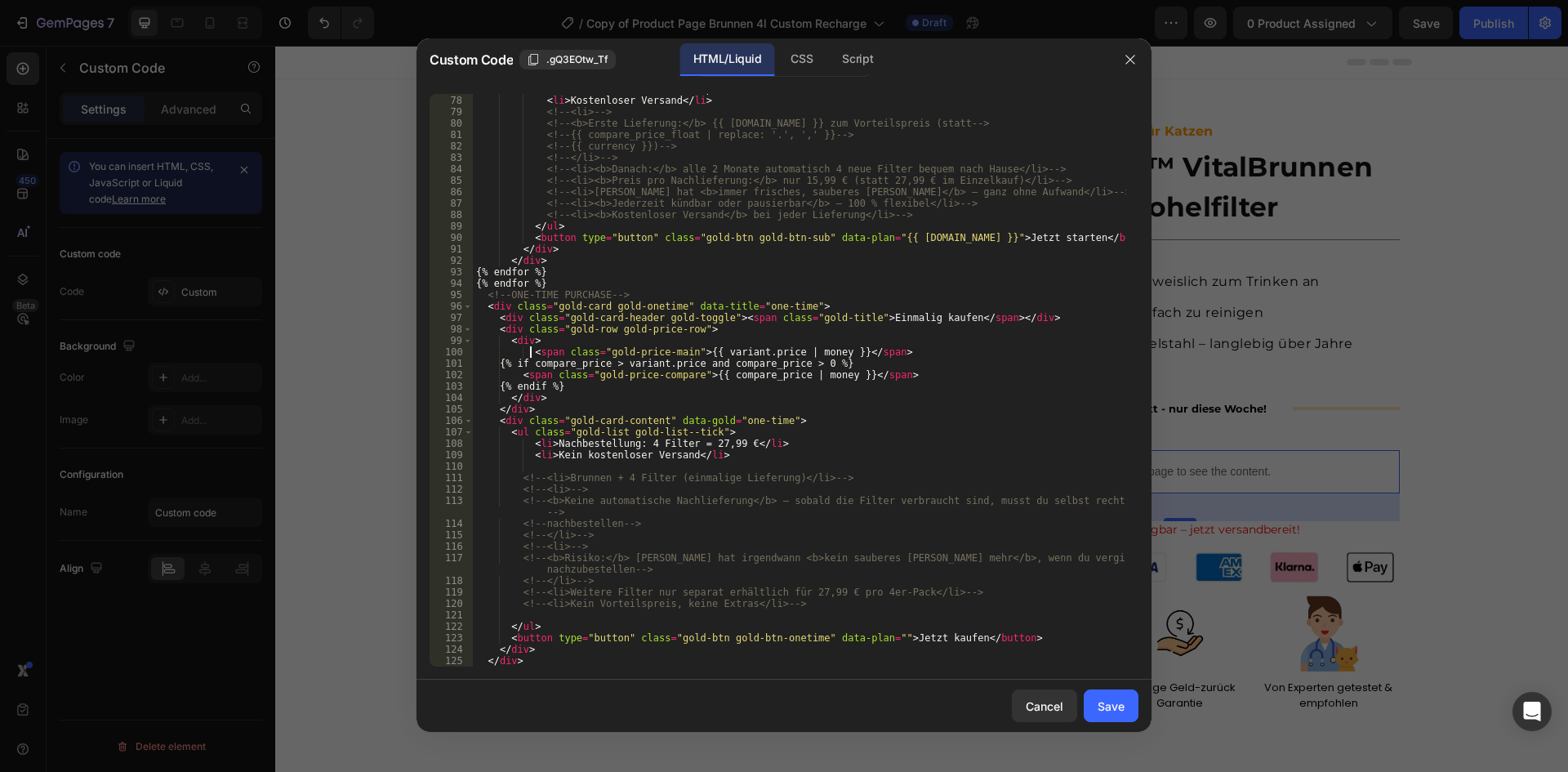
scroll to position [0, 4]
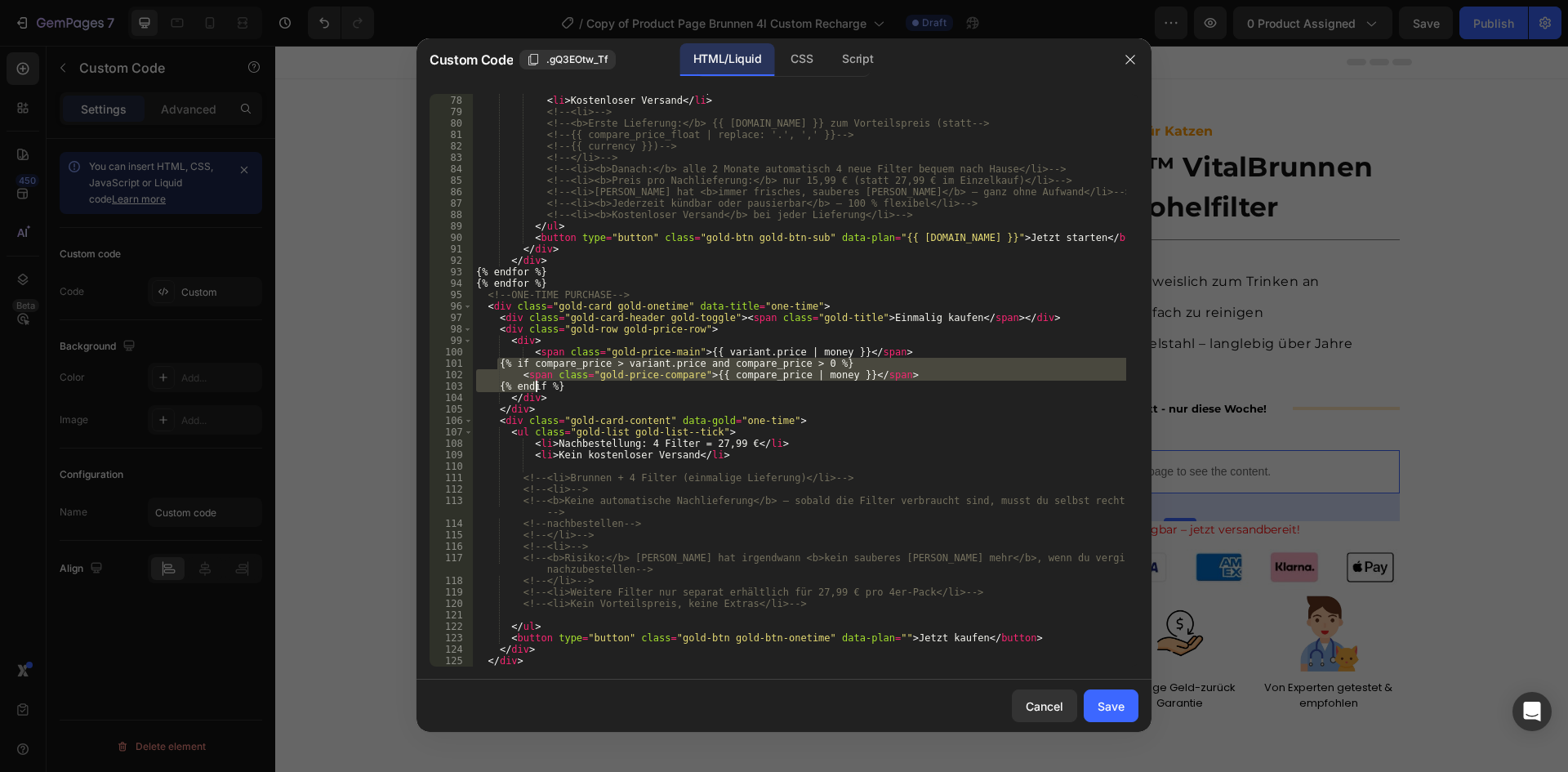
drag, startPoint x: 500, startPoint y: 365, endPoint x: 537, endPoint y: 386, distance: 42.5
click at [537, 386] on div "< li > Jederzeit Kündbar oder pausierbar </ li > < li > Kostenloser Versand </ …" at bounding box center [799, 381] width 653 height 596
type textarea "<span class="gold-price-compare">{{ compare_price | money }} </span> {% endif %}"
click at [1107, 703] on div "Save" at bounding box center [1110, 705] width 26 height 17
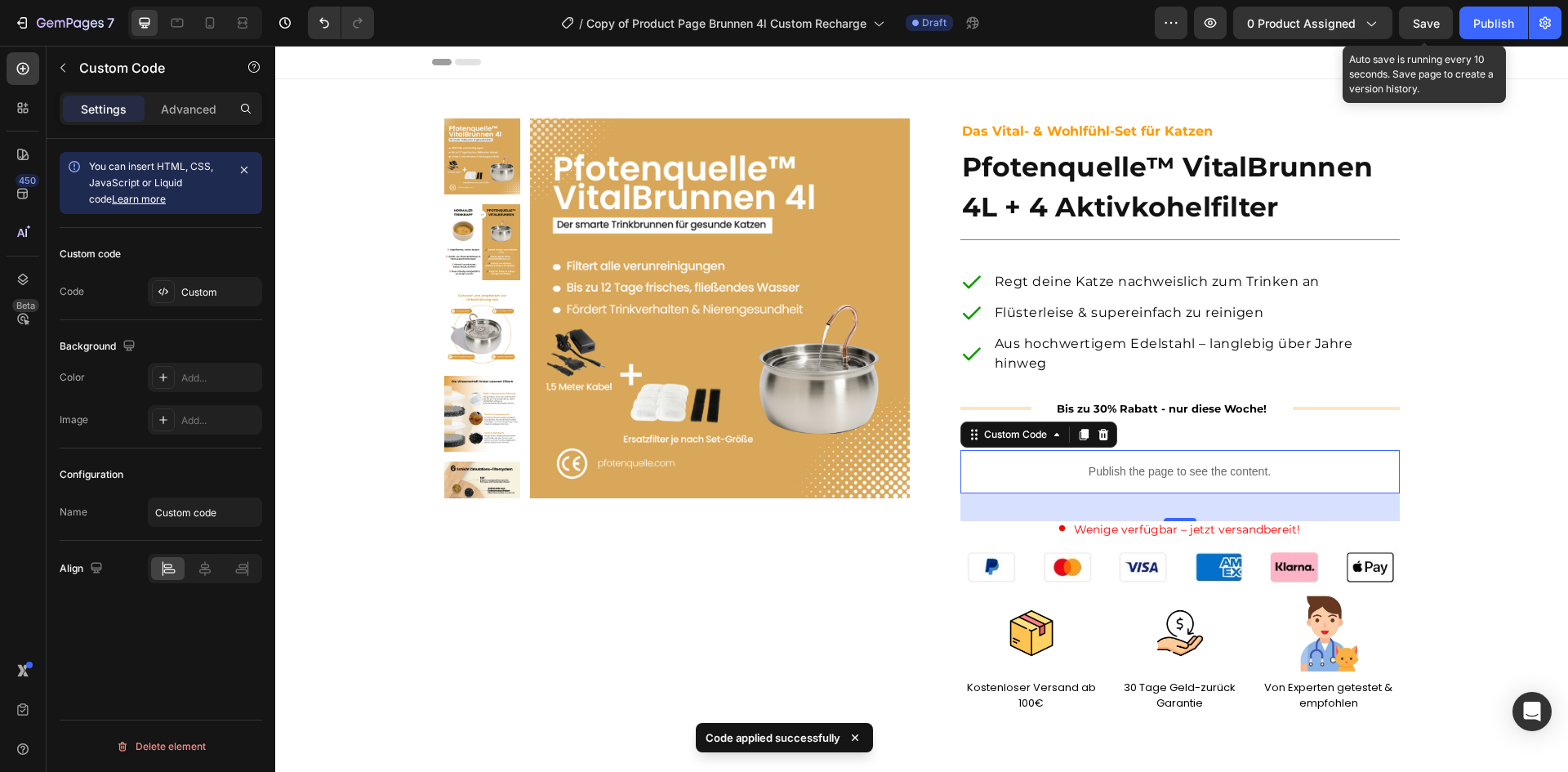
click at [1430, 22] on span "Save" at bounding box center [1425, 23] width 26 height 14
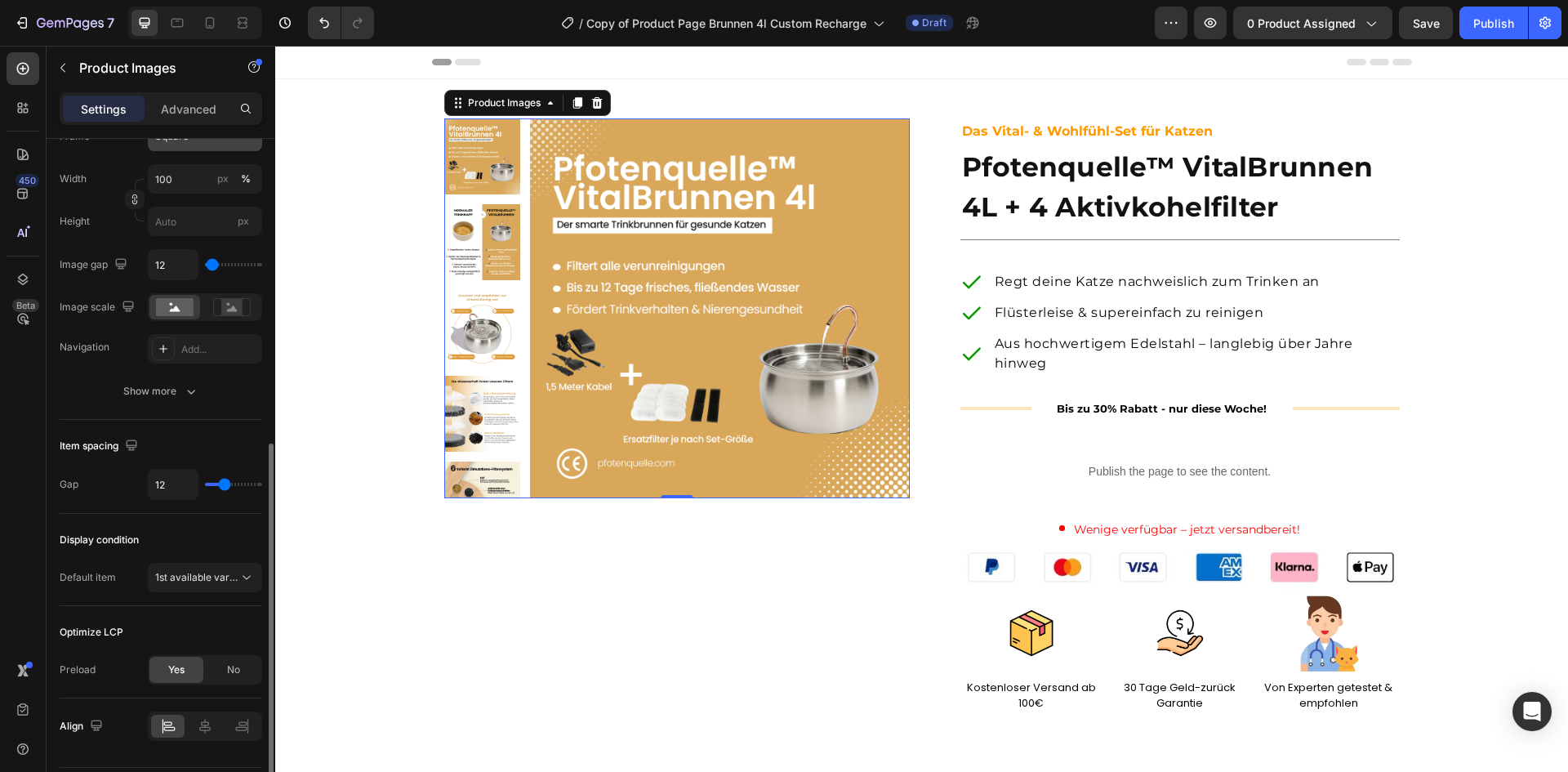
scroll to position [637, 0]
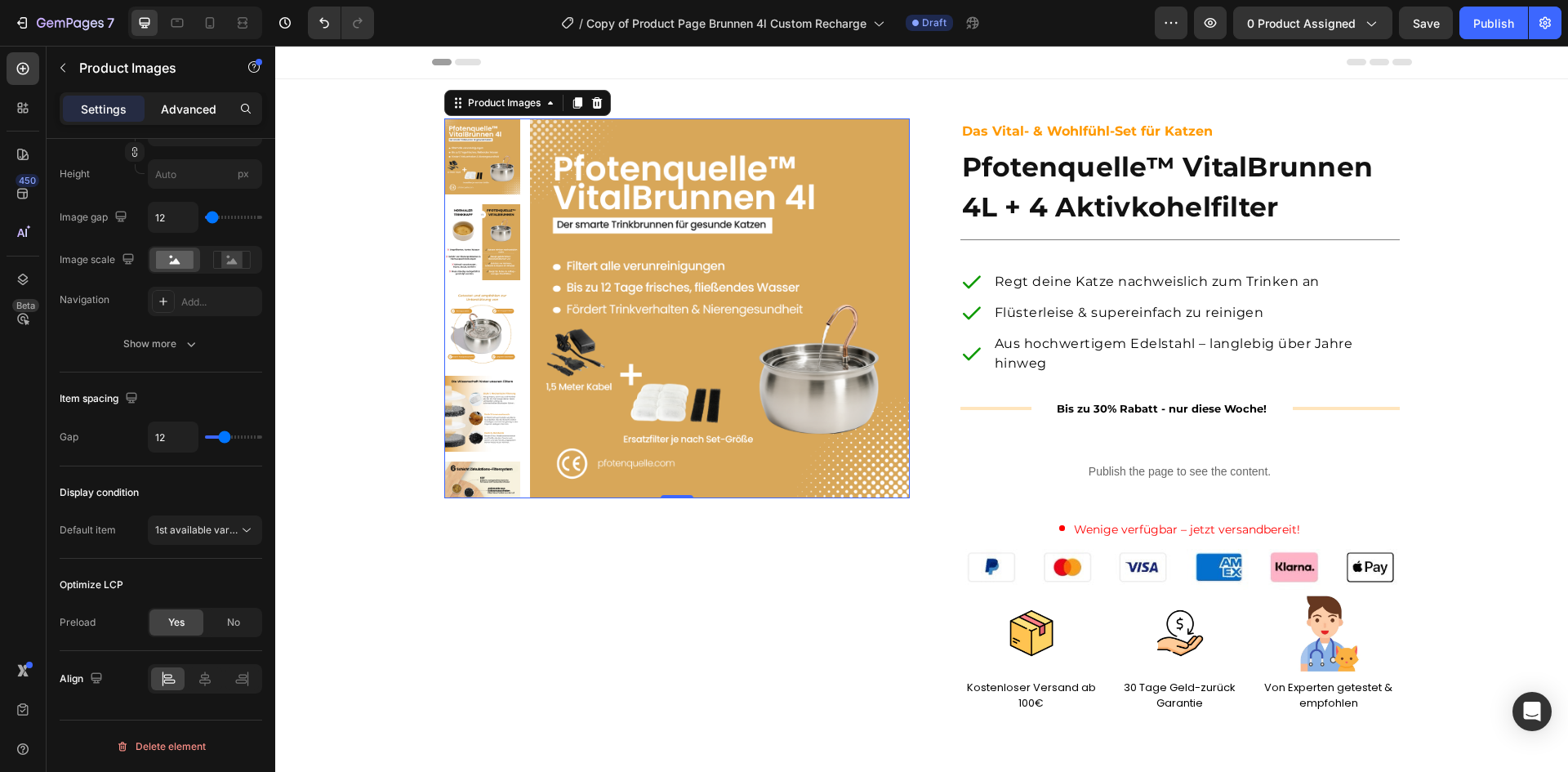
click at [191, 104] on p "Advanced" at bounding box center [188, 109] width 56 height 17
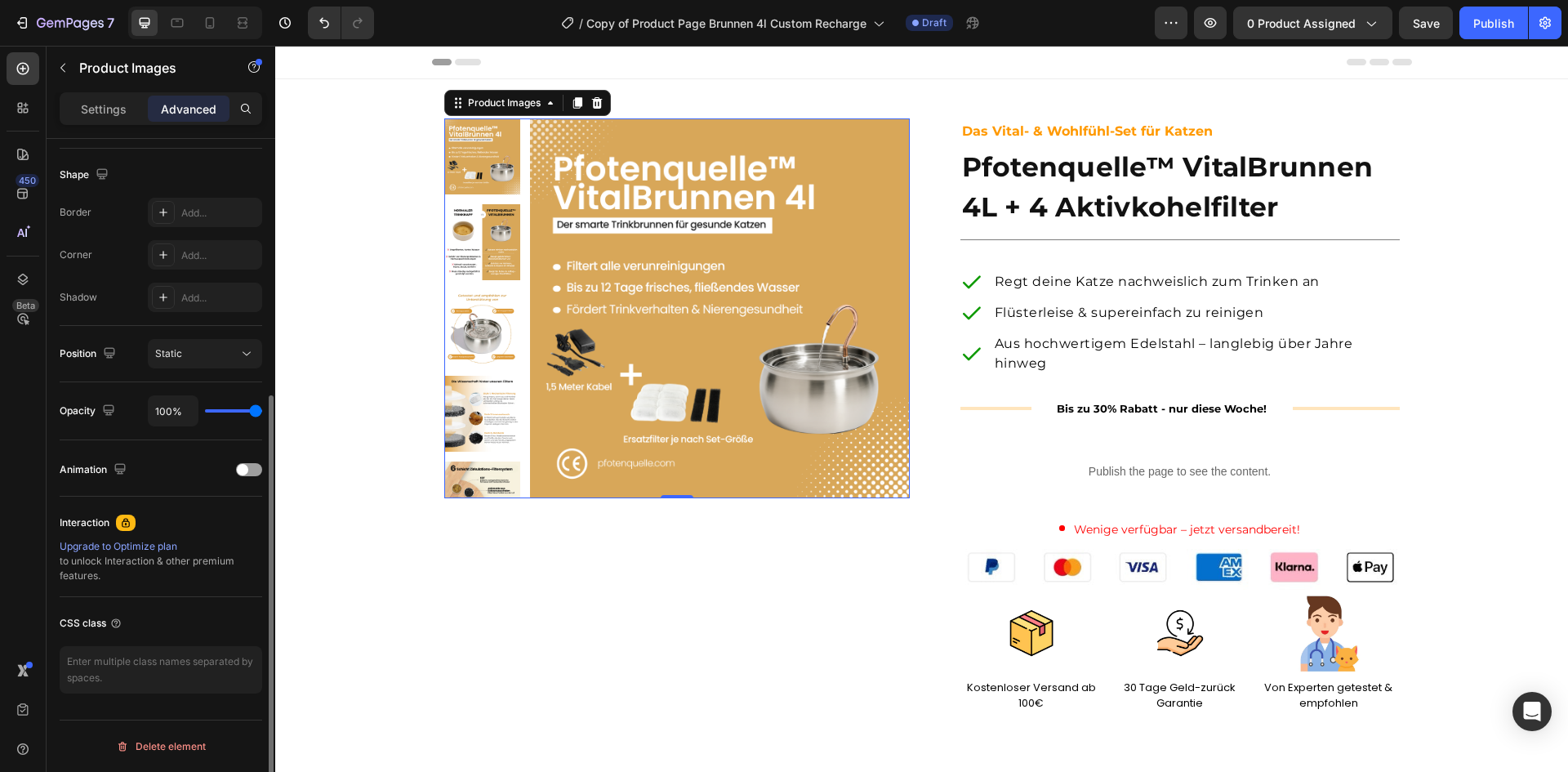
scroll to position [410, 0]
click at [206, 355] on div "Static" at bounding box center [196, 354] width 83 height 15
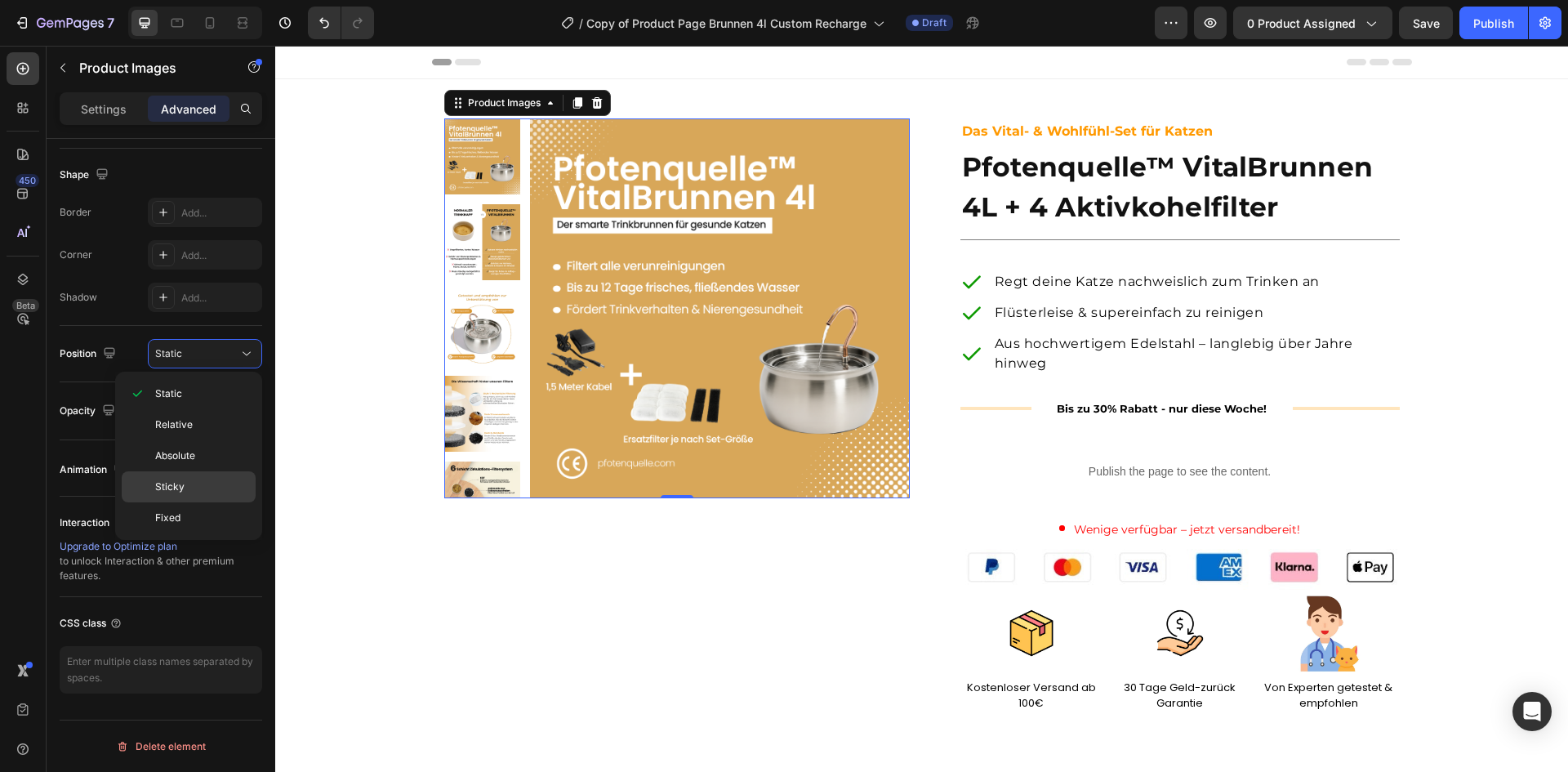
click at [203, 492] on p "Sticky" at bounding box center [202, 487] width 93 height 15
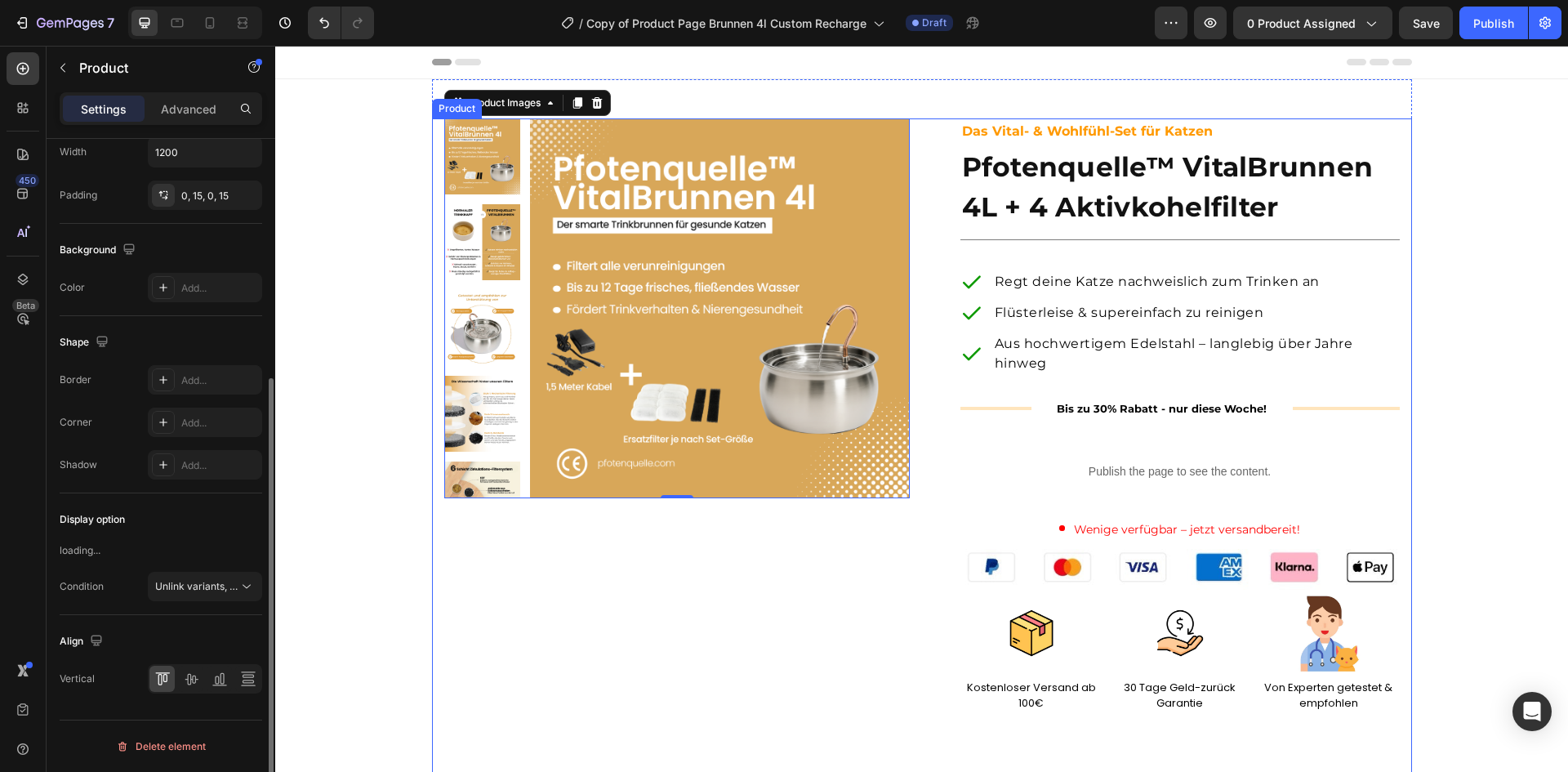
scroll to position [0, 0]
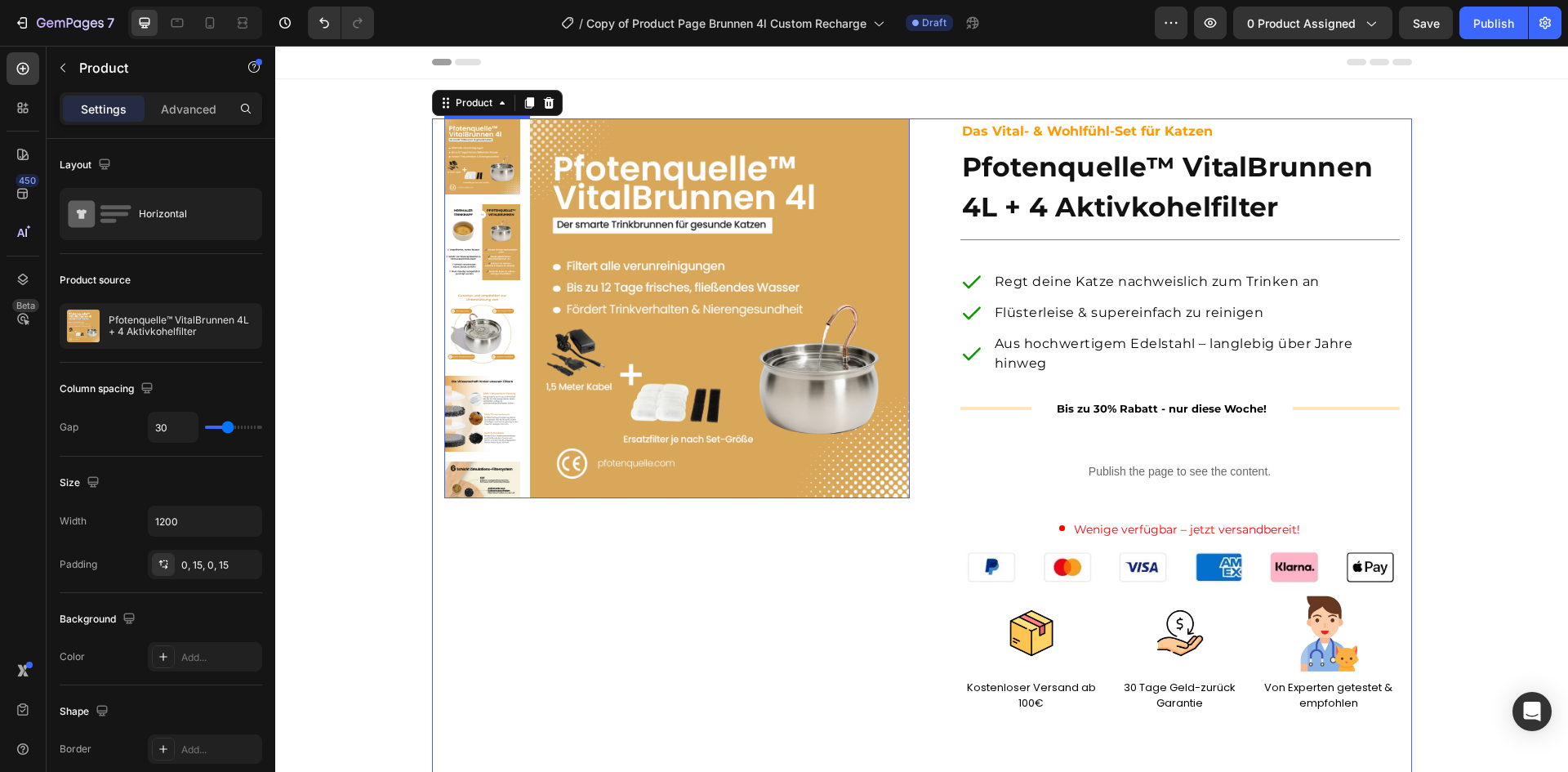
click at [889, 209] on img at bounding box center [720, 309] width 380 height 380
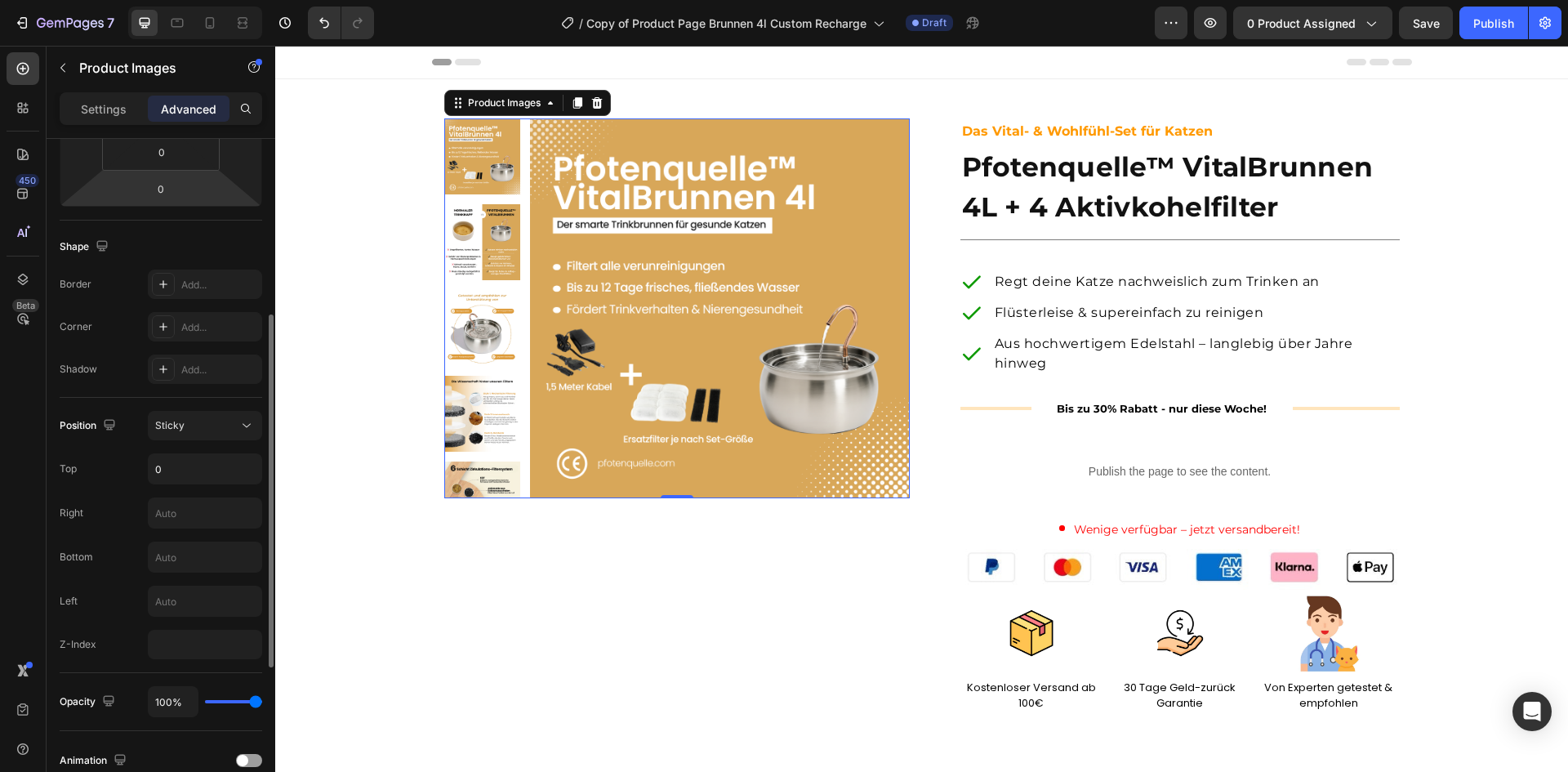
scroll to position [339, 0]
click at [195, 421] on div "Sticky" at bounding box center [196, 425] width 83 height 15
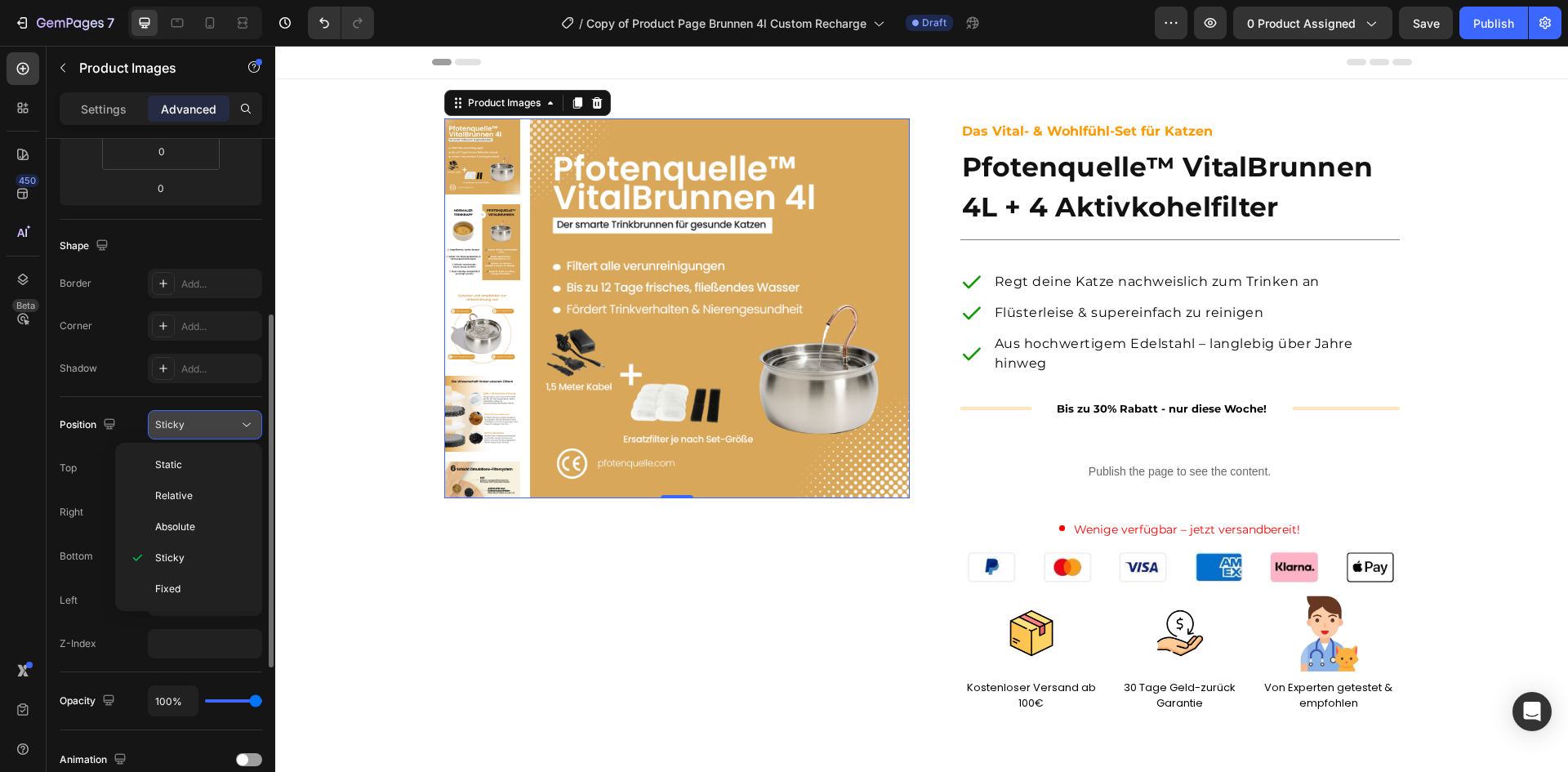
click at [195, 421] on div "Sticky" at bounding box center [196, 425] width 83 height 15
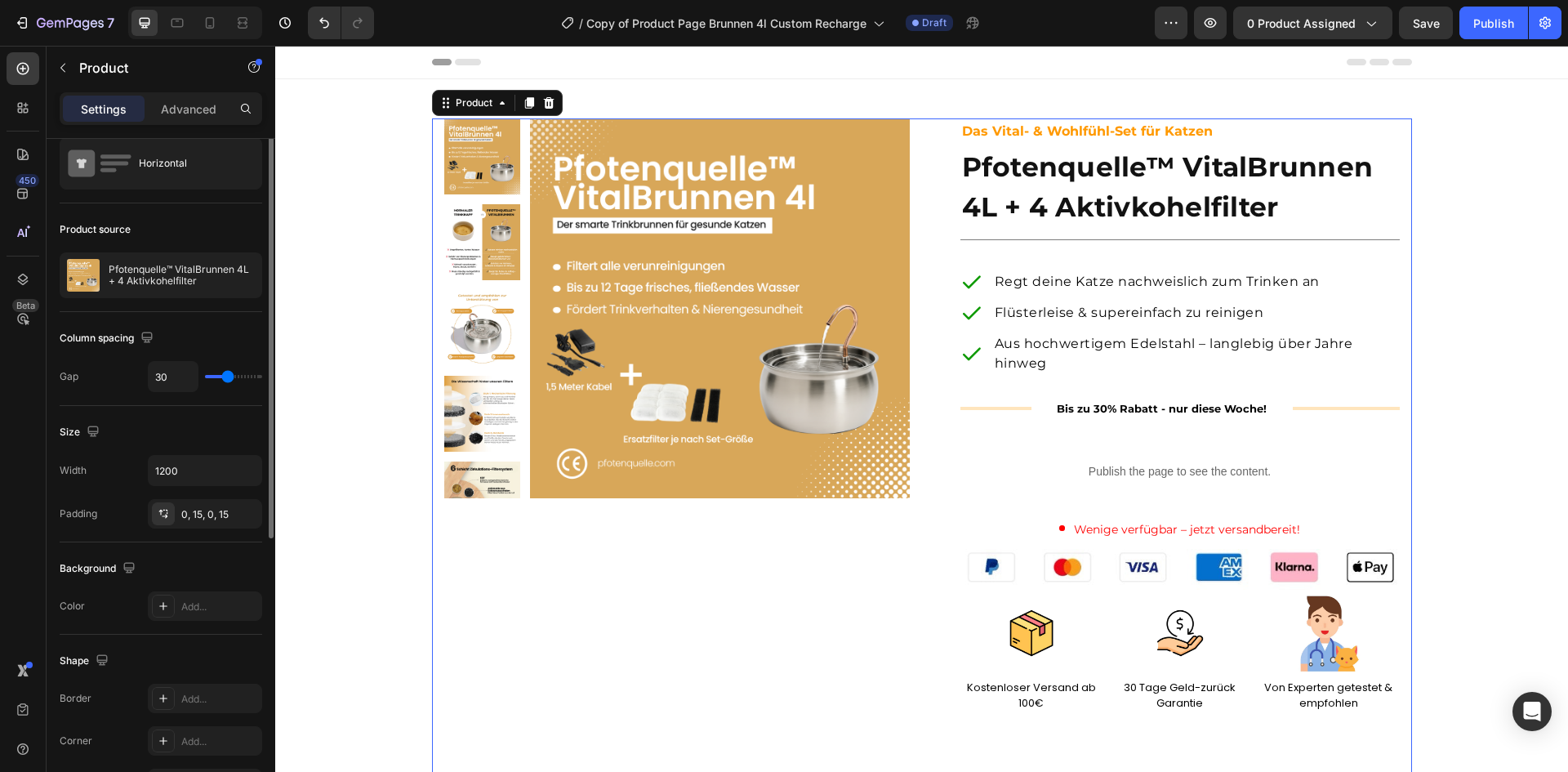
scroll to position [0, 0]
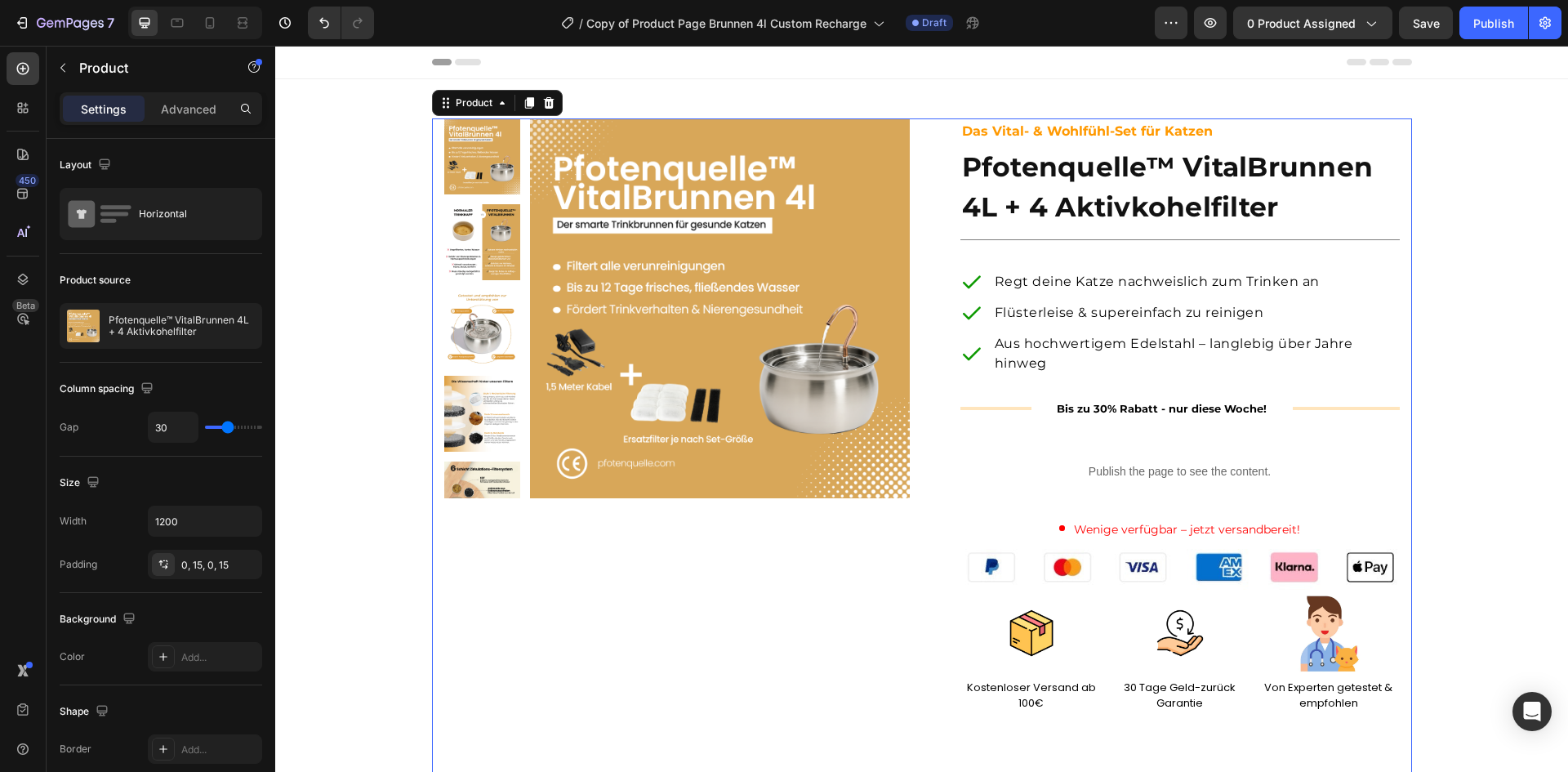
click at [185, 122] on div "Settings Advanced" at bounding box center [161, 109] width 203 height 33
click at [193, 111] on p "Advanced" at bounding box center [188, 109] width 56 height 17
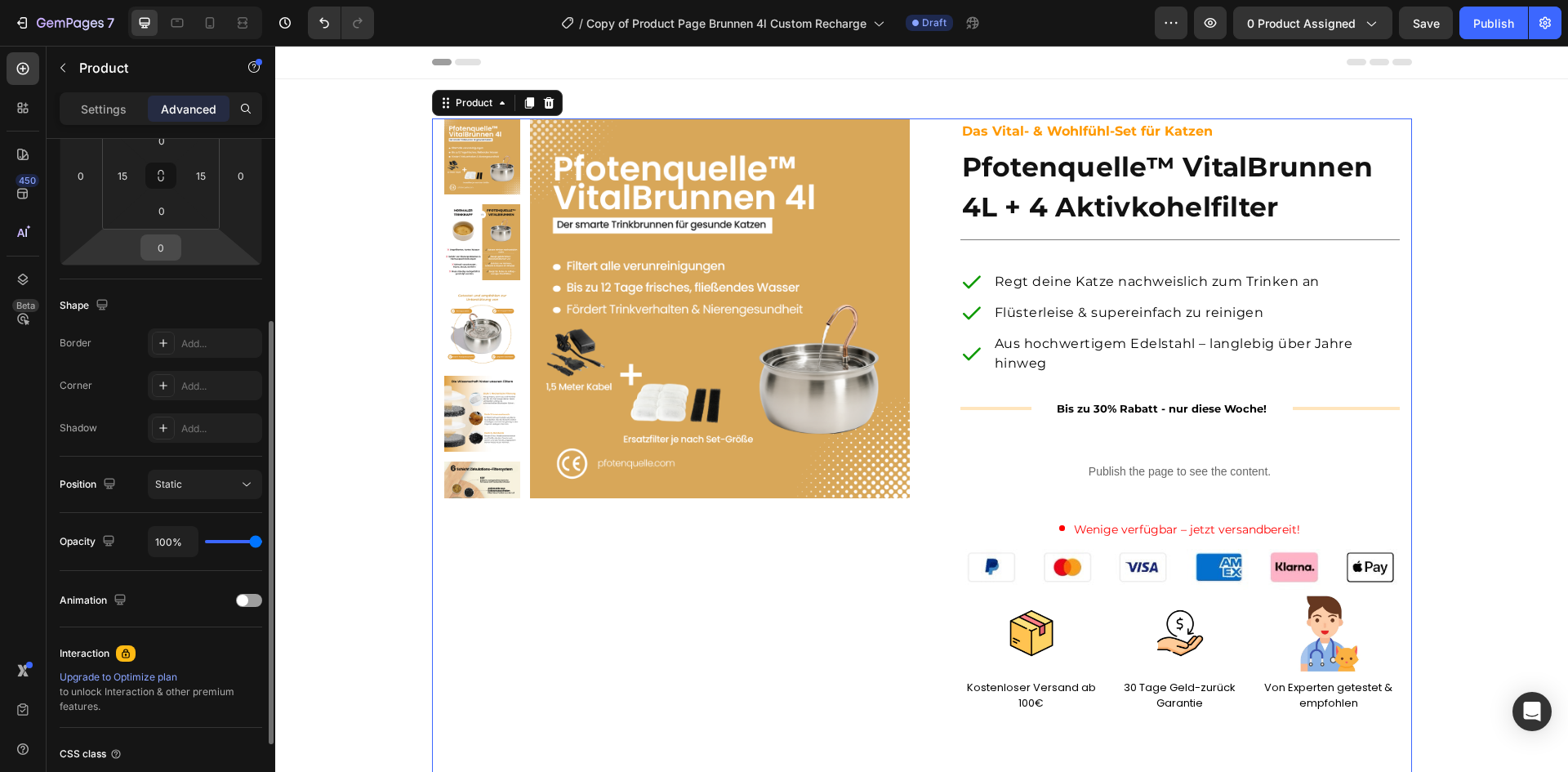
scroll to position [285, 0]
click at [219, 485] on div "Static" at bounding box center [196, 479] width 83 height 15
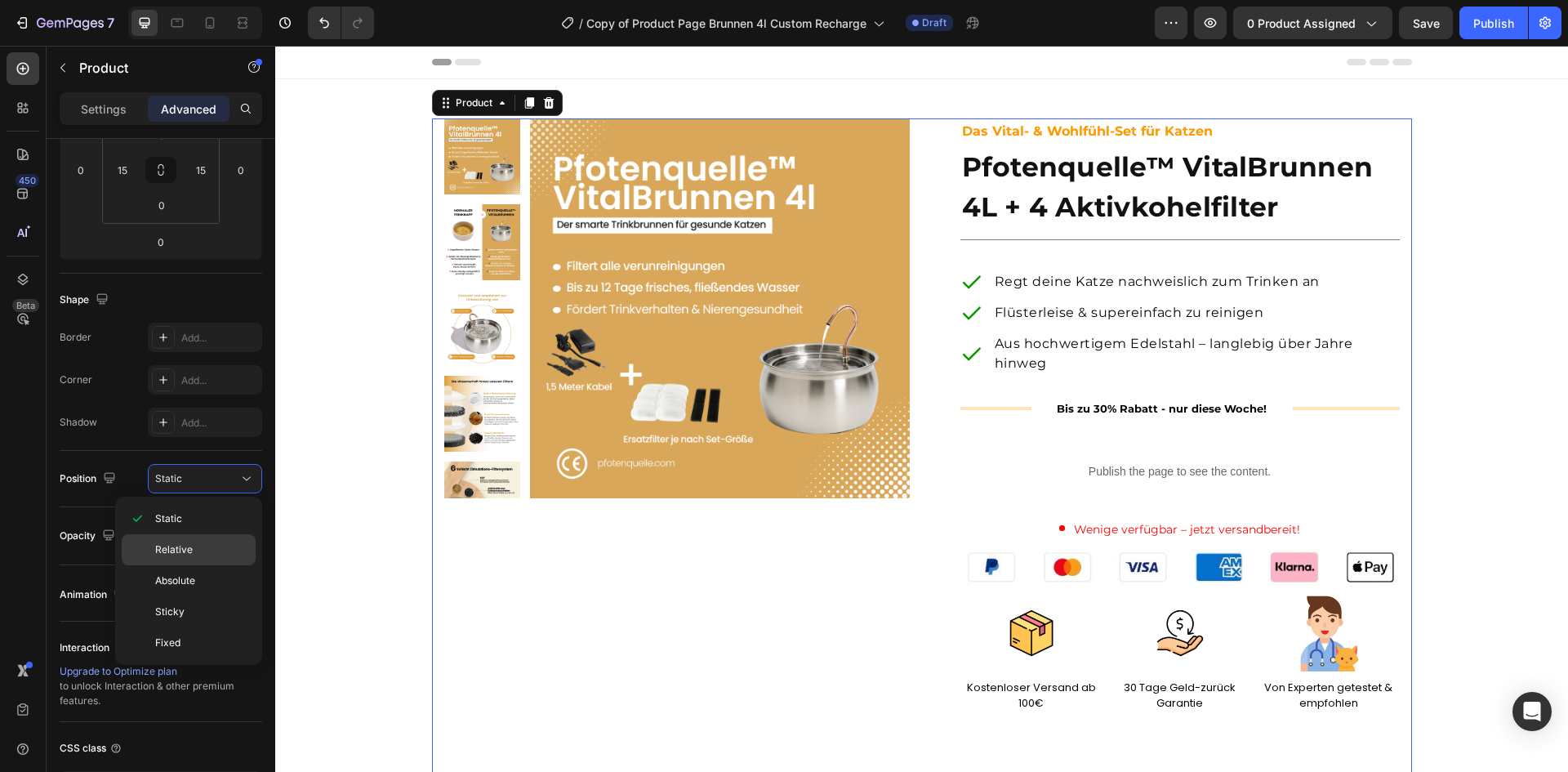
click at [196, 553] on p "Relative" at bounding box center [202, 549] width 93 height 15
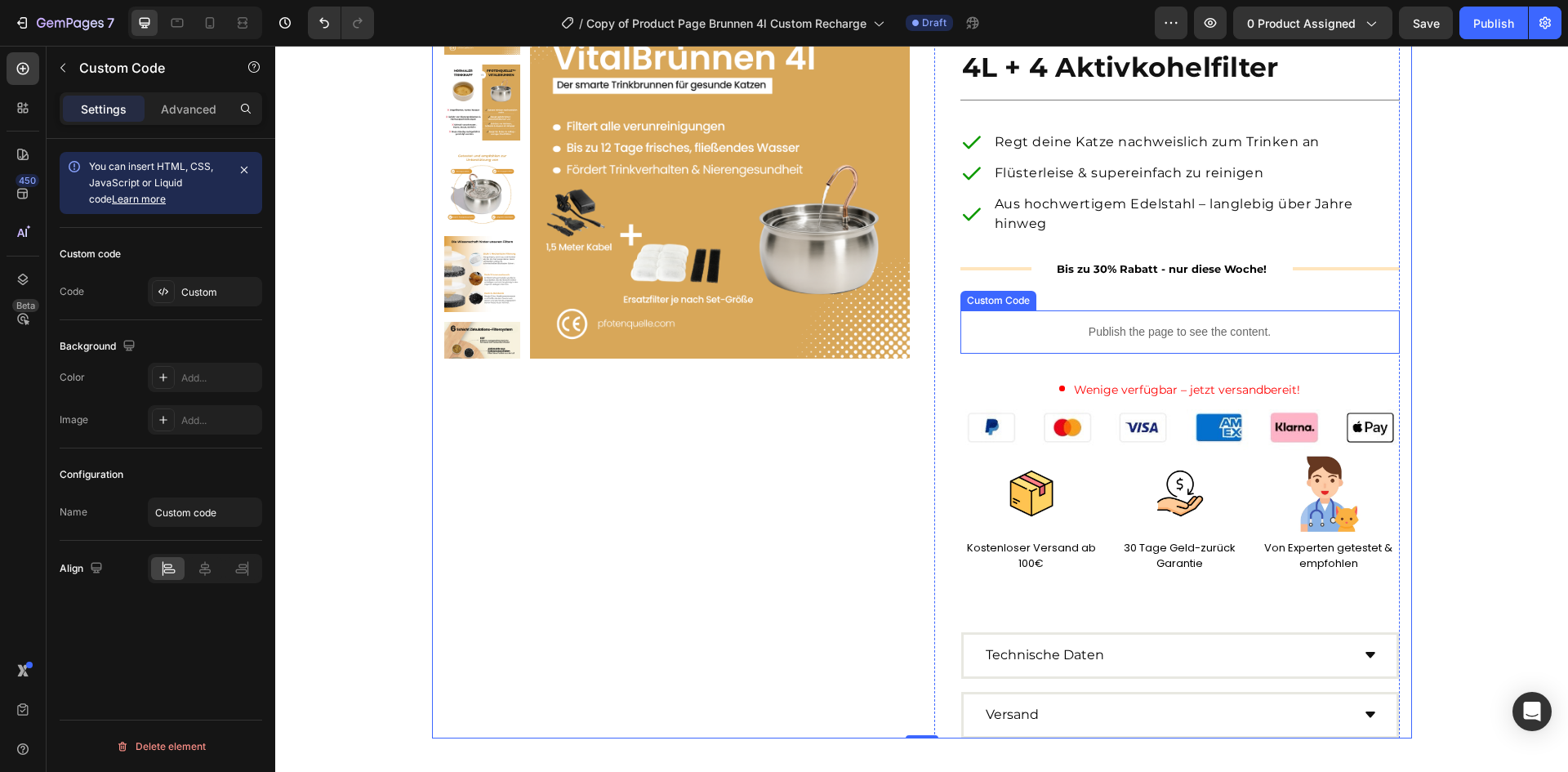
scroll to position [0, 0]
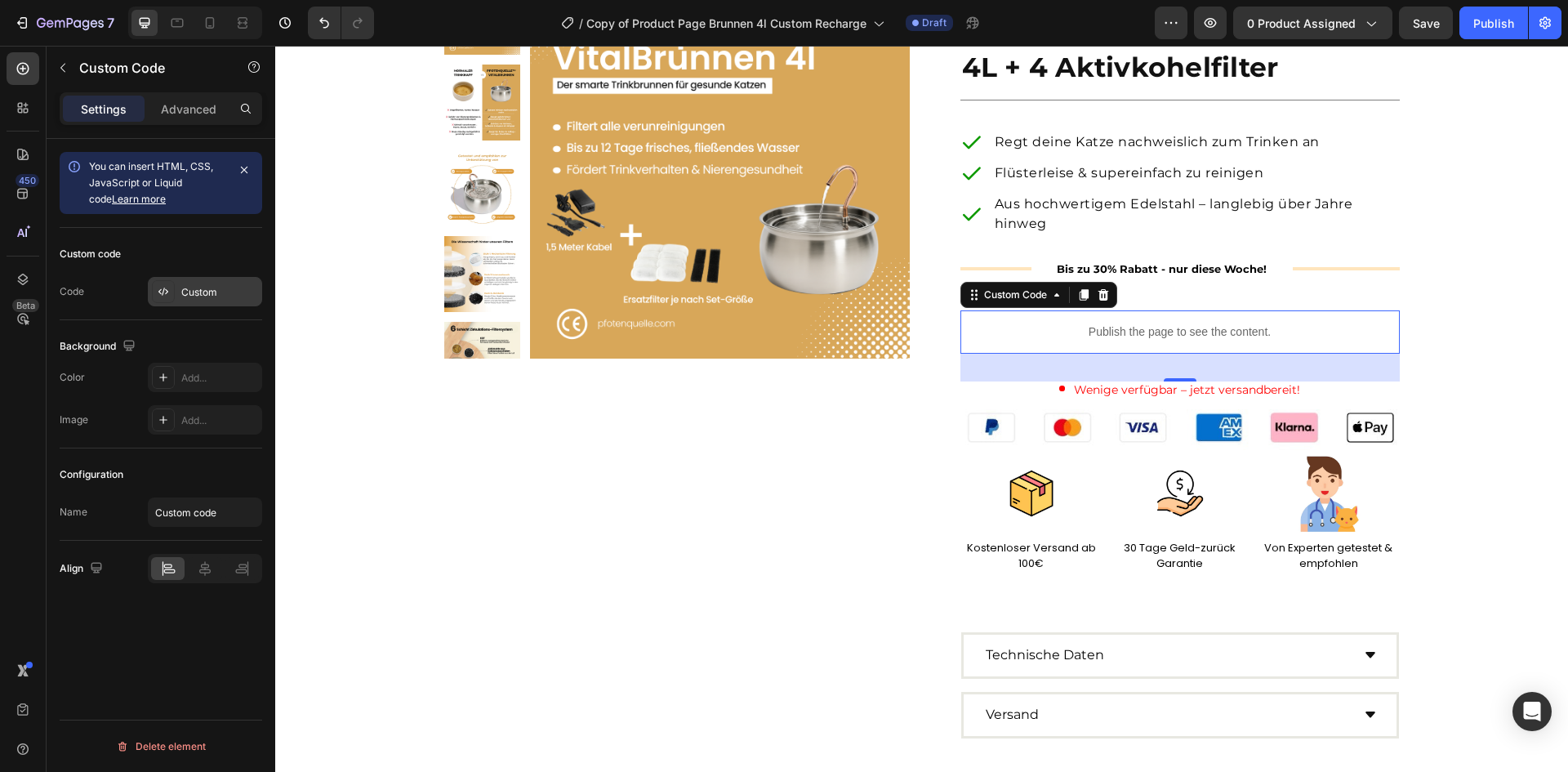
click at [204, 296] on div "Custom" at bounding box center [219, 292] width 77 height 15
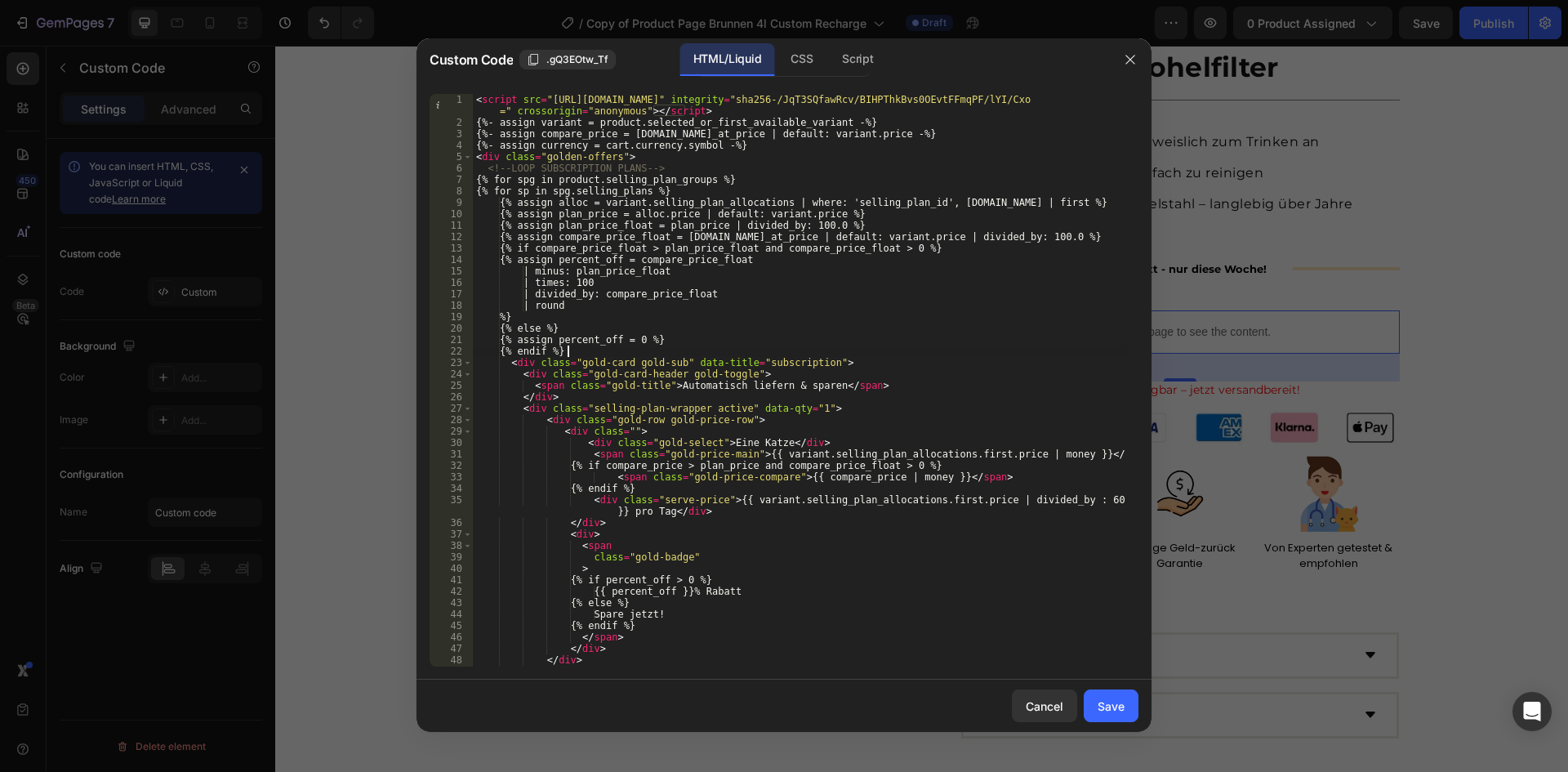
click at [619, 349] on div "< script src = "[URL][DOMAIN_NAME]" integrity = "sha256-/JqT3SQfawRcv/BIHPThkBv…" at bounding box center [799, 397] width 653 height 607
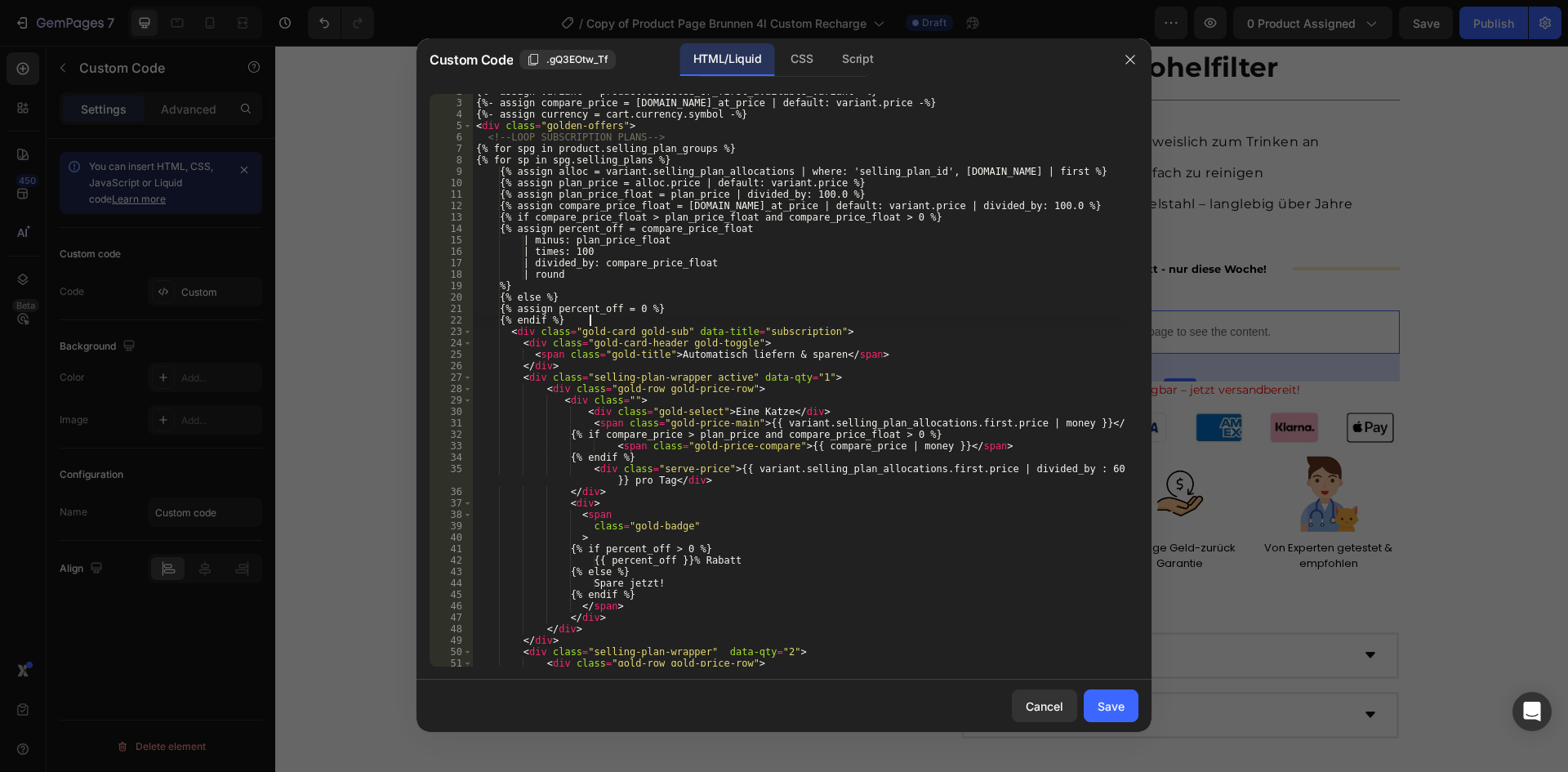
scroll to position [0, 9]
type textarea "{% endif %}"
click at [1129, 61] on icon "button" at bounding box center [1130, 59] width 13 height 13
